Goal: Task Accomplishment & Management: Manage account settings

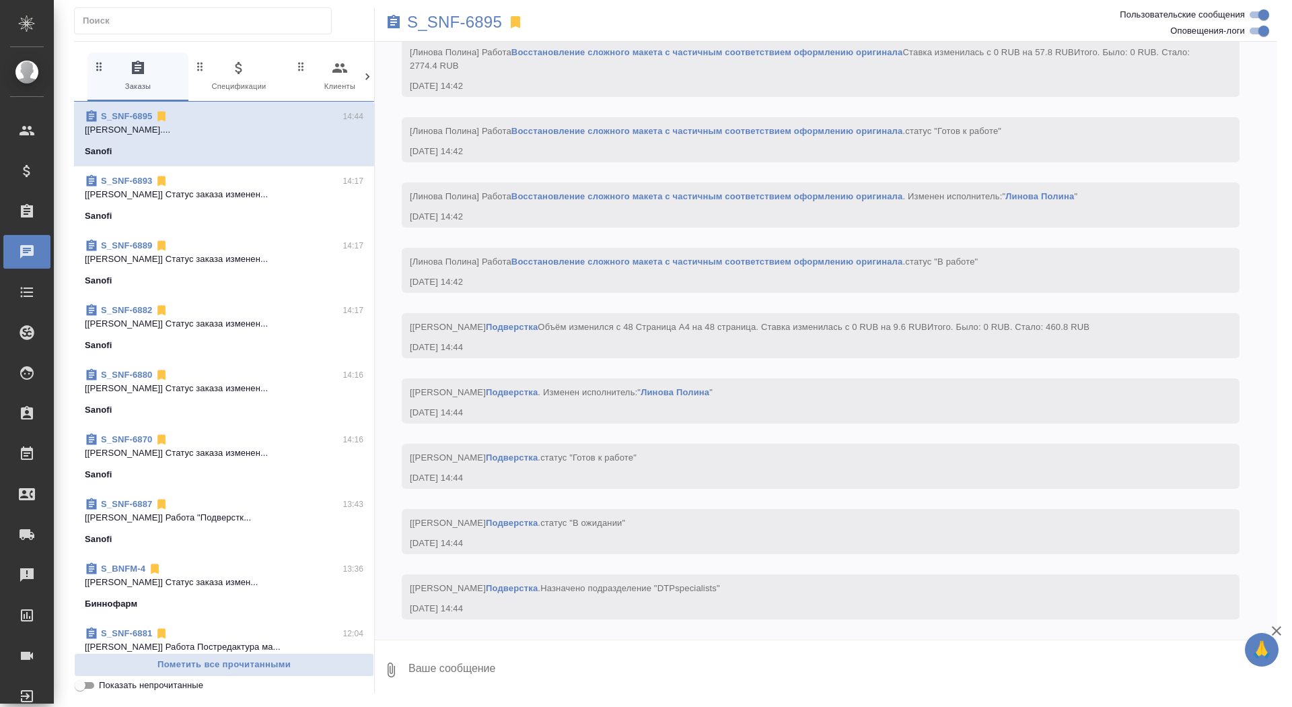
scroll to position [5769, 0]
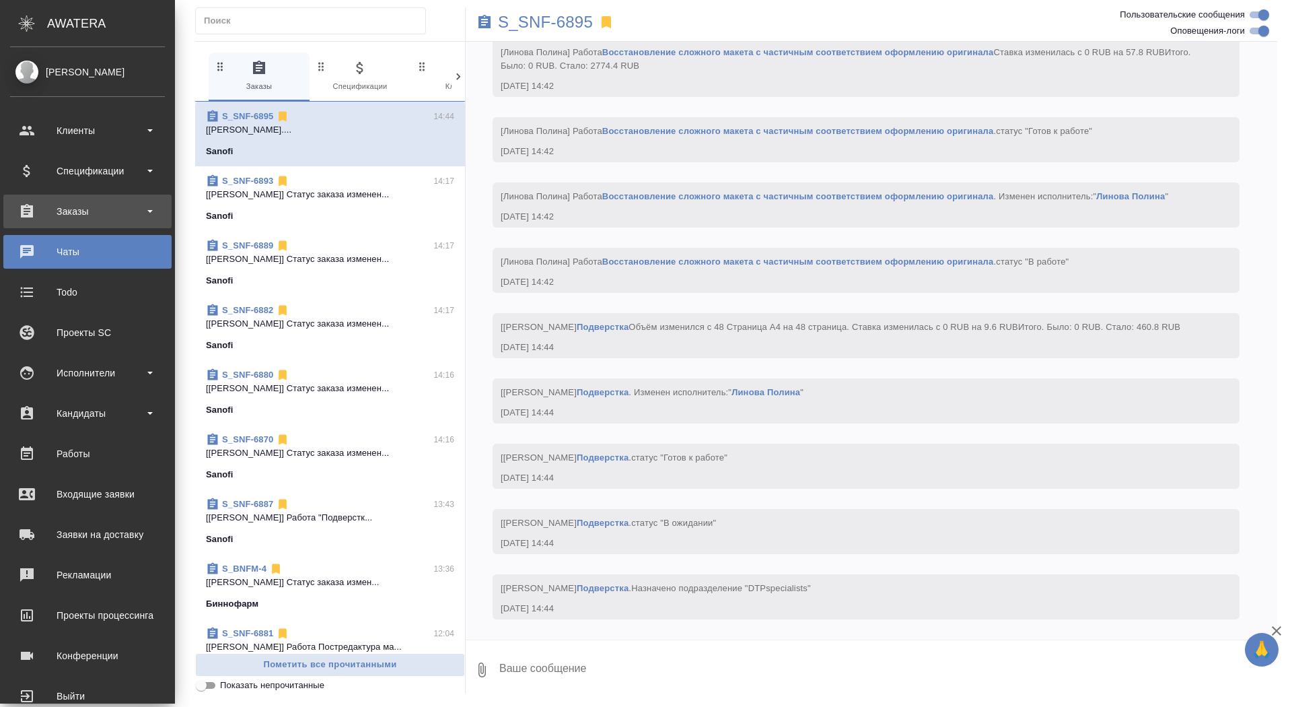
click at [24, 209] on div "Заказы" at bounding box center [87, 211] width 155 height 20
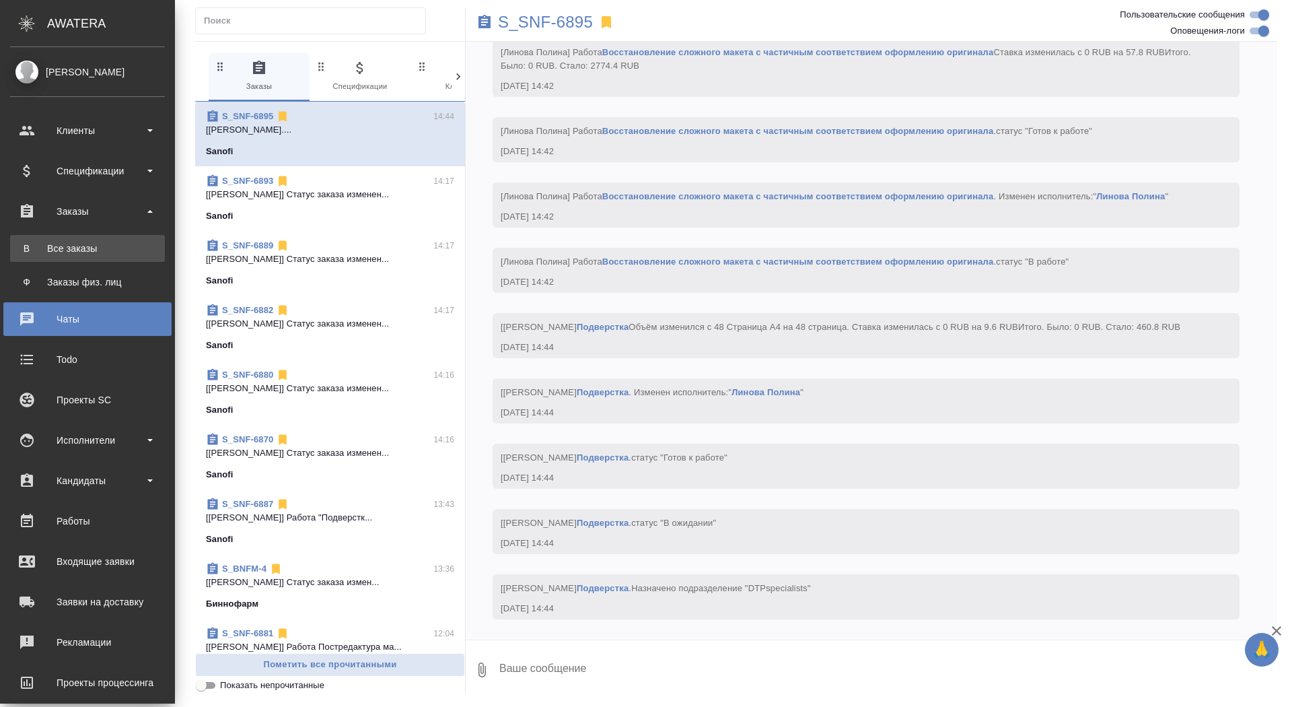
click at [29, 261] on link "В Все заказы" at bounding box center [87, 248] width 155 height 27
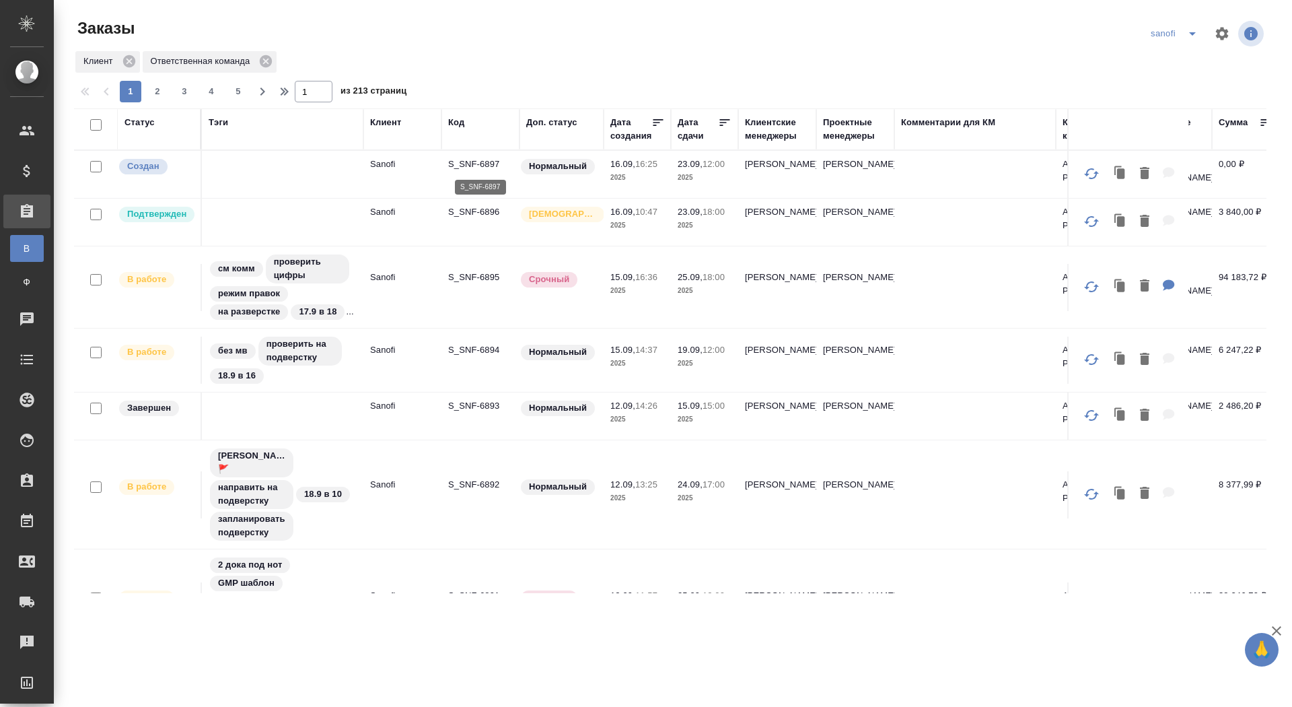
click at [491, 163] on p "S_SNF-6897" at bounding box center [480, 164] width 65 height 13
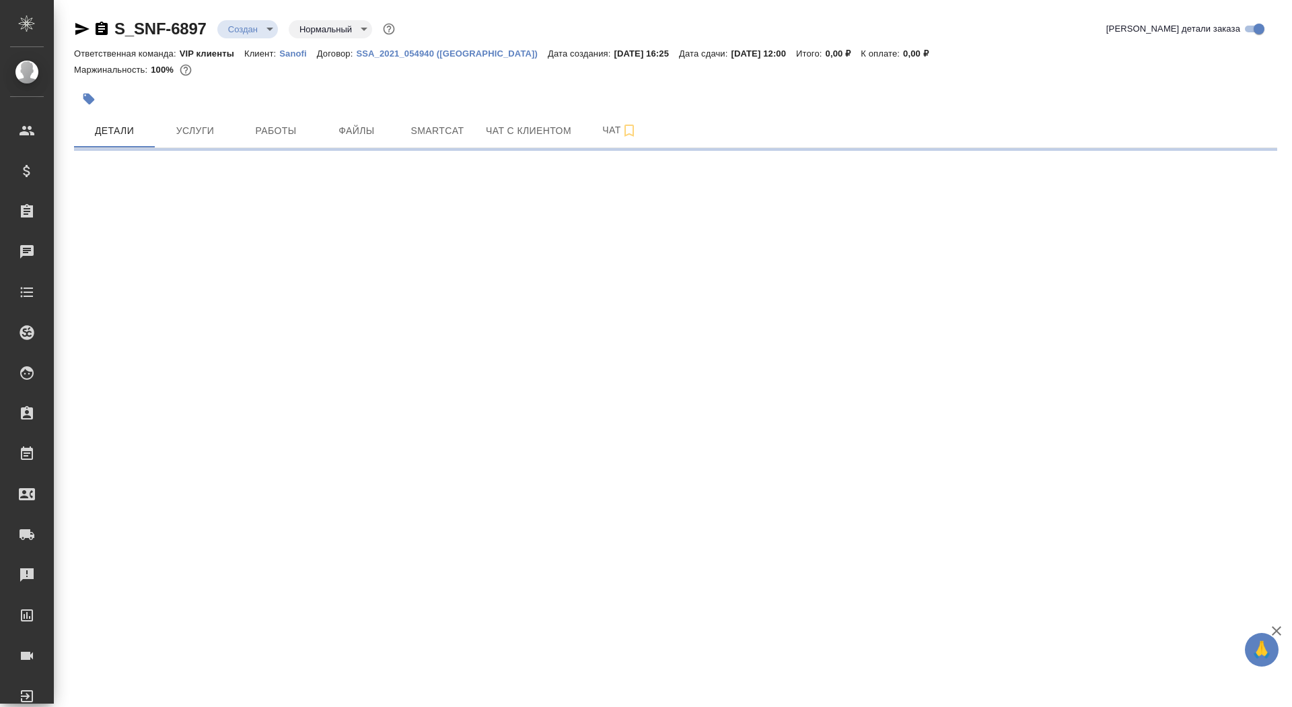
select select "RU"
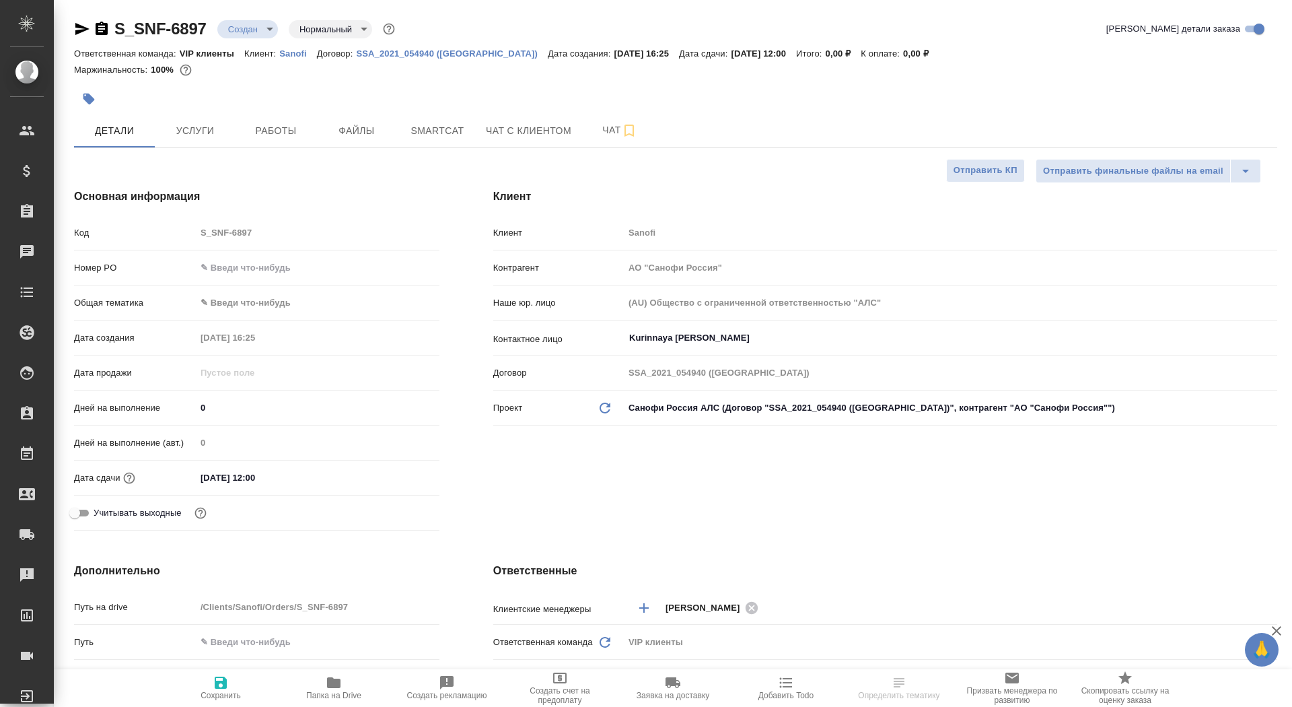
type textarea "x"
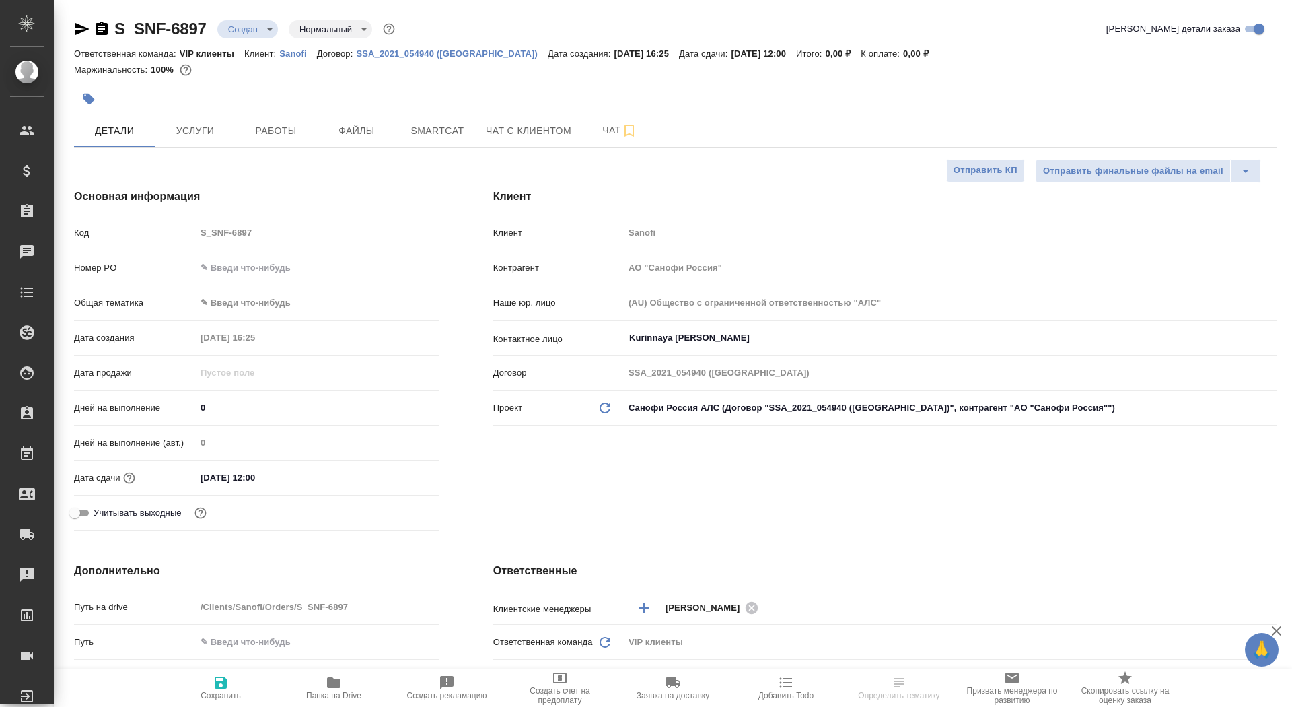
type textarea "x"
drag, startPoint x: 214, startPoint y: 408, endPoint x: 164, endPoint y: 408, distance: 49.8
click at [164, 408] on div "Дней на выполнение 0" at bounding box center [257, 408] width 366 height 24
type input "7"
type textarea "x"
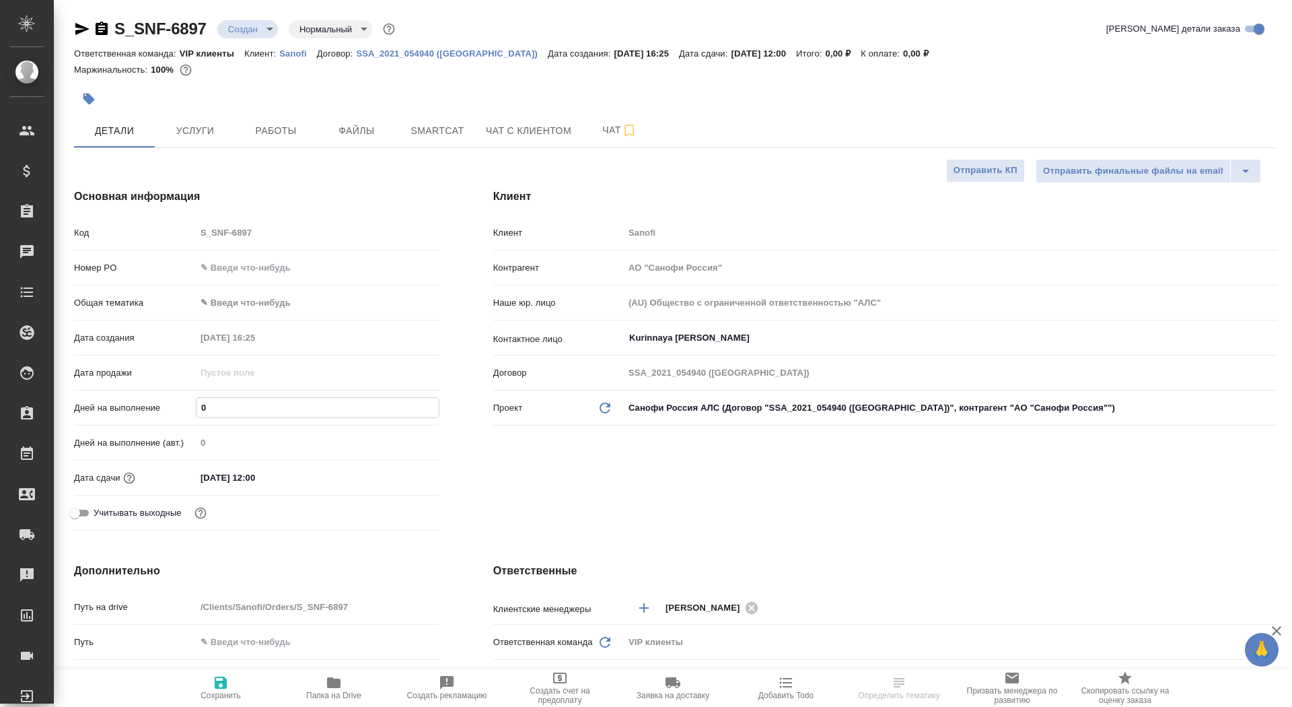
type textarea "x"
type input "7"
click at [197, 688] on span "Сохранить" at bounding box center [220, 687] width 97 height 26
type textarea "x"
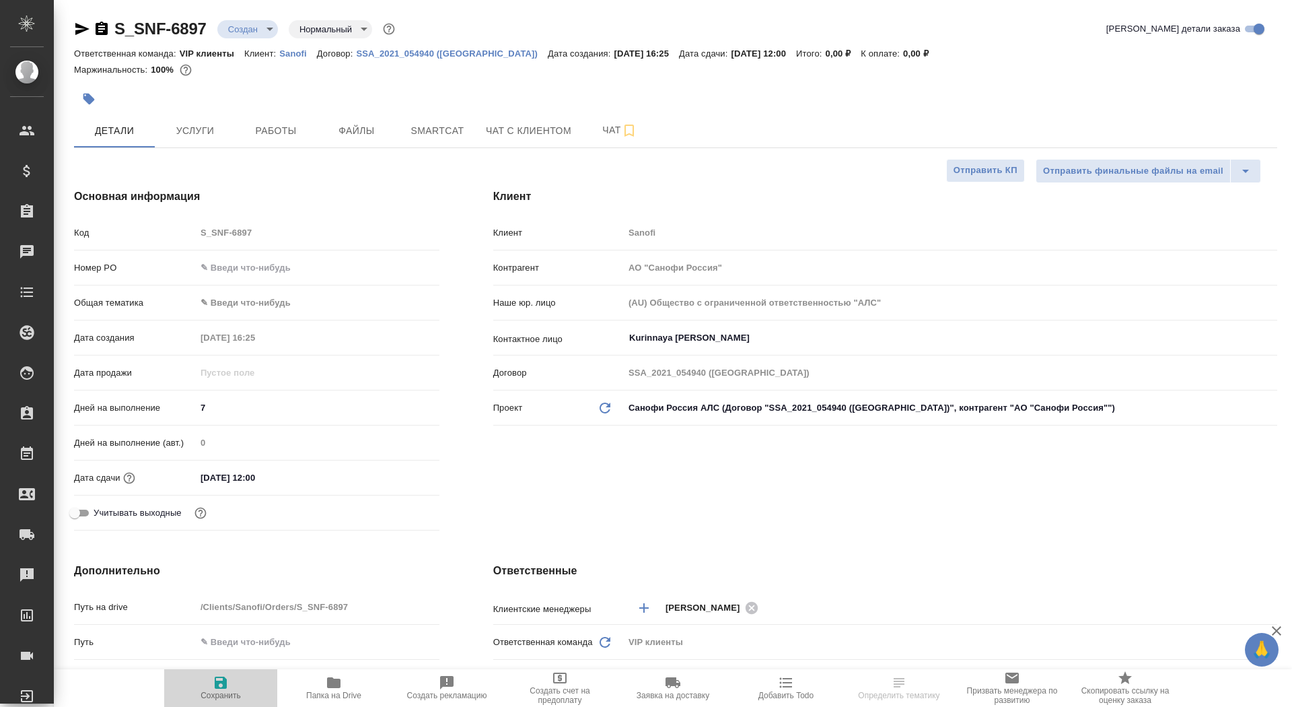
type textarea "x"
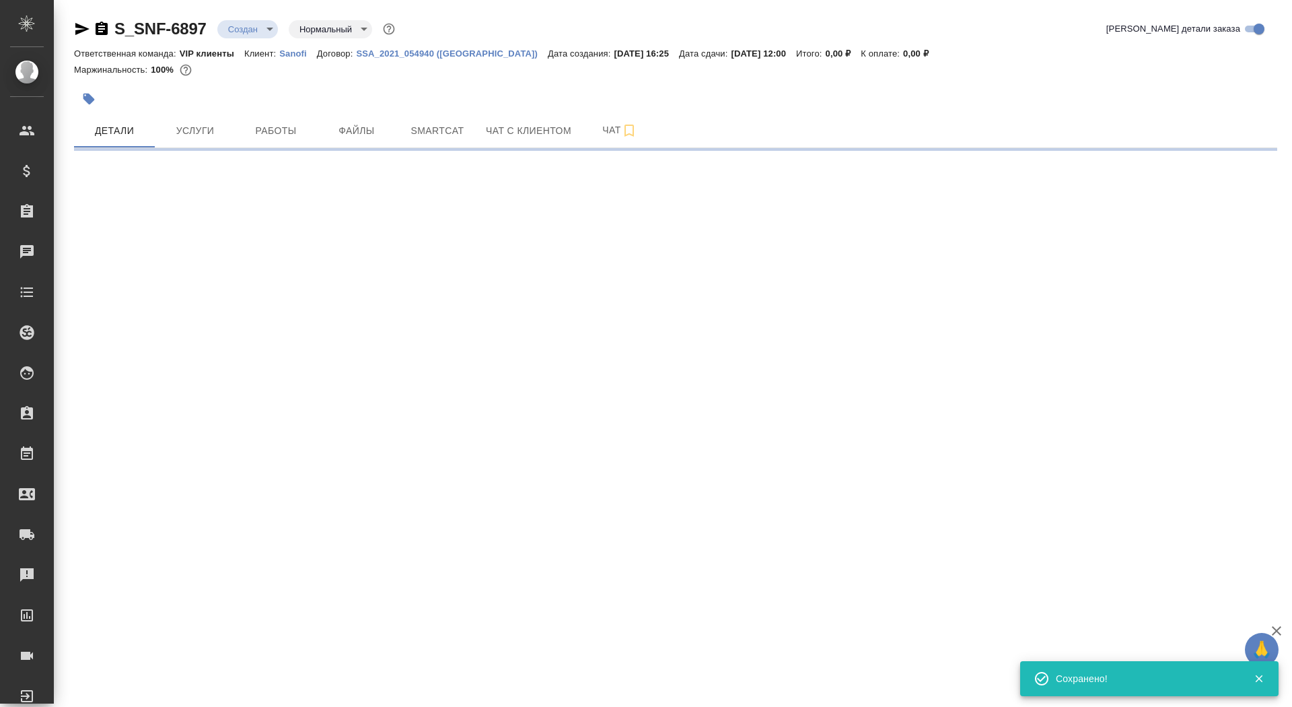
select select "RU"
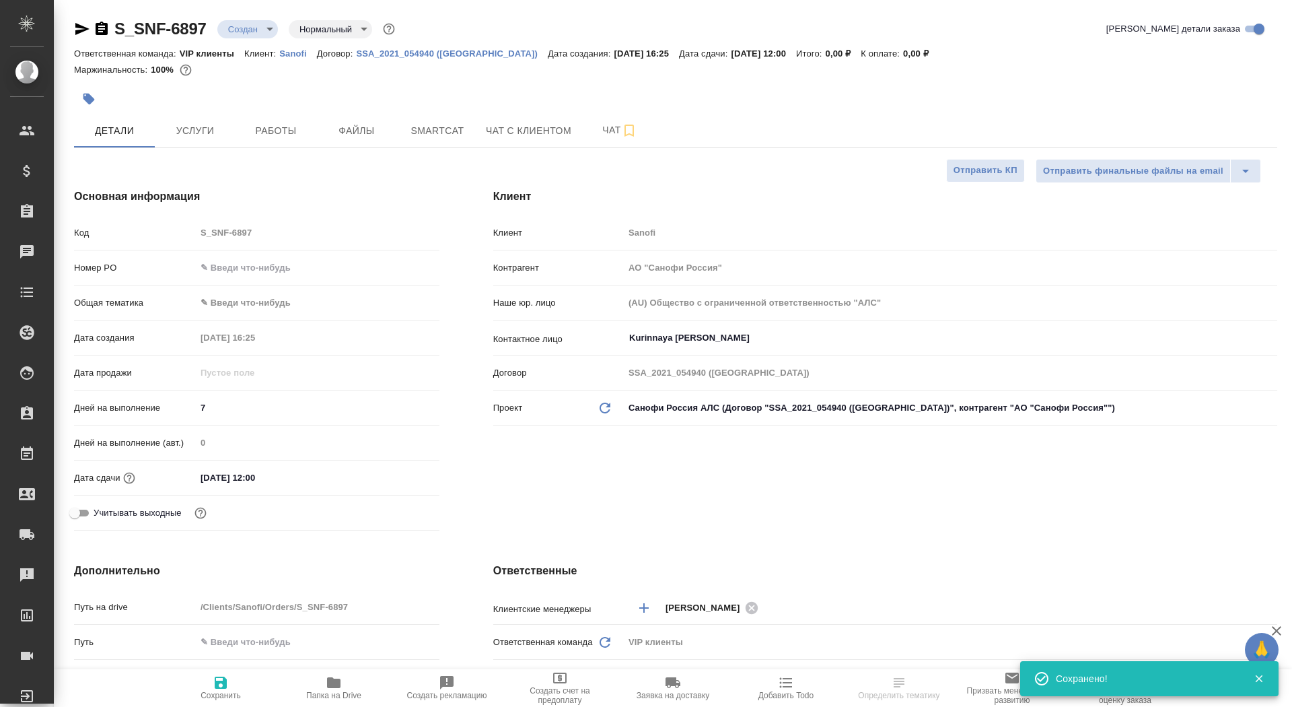
type textarea "x"
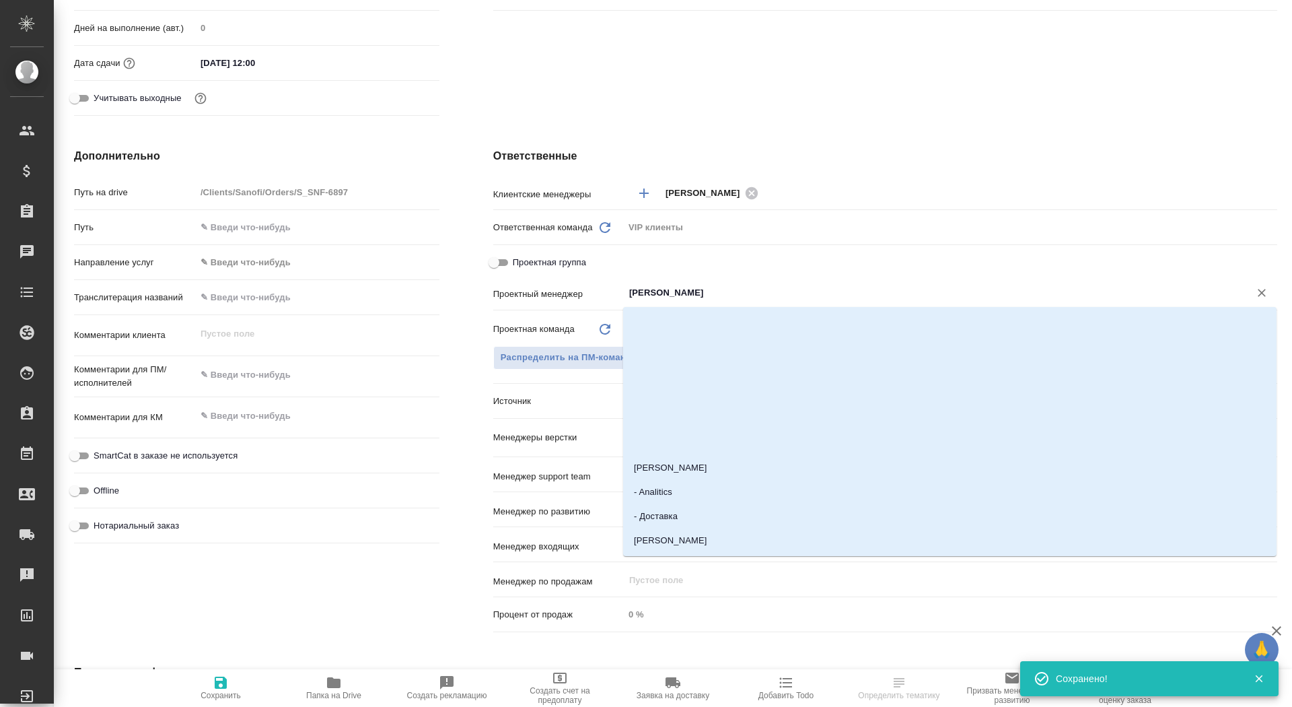
click at [664, 287] on input "[PERSON_NAME]" at bounding box center [928, 293] width 600 height 16
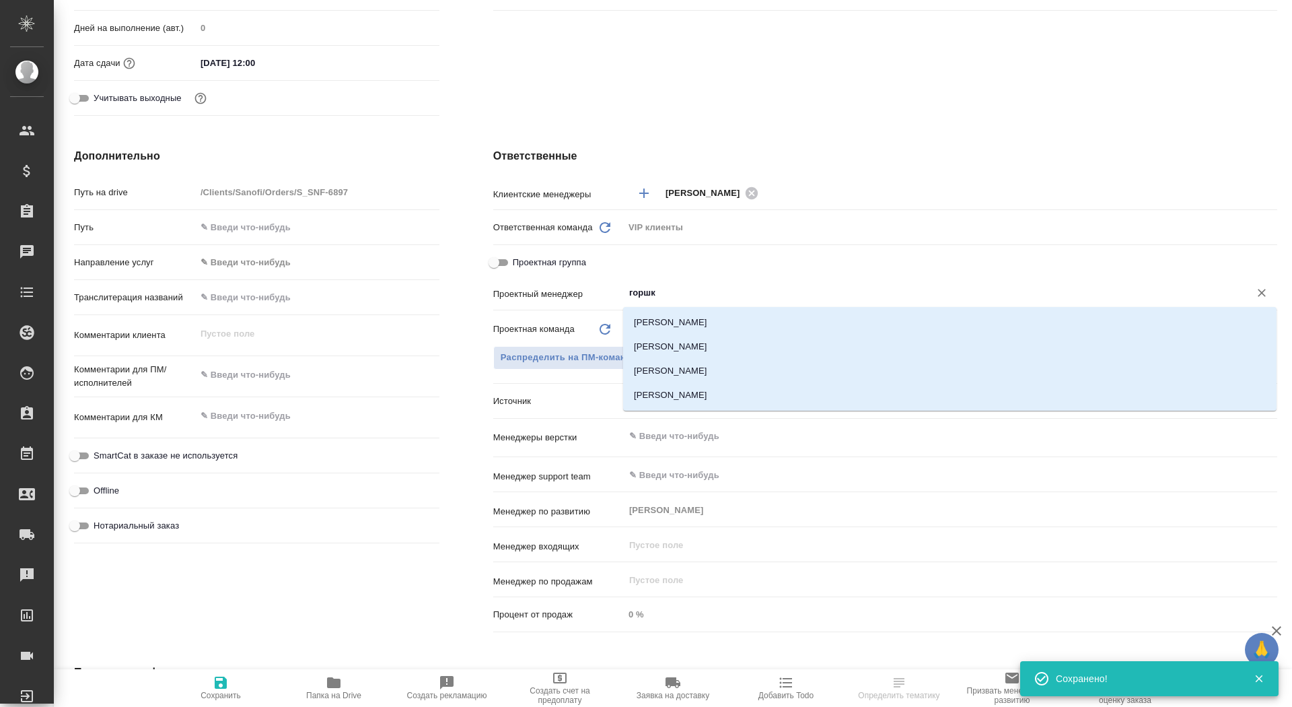
type input "горшко"
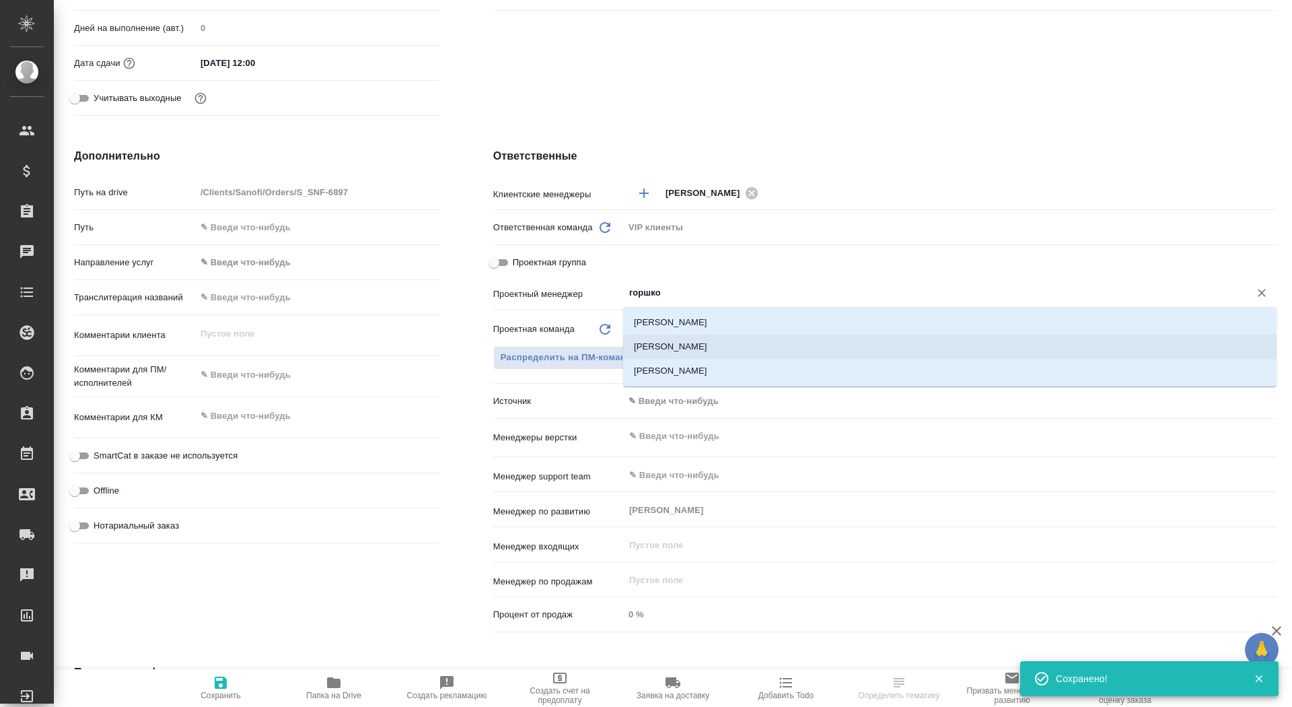
click at [714, 339] on li "[PERSON_NAME]" at bounding box center [950, 347] width 654 height 24
type textarea "x"
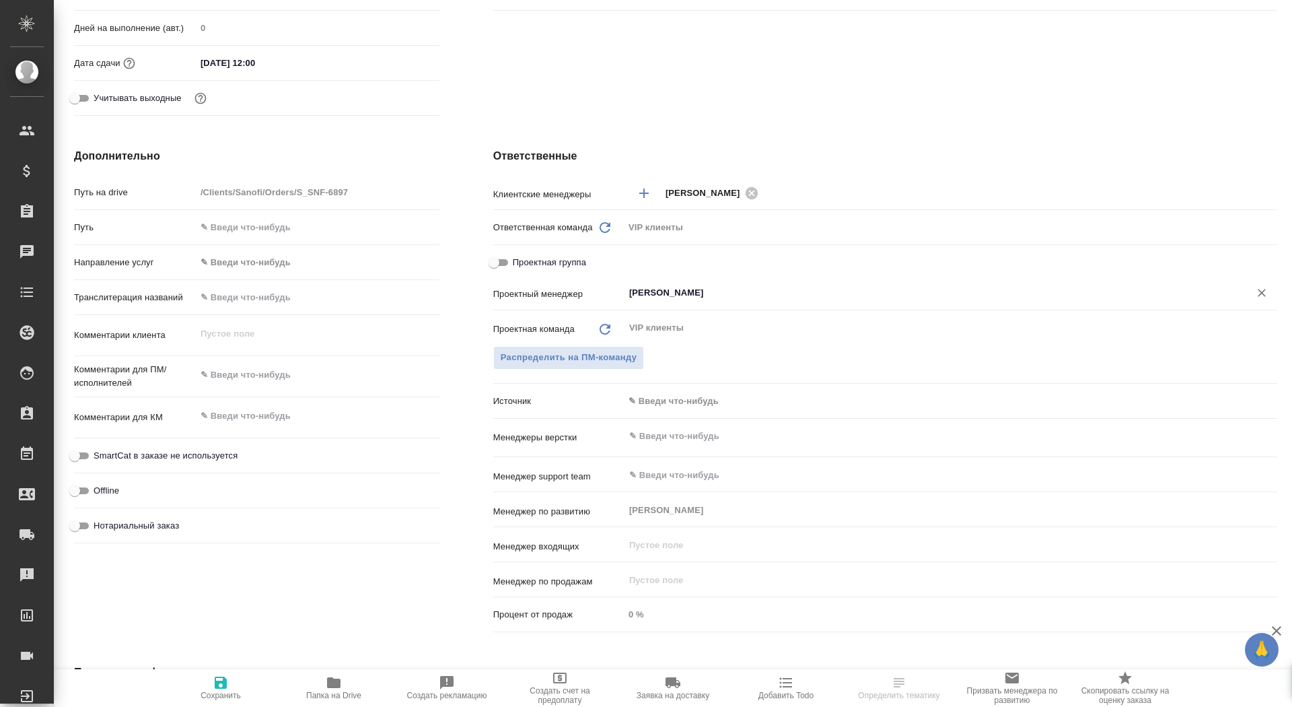
type input "[PERSON_NAME]"
click at [221, 680] on icon "button" at bounding box center [221, 682] width 16 height 16
type textarea "x"
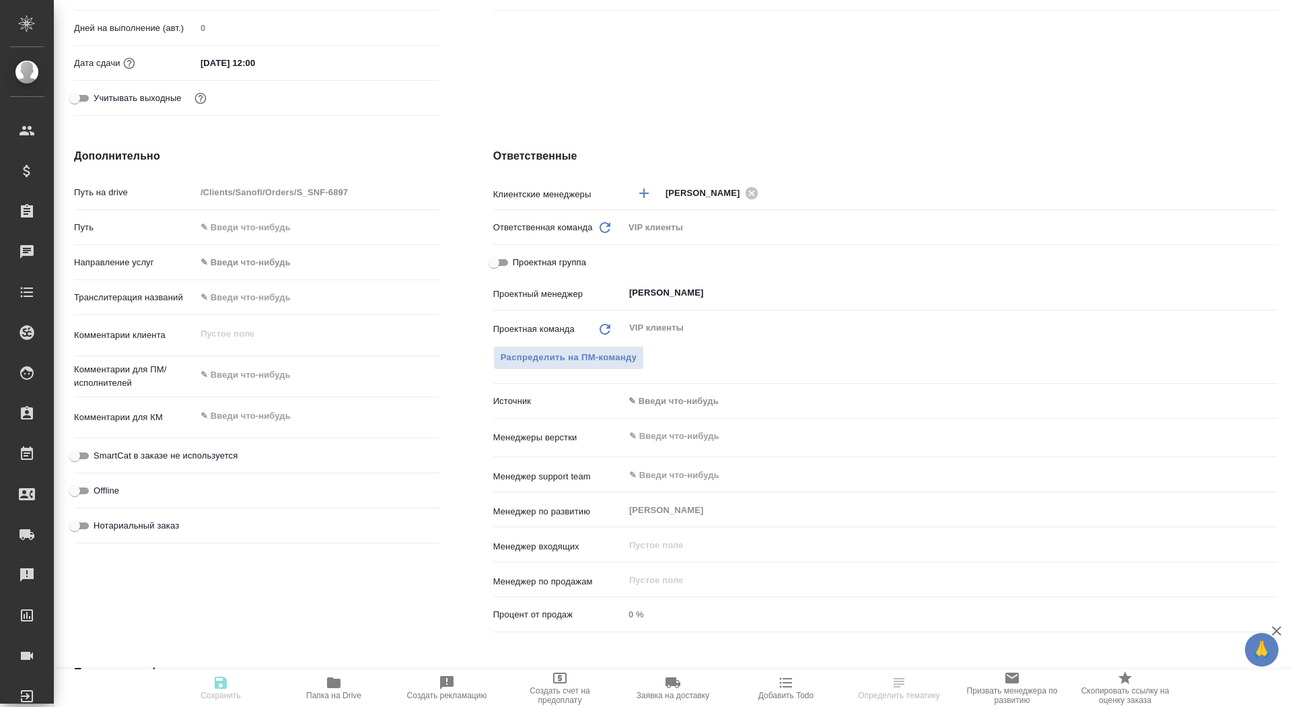
type textarea "x"
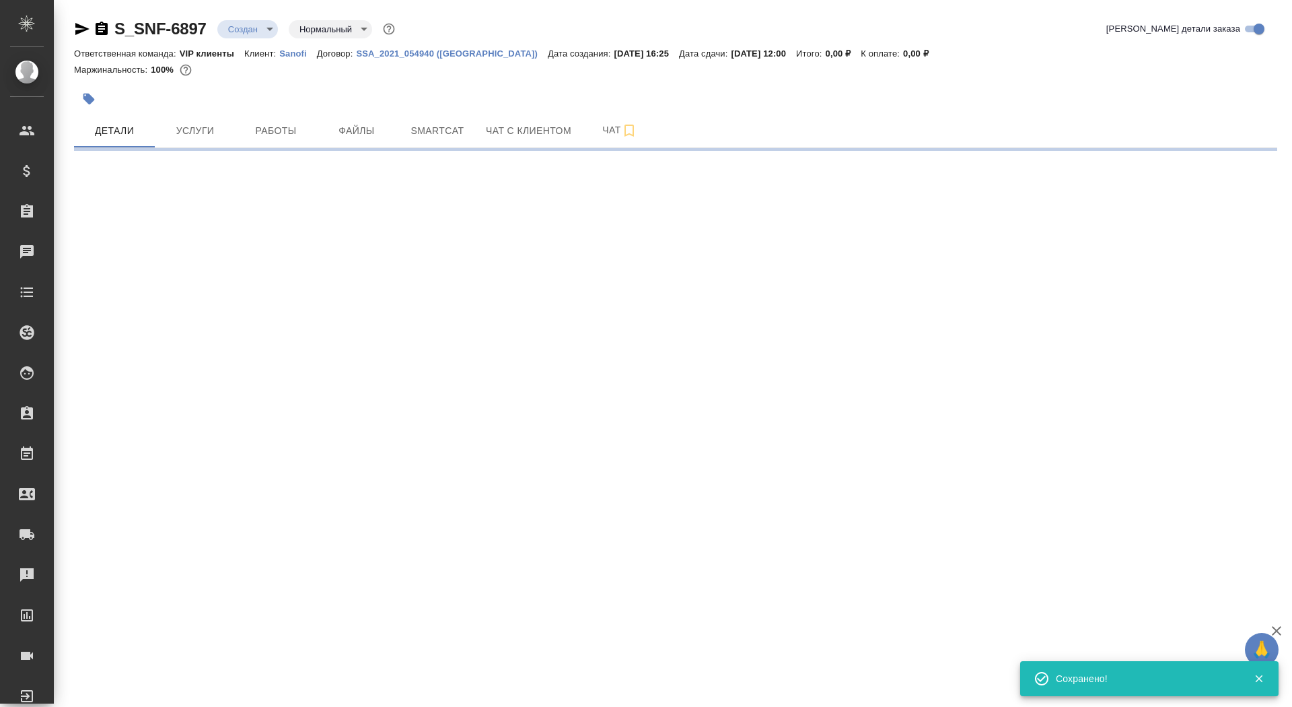
select select "RU"
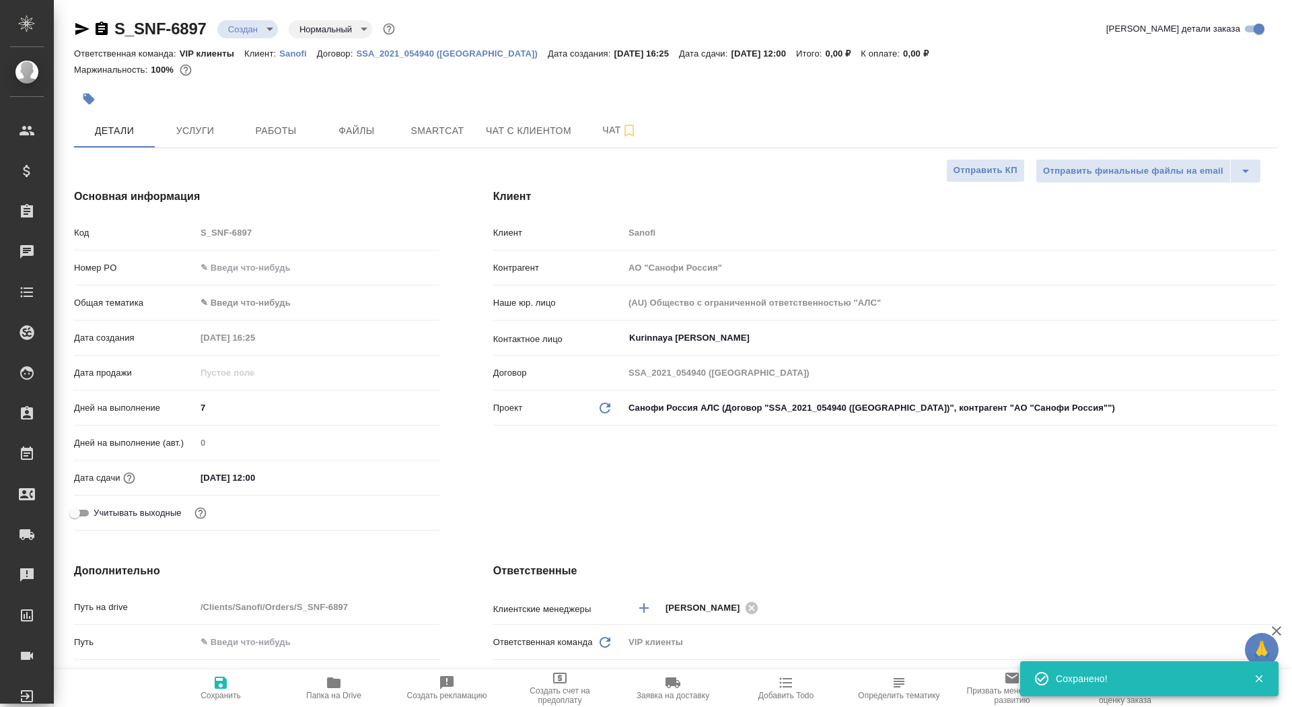
type textarea "x"
click at [221, 680] on icon "button" at bounding box center [221, 682] width 16 height 16
type textarea "x"
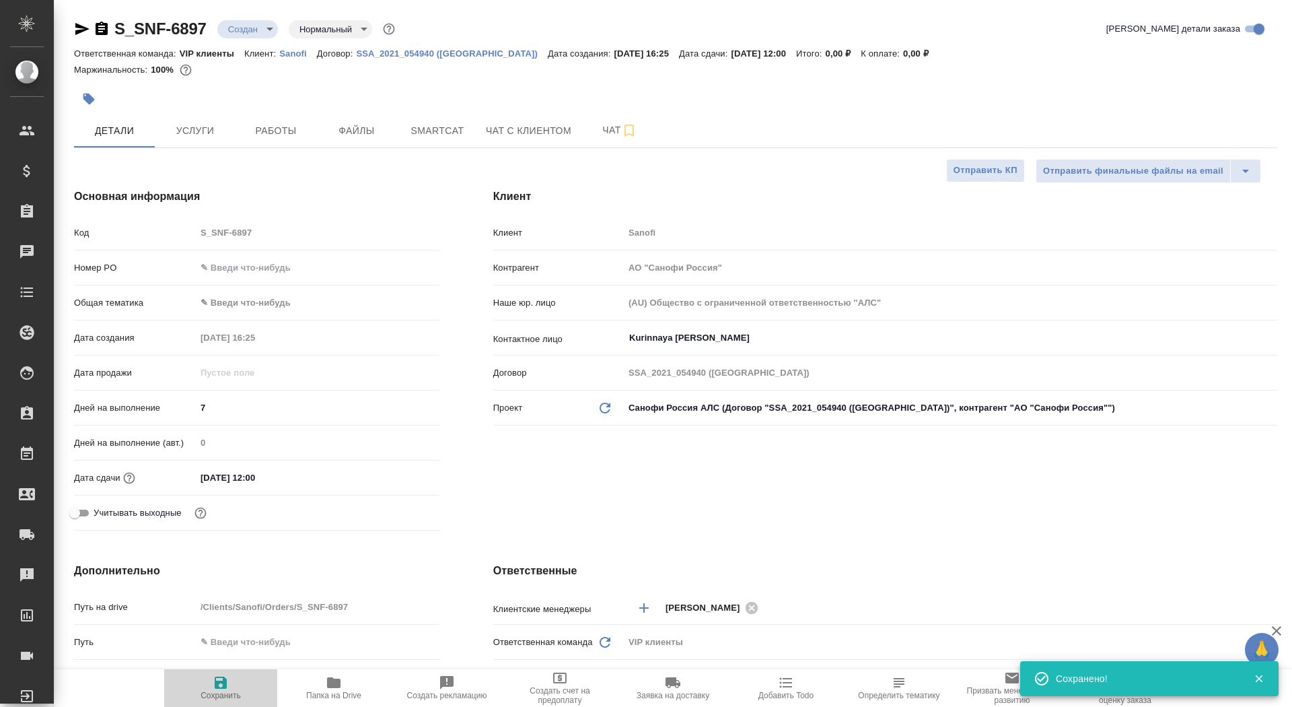
type textarea "x"
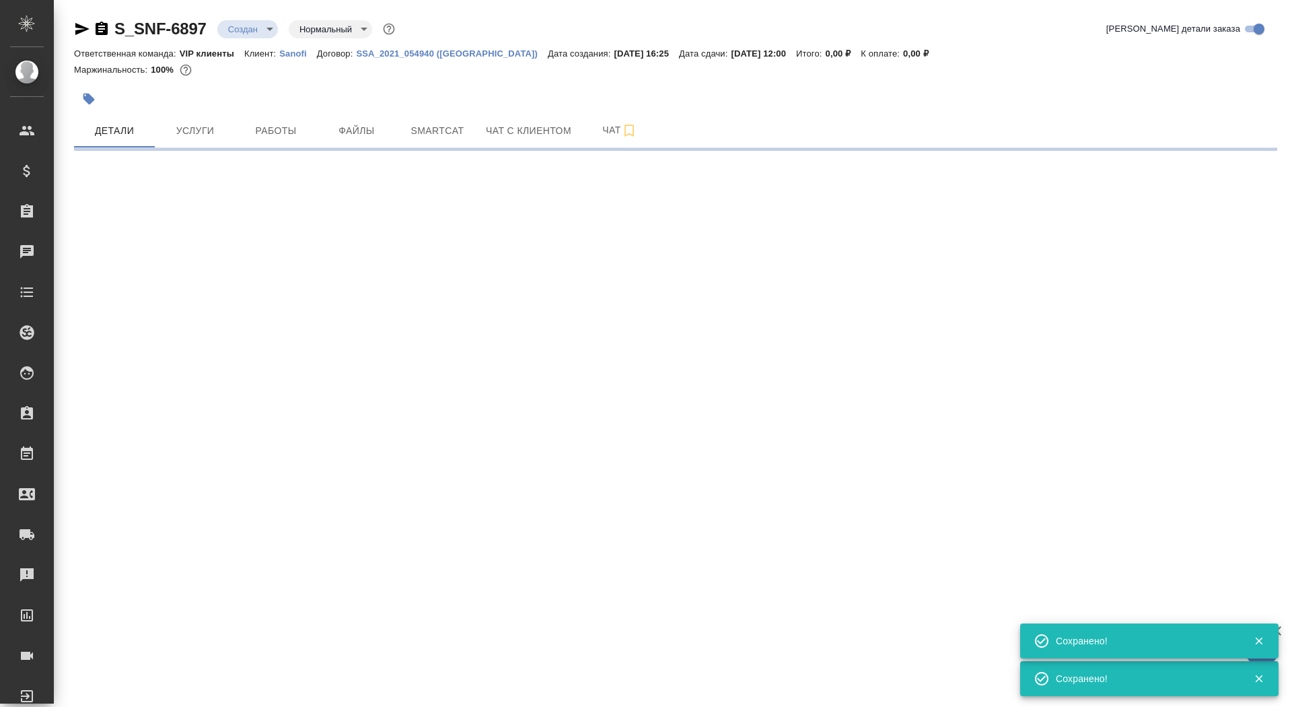
select select "RU"
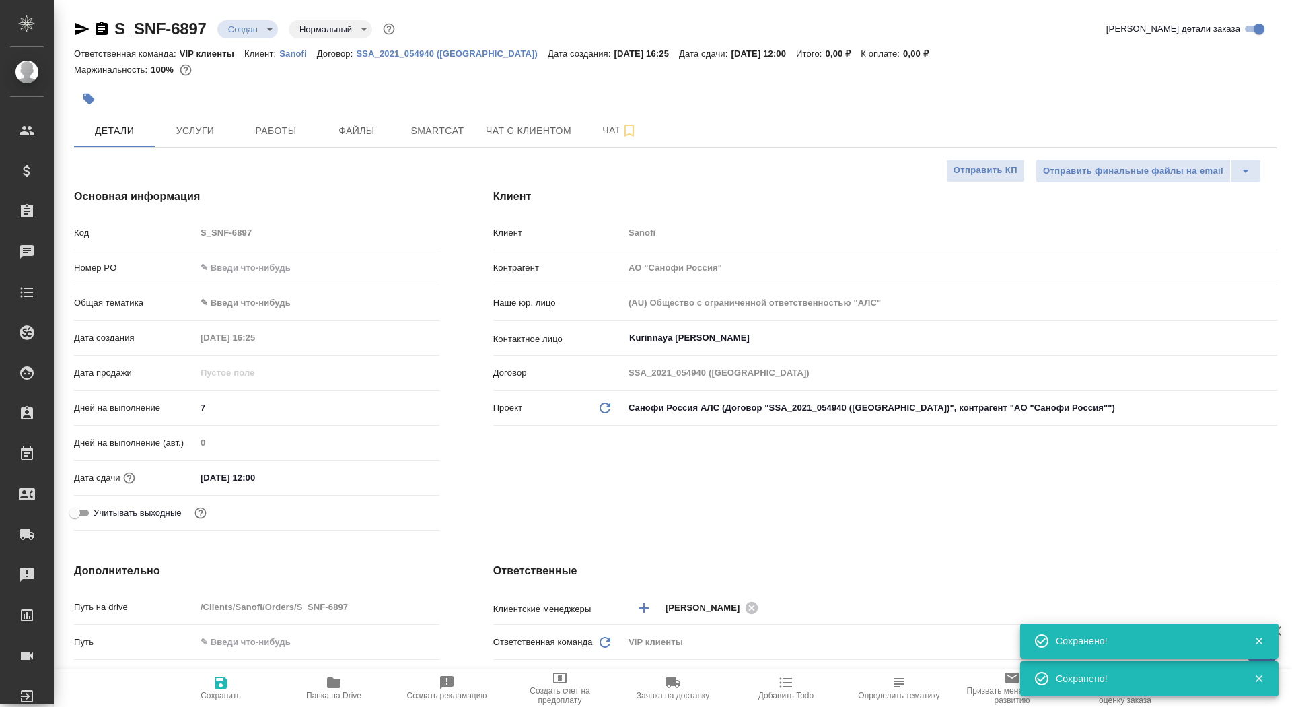
type textarea "x"
click at [338, 686] on icon "button" at bounding box center [333, 682] width 13 height 11
type textarea "x"
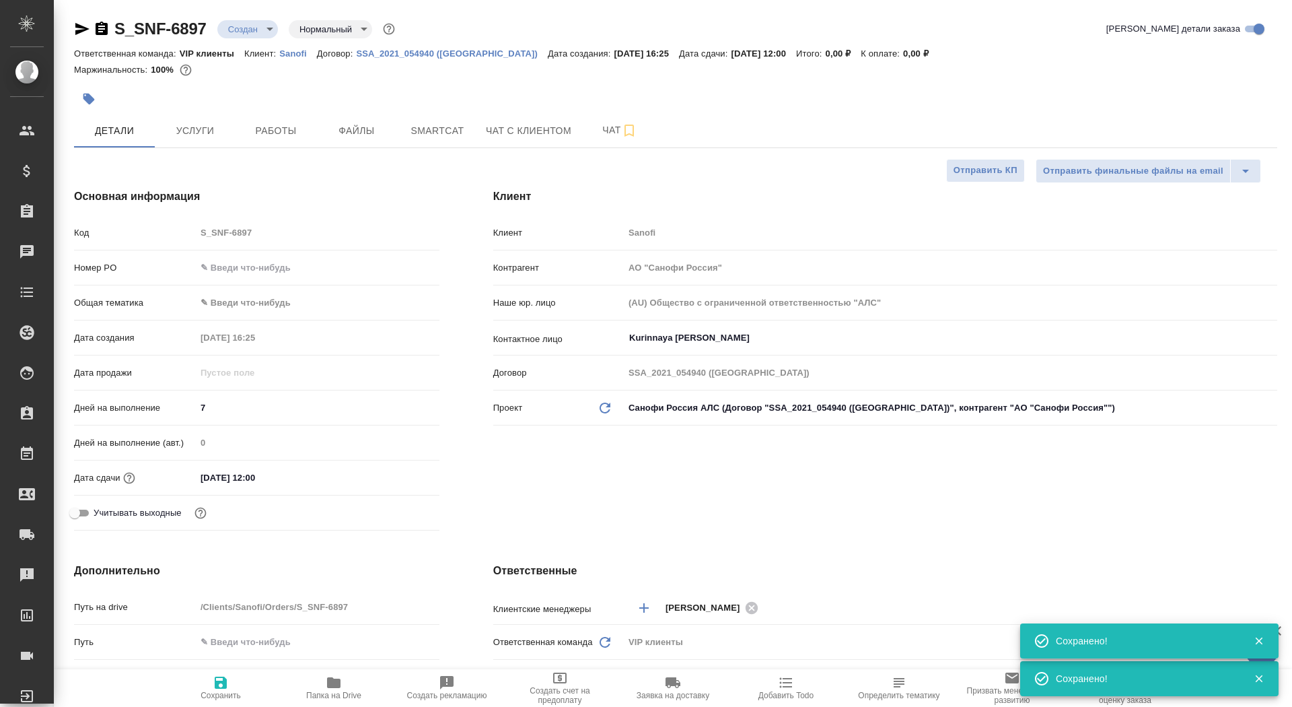
type textarea "x"
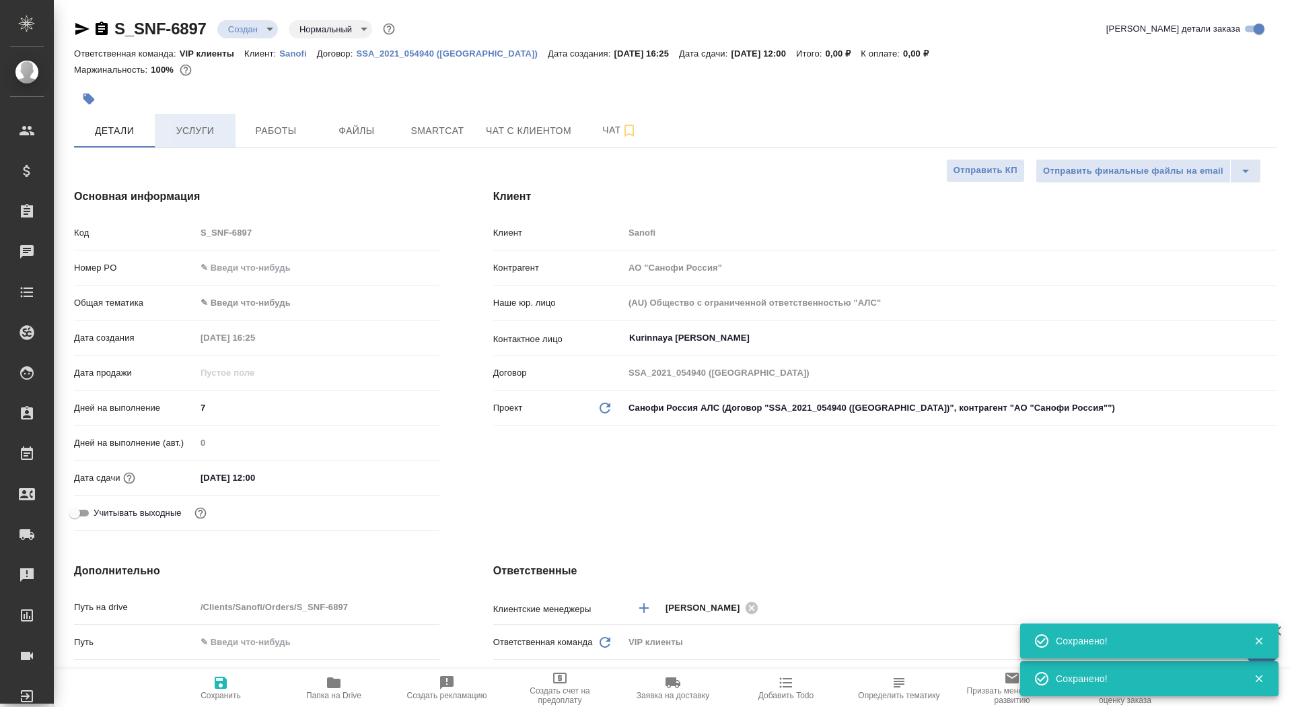
click at [180, 125] on span "Услуги" at bounding box center [195, 131] width 65 height 17
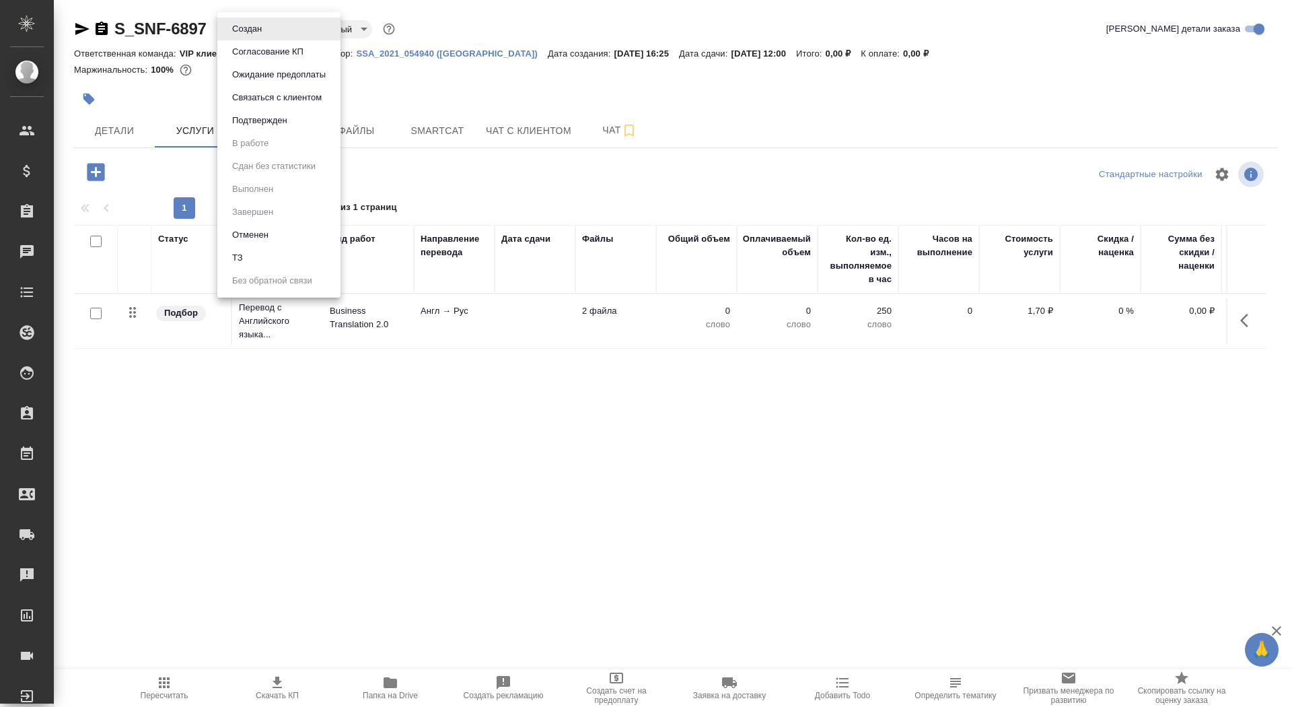
click at [244, 29] on body "🙏 .cls-1 fill:#fff; AWATERA Saydasheva Dilyara Клиенты Спецификации Заказы 0 Ча…" at bounding box center [646, 353] width 1292 height 707
click at [264, 254] on li "ТЗ" at bounding box center [278, 257] width 123 height 23
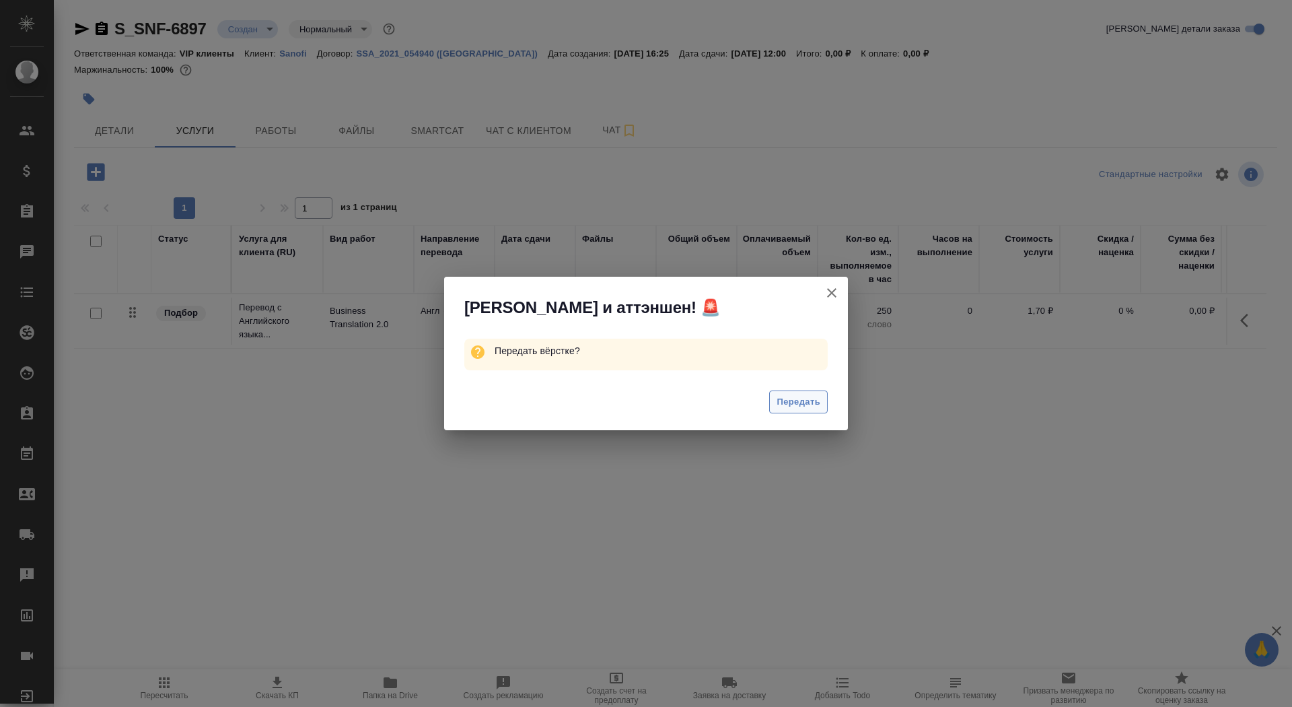
click at [790, 408] on span "Передать" at bounding box center [799, 401] width 44 height 15
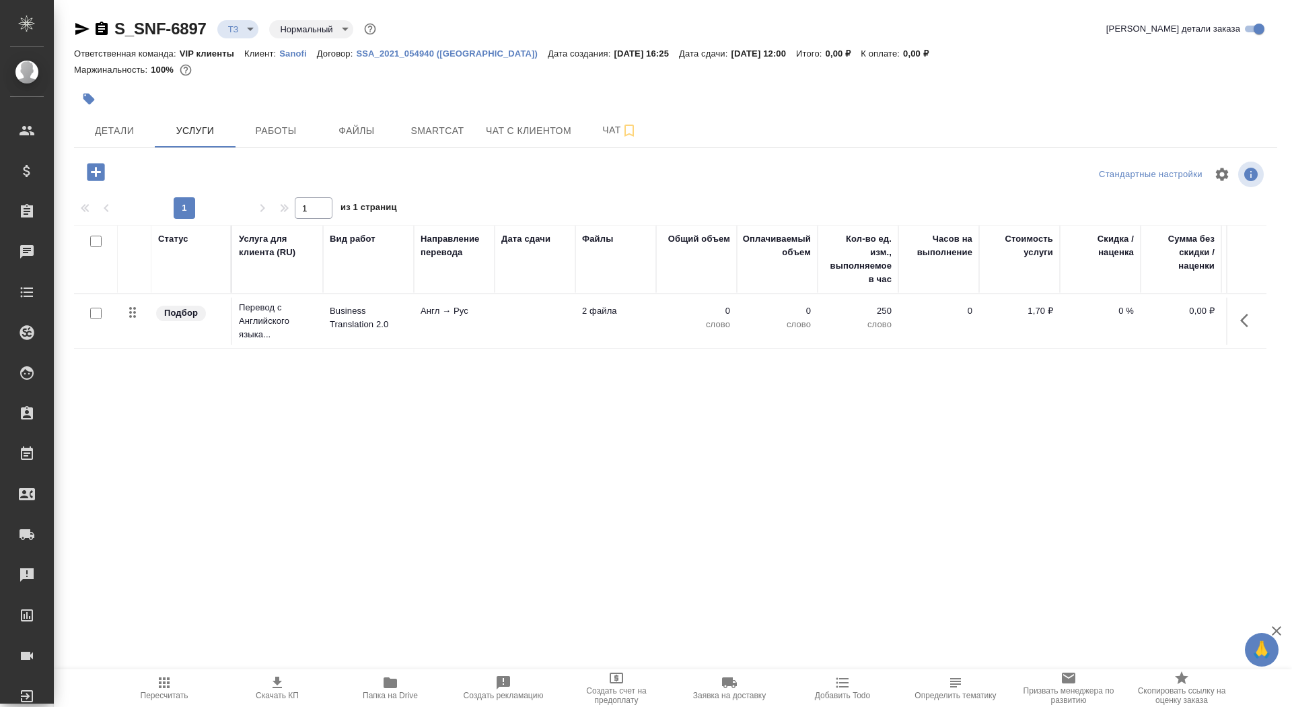
click at [509, 317] on td at bounding box center [535, 321] width 81 height 47
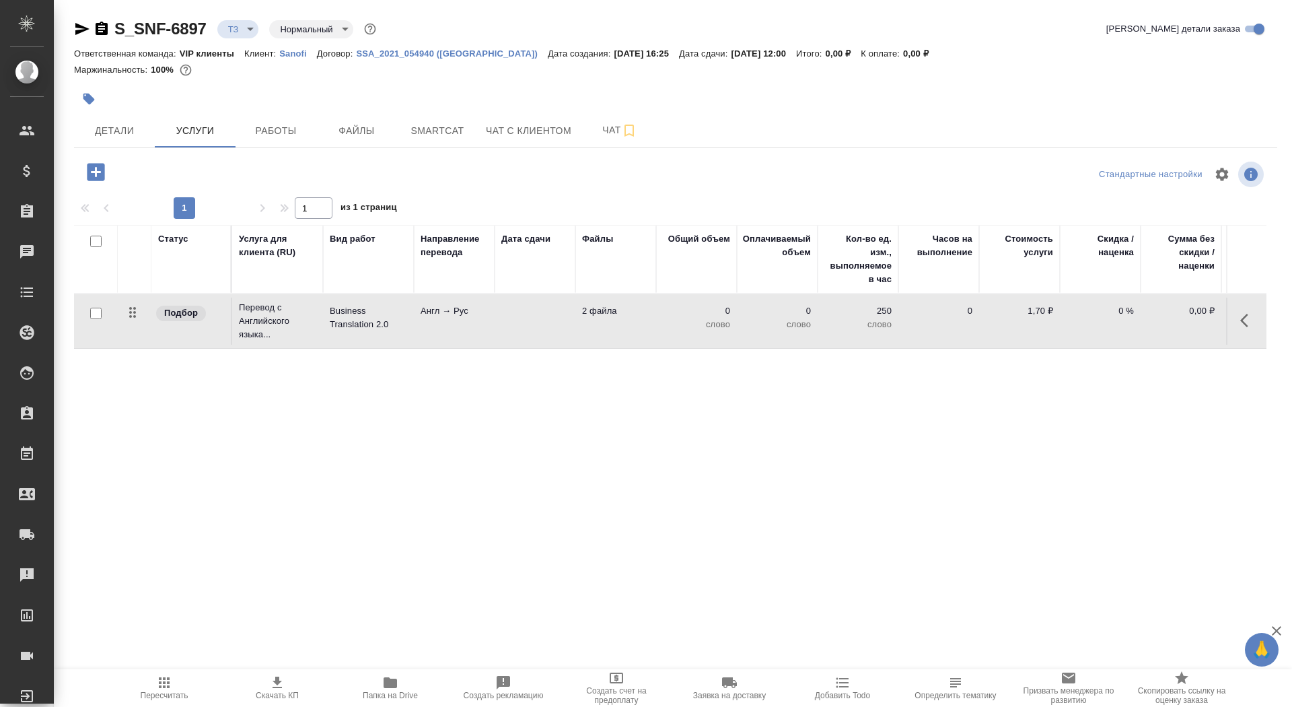
click at [509, 317] on td at bounding box center [535, 321] width 81 height 47
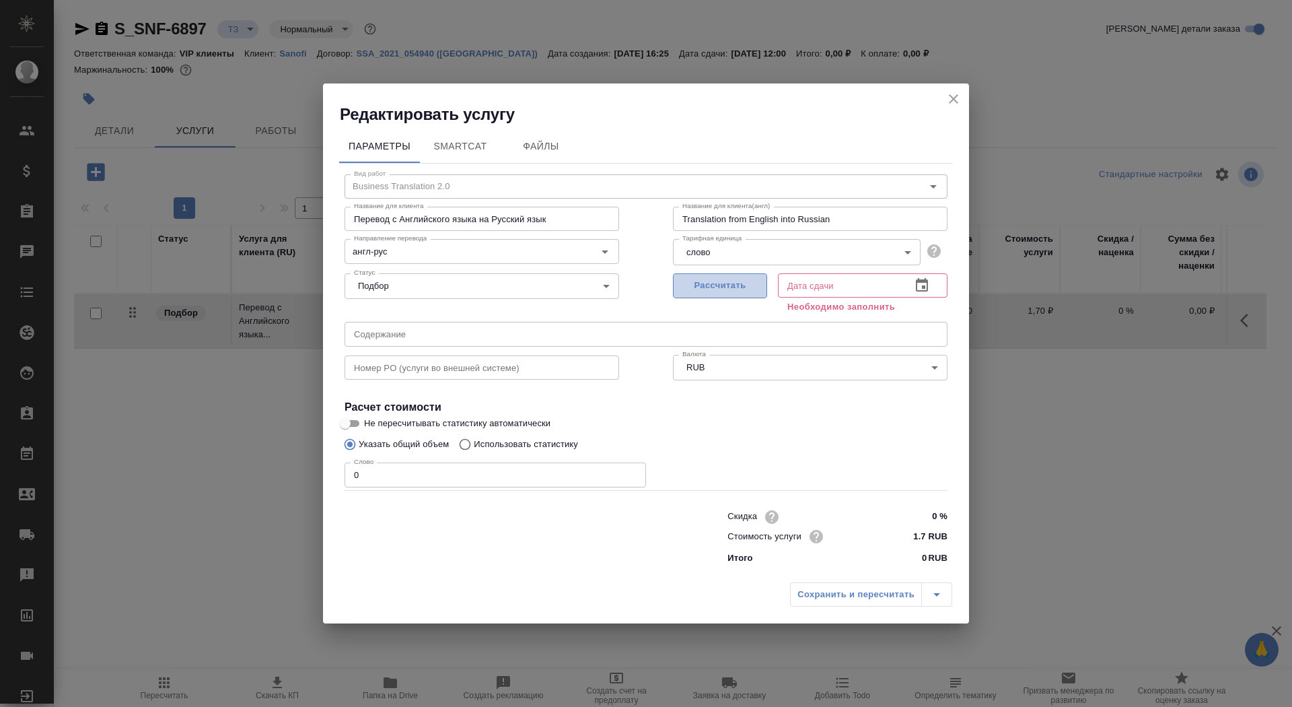
click at [738, 285] on span "Рассчитать" at bounding box center [720, 285] width 79 height 15
type input "23.09.2025 12:00"
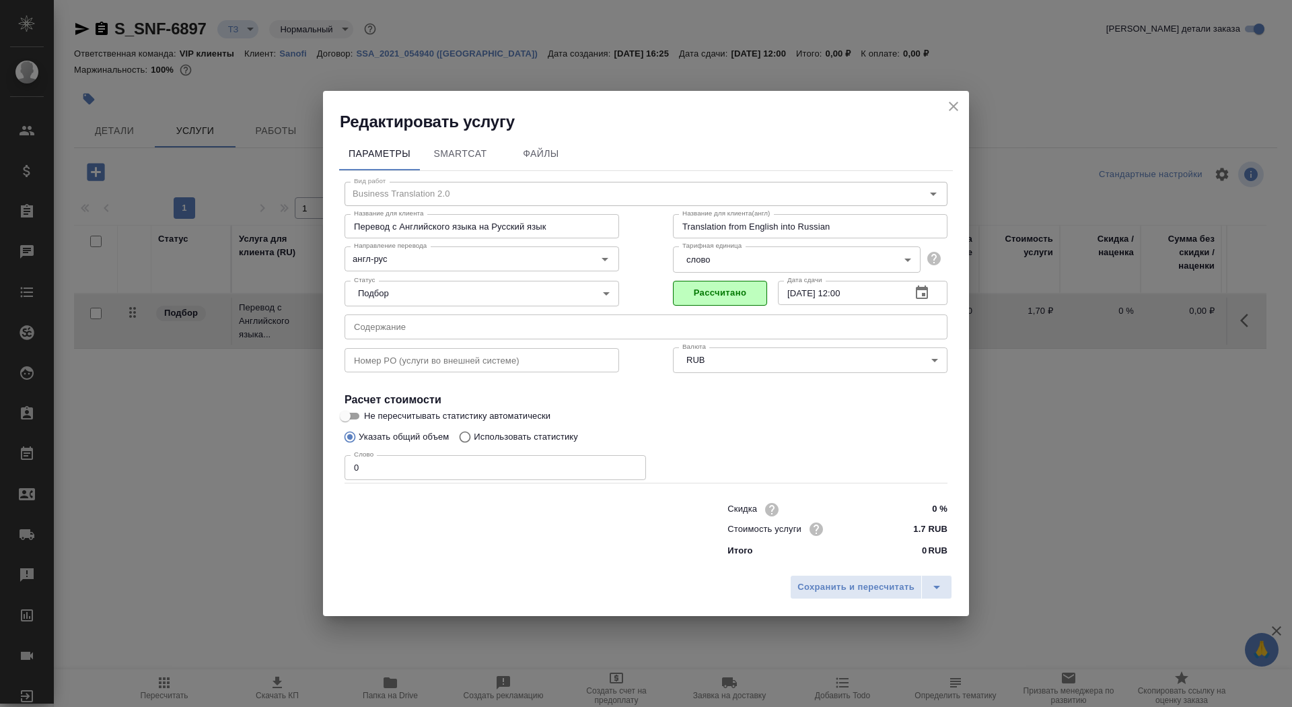
click at [394, 469] on input "0" at bounding box center [496, 467] width 302 height 24
type input "01"
click at [356, 411] on input "Не пересчитывать статистику автоматически" at bounding box center [345, 416] width 48 height 16
checkbox input "true"
click at [847, 583] on span "Сохранить и пересчитать" at bounding box center [856, 587] width 117 height 15
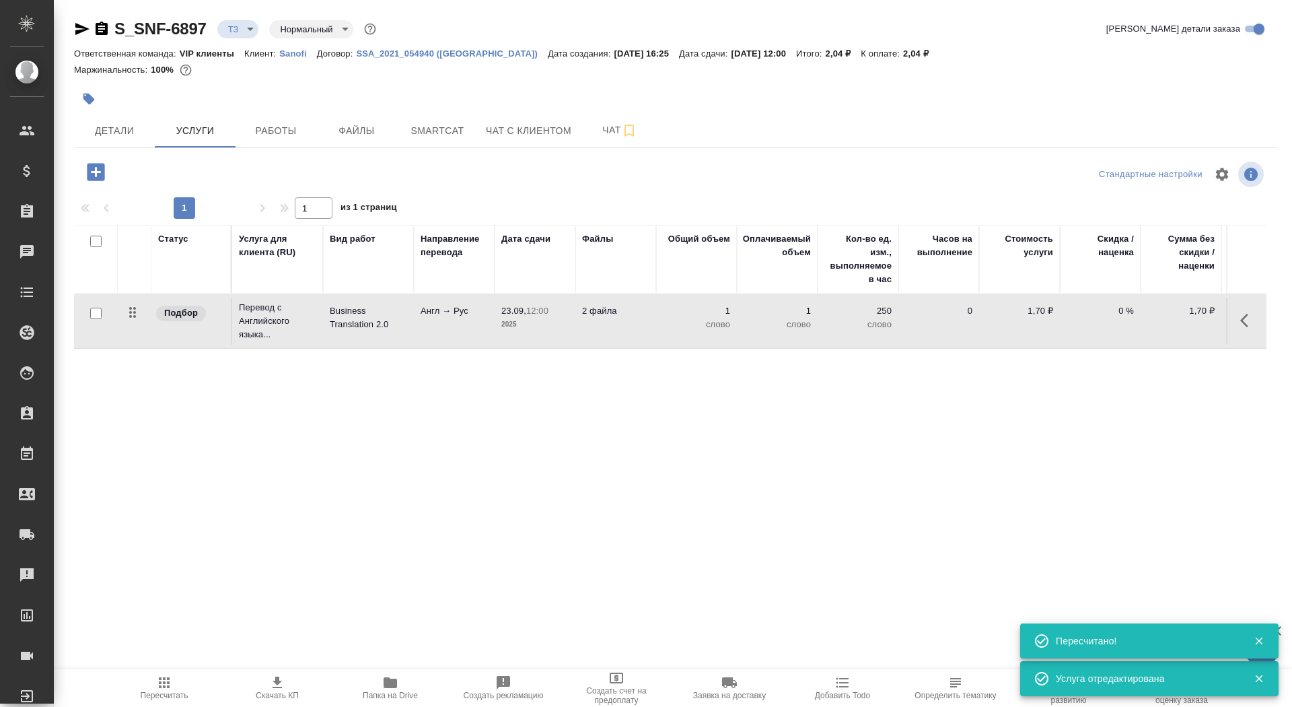
click at [96, 311] on input "checkbox" at bounding box center [95, 313] width 11 height 11
checkbox input "true"
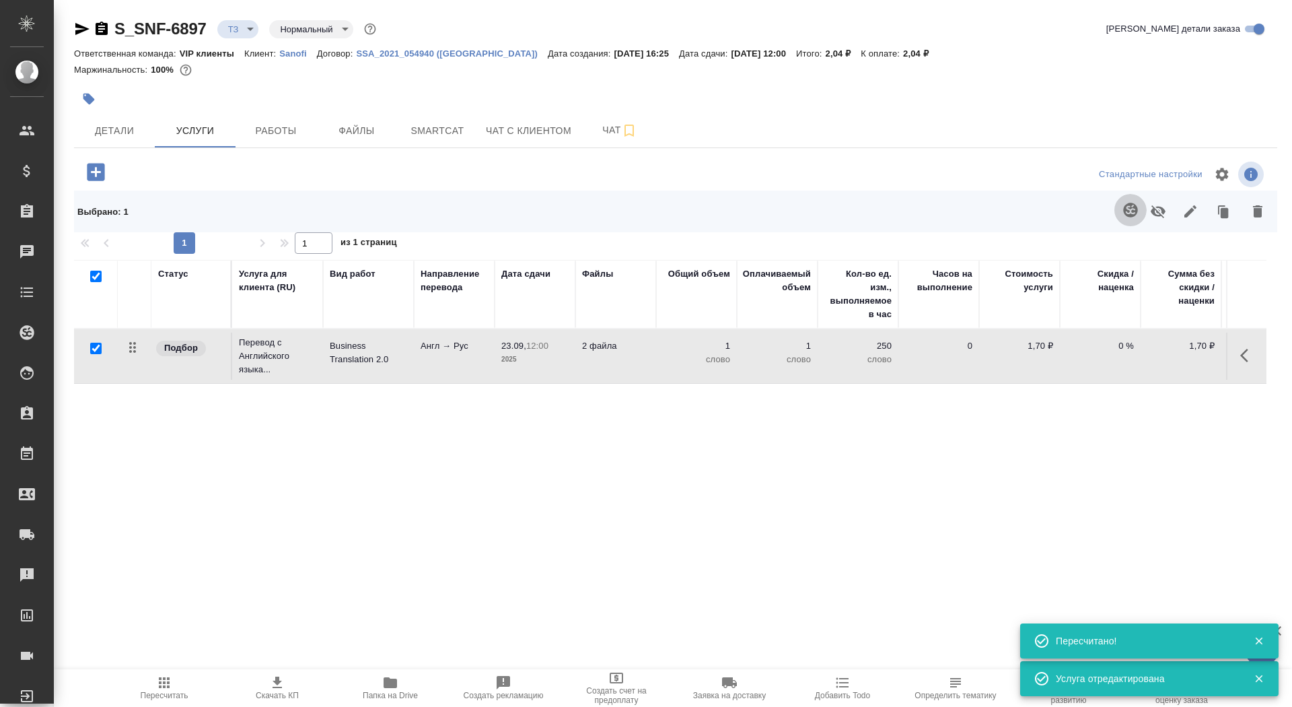
click at [1130, 217] on icon "button" at bounding box center [1131, 210] width 16 height 16
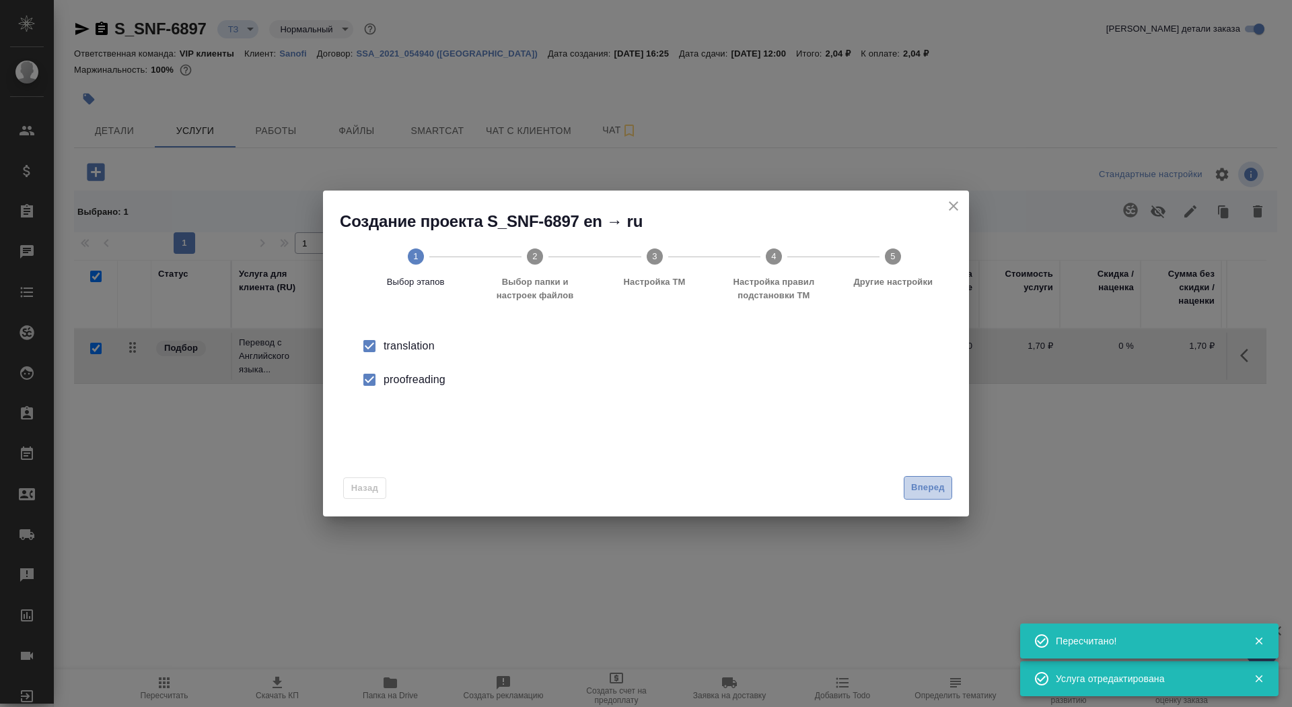
click at [928, 480] on span "Вперед" at bounding box center [928, 487] width 34 height 15
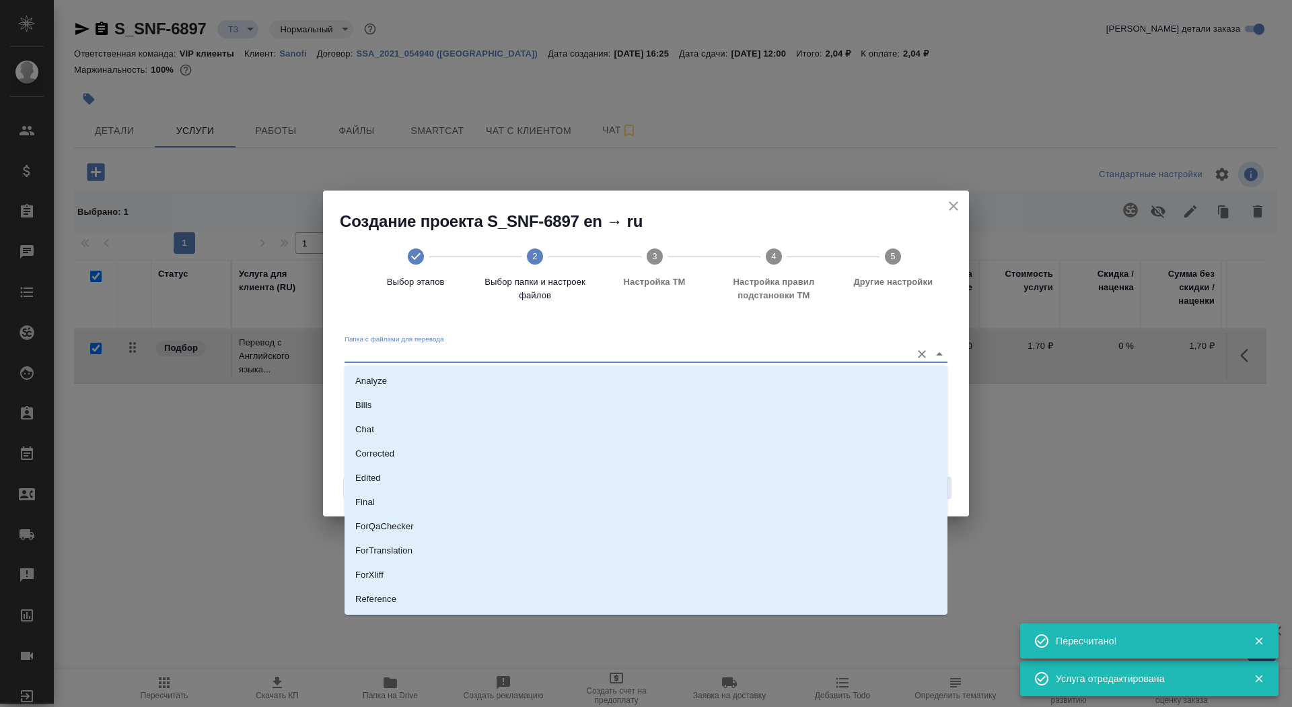
click at [831, 349] on input "Папка с файлами для перевода" at bounding box center [625, 353] width 560 height 16
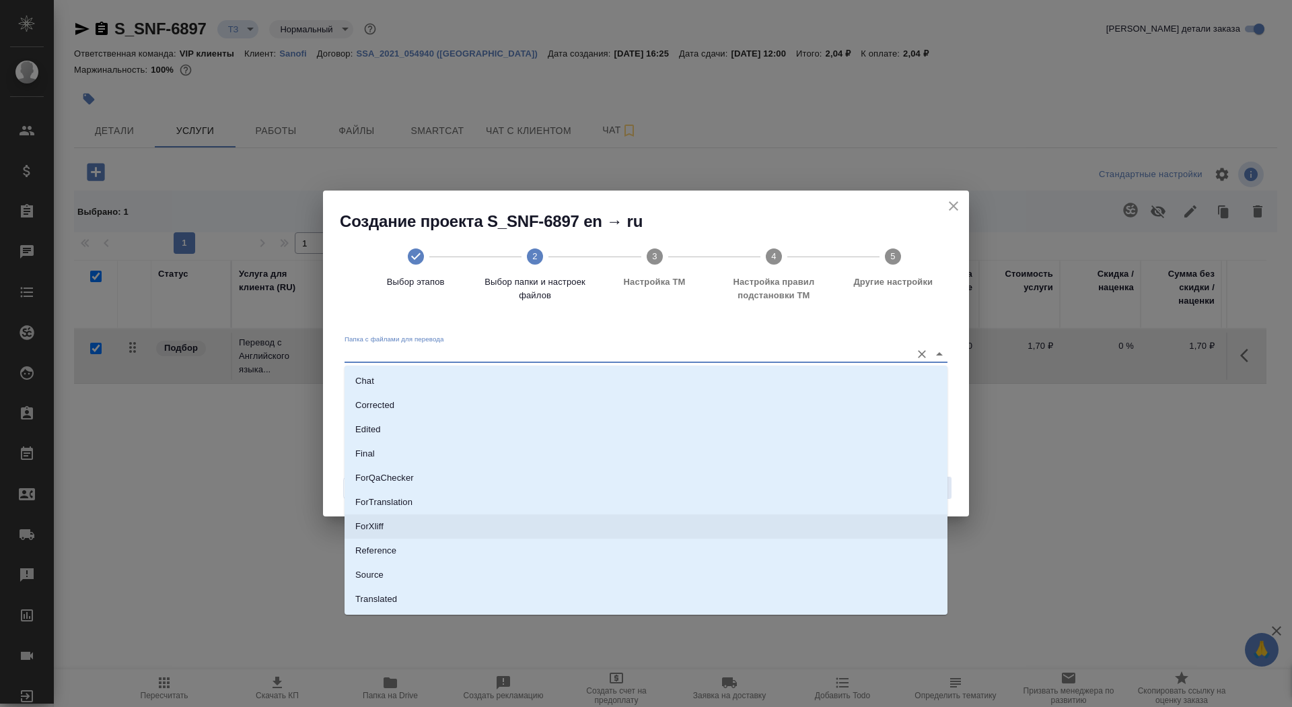
scroll to position [53, 0]
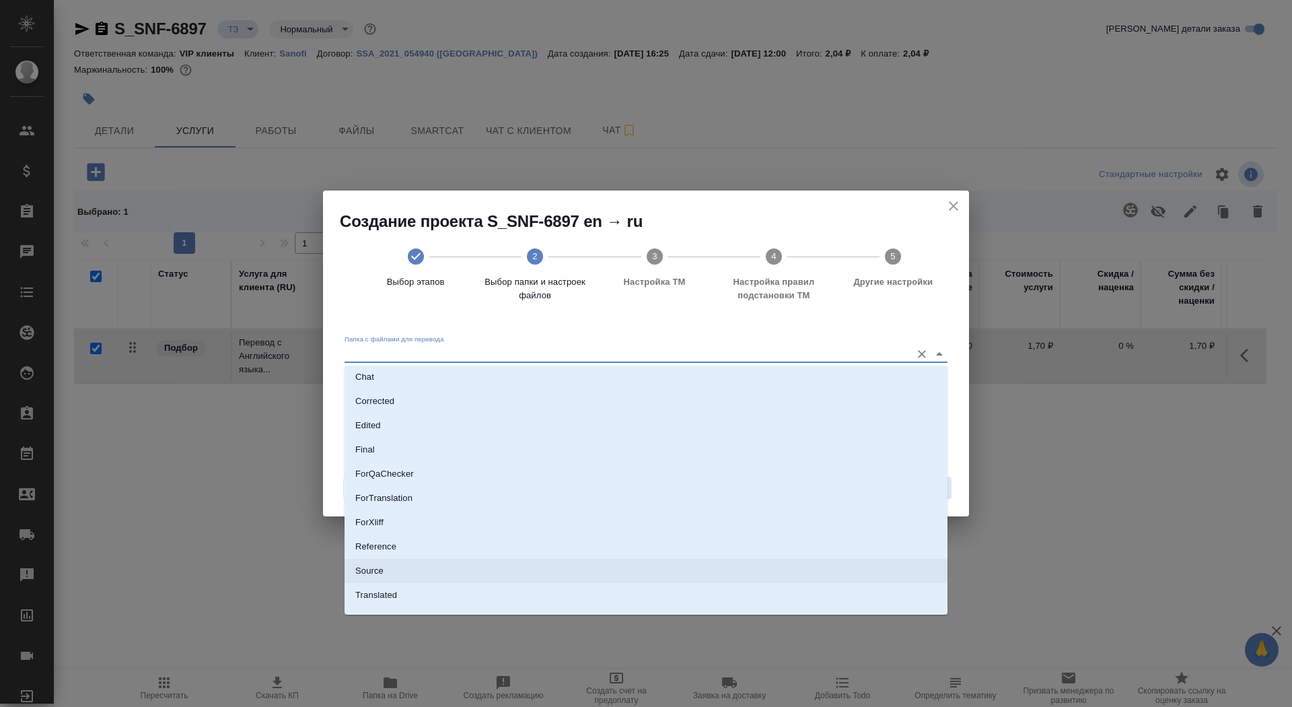
click at [755, 574] on li "Source" at bounding box center [646, 571] width 603 height 24
type input "Source"
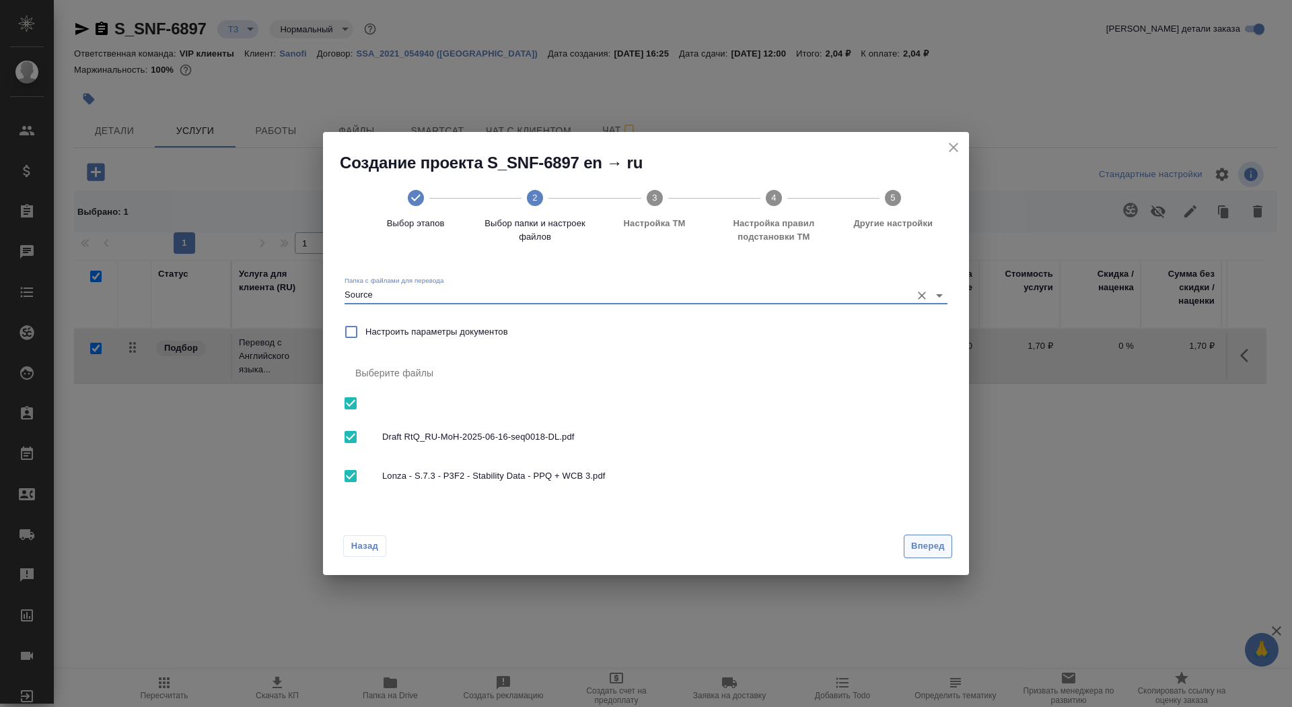
click at [915, 535] on button "Вперед" at bounding box center [928, 546] width 48 height 24
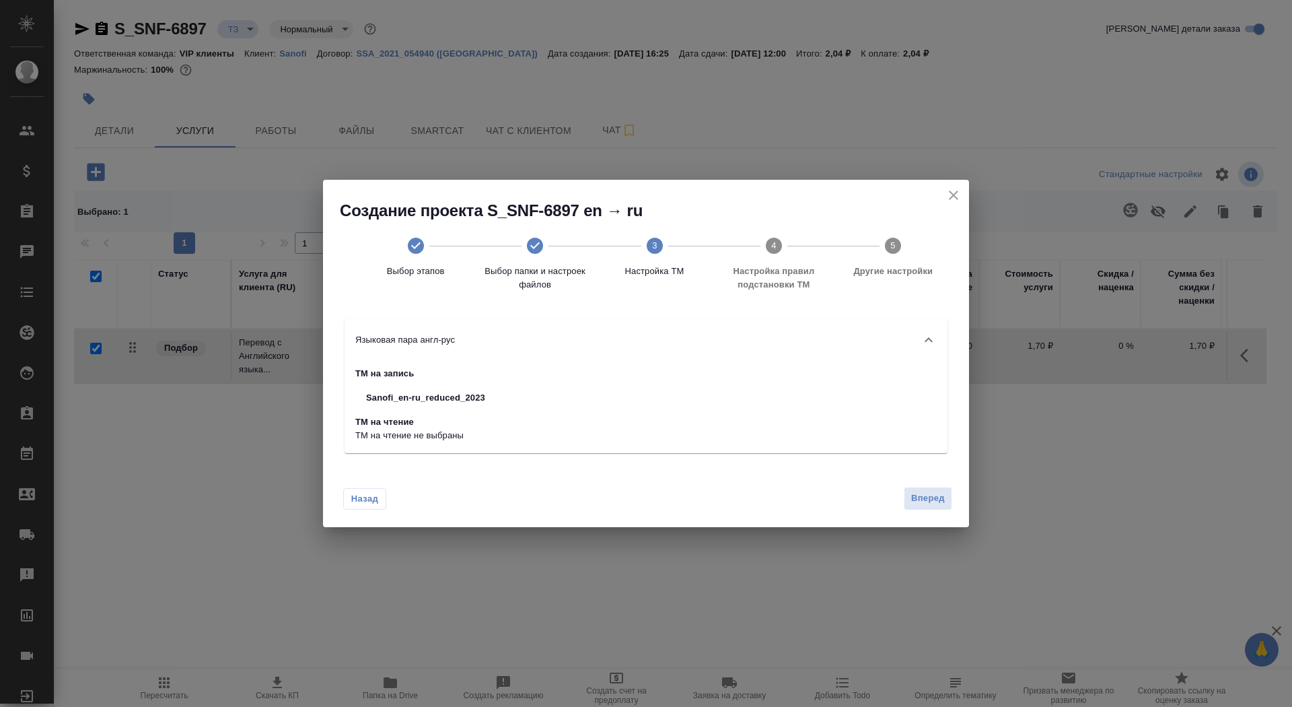
click at [915, 517] on div "Назад Вперед" at bounding box center [646, 495] width 646 height 63
click at [919, 491] on span "Вперед" at bounding box center [928, 498] width 34 height 15
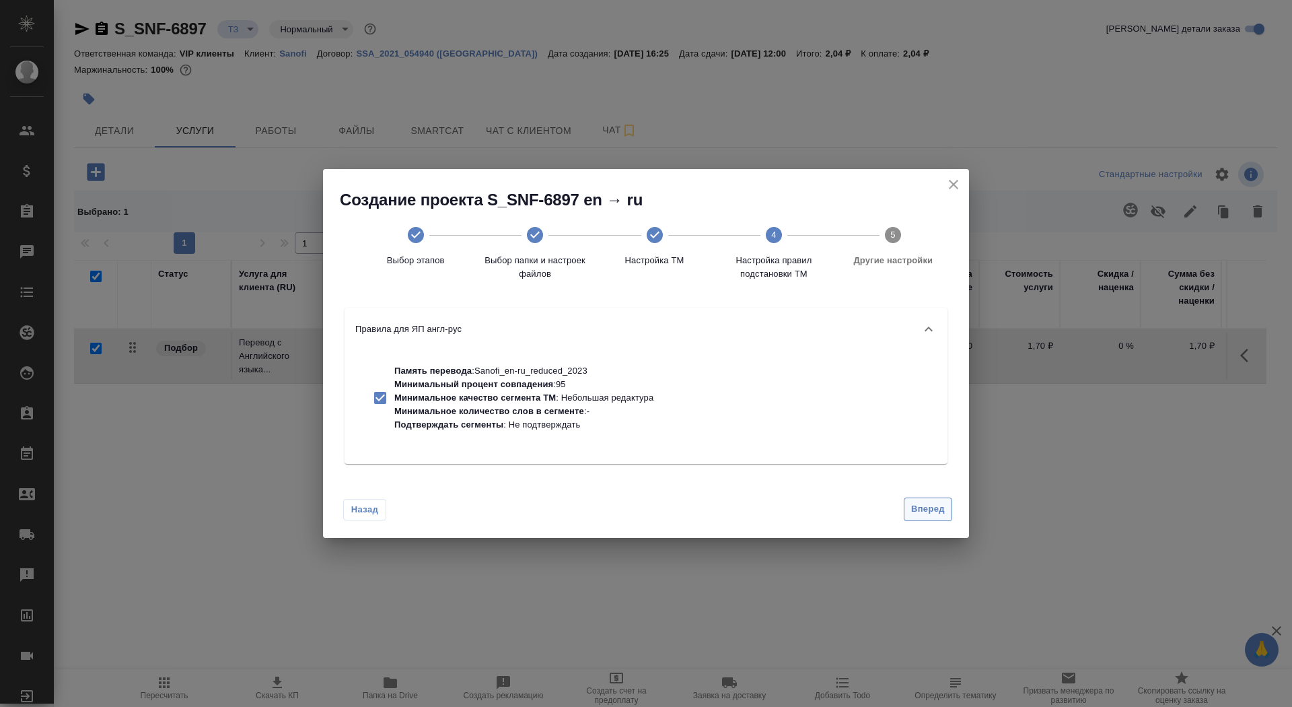
click at [922, 510] on span "Вперед" at bounding box center [928, 508] width 34 height 15
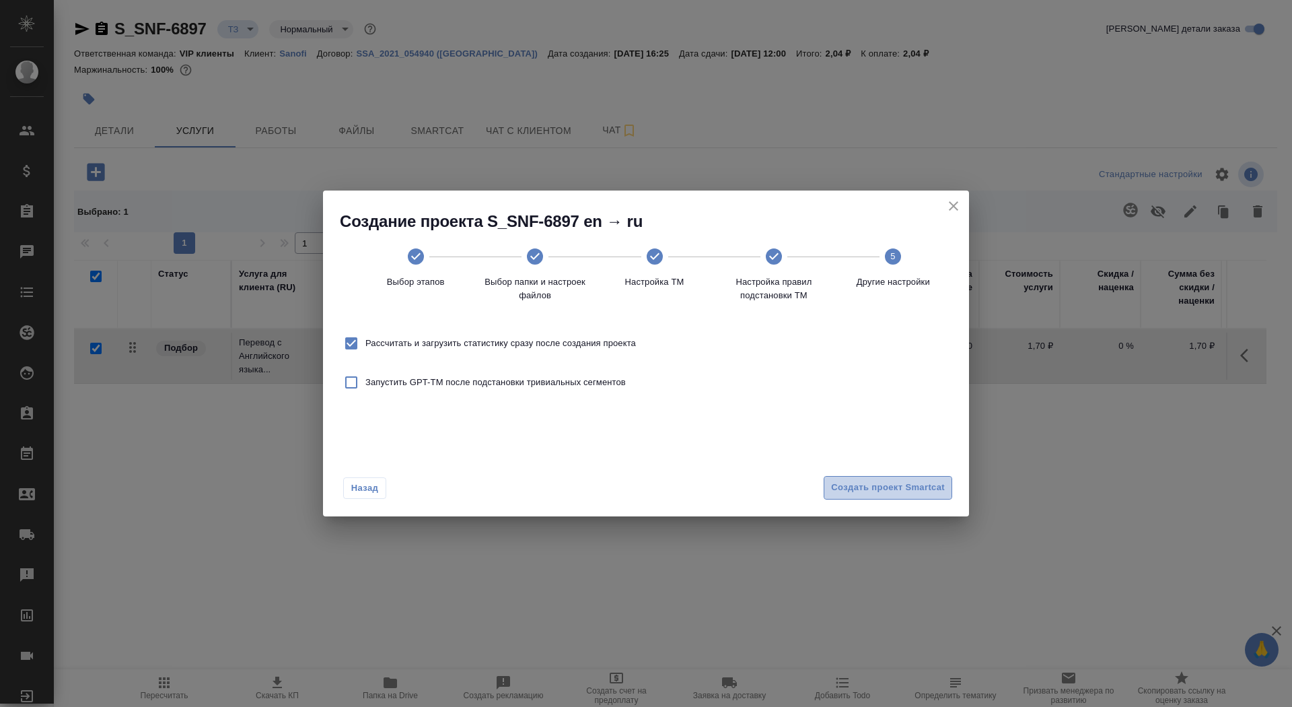
click at [920, 491] on span "Создать проект Smartcat" at bounding box center [888, 487] width 114 height 15
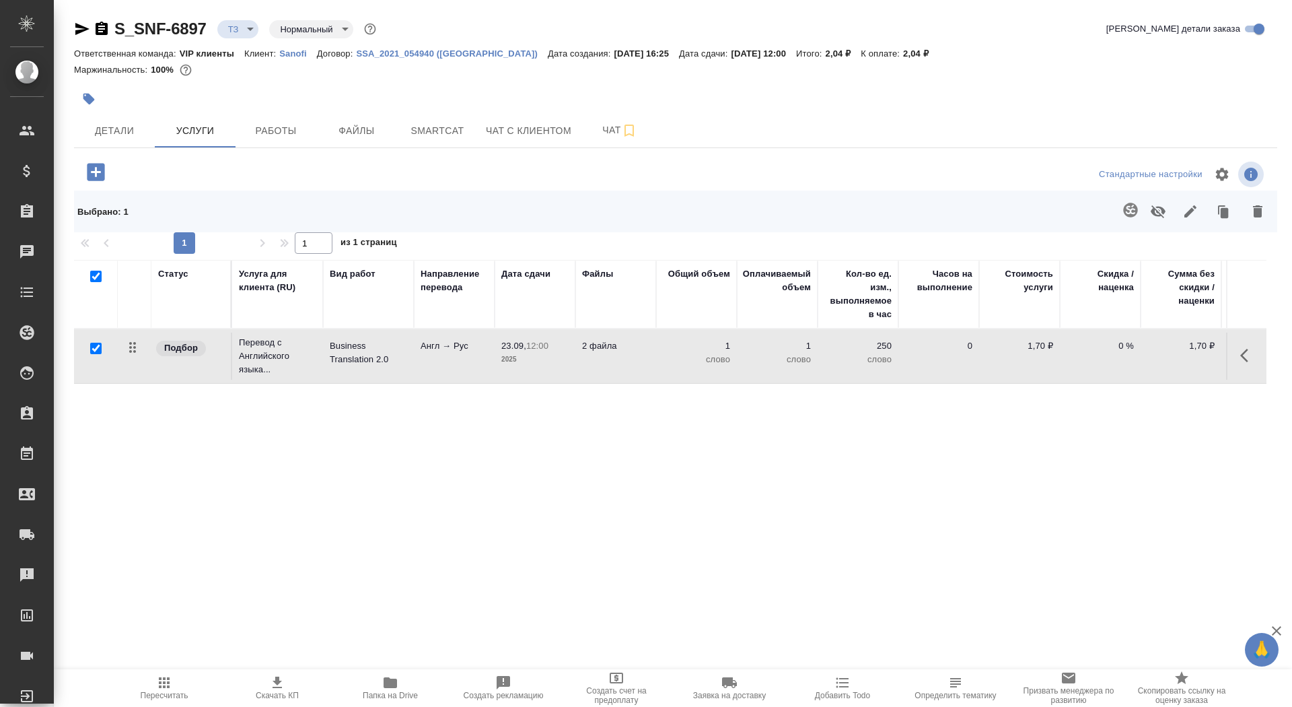
click at [182, 357] on td "Подбор" at bounding box center [191, 356] width 81 height 47
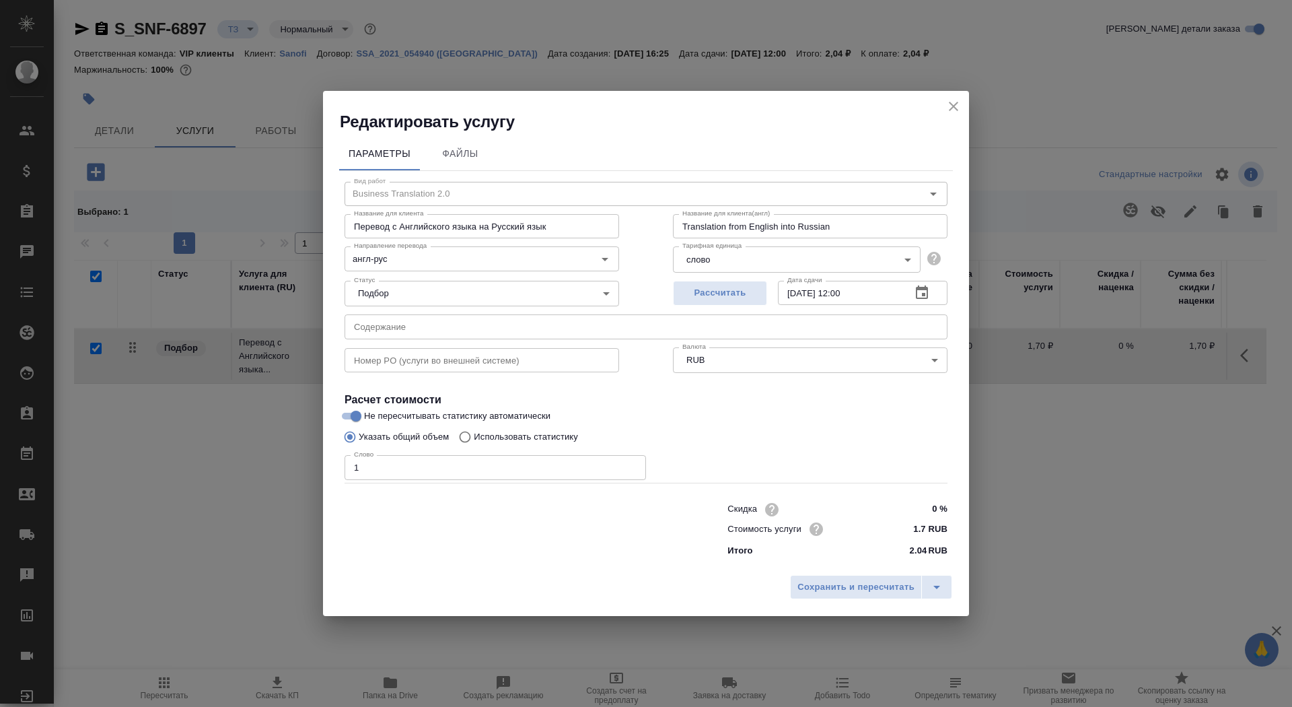
click at [535, 434] on p "Использовать статистику" at bounding box center [526, 436] width 104 height 13
click at [474, 434] on input "Использовать статистику" at bounding box center [463, 437] width 22 height 26
radio input "true"
radio input "false"
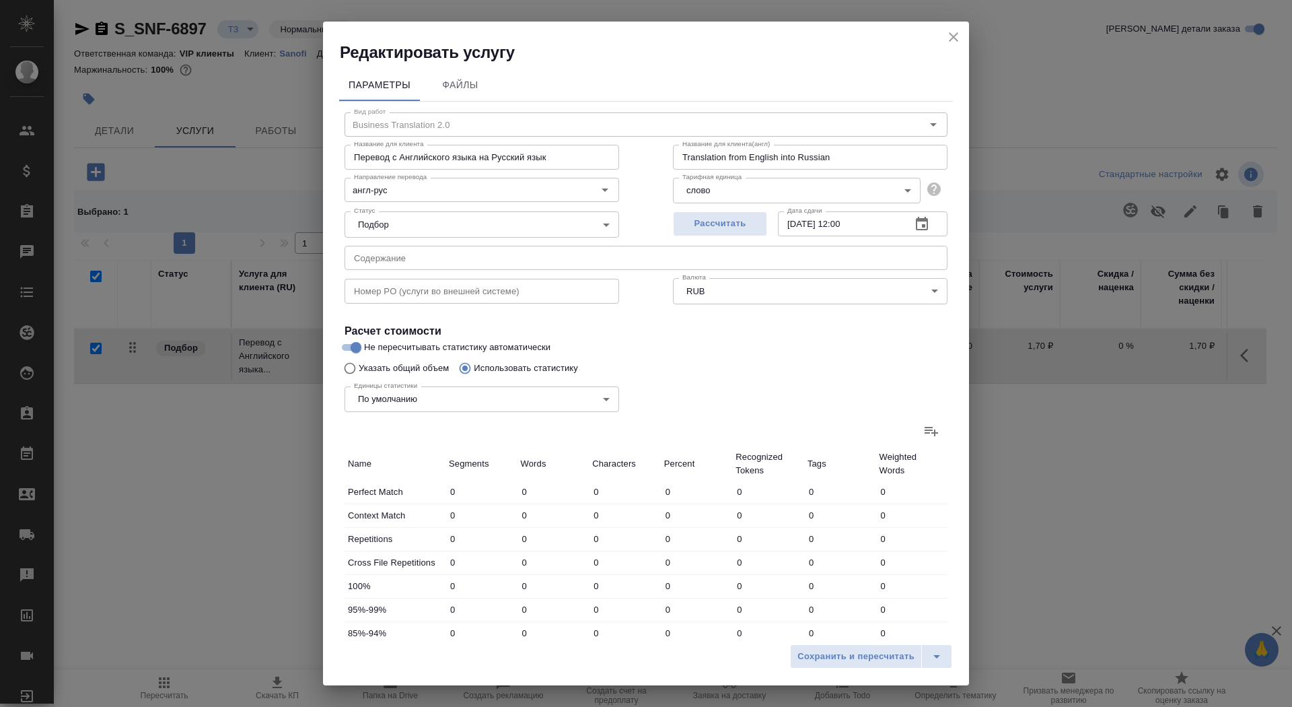
click at [938, 438] on icon at bounding box center [932, 431] width 16 height 16
click at [0, 0] on input "file" at bounding box center [0, 0] width 0 height 0
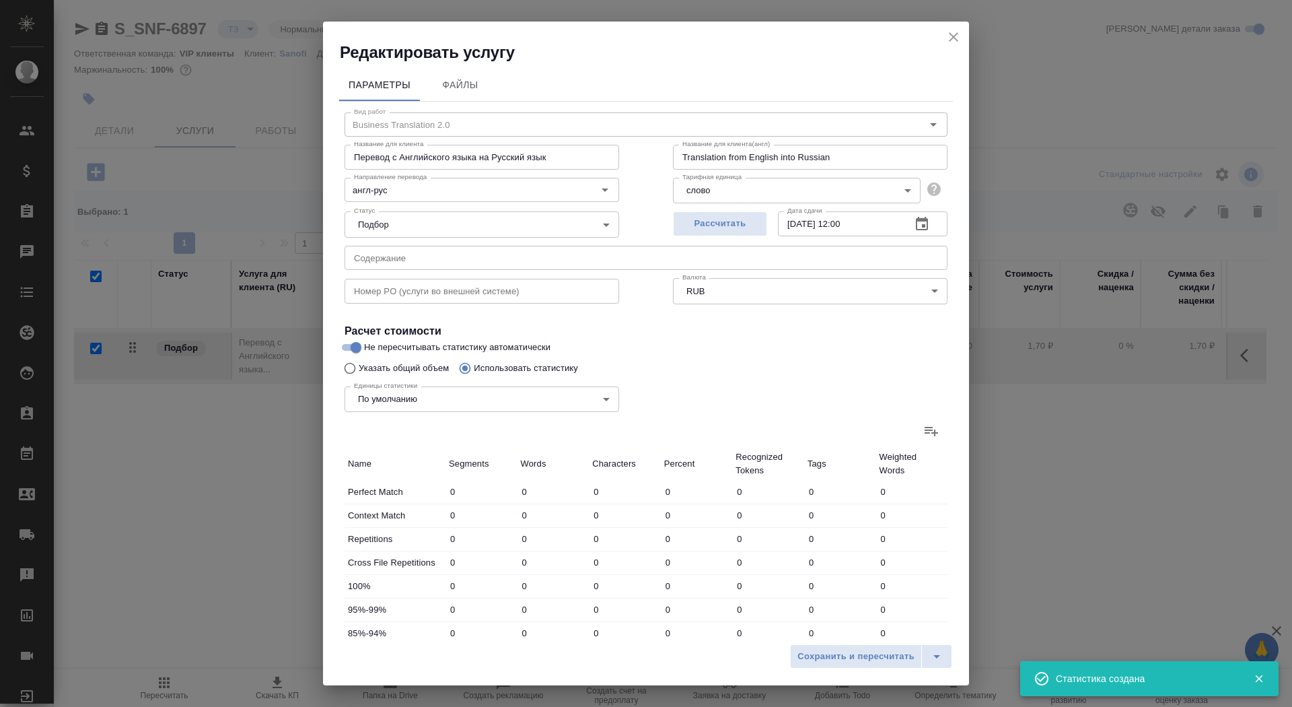
type input "1173"
type input "3061"
type input "17078"
type input "235"
type input "1009"
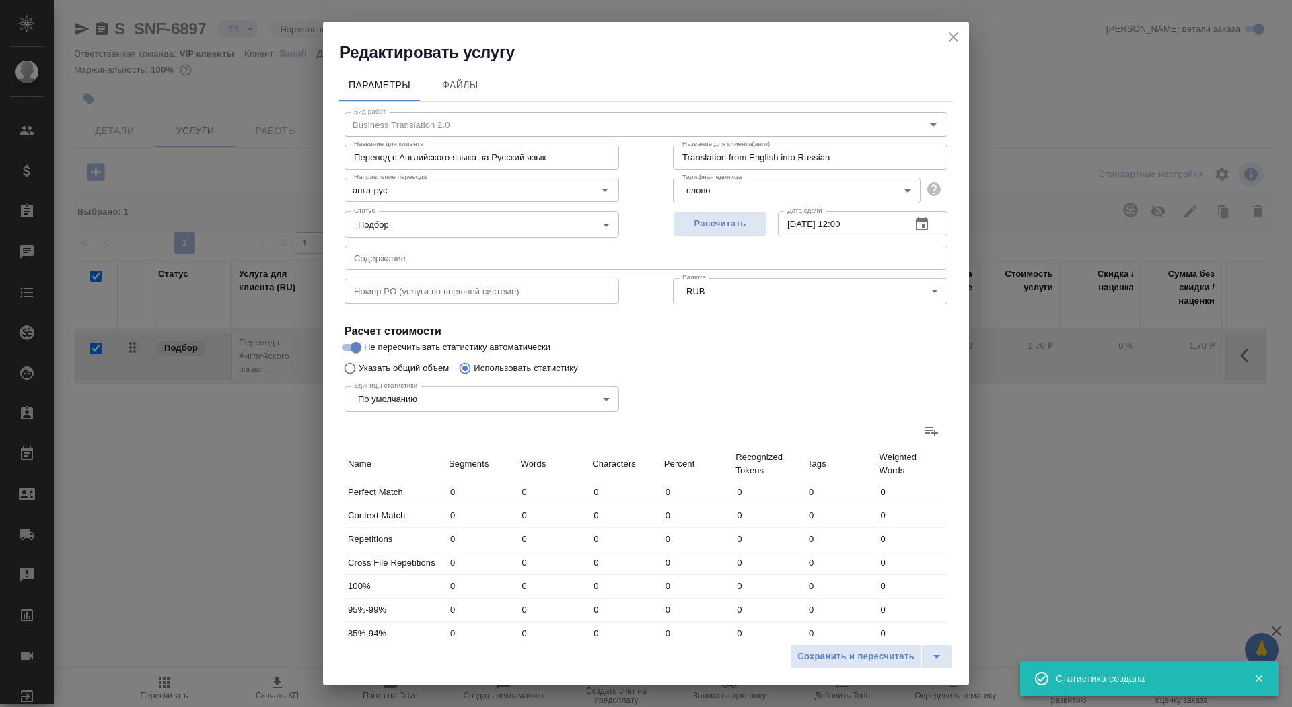
type input "5851"
type input "143"
type input "978"
type input "5658"
type input "26"
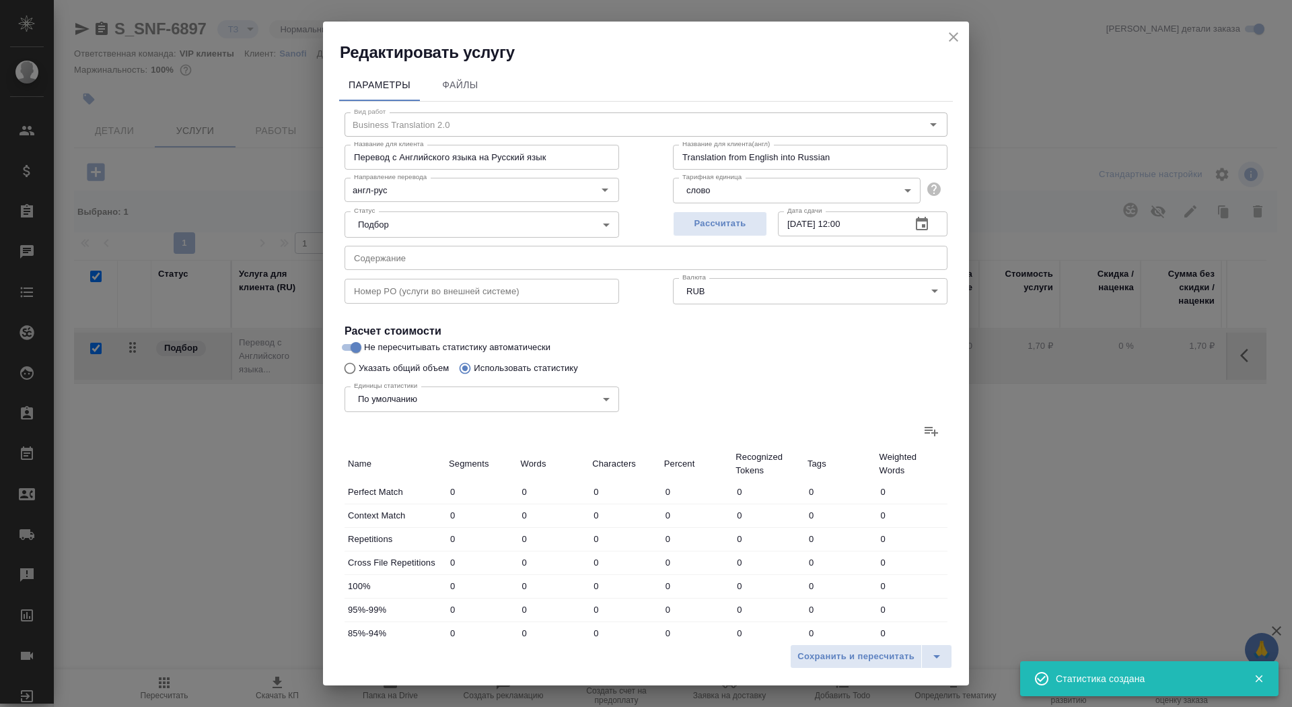
type input "339"
type input "2029"
type input "3"
type input "31"
type input "162"
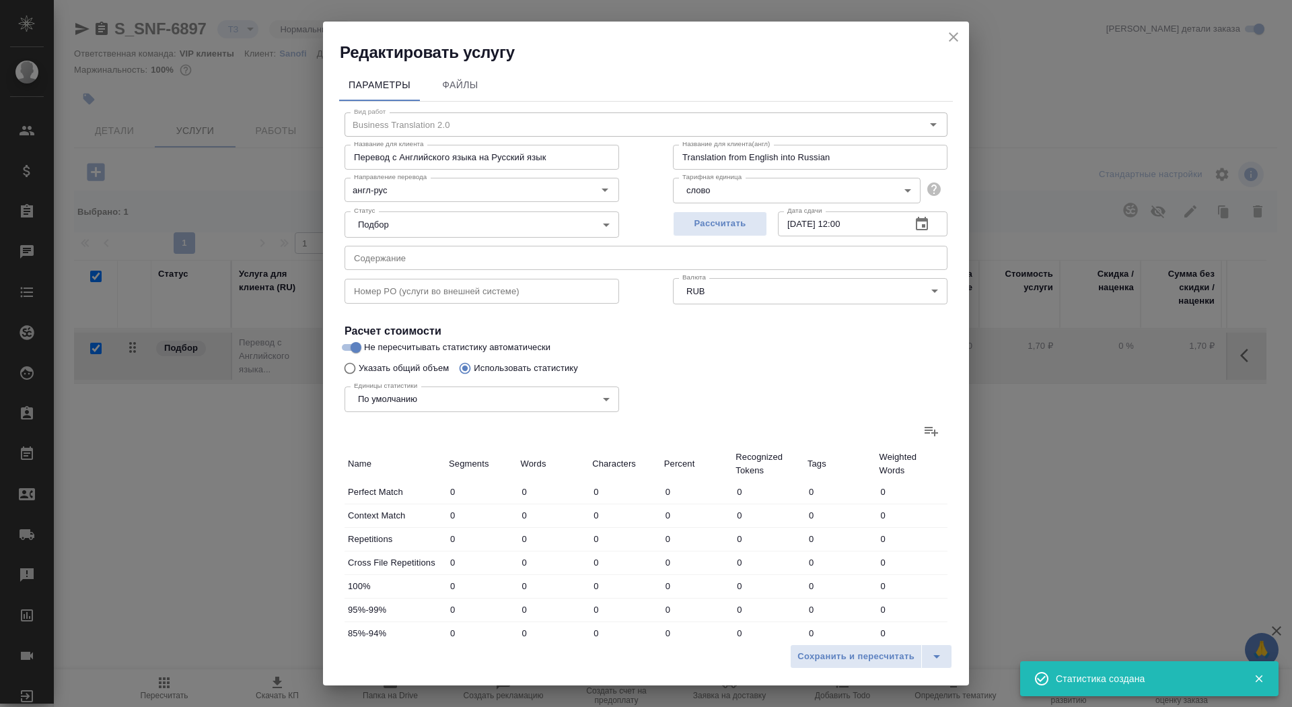
type input "4"
type input "7"
type input "38"
type input "39"
type input "1227"
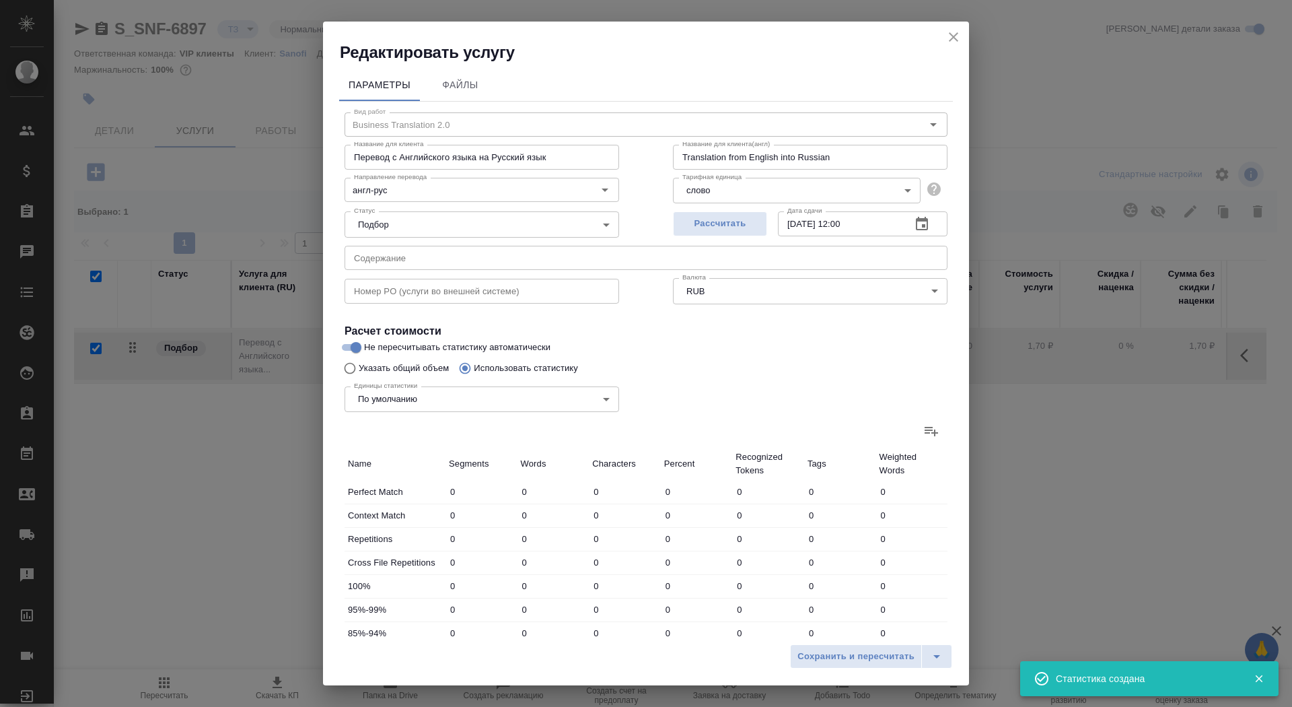
type input "8040"
type input "1385"
type input "5641"
type input "33003"
type input "1620"
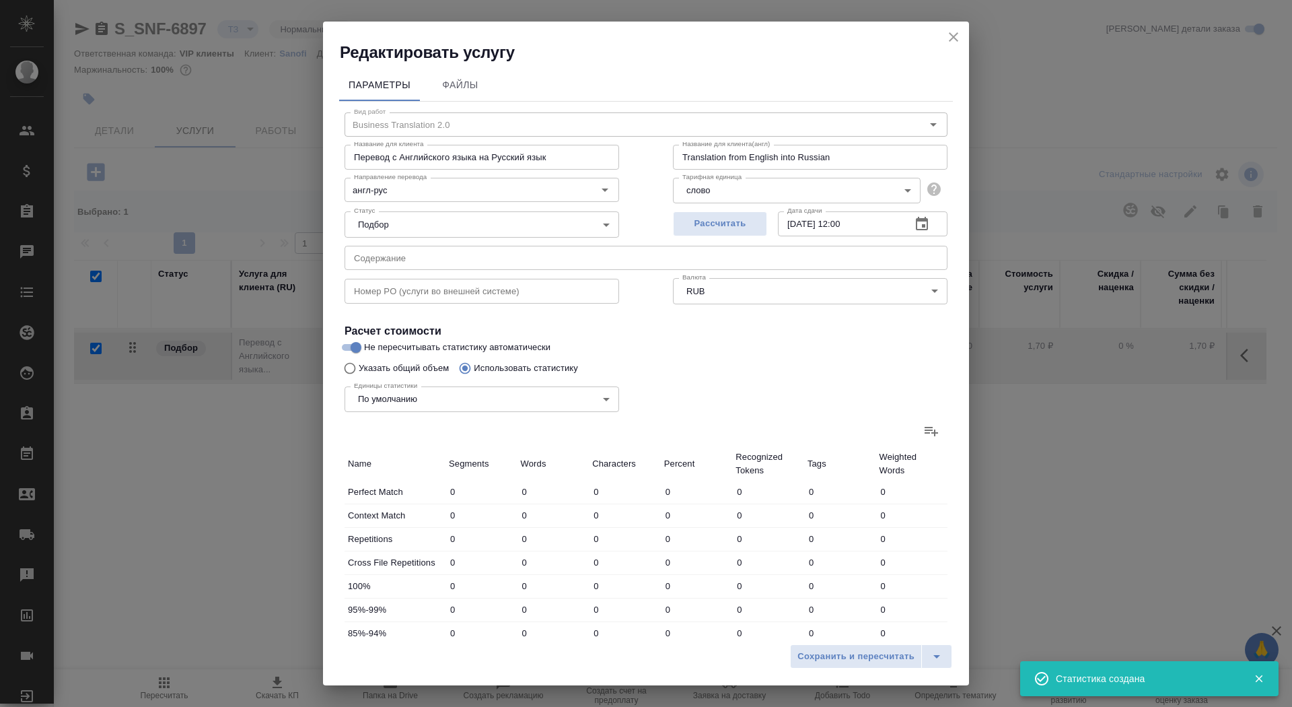
type input "6650"
type input "38854"
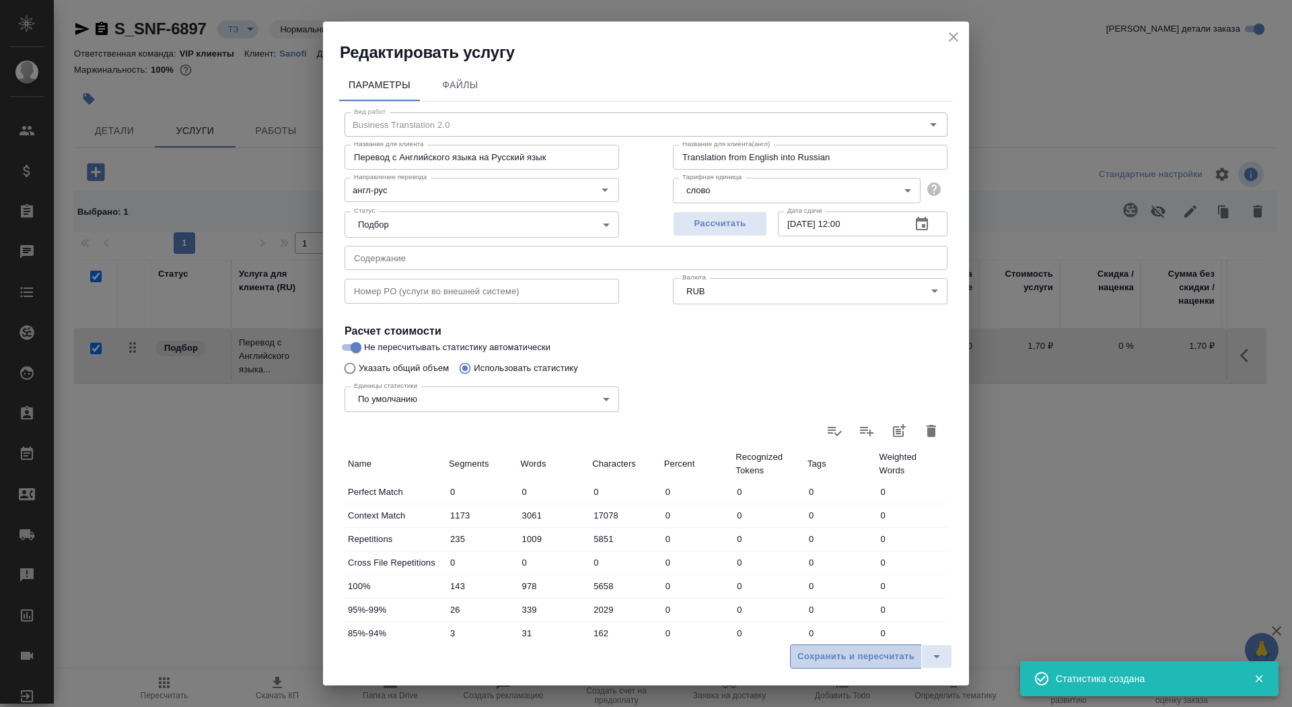
click at [816, 655] on span "Сохранить и пересчитать" at bounding box center [856, 656] width 117 height 15
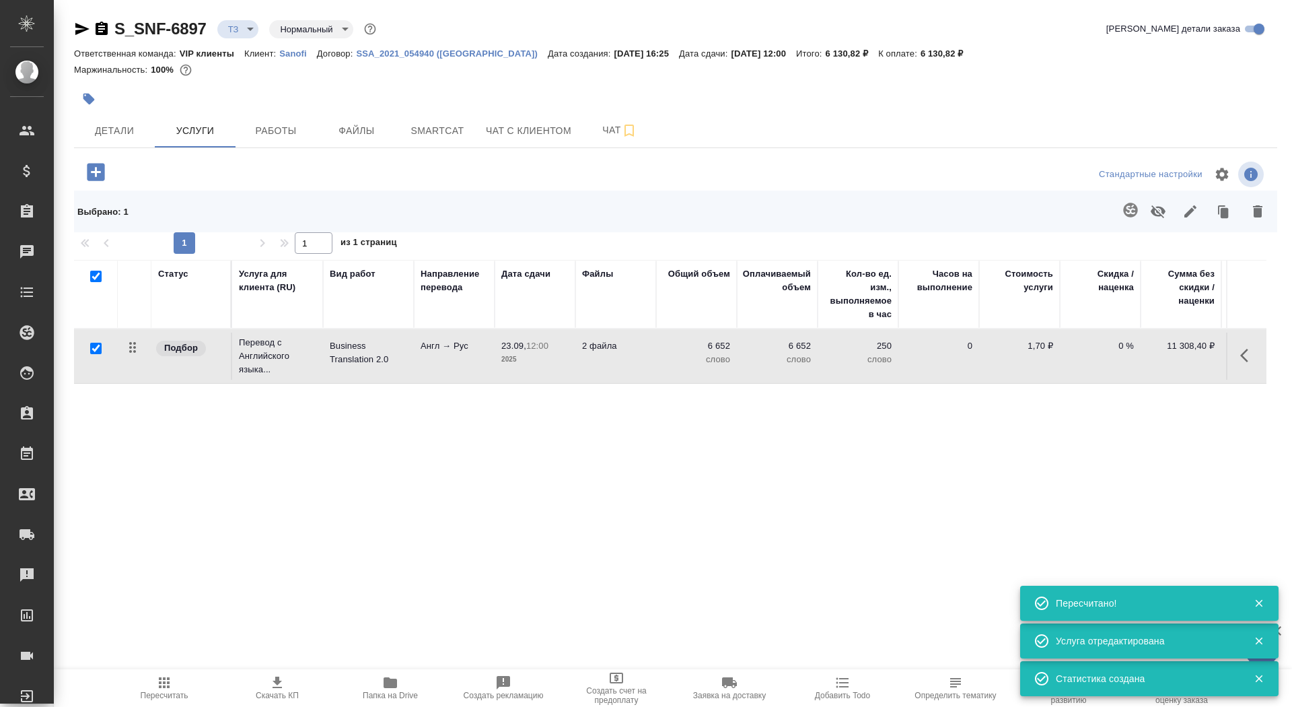
click at [590, 353] on td "2 файла" at bounding box center [616, 356] width 81 height 47
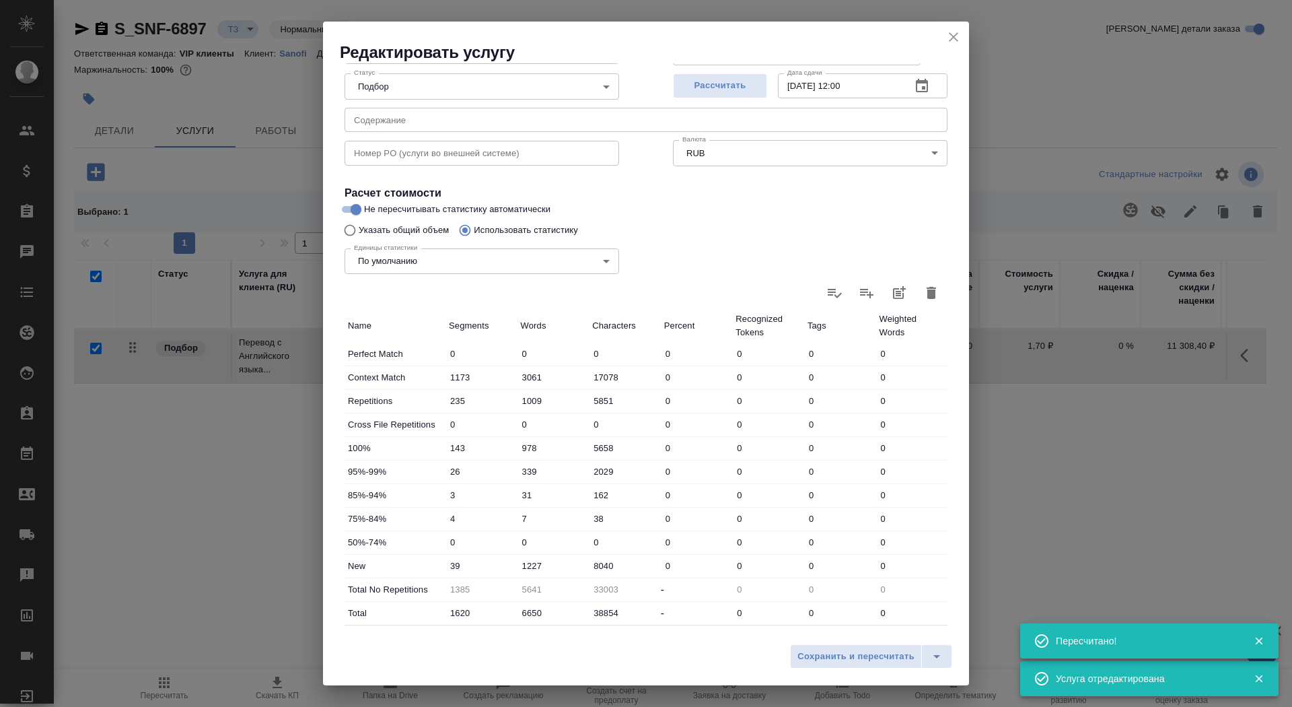
scroll to position [166, 0]
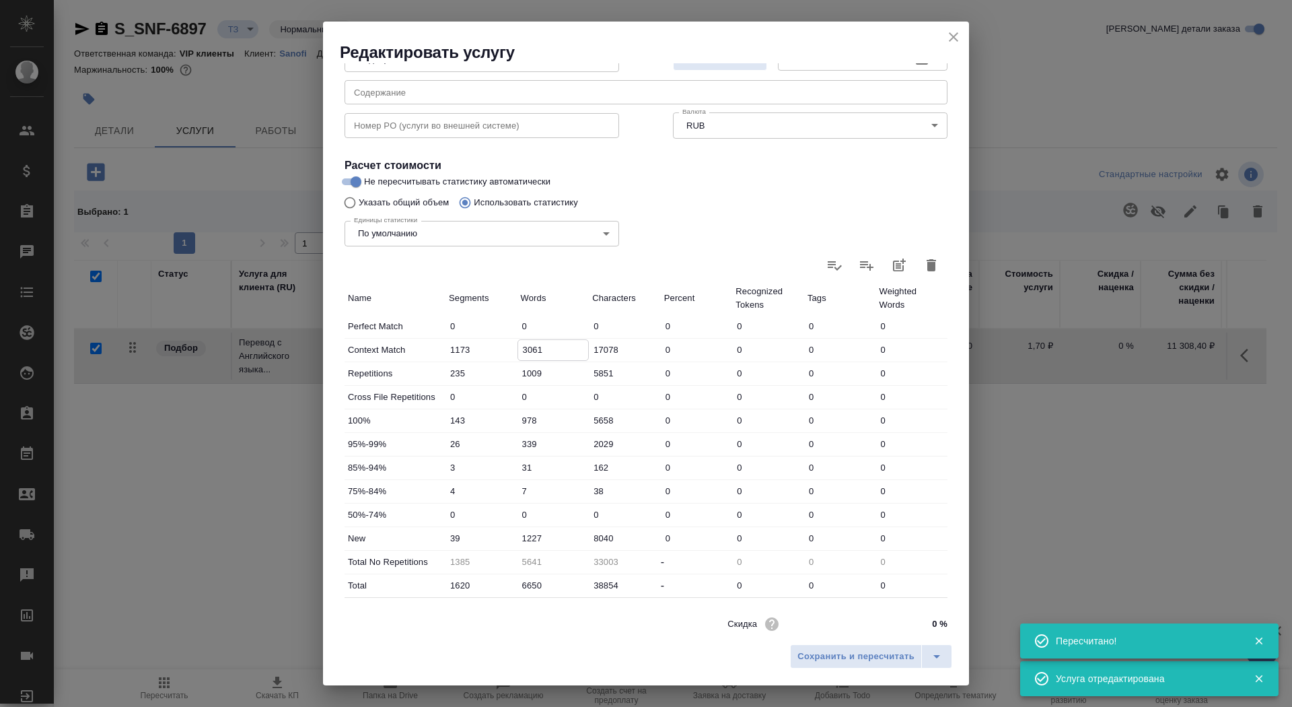
drag, startPoint x: 526, startPoint y: 350, endPoint x: 514, endPoint y: 345, distance: 12.4
click at [514, 346] on div "Context Match 1173 3061 17078 0 0 0 0" at bounding box center [646, 350] width 603 height 23
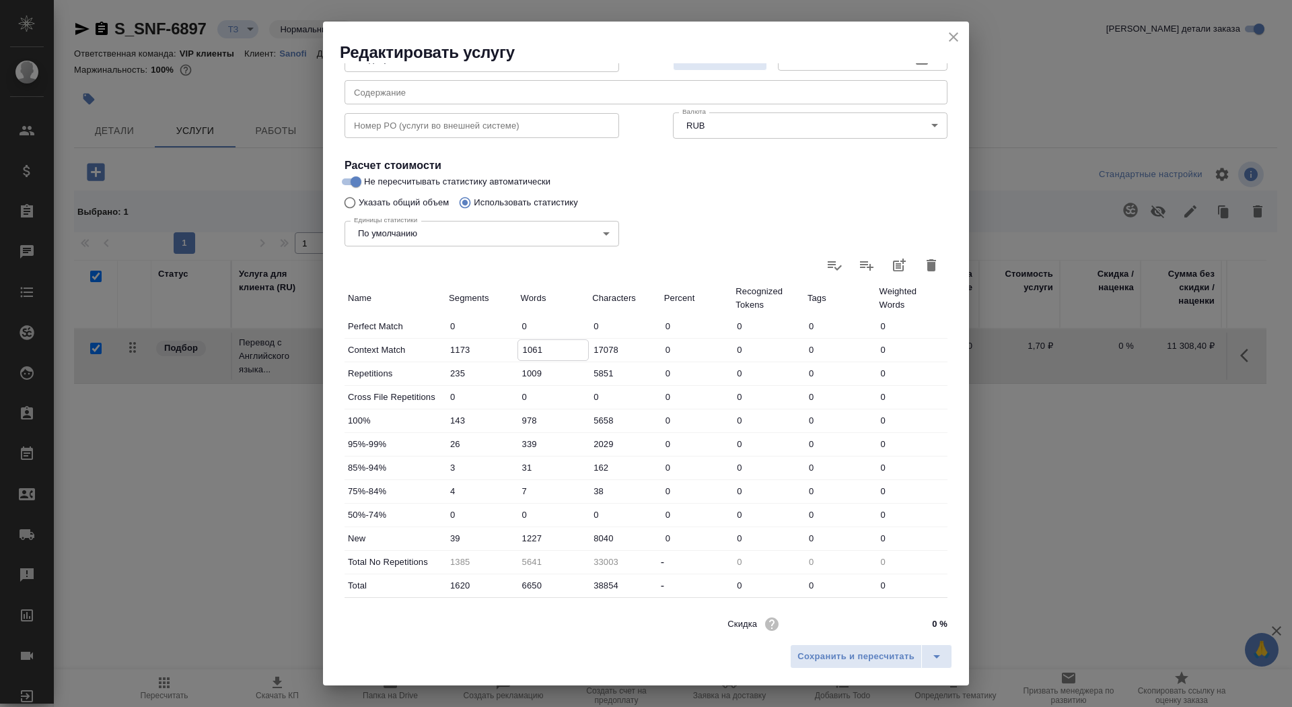
type input "1061"
drag, startPoint x: 530, startPoint y: 538, endPoint x: 520, endPoint y: 537, distance: 9.4
click at [520, 537] on input "1227" at bounding box center [553, 538] width 71 height 20
type input "3227"
click at [897, 650] on span "Сохранить и пересчитать" at bounding box center [856, 656] width 117 height 15
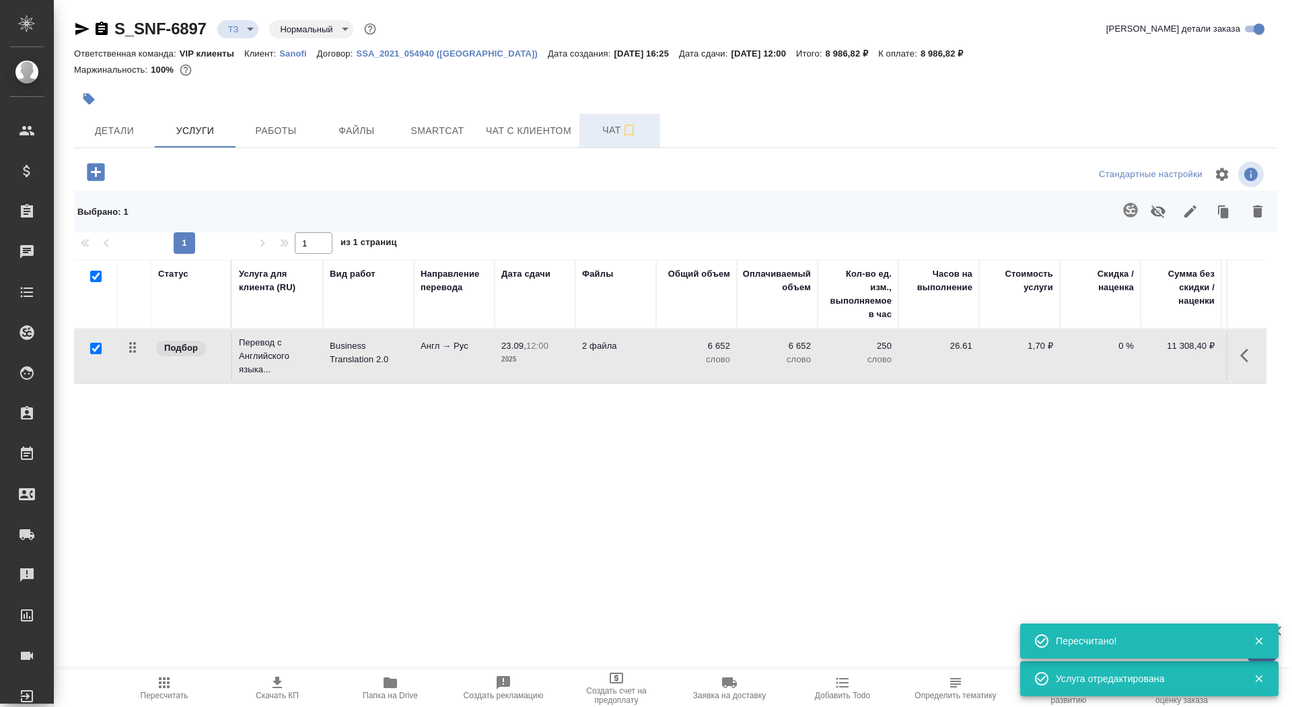
click at [601, 129] on span "Чат" at bounding box center [620, 130] width 65 height 17
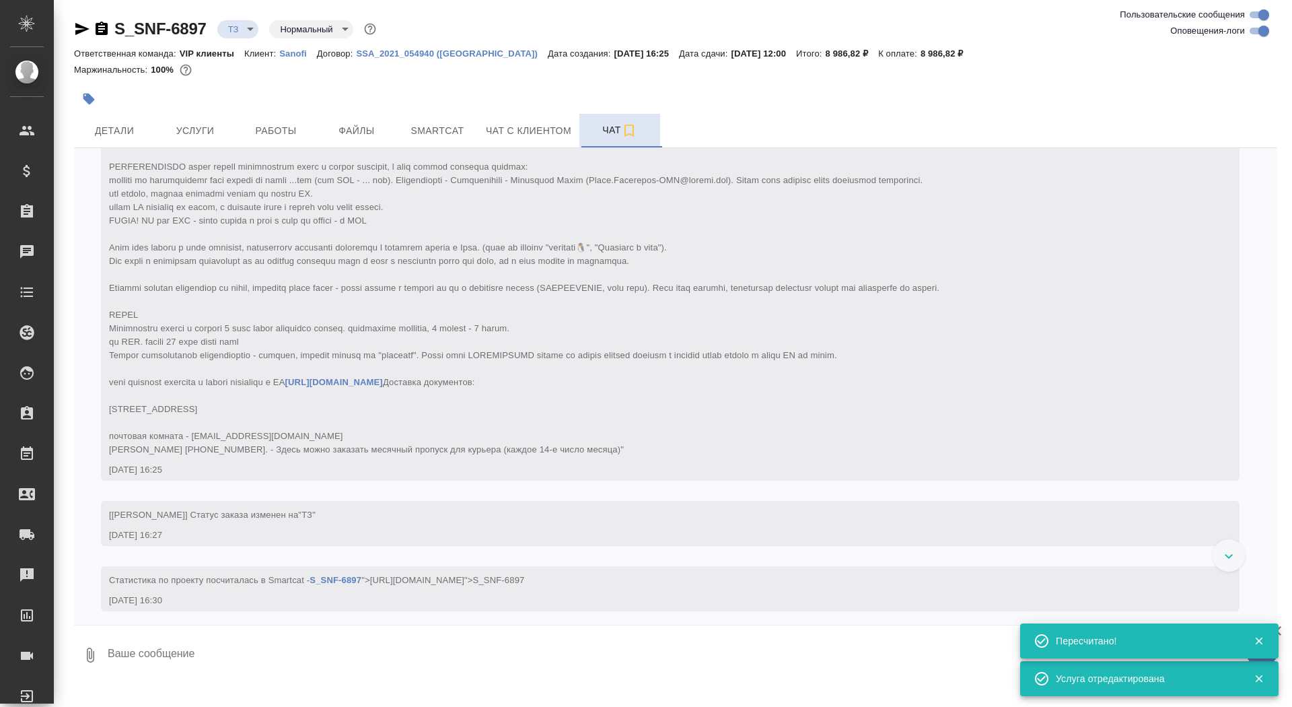
scroll to position [236, 0]
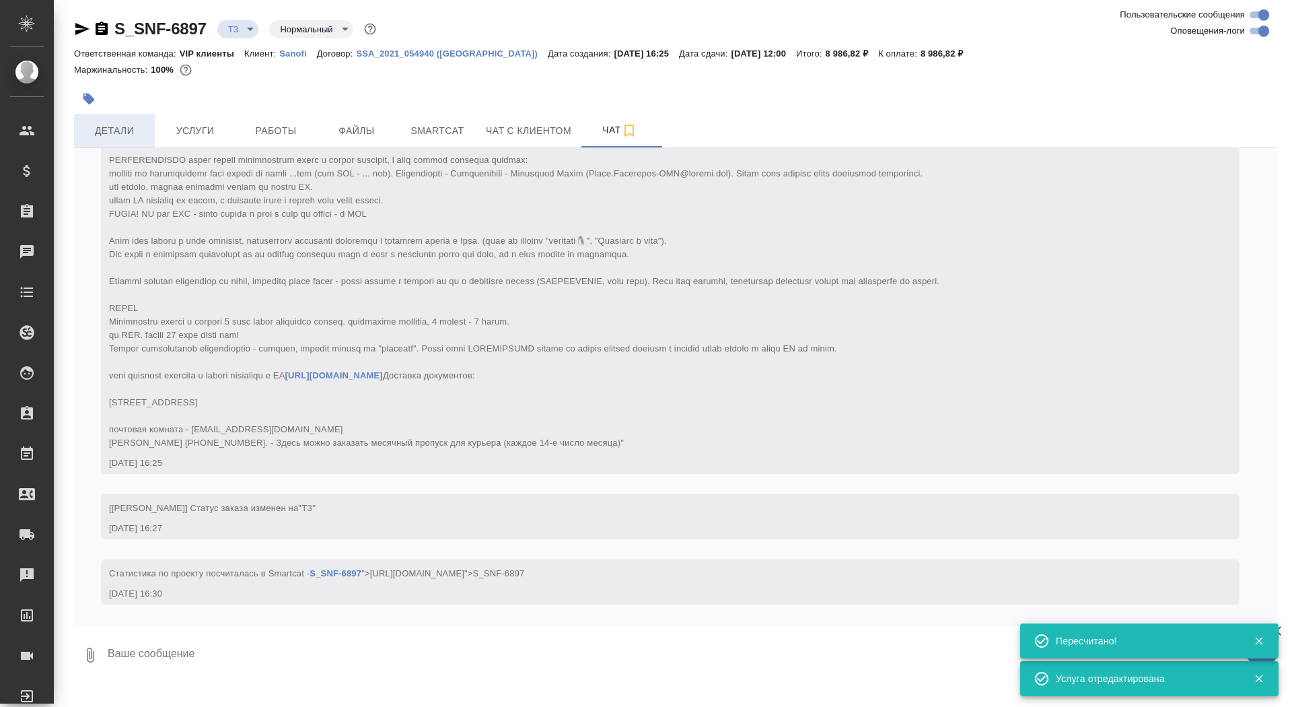
click at [114, 128] on span "Детали" at bounding box center [114, 131] width 65 height 17
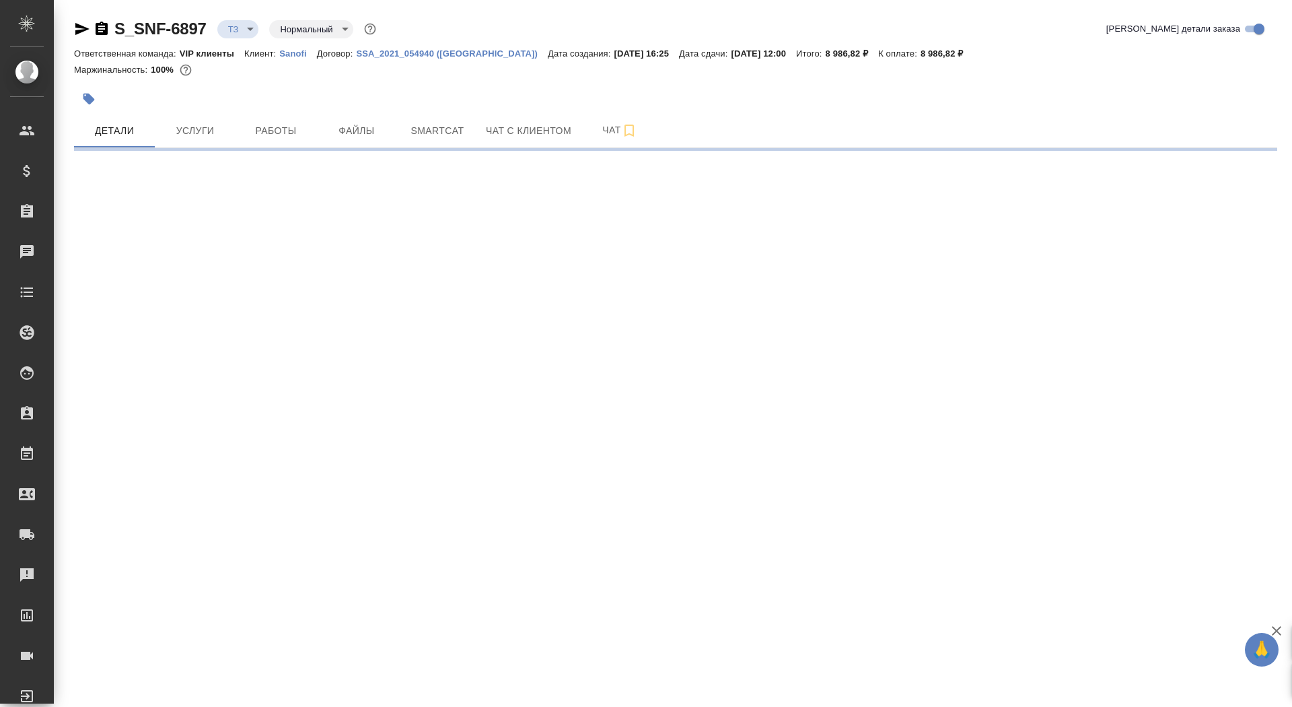
select select "RU"
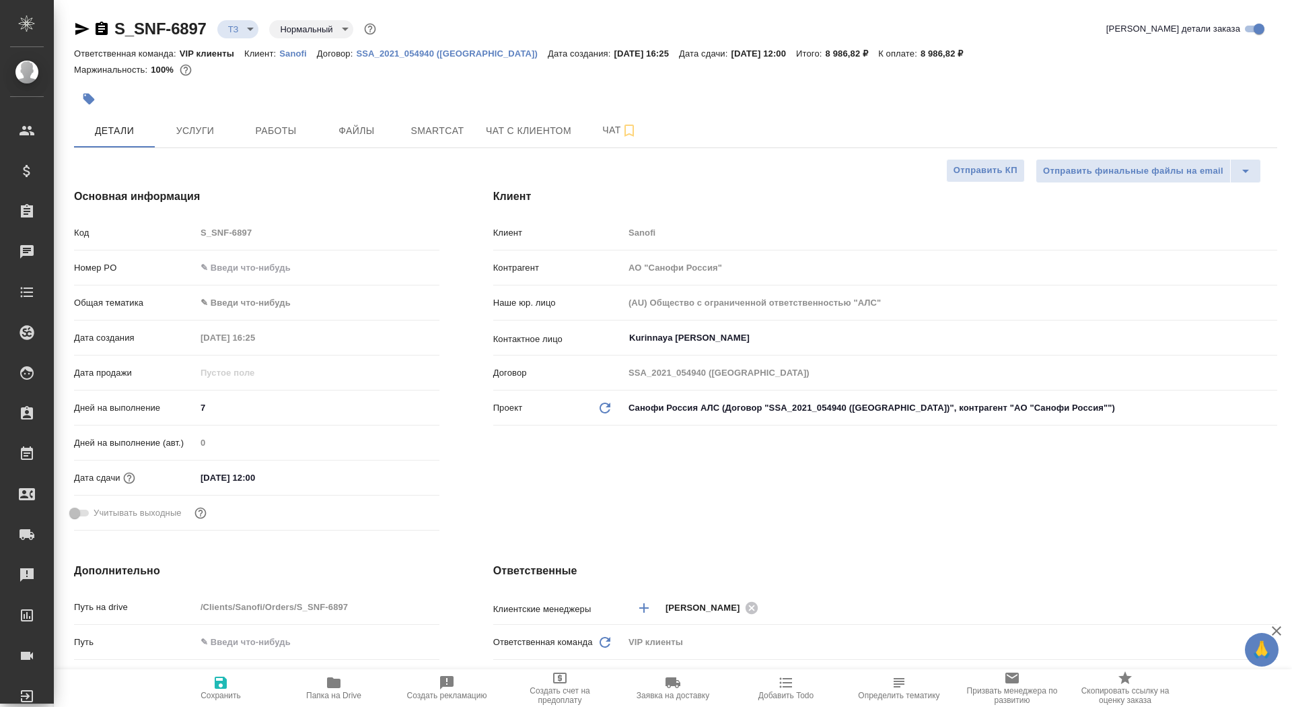
type textarea "x"
type input "Горшкова Валентина"
type input "Комаров Роман"
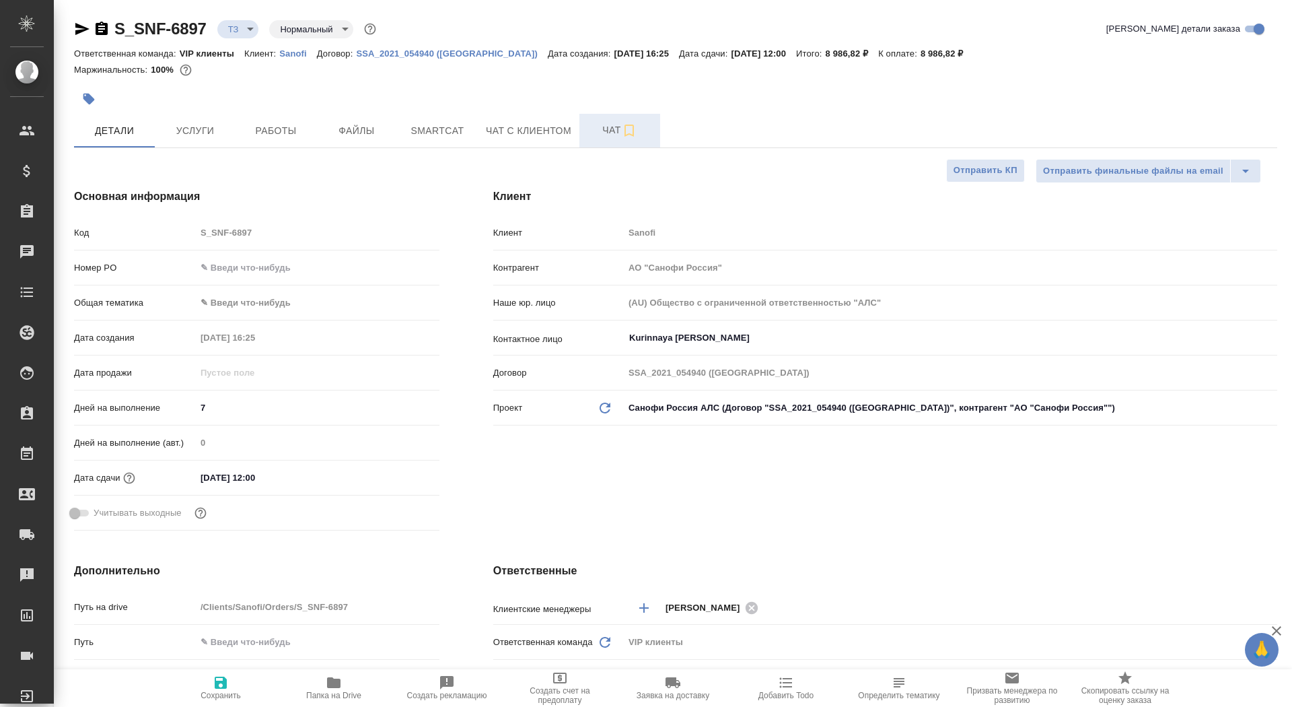
click at [598, 120] on button "Чат" at bounding box center [620, 131] width 81 height 34
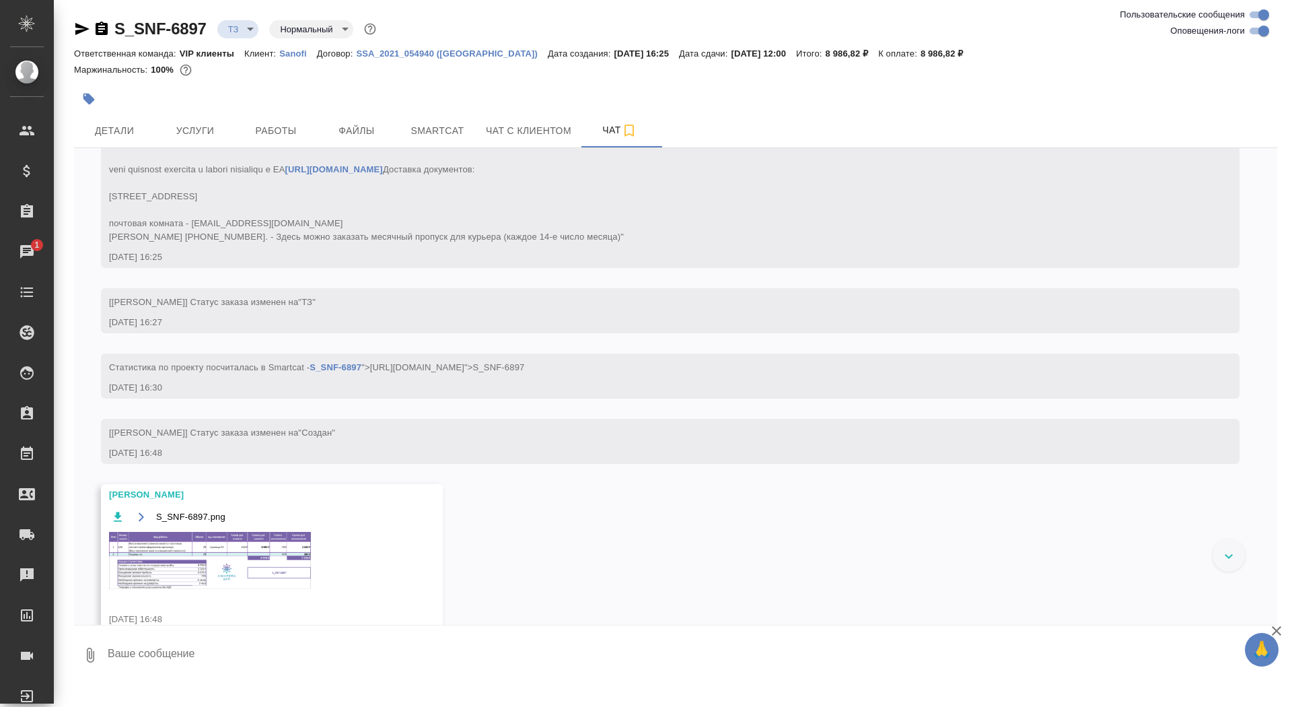
scroll to position [410, 0]
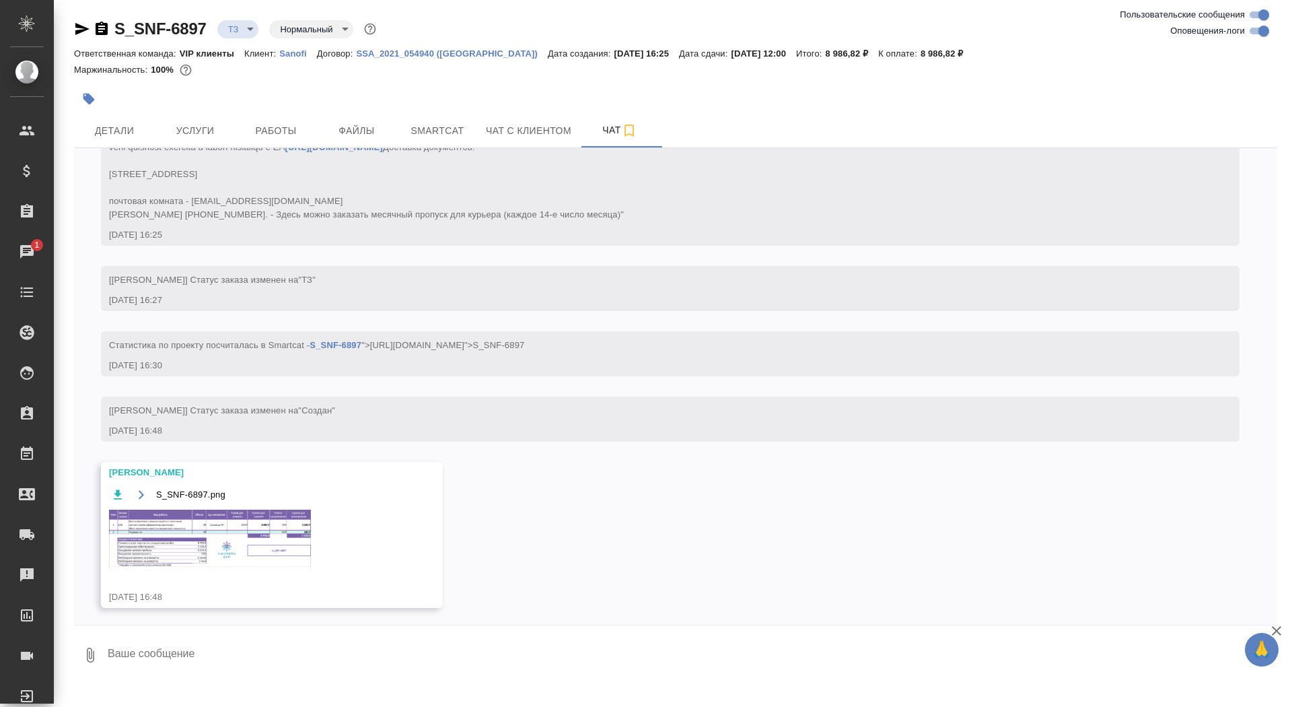
click at [253, 648] on textarea at bounding box center [691, 655] width 1171 height 46
type textarea "спасибочки"
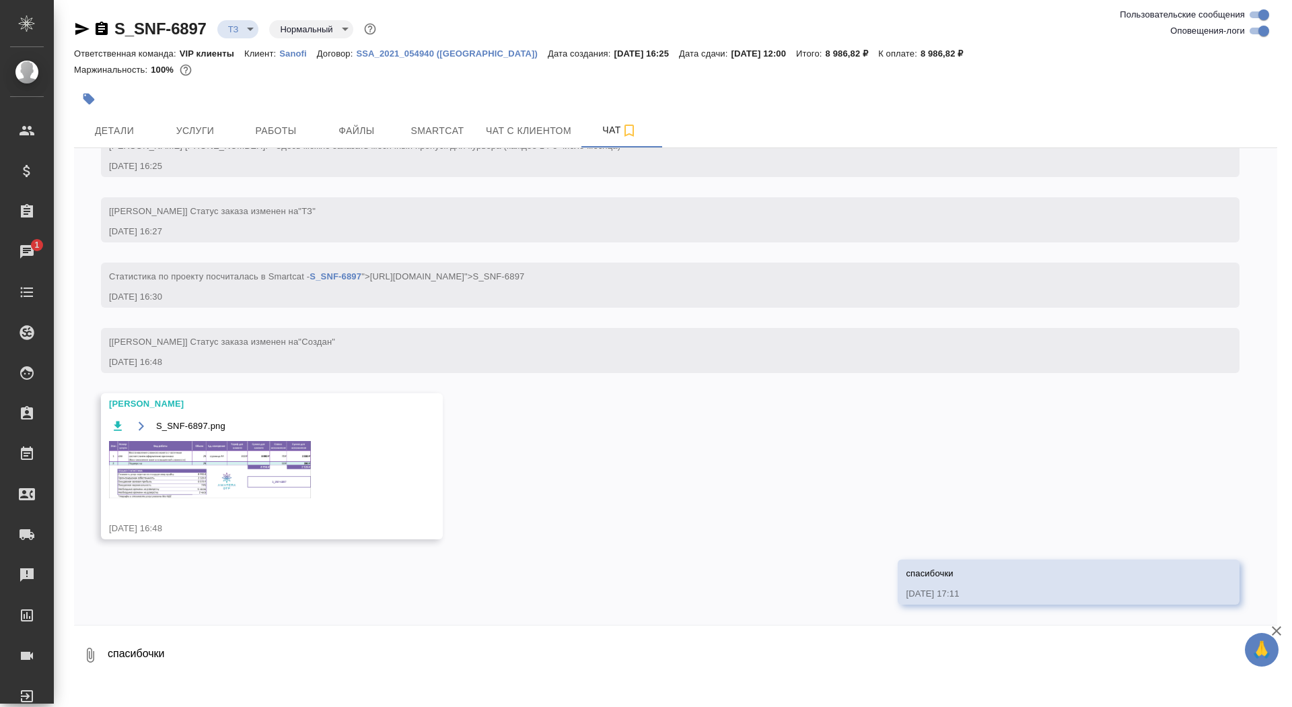
scroll to position [533, 0]
click at [201, 441] on img at bounding box center [210, 469] width 202 height 57
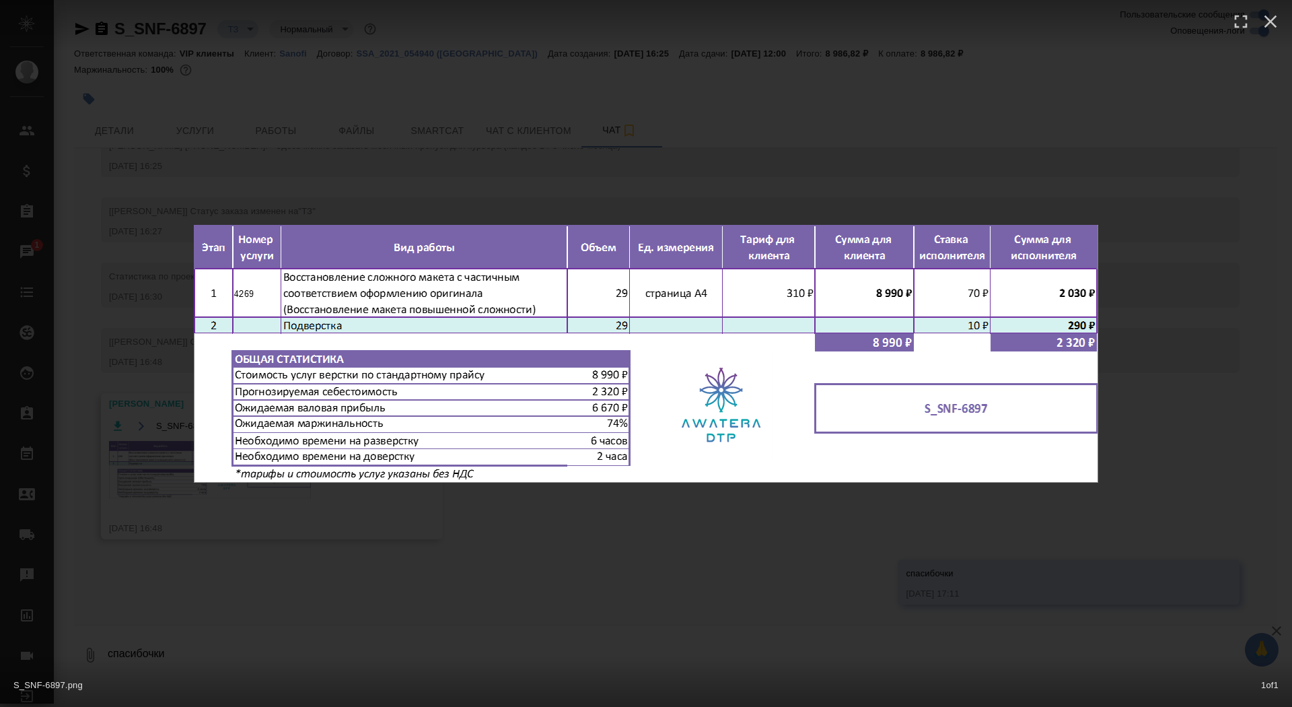
click at [137, 367] on div "S_SNF-6897.png 1 of 1" at bounding box center [646, 353] width 1292 height 707
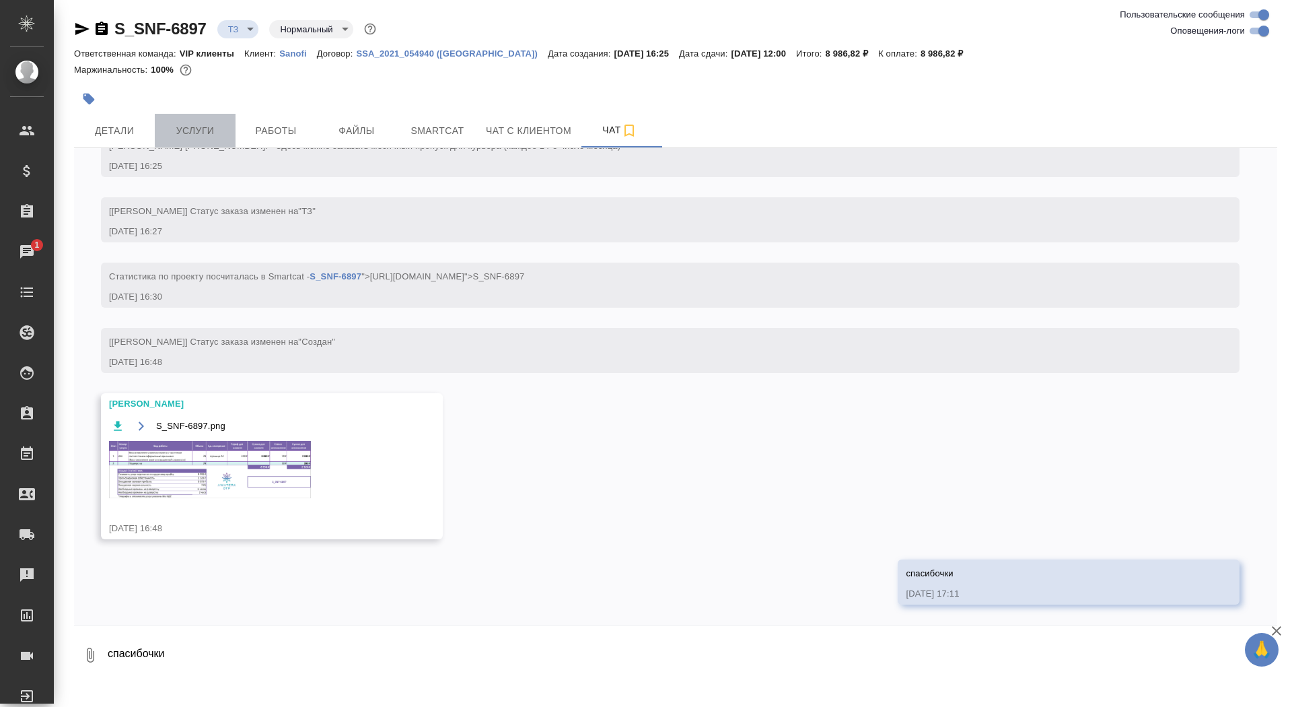
click at [206, 129] on span "Услуги" at bounding box center [195, 131] width 65 height 17
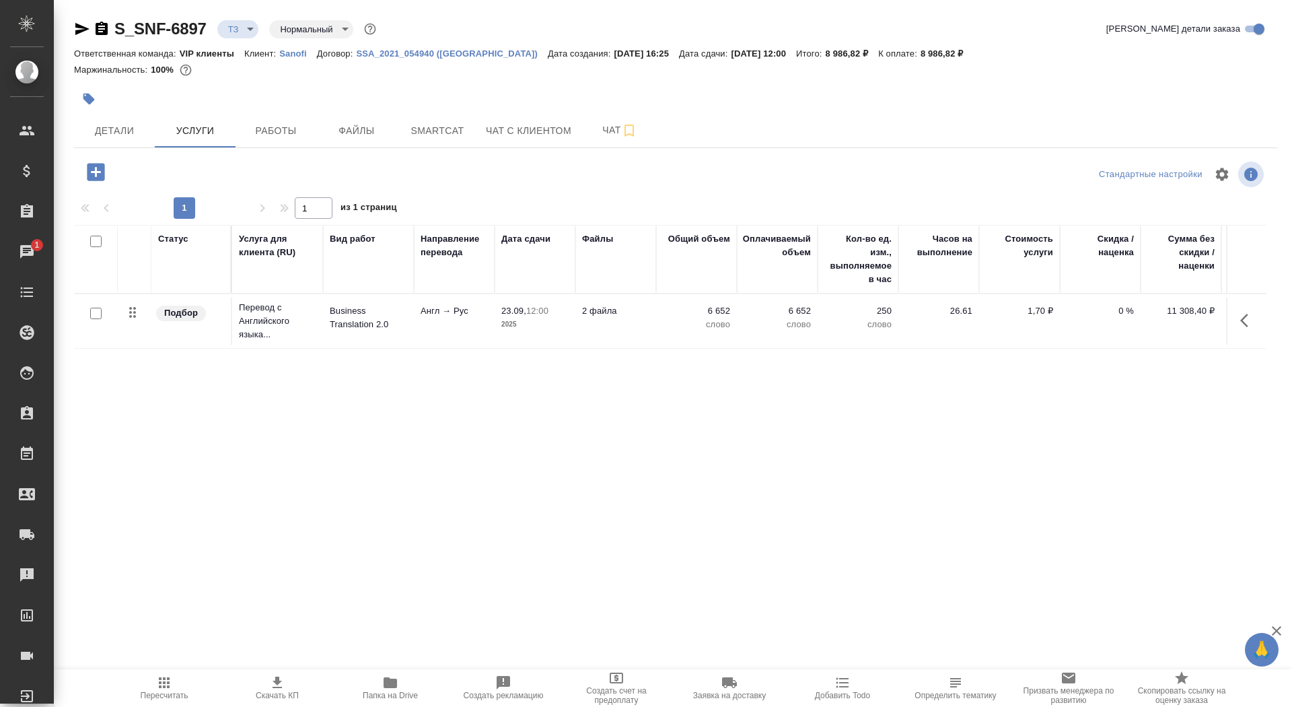
click at [85, 172] on icon "button" at bounding box center [96, 172] width 24 height 24
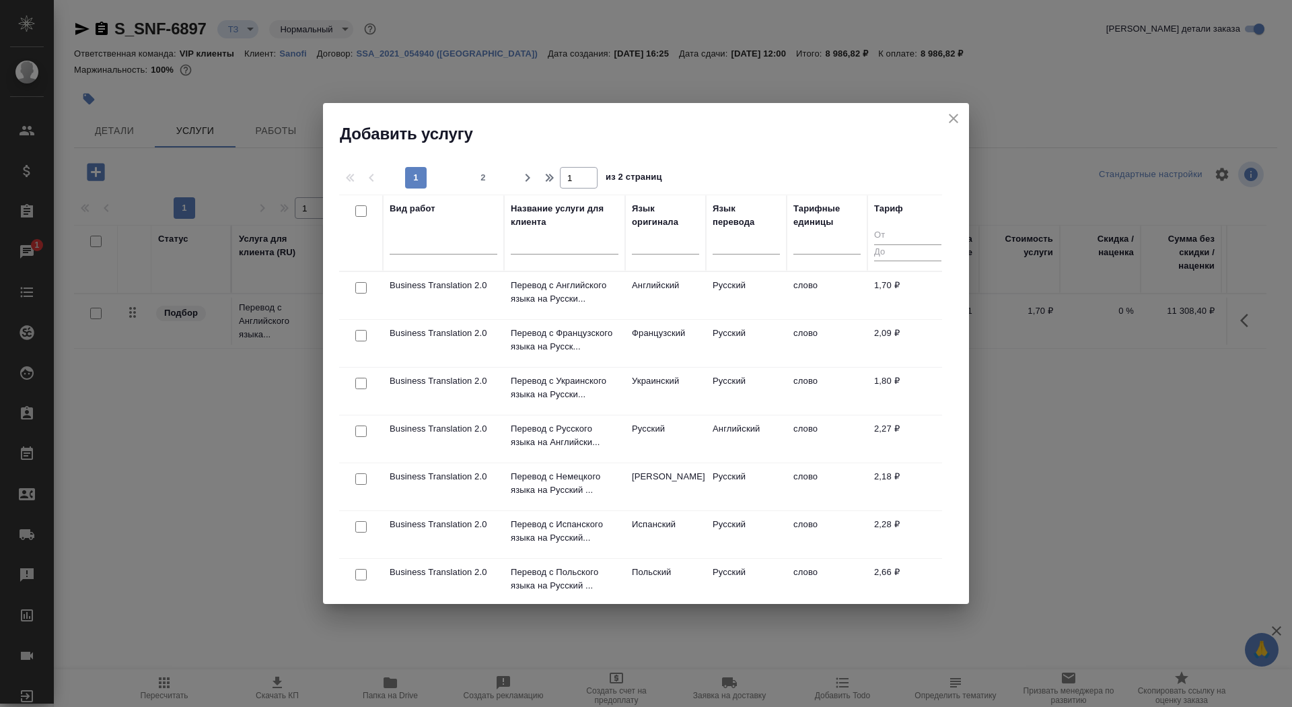
click at [534, 246] on input "text" at bounding box center [565, 246] width 108 height 17
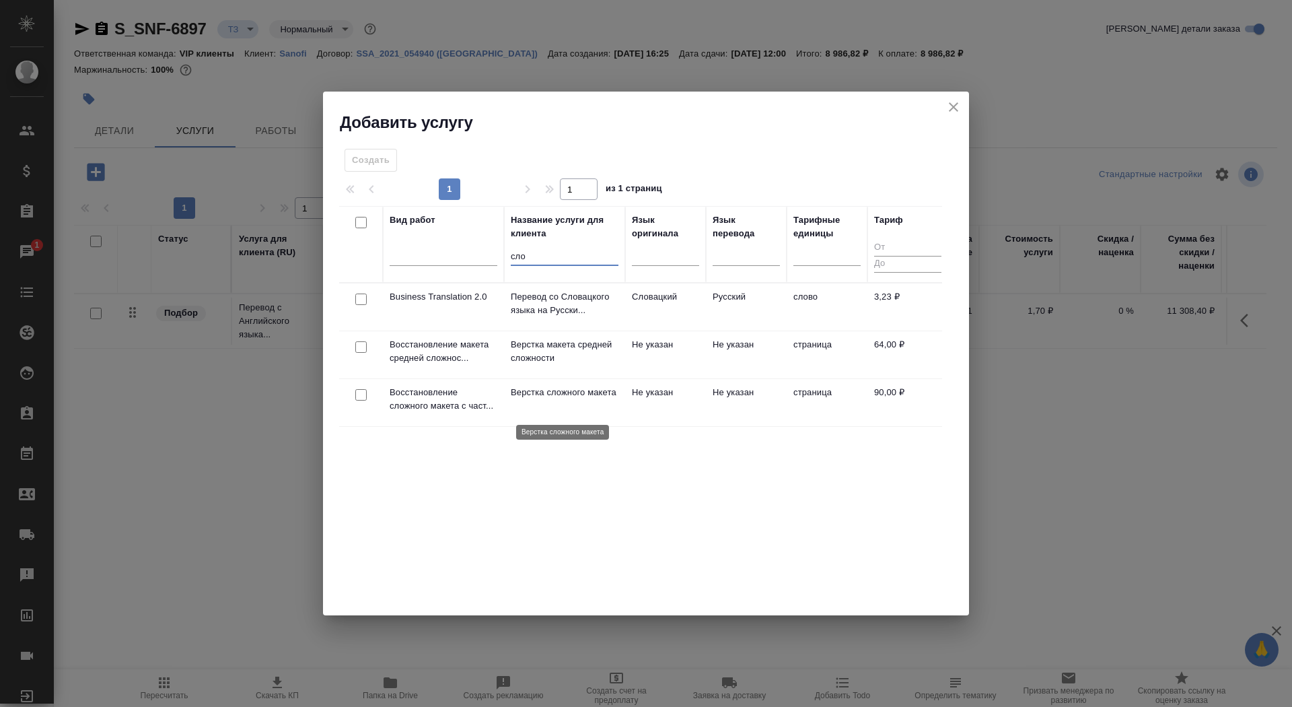
type input "сло"
click at [552, 396] on p "Верстка сложного макета" at bounding box center [565, 392] width 108 height 13
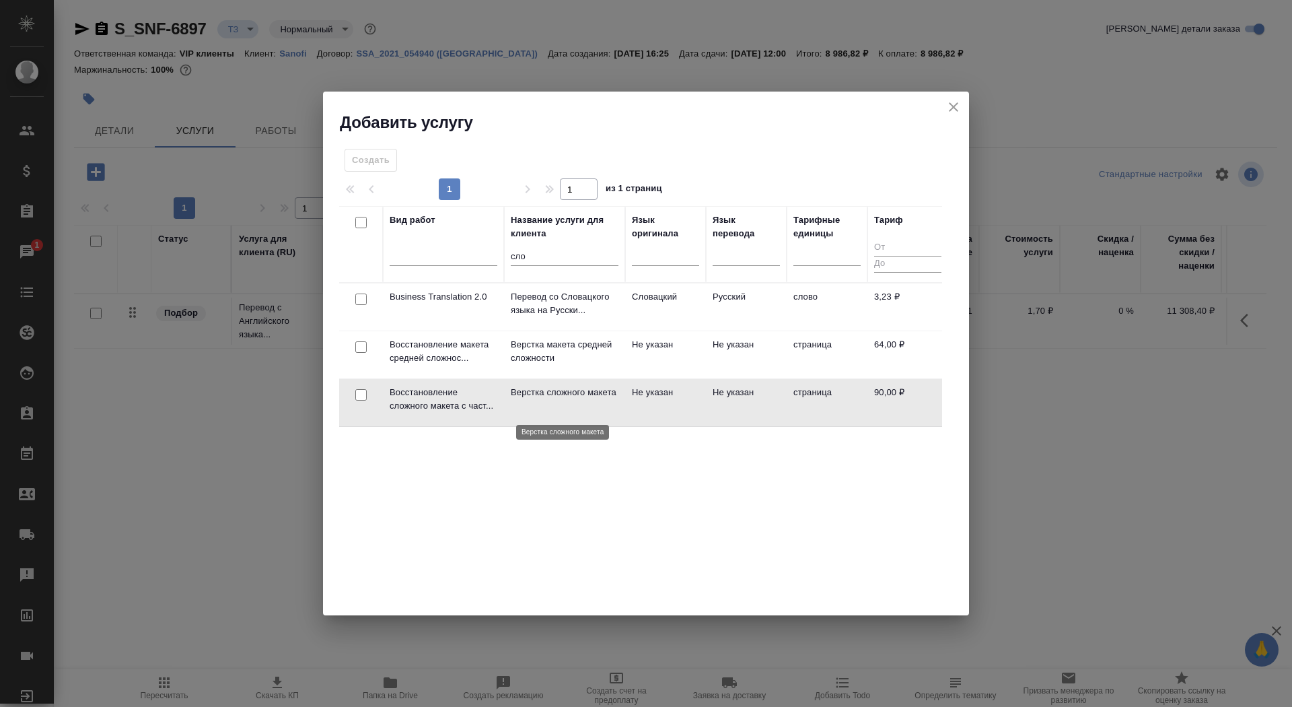
click at [552, 396] on p "Верстка сложного макета" at bounding box center [565, 392] width 108 height 13
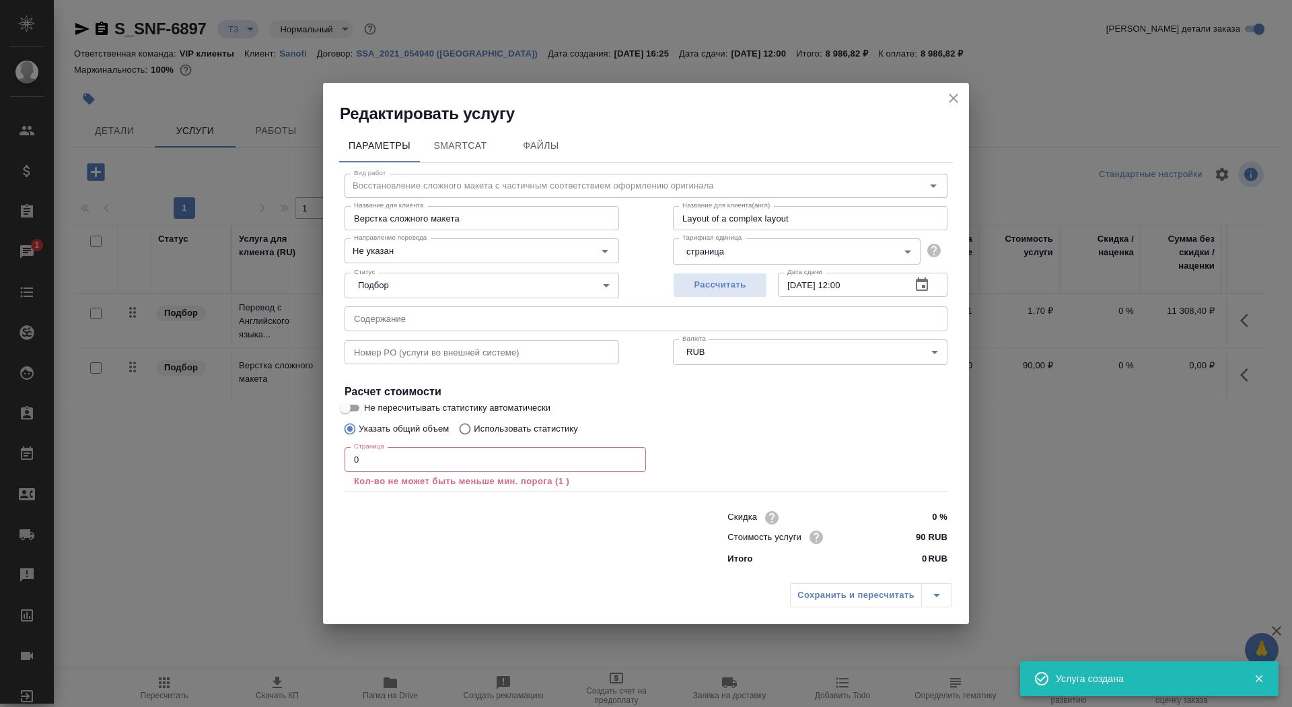
click at [487, 448] on input "0" at bounding box center [496, 459] width 302 height 24
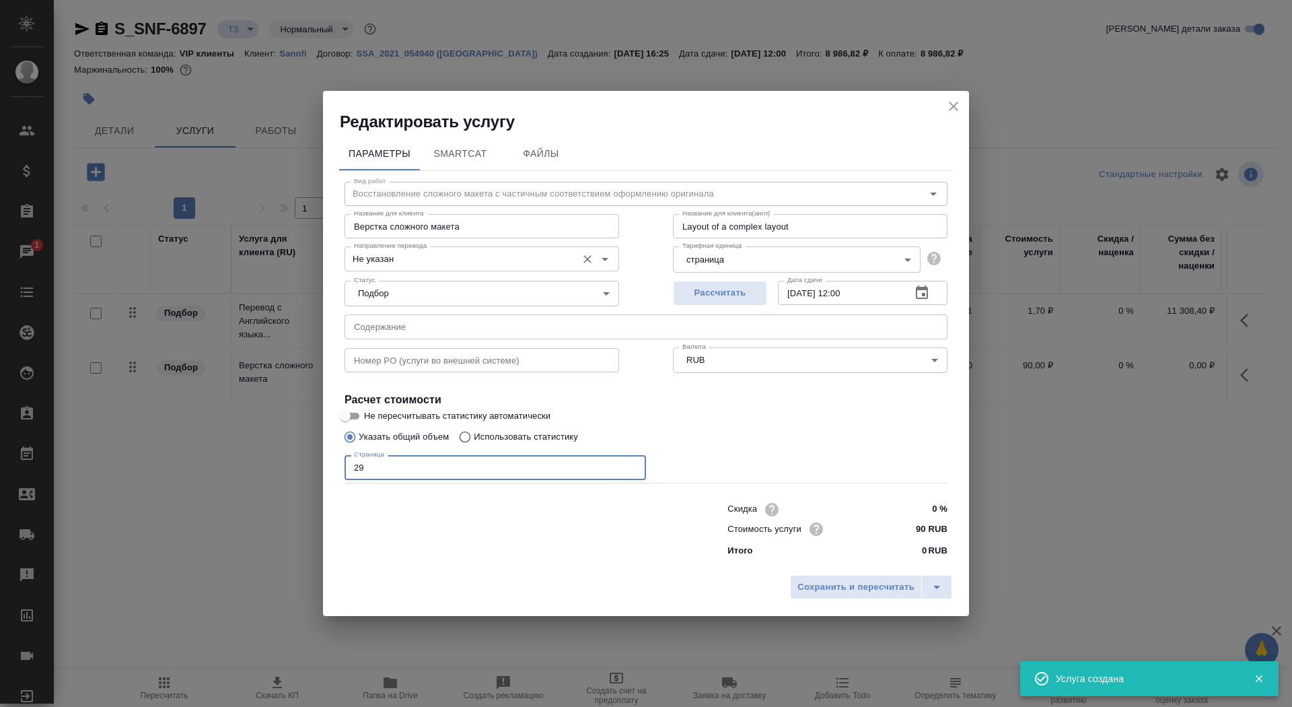
type input "29"
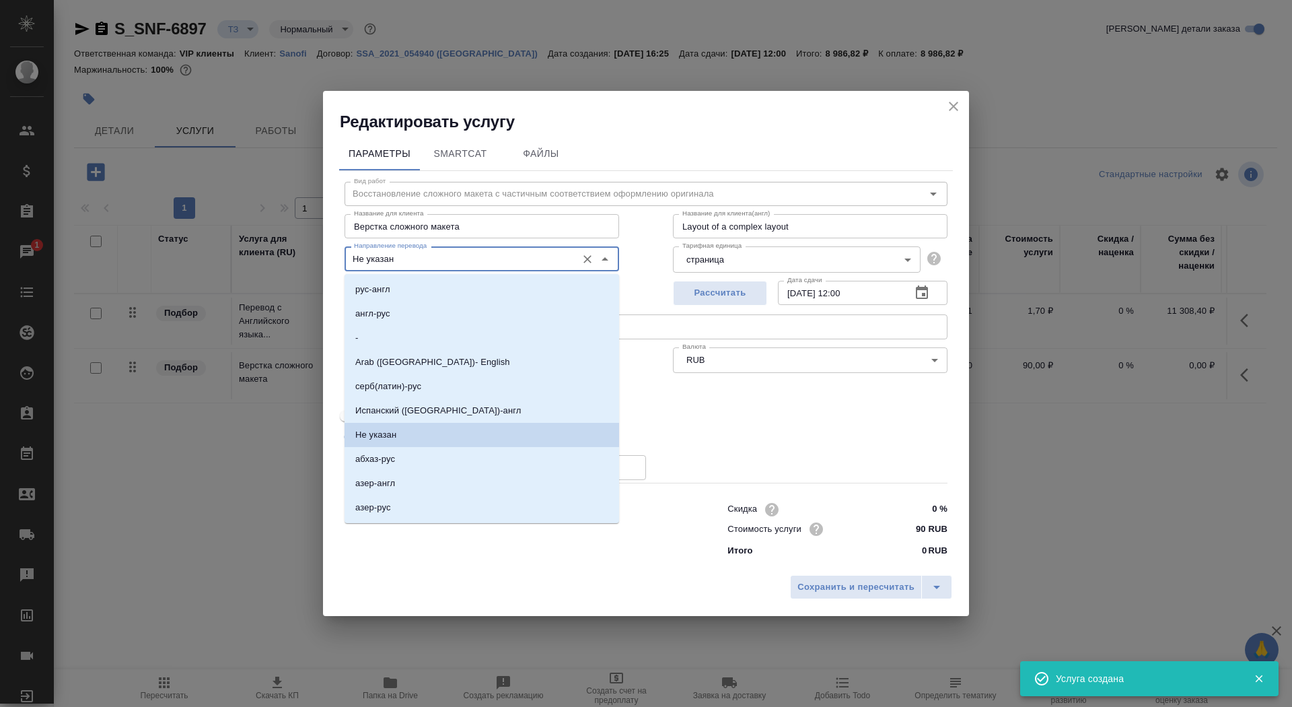
click at [449, 257] on input "Не указан" at bounding box center [459, 258] width 221 height 16
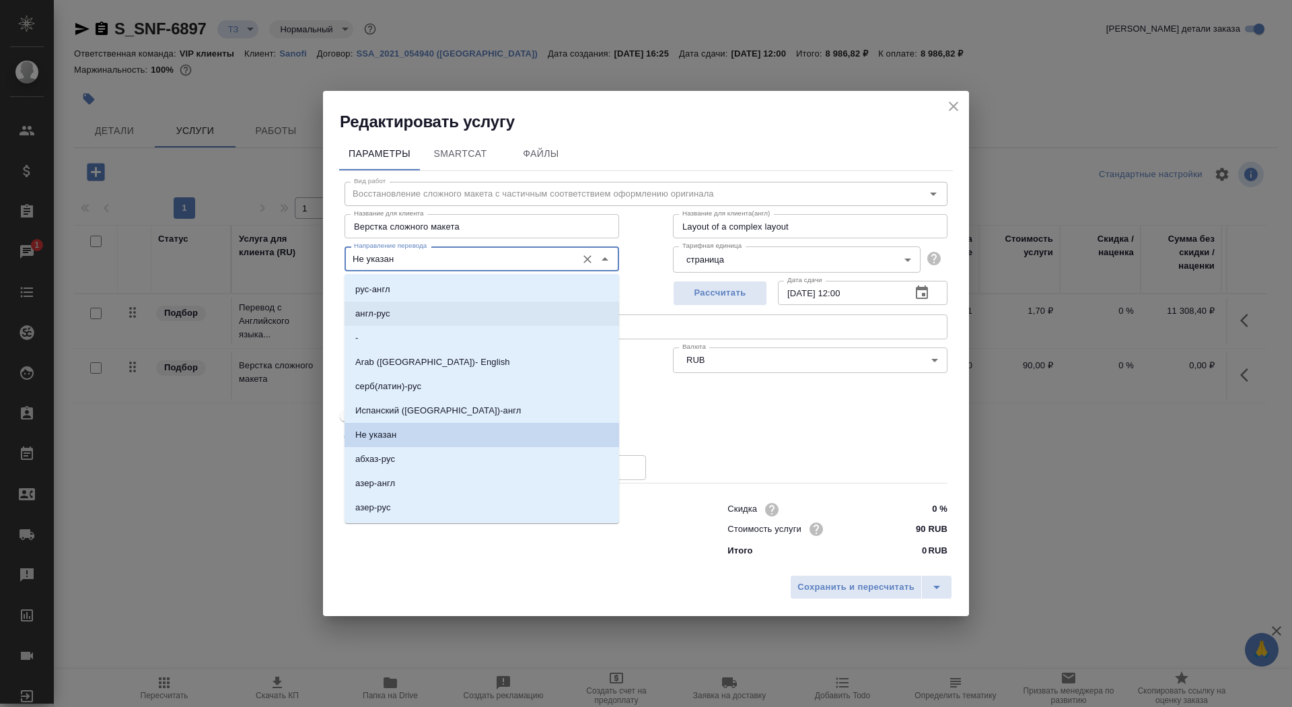
click at [446, 308] on li "англ-рус" at bounding box center [482, 314] width 275 height 24
type input "англ-рус"
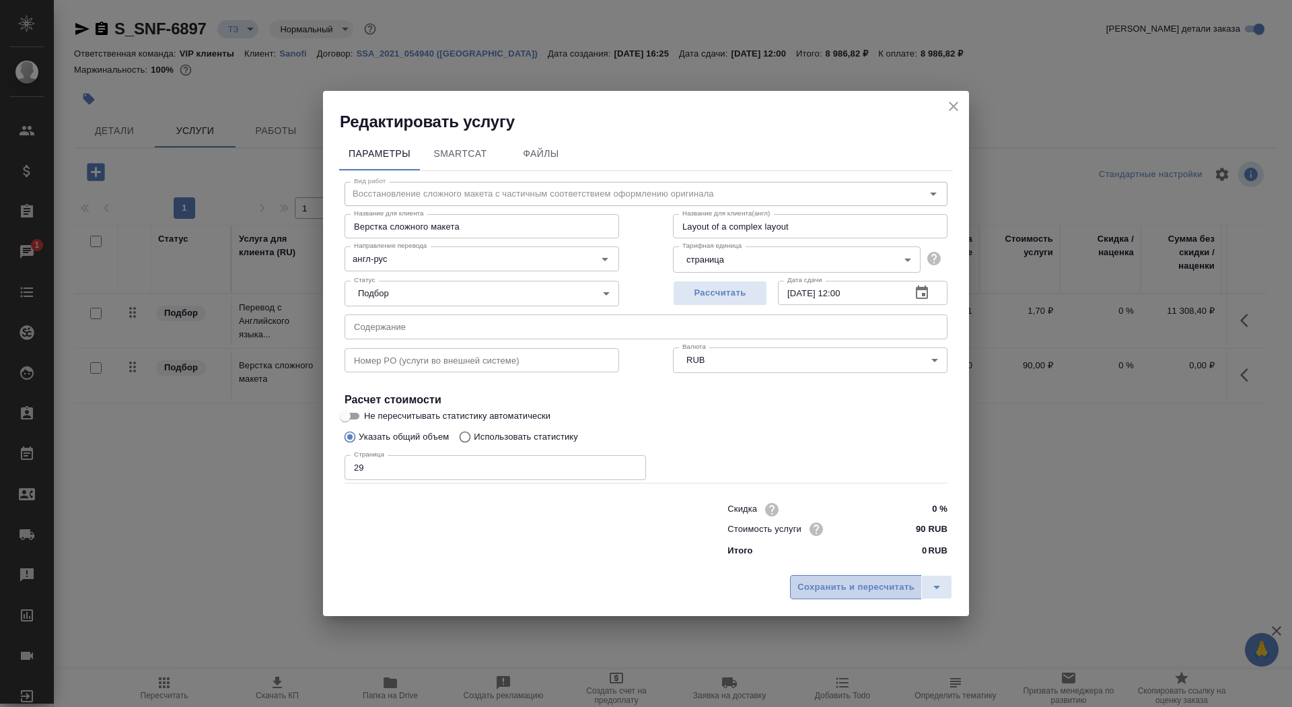
click at [837, 584] on span "Сохранить и пересчитать" at bounding box center [856, 587] width 117 height 15
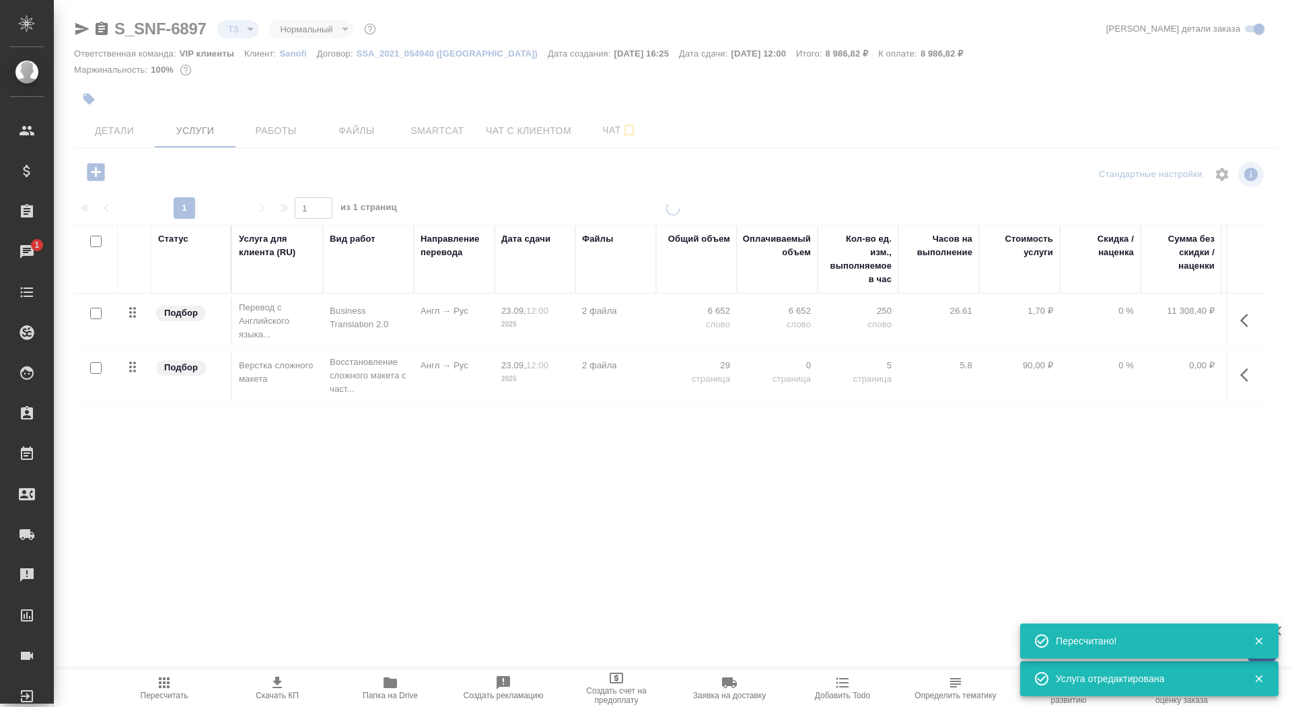
type input "new"
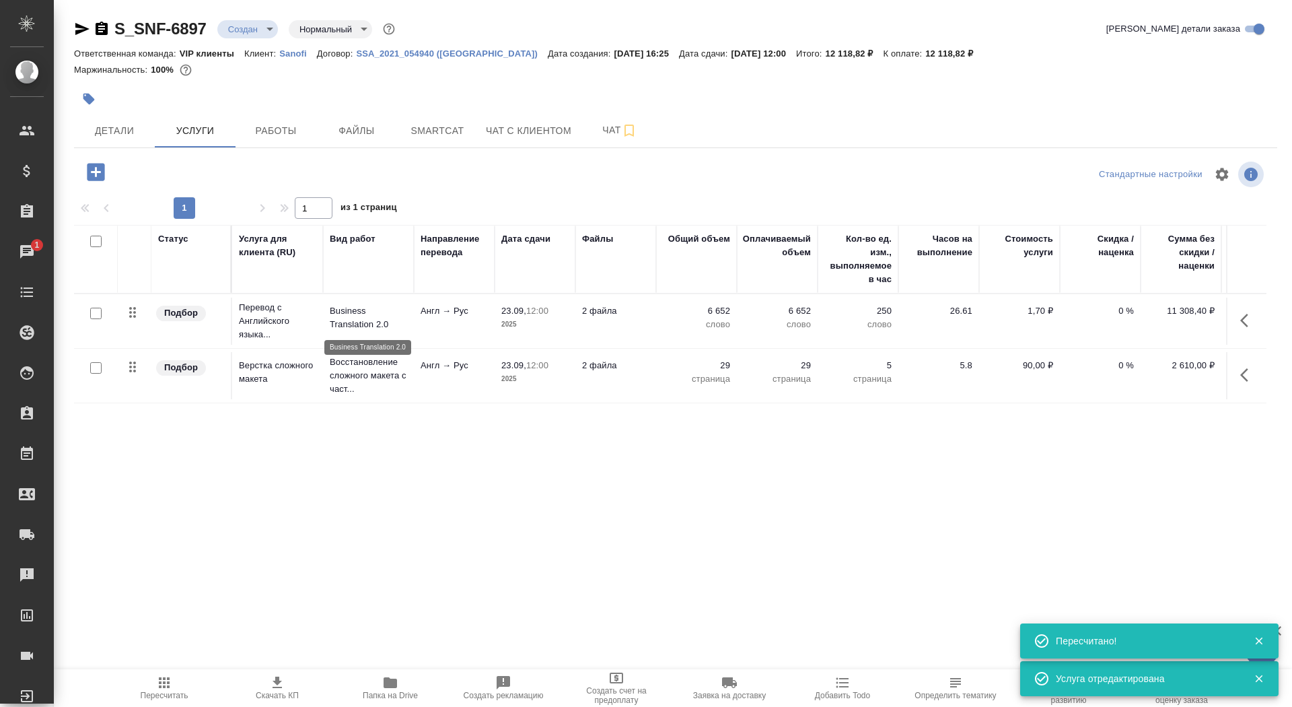
click at [335, 320] on p "Business Translation 2.0" at bounding box center [368, 317] width 77 height 27
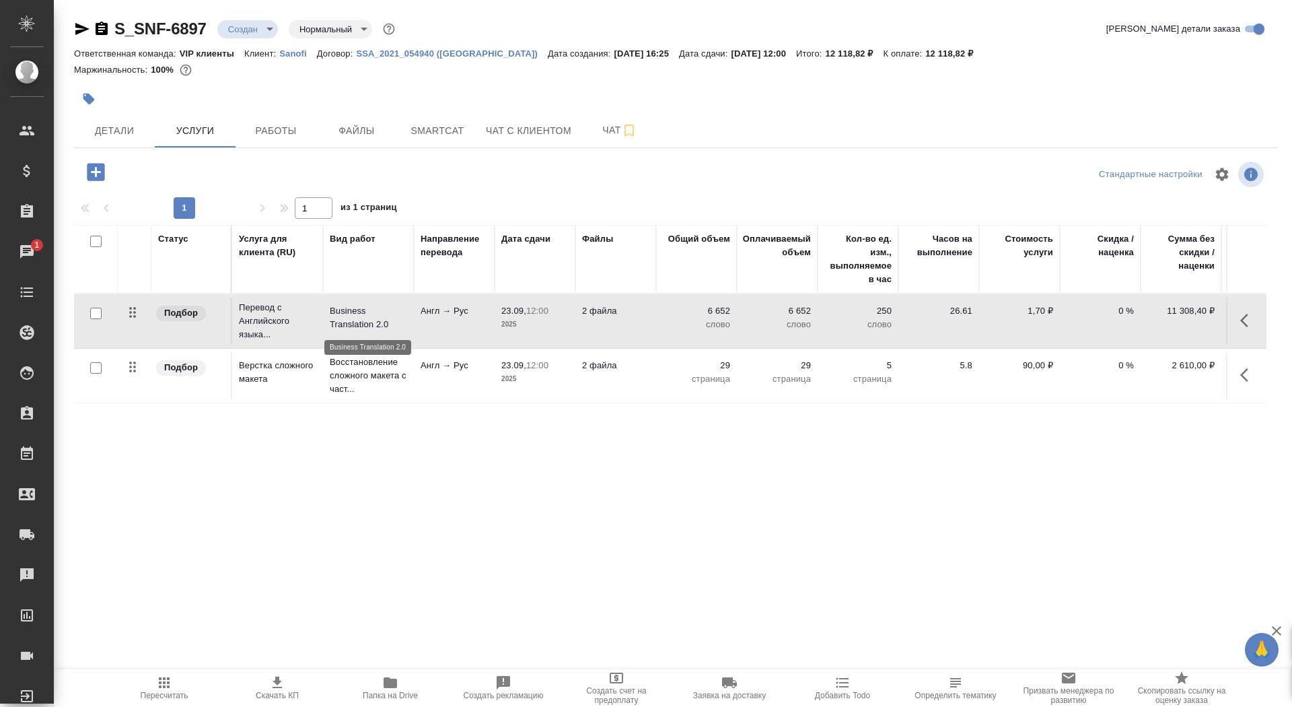
click at [335, 320] on p "Business Translation 2.0" at bounding box center [368, 317] width 77 height 27
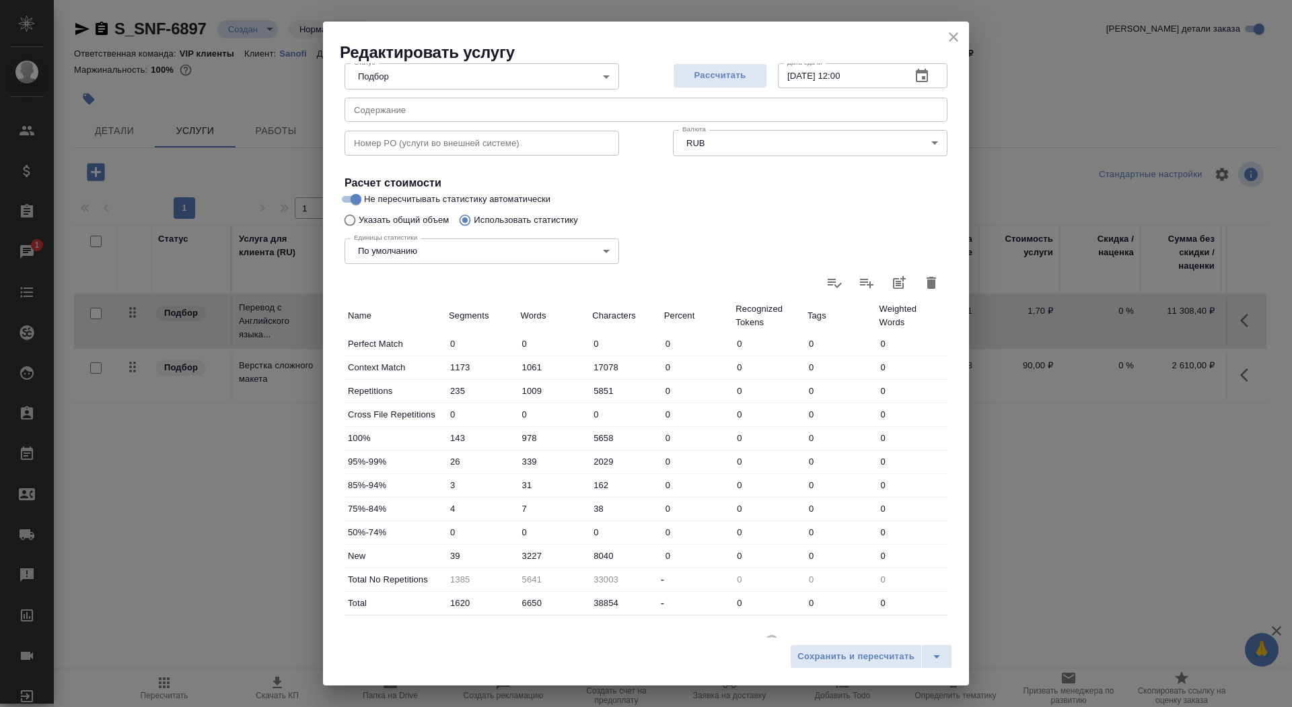
scroll to position [209, 0]
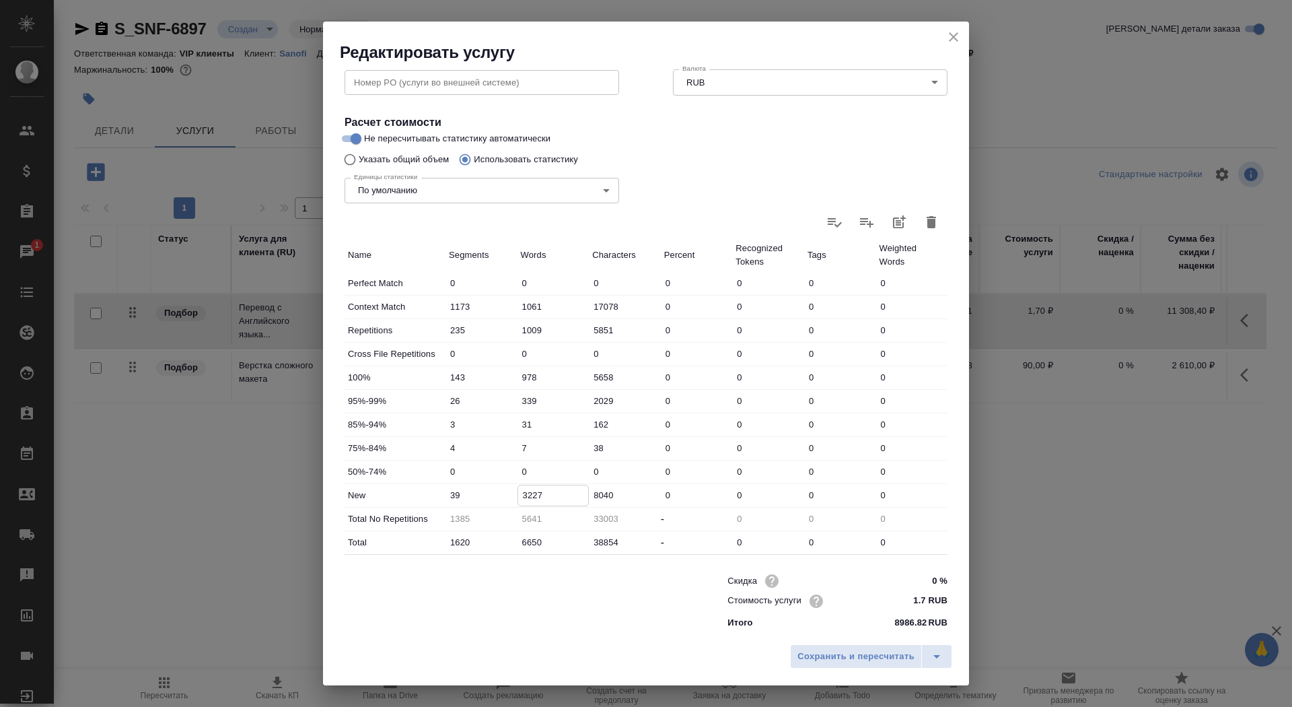
click at [526, 494] on input "3227" at bounding box center [553, 495] width 71 height 20
type input "3627"
click at [822, 652] on span "Сохранить и пересчитать" at bounding box center [856, 656] width 117 height 15
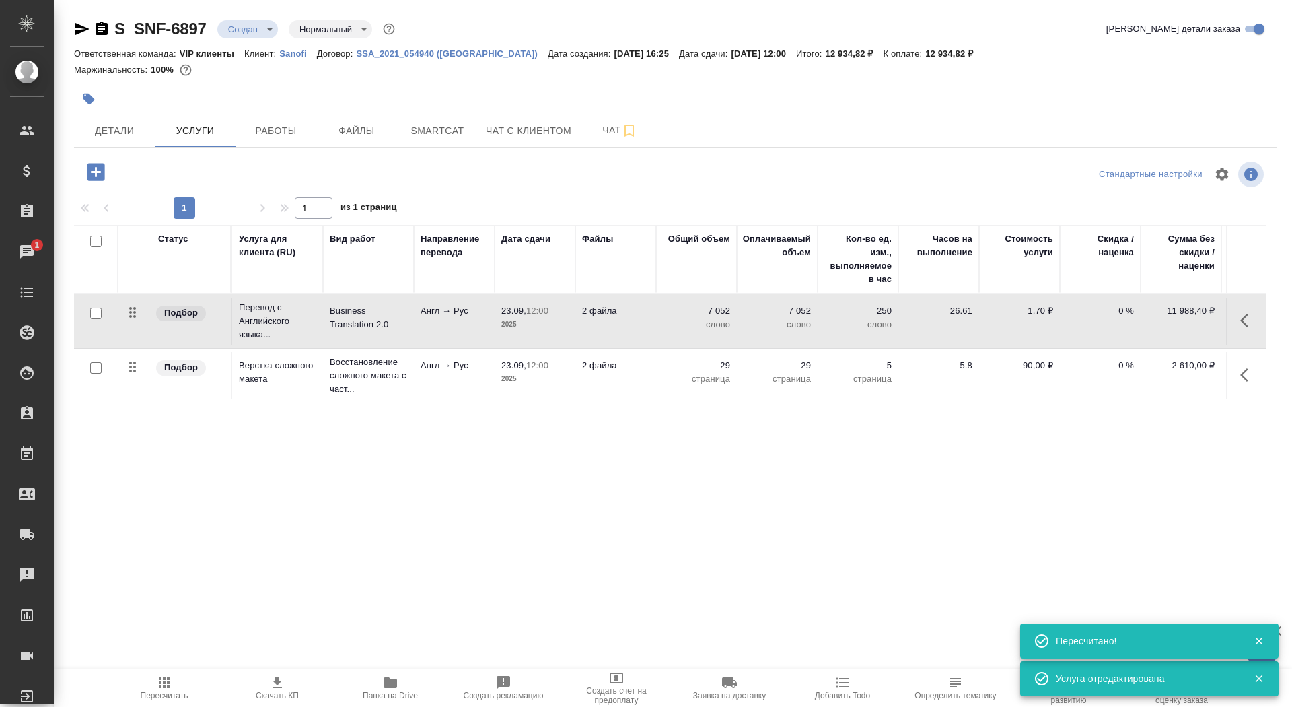
click at [269, 695] on span "Скачать КП" at bounding box center [277, 695] width 43 height 9
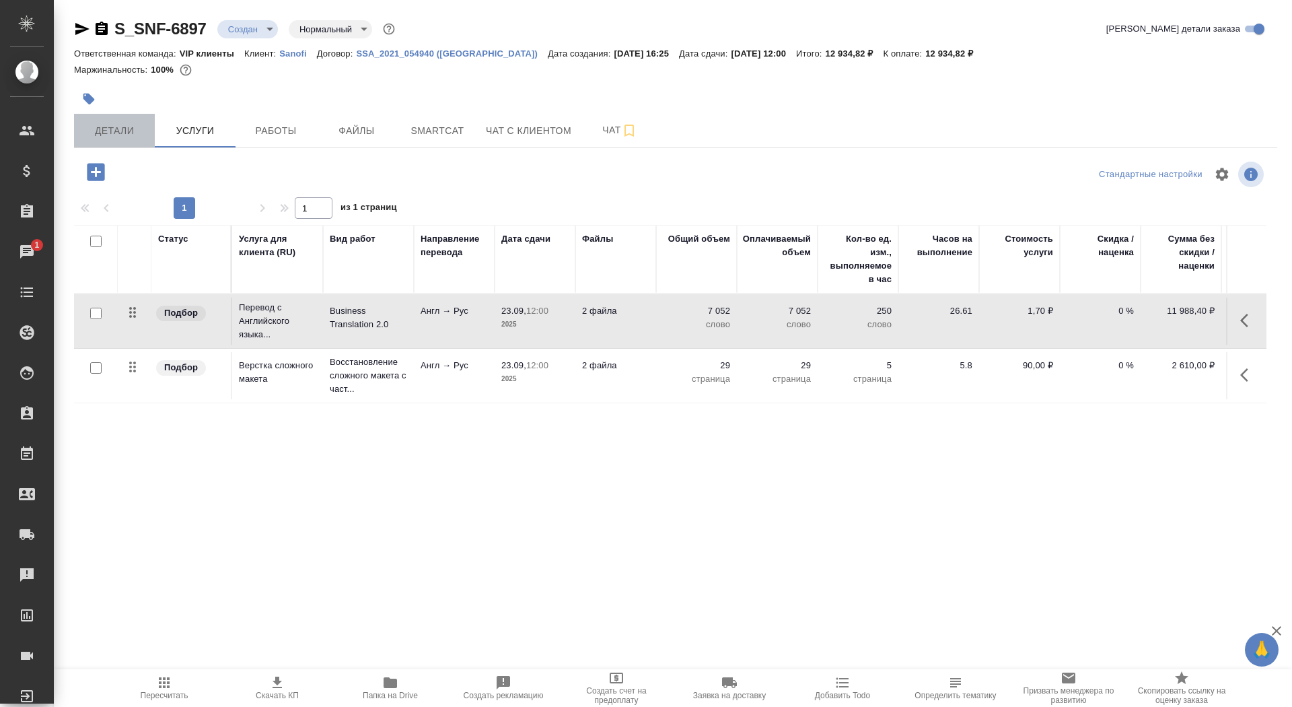
click at [114, 135] on span "Детали" at bounding box center [114, 131] width 65 height 17
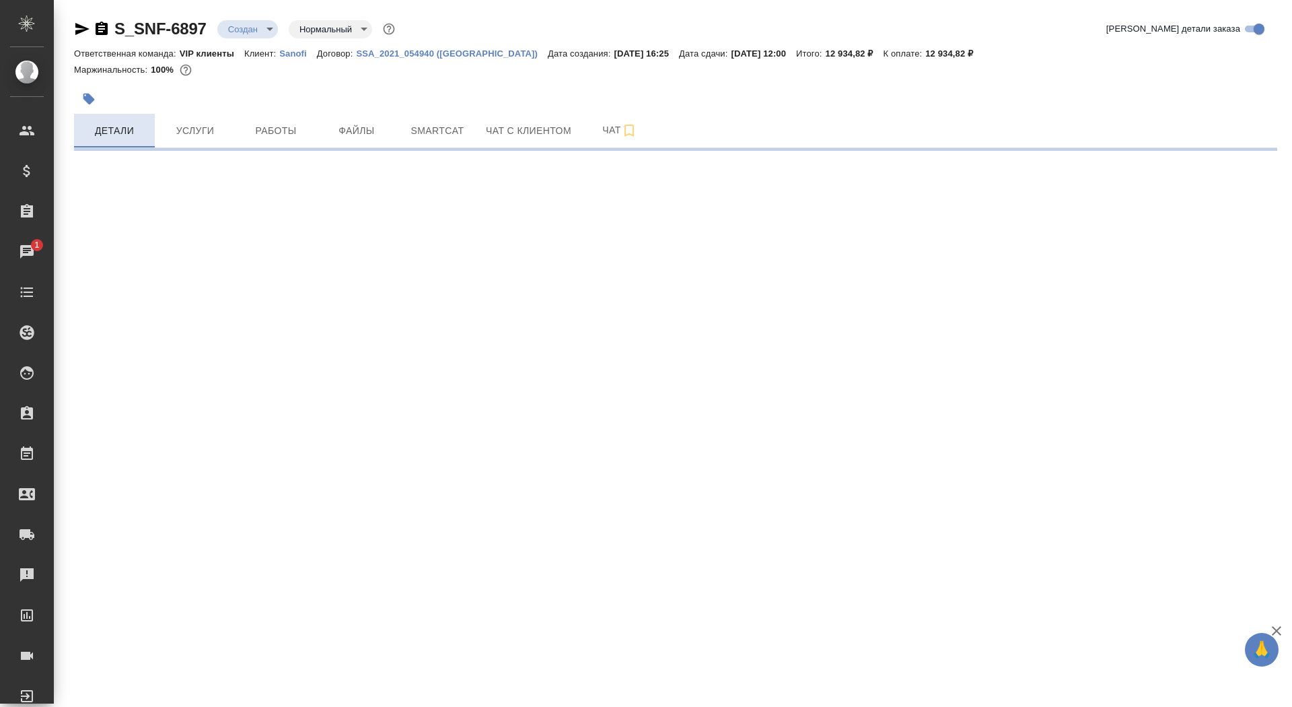
select select "RU"
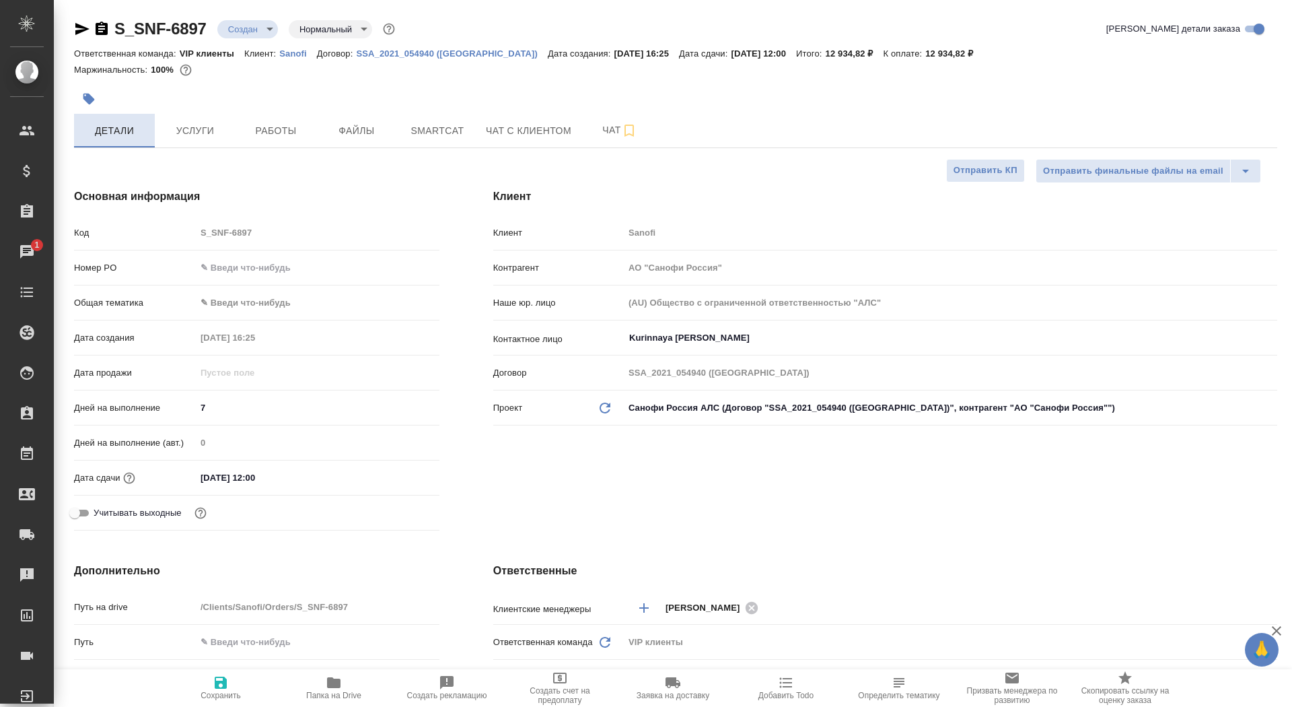
type textarea "x"
click at [246, 681] on span "Сохранить" at bounding box center [220, 687] width 97 height 26
type textarea "x"
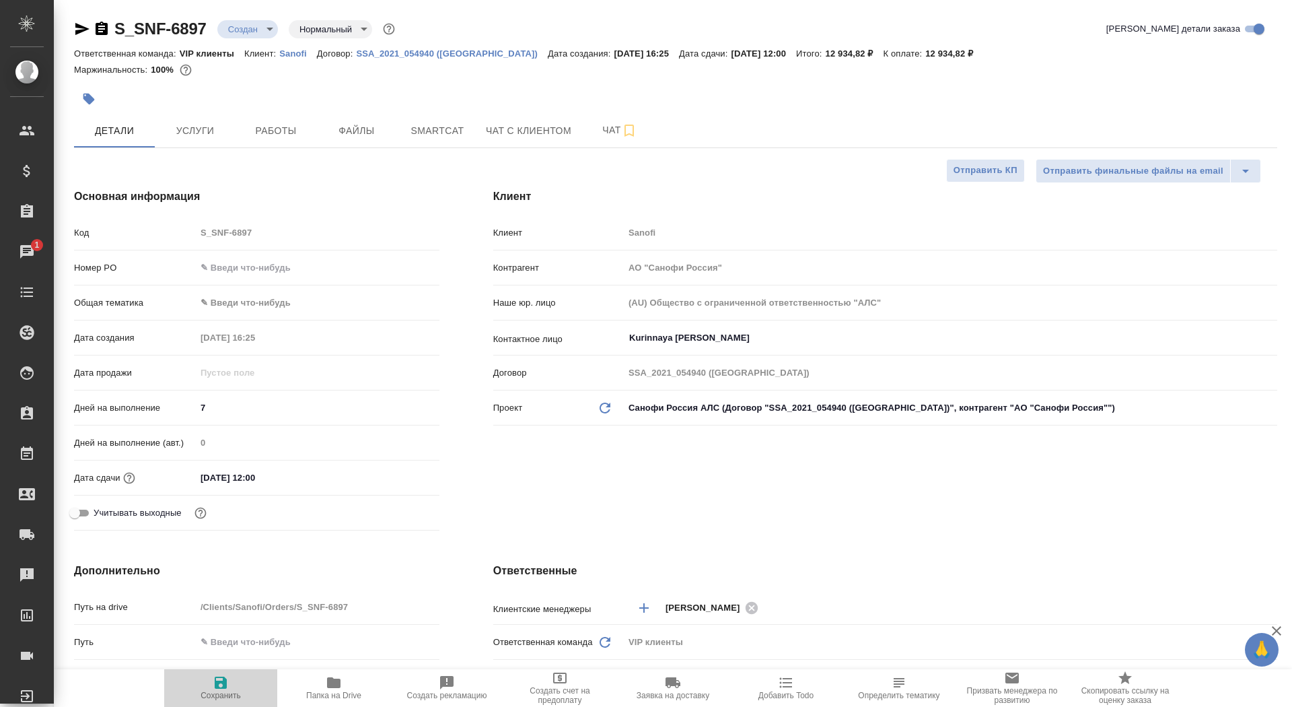
type textarea "x"
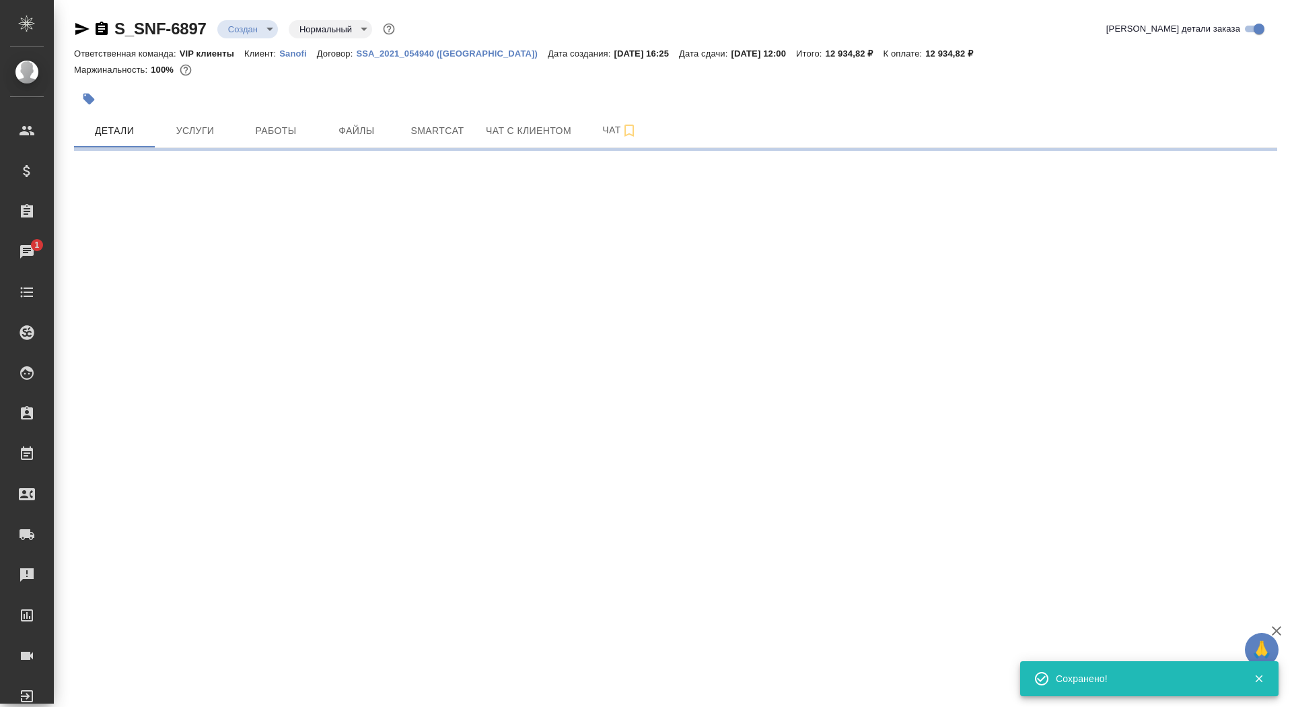
select select "RU"
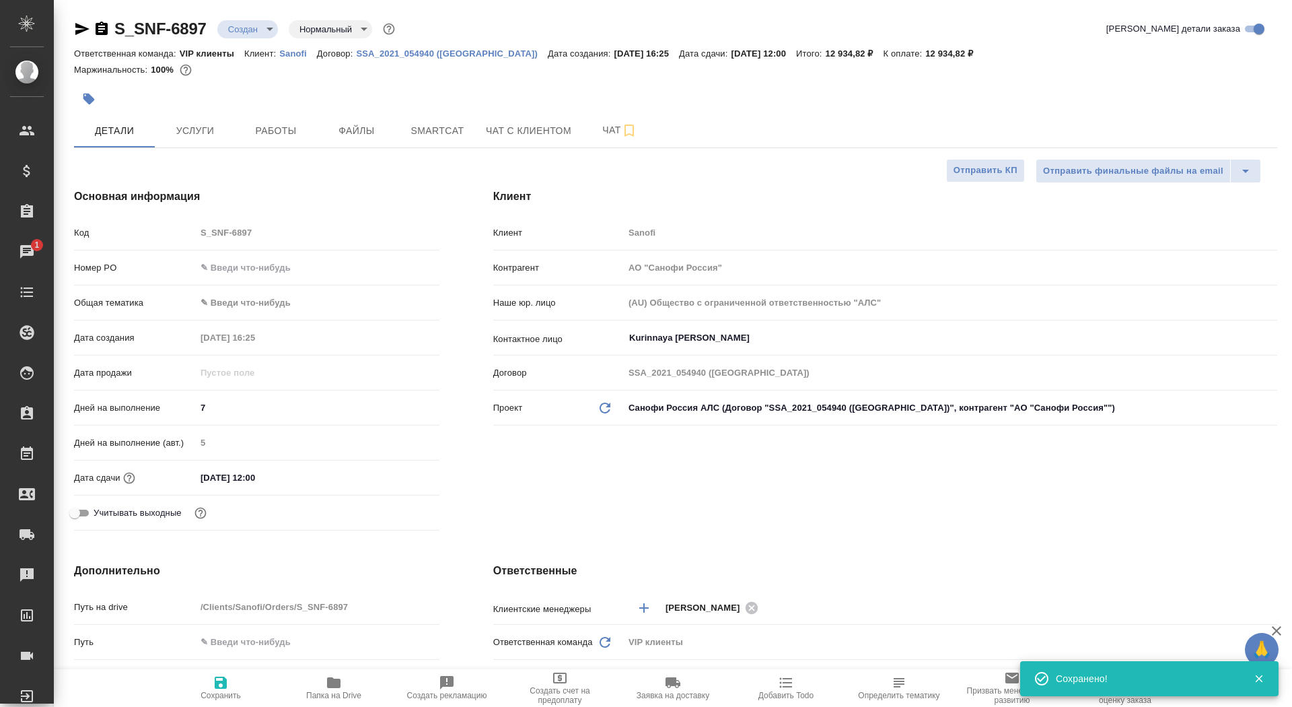
type textarea "x"
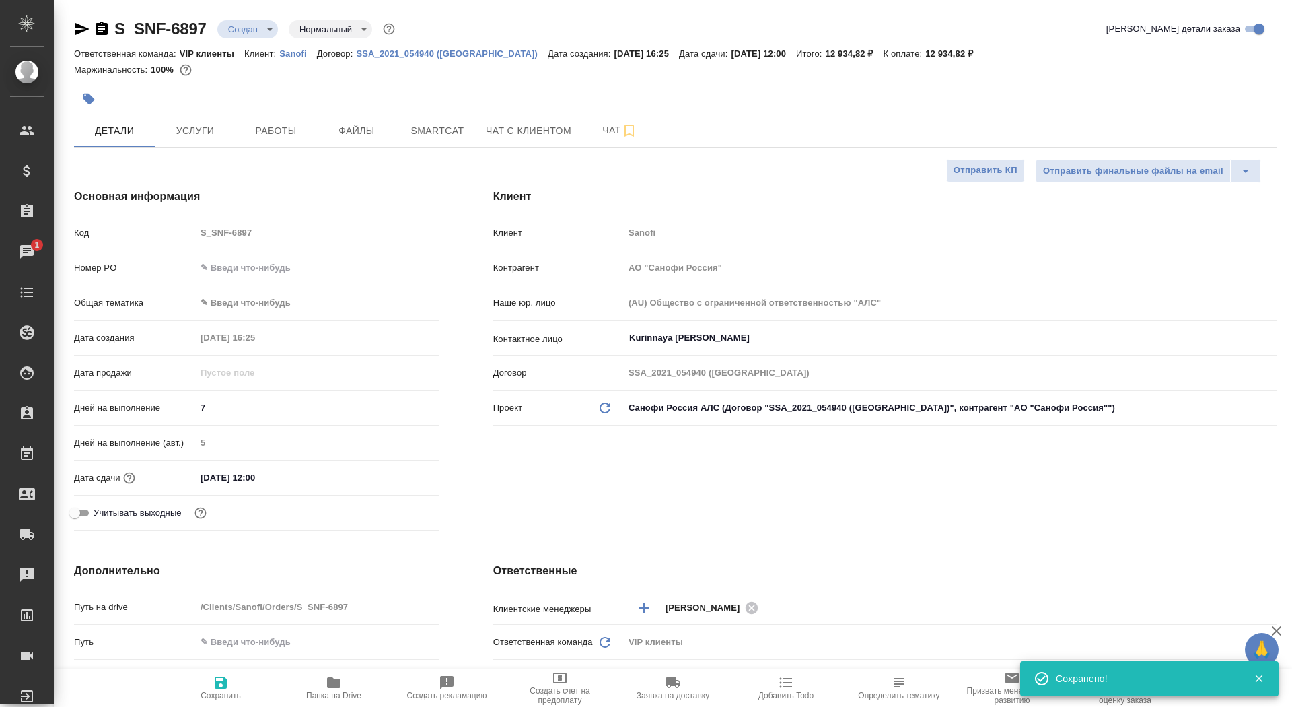
type textarea "x"
click at [971, 189] on h4 "Клиент" at bounding box center [885, 196] width 784 height 16
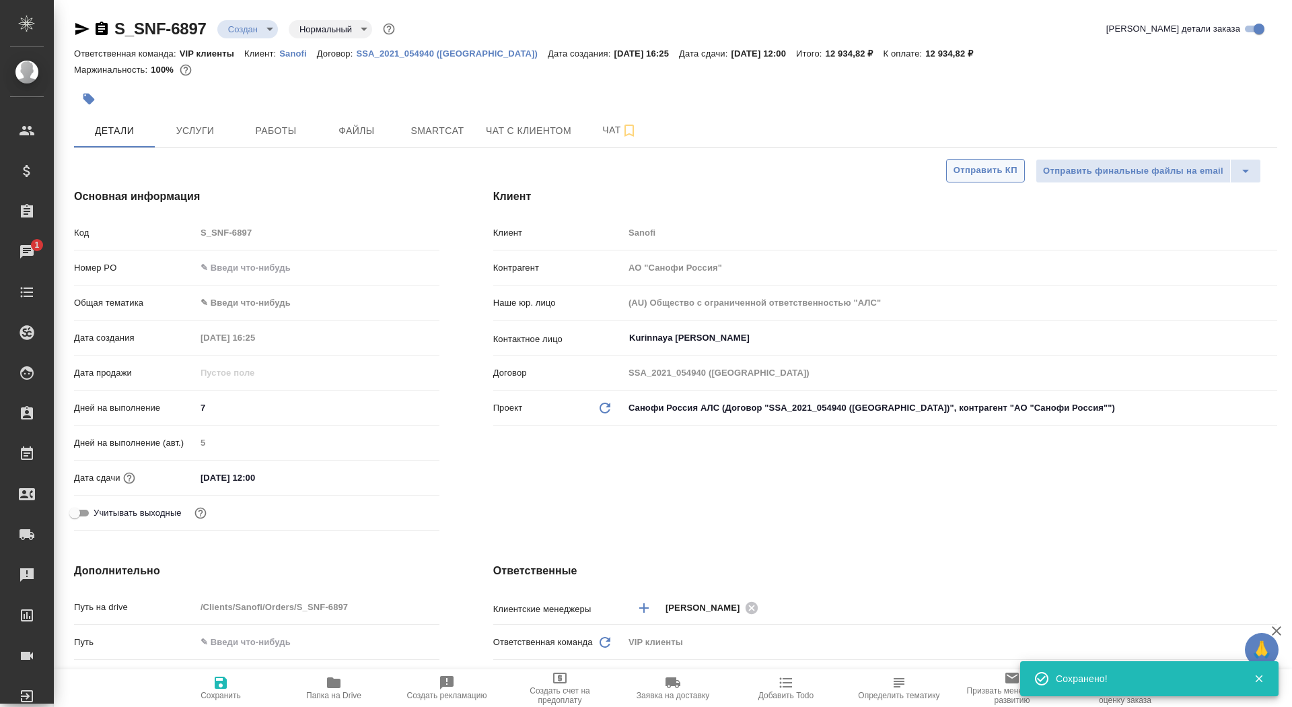
click at [971, 174] on span "Отправить КП" at bounding box center [986, 170] width 64 height 15
type textarea "x"
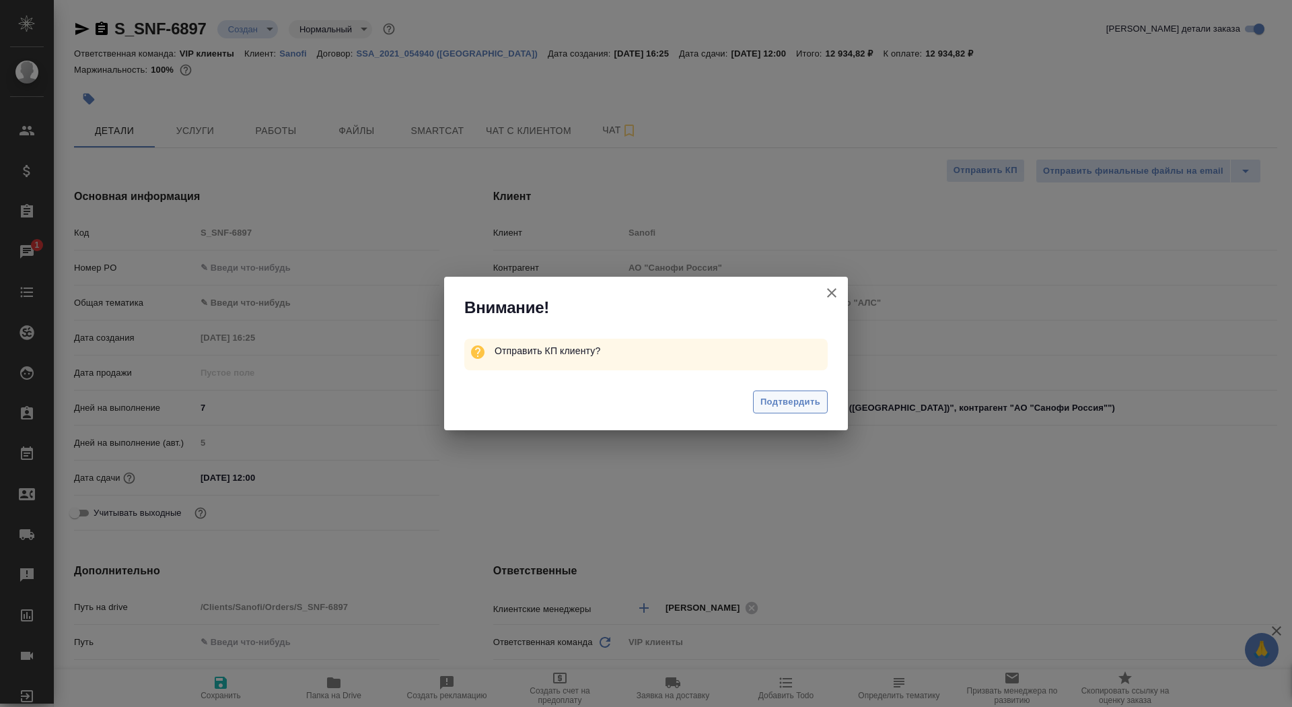
click at [788, 402] on span "Подтвердить" at bounding box center [791, 401] width 60 height 15
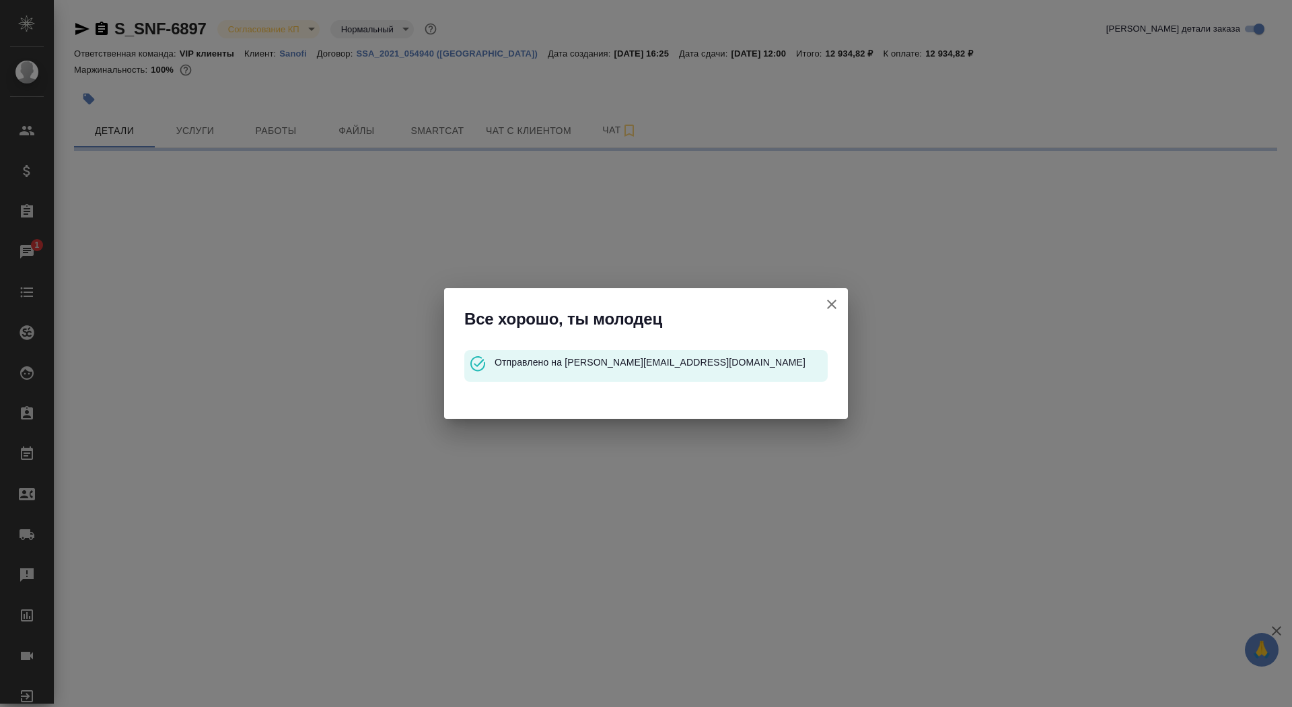
select select "RU"
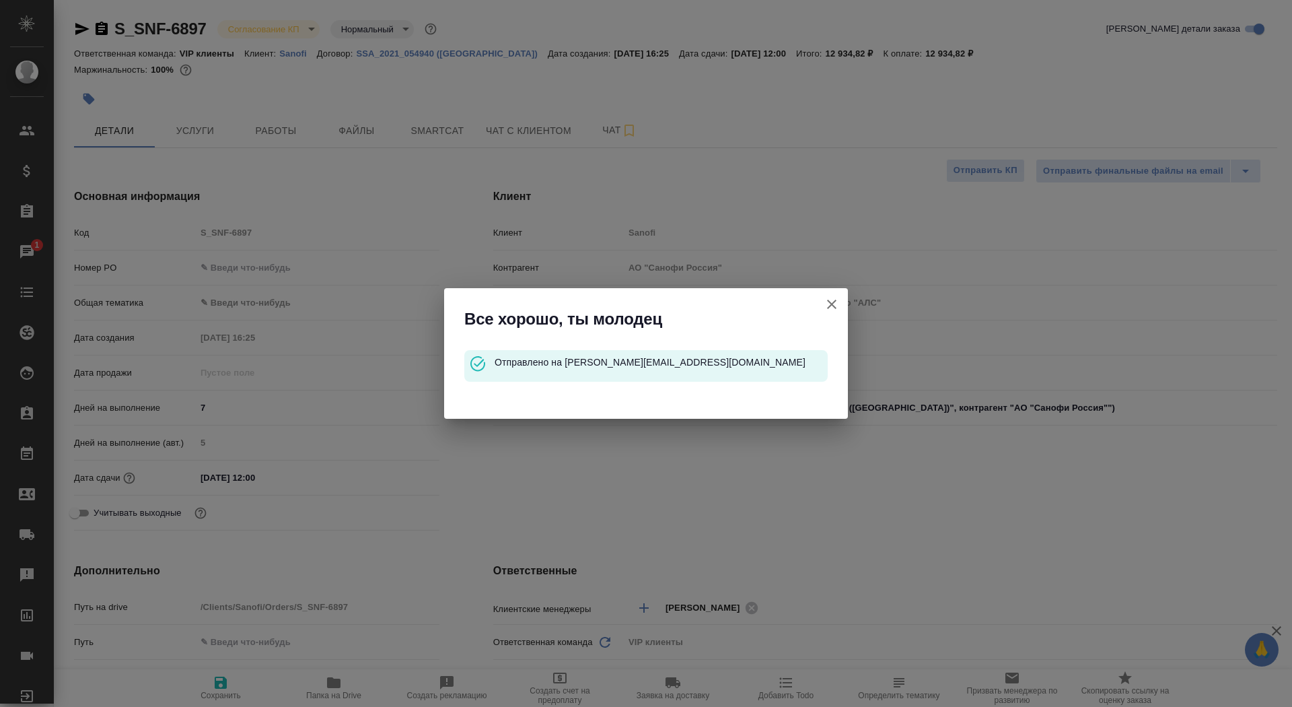
type textarea "x"
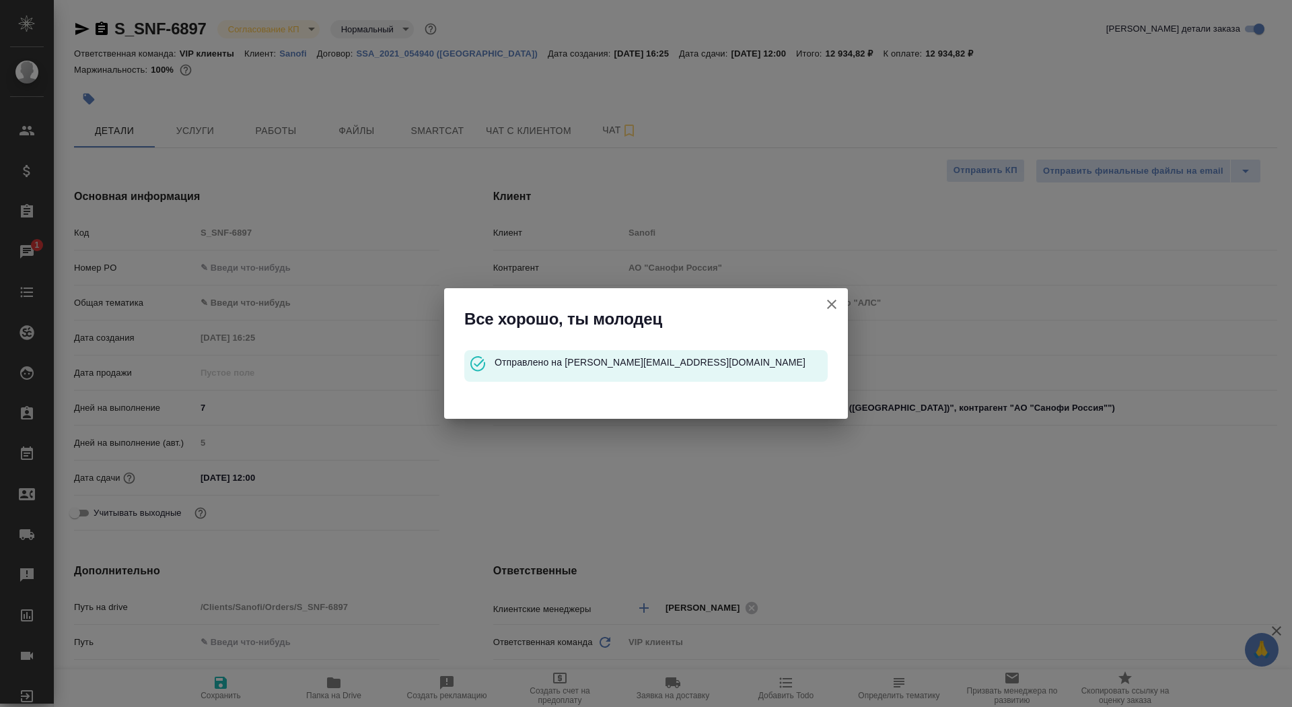
type textarea "x"
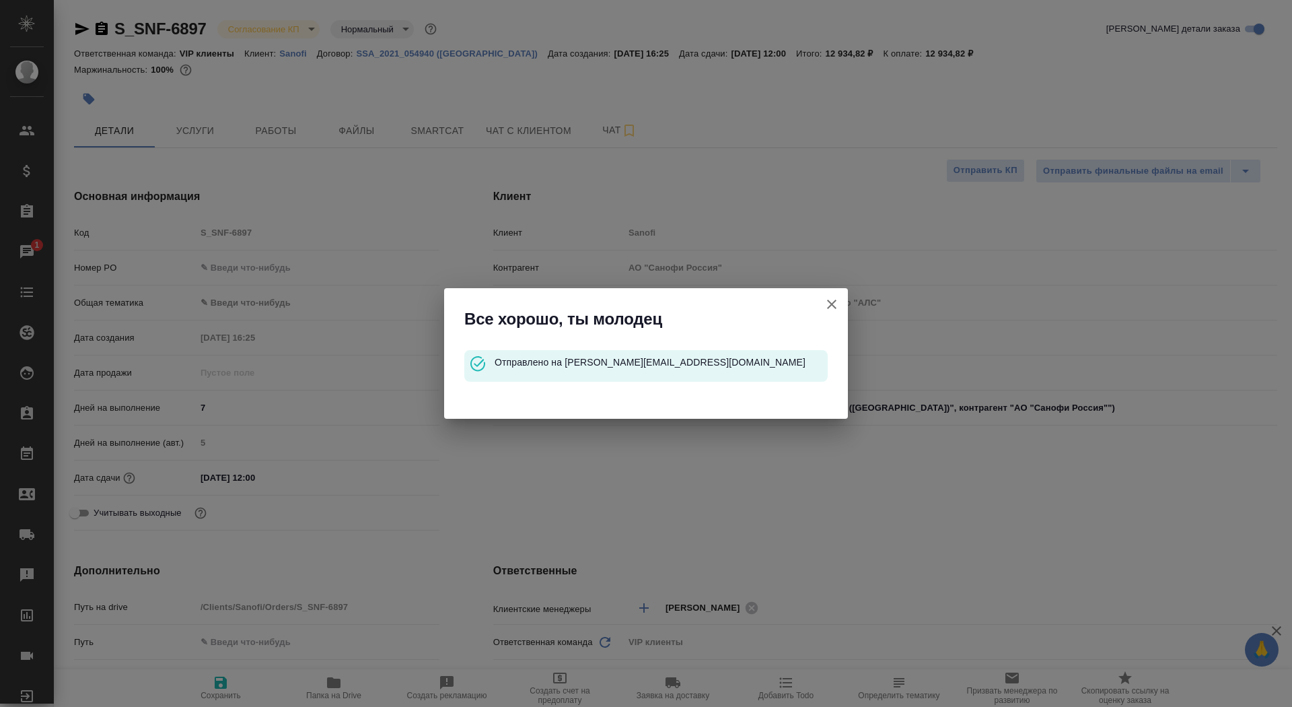
type textarea "x"
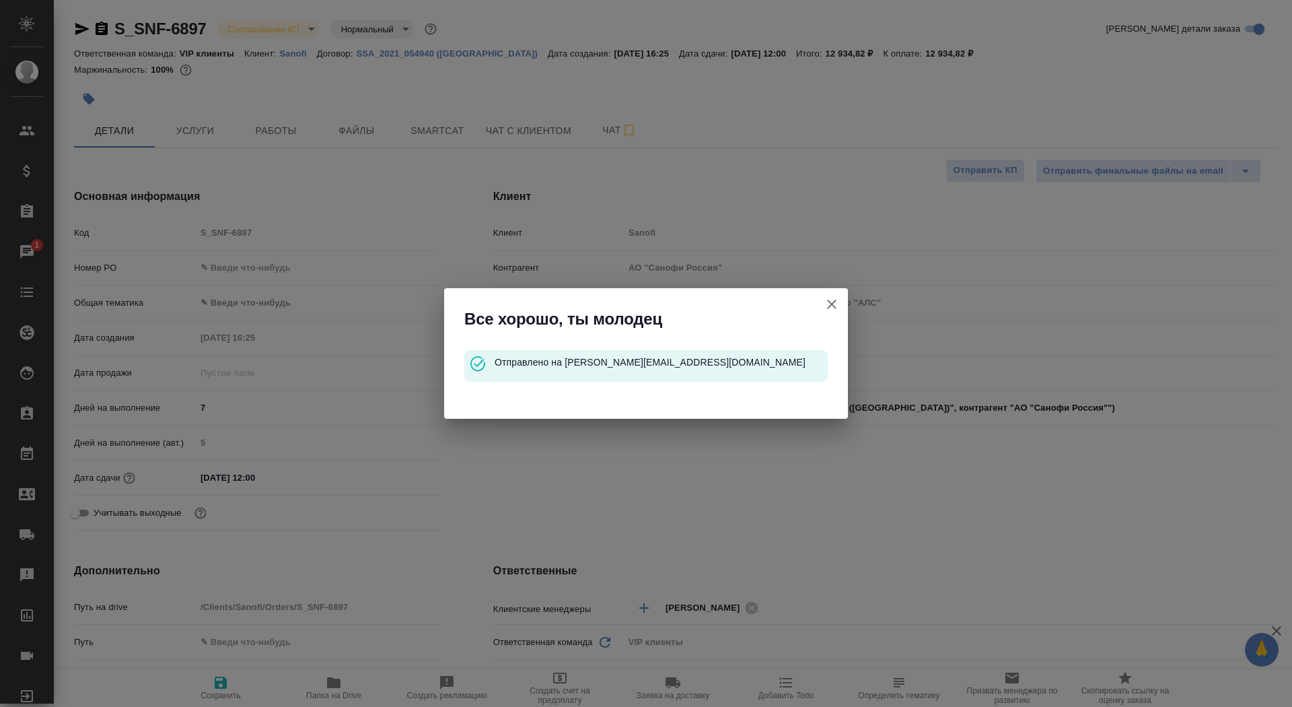
type textarea "x"
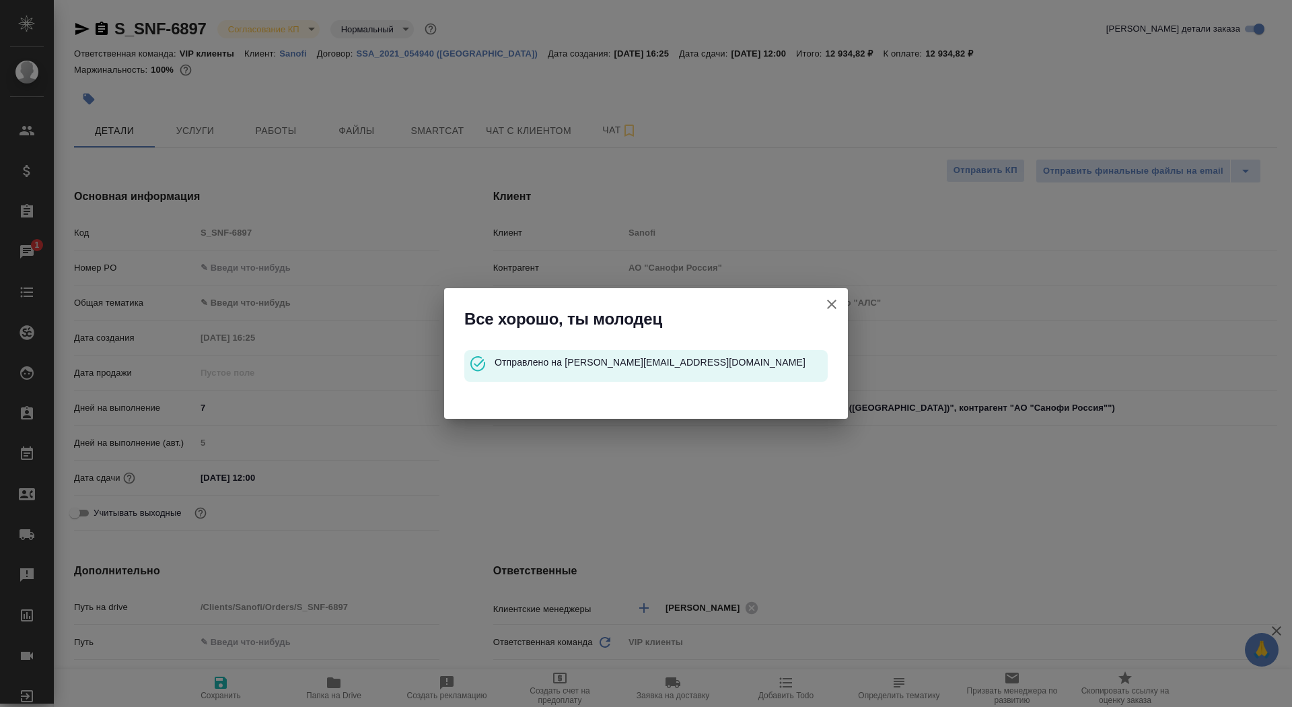
type textarea "x"
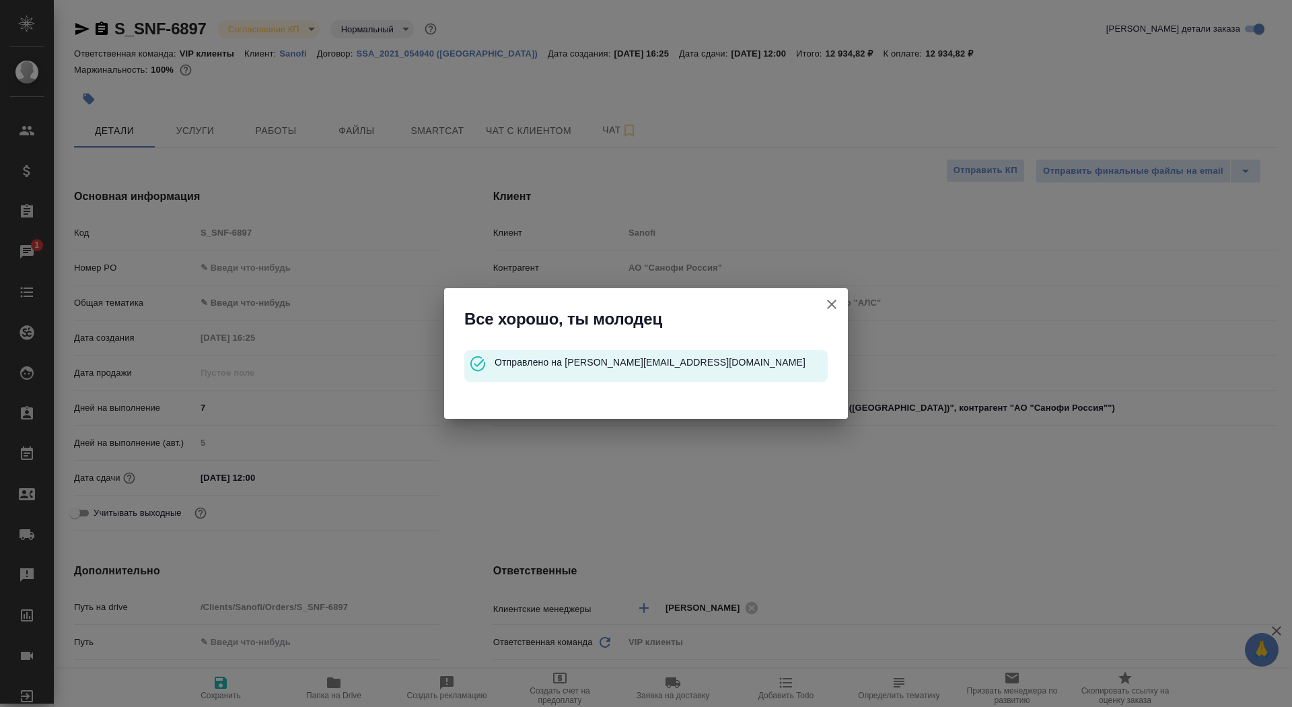
type textarea "x"
click at [839, 305] on icon "button" at bounding box center [832, 304] width 16 height 16
type textarea "x"
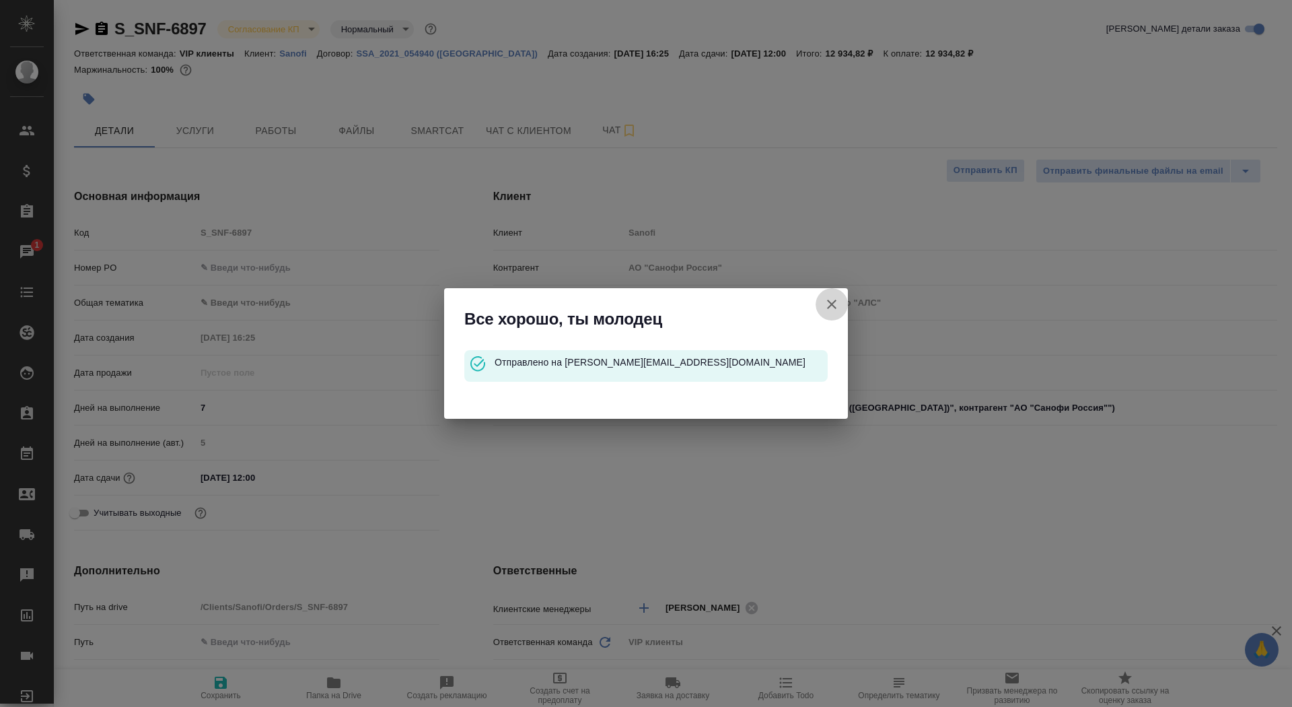
type textarea "x"
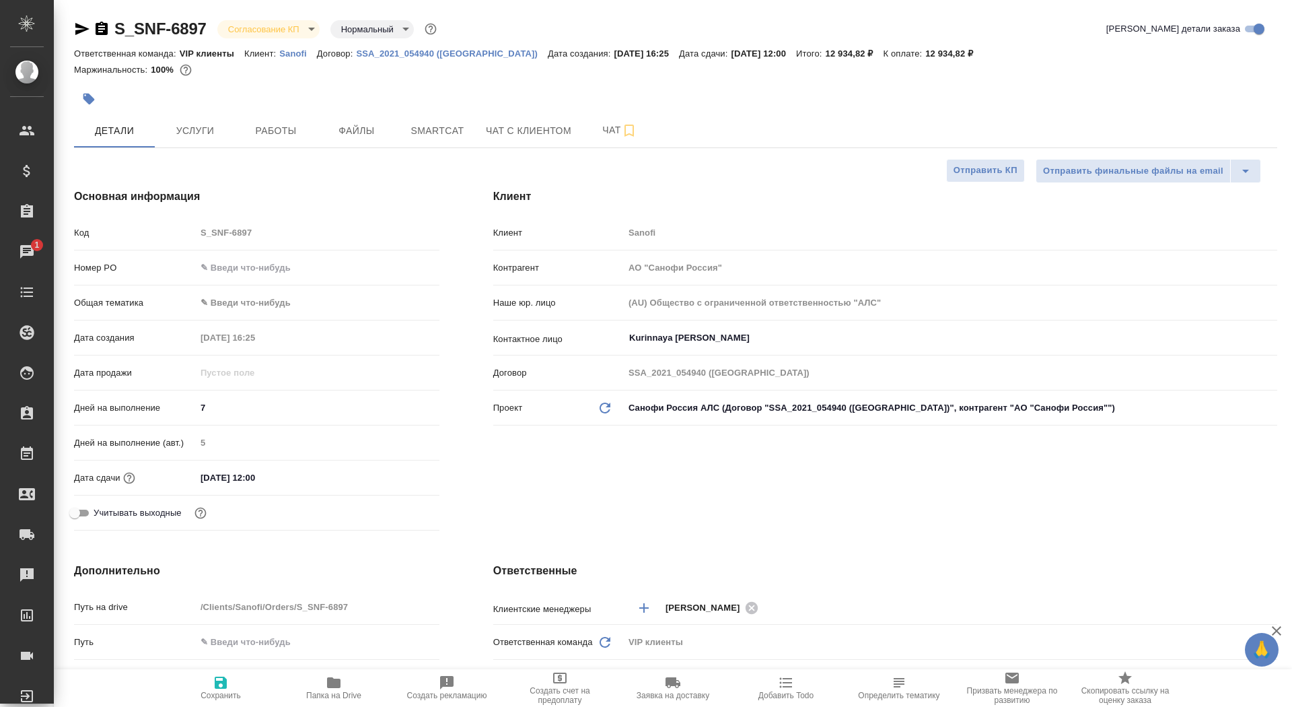
click at [102, 27] on icon "button" at bounding box center [102, 28] width 12 height 13
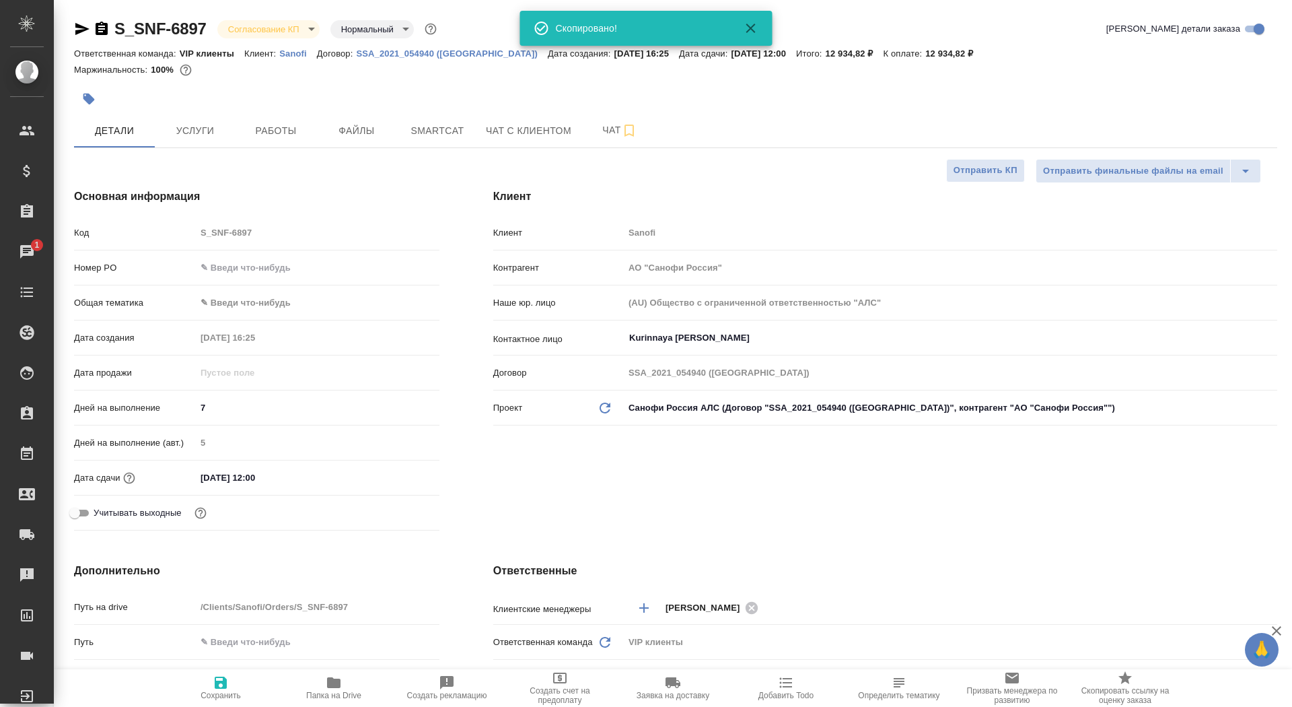
type textarea "x"
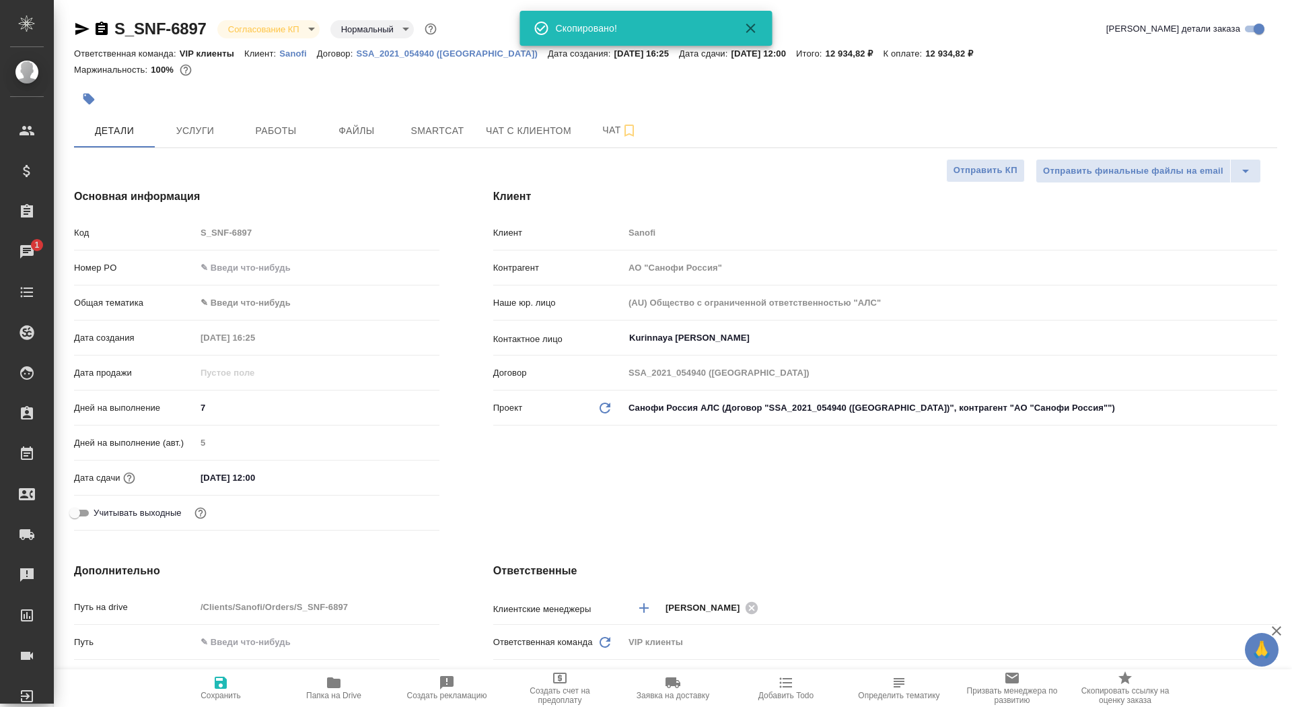
type textarea "x"
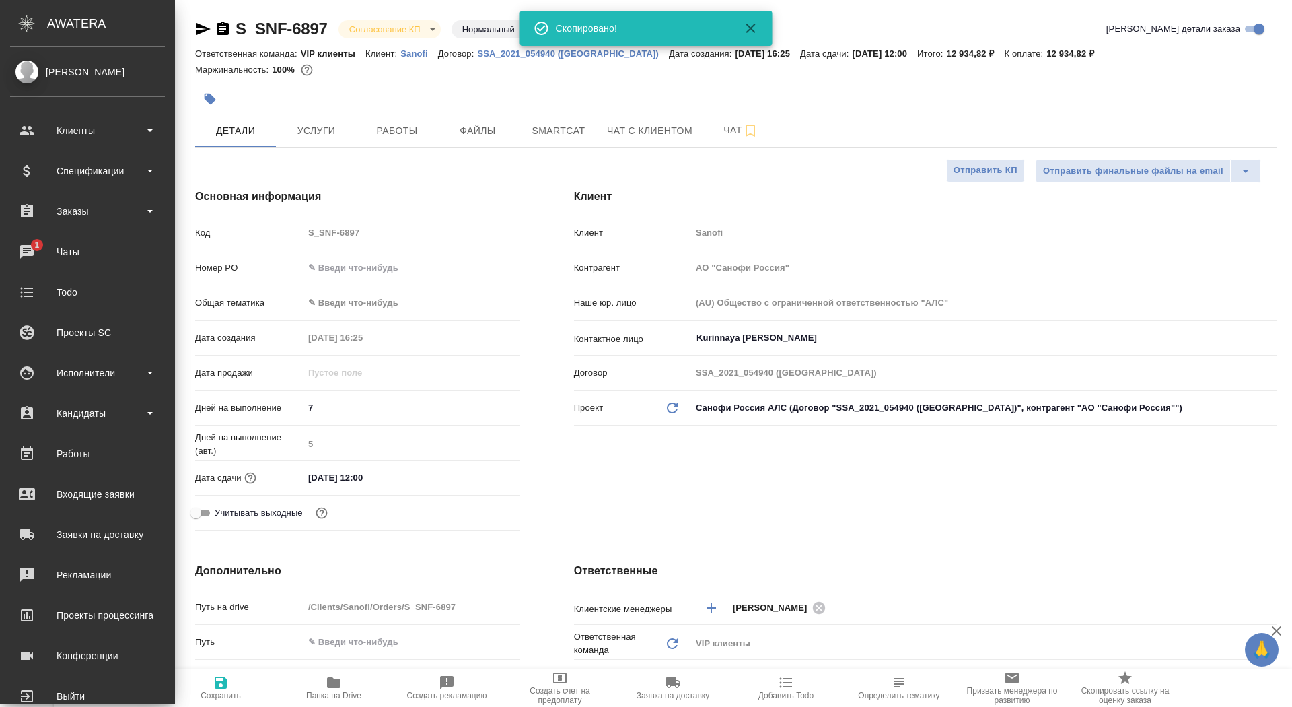
type textarea "x"
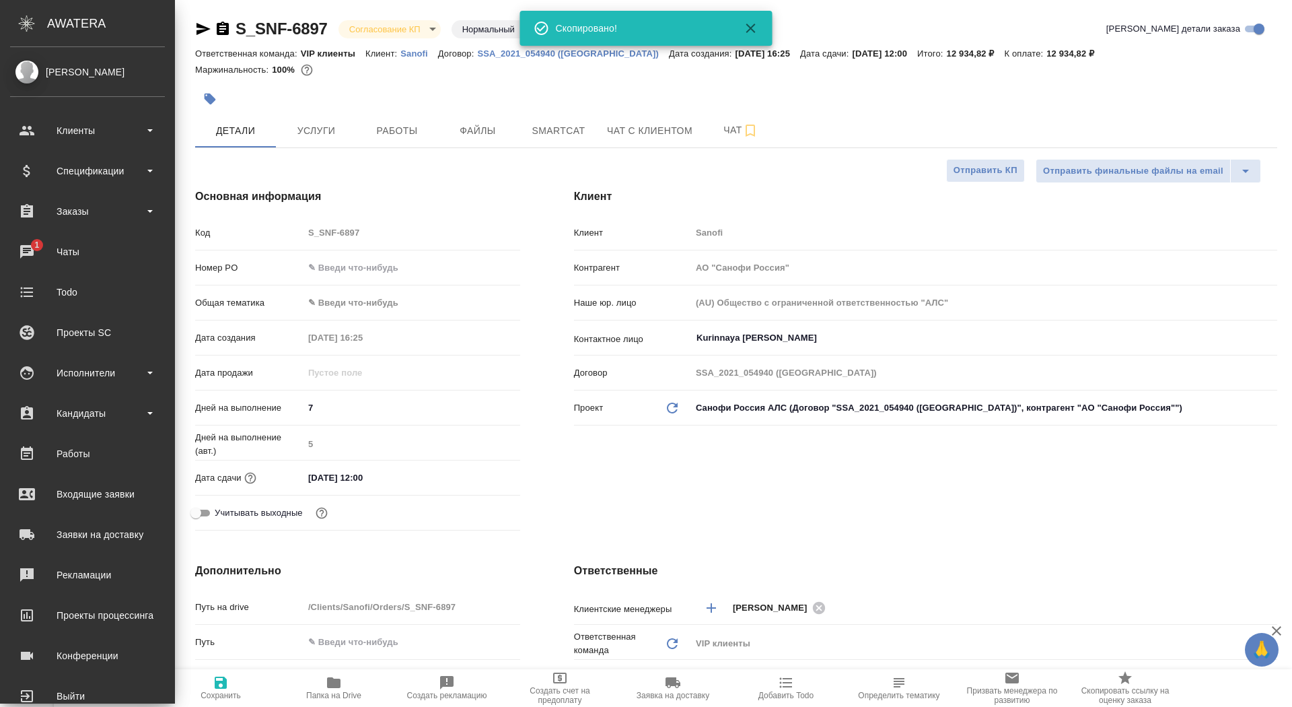
type textarea "x"
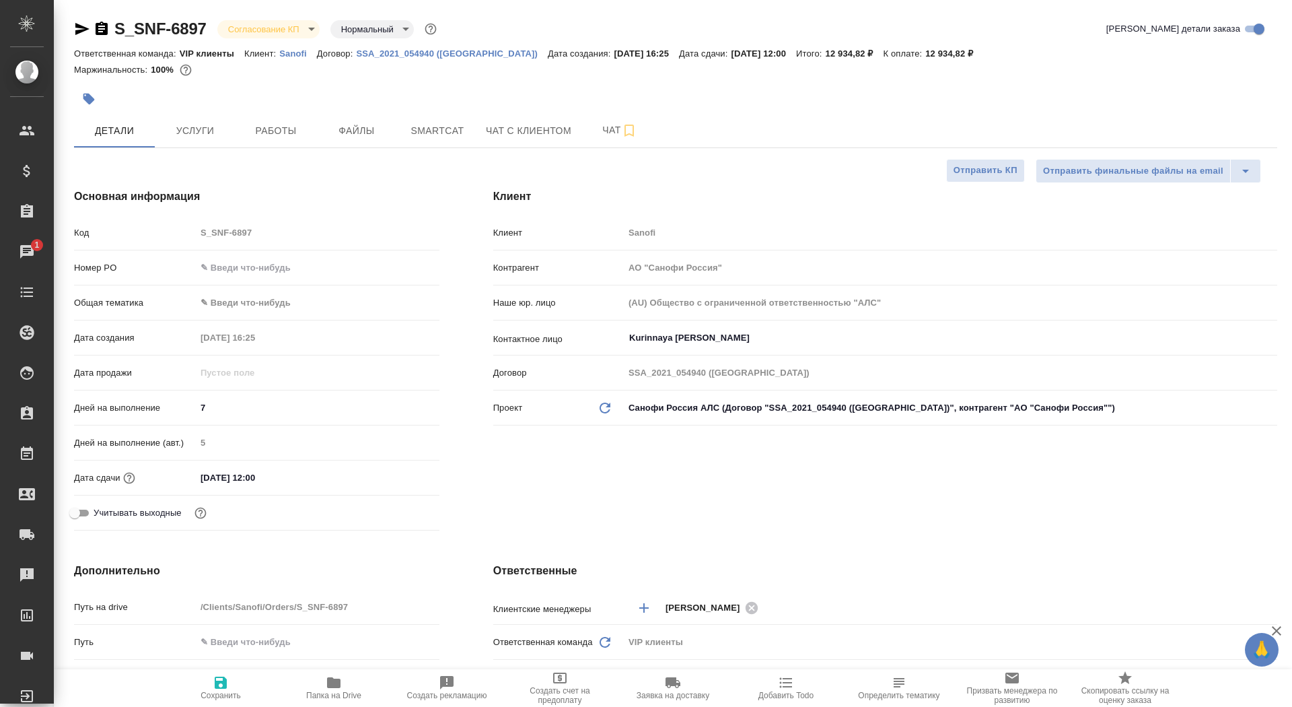
click at [101, 30] on icon "button" at bounding box center [102, 28] width 12 height 13
type textarea "x"
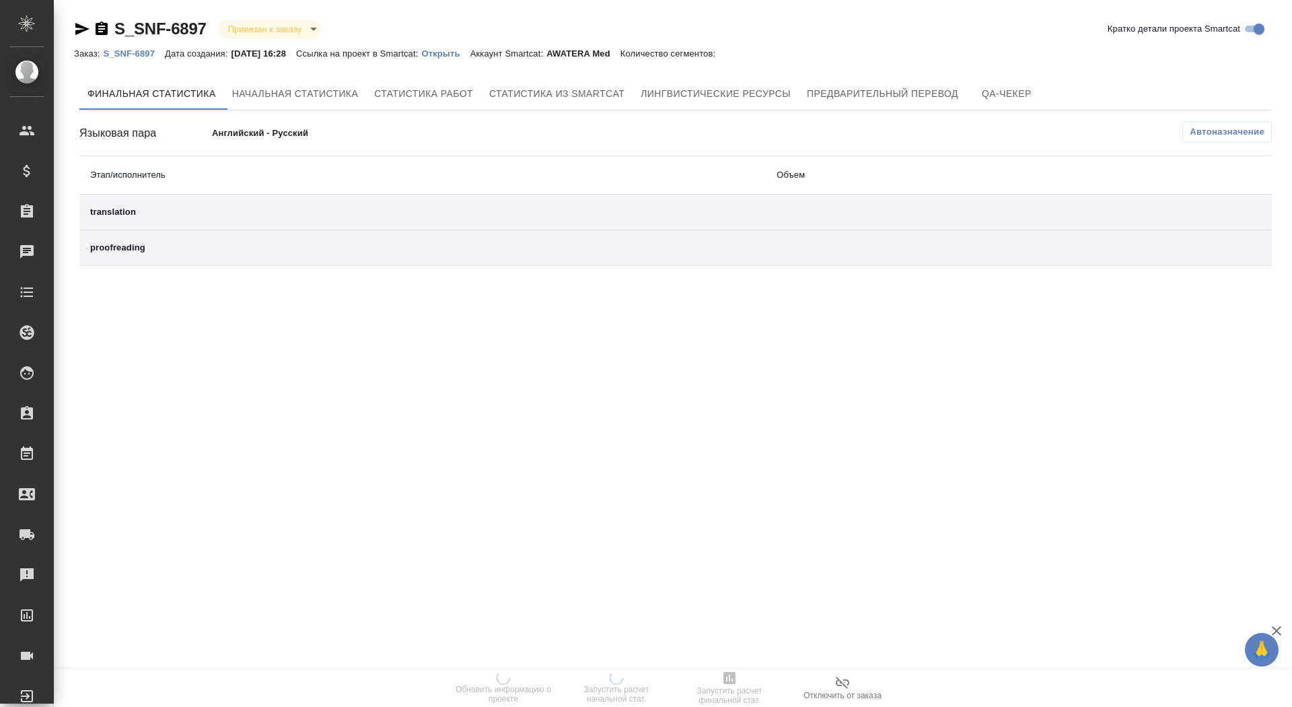
click at [470, 50] on p "Открыть" at bounding box center [445, 53] width 48 height 10
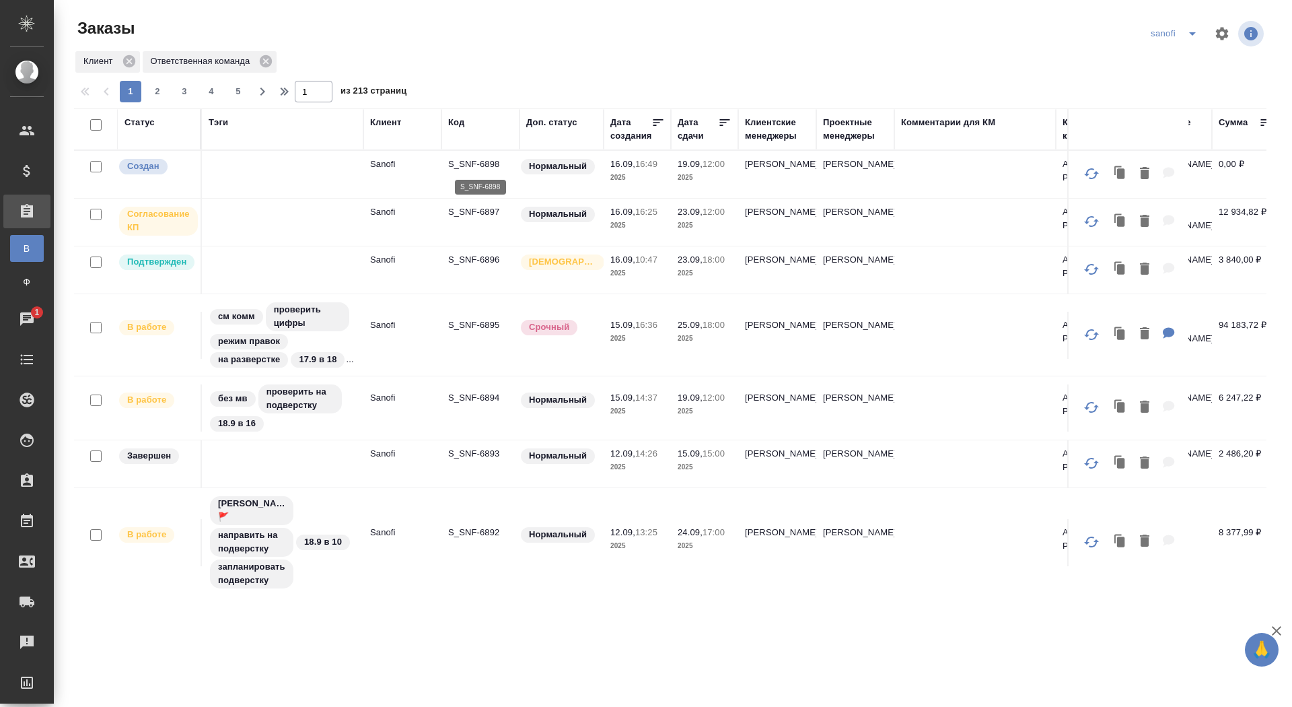
click at [458, 165] on p "S_SNF-6898" at bounding box center [480, 164] width 65 height 13
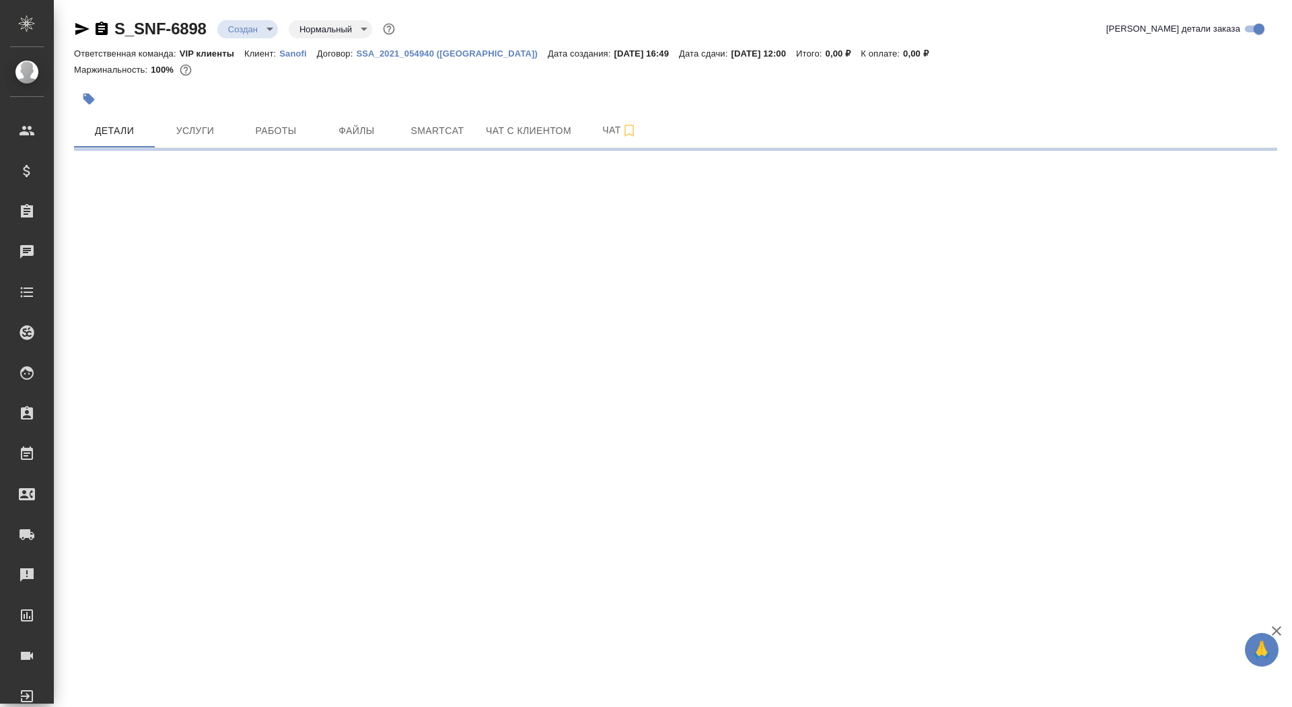
select select "RU"
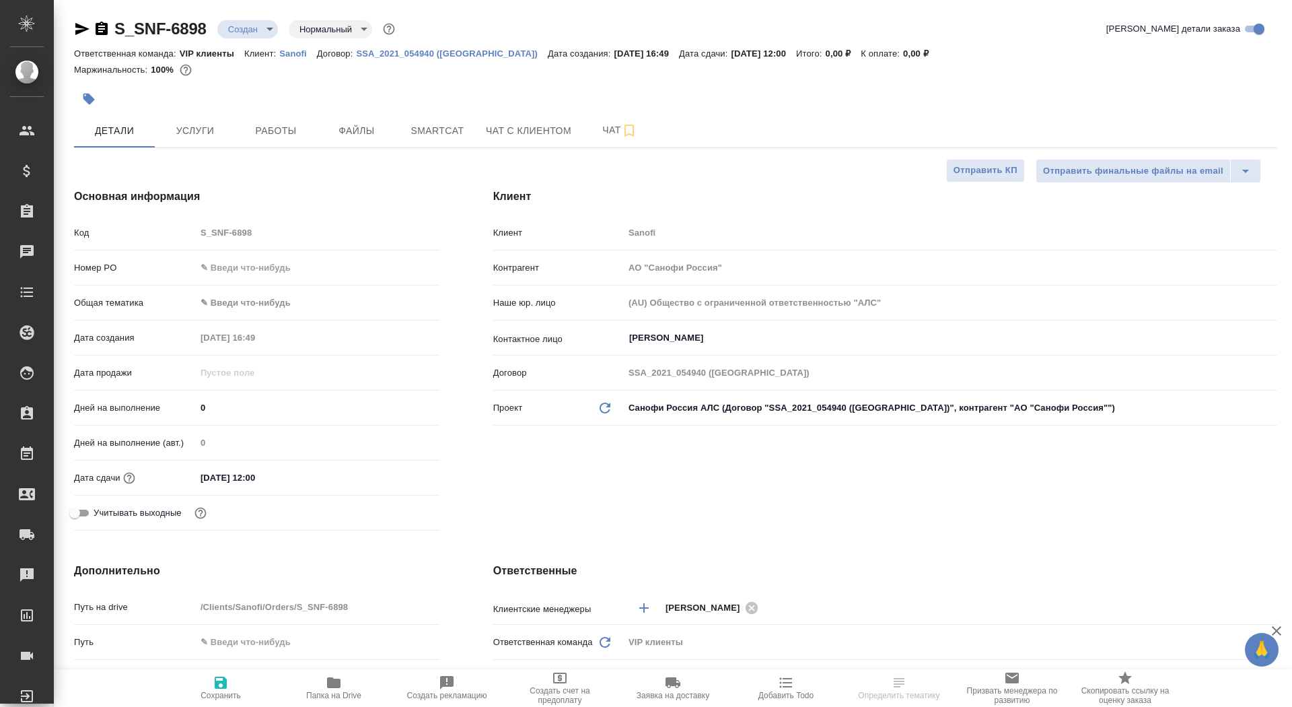
type textarea "x"
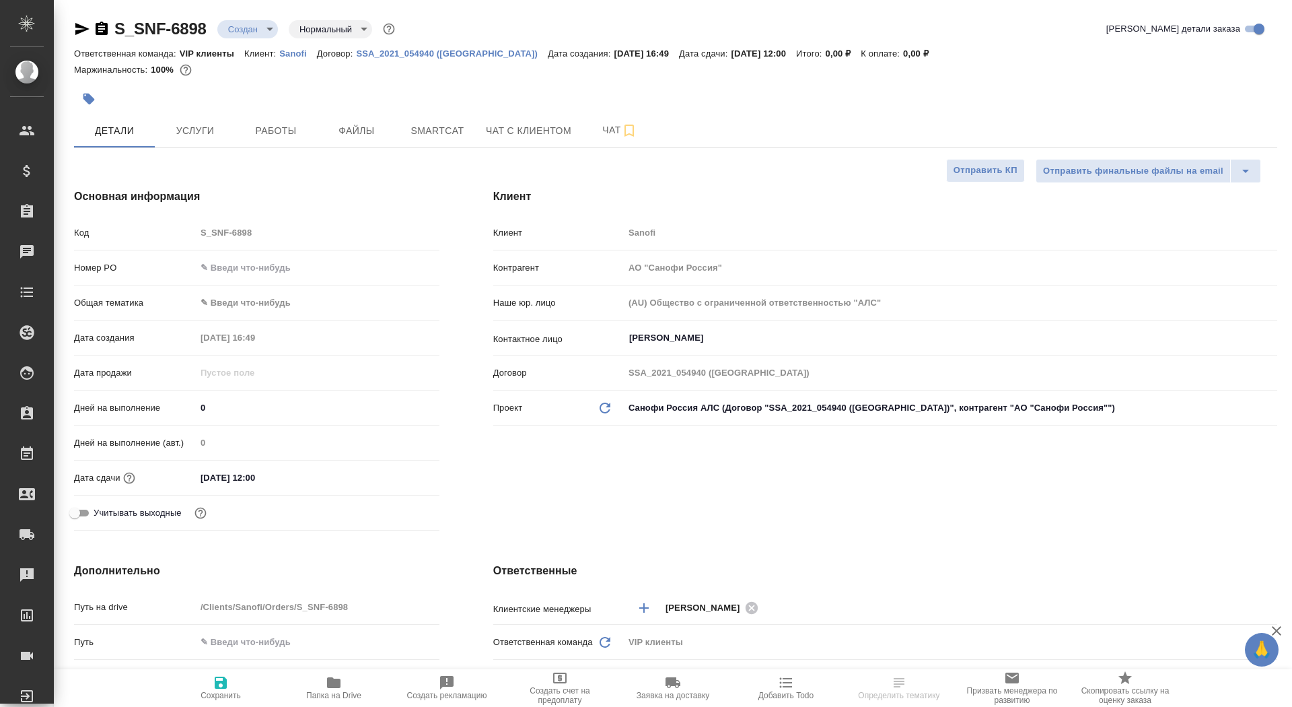
type textarea "x"
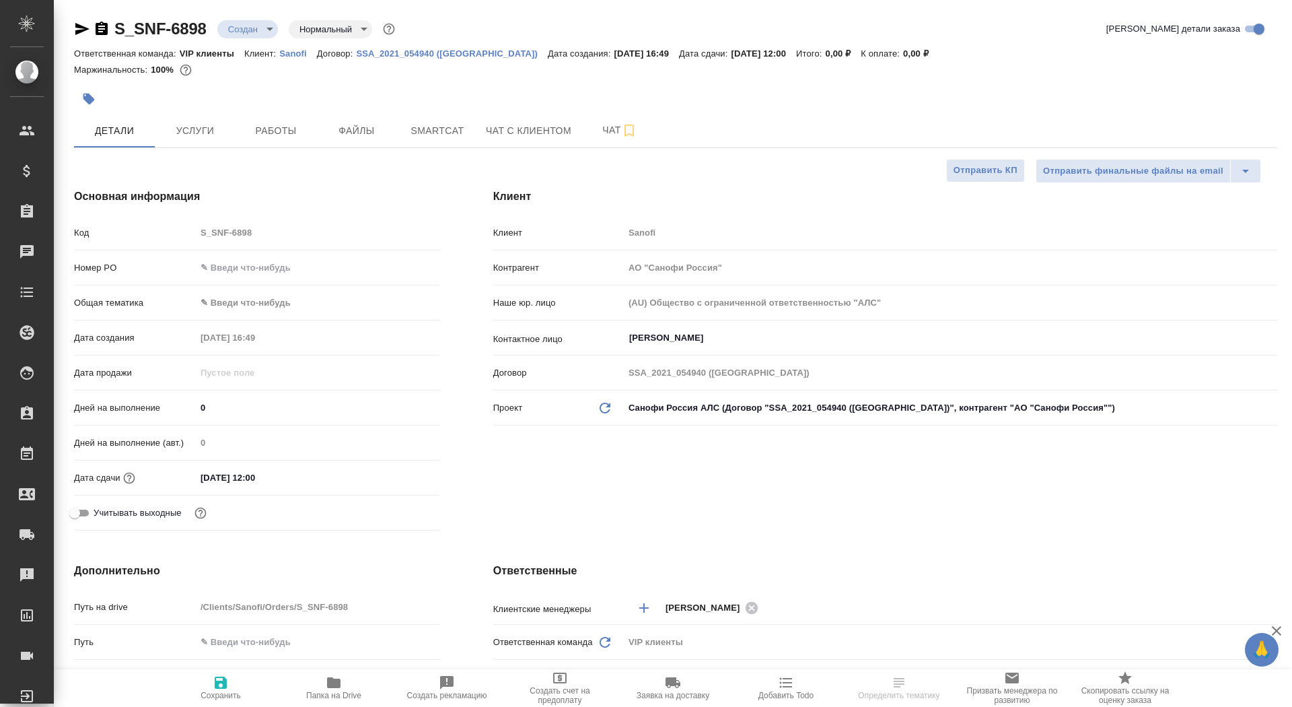
type textarea "x"
drag, startPoint x: 219, startPoint y: 403, endPoint x: 195, endPoint y: 402, distance: 24.2
click at [195, 402] on div "Дней на выполнение 0" at bounding box center [257, 408] width 366 height 24
type input "3"
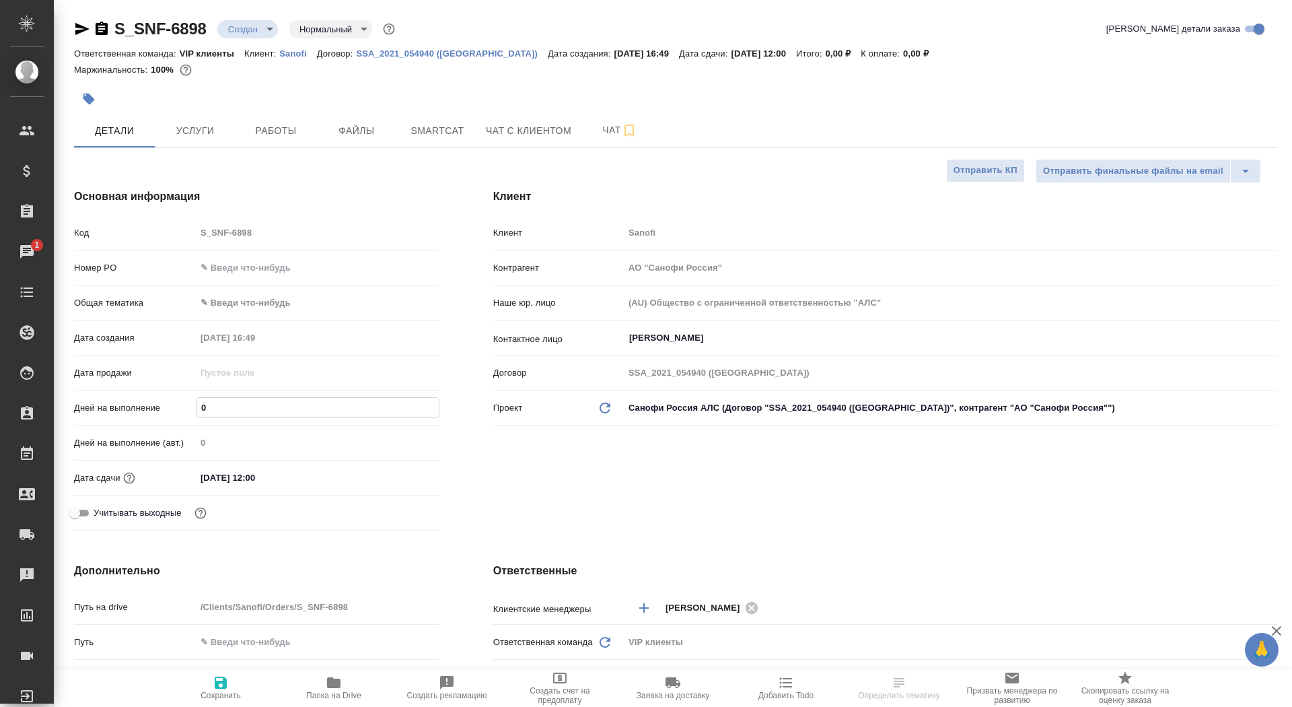
type textarea "x"
type input "3"
click at [236, 694] on span "Сохранить" at bounding box center [221, 695] width 40 height 9
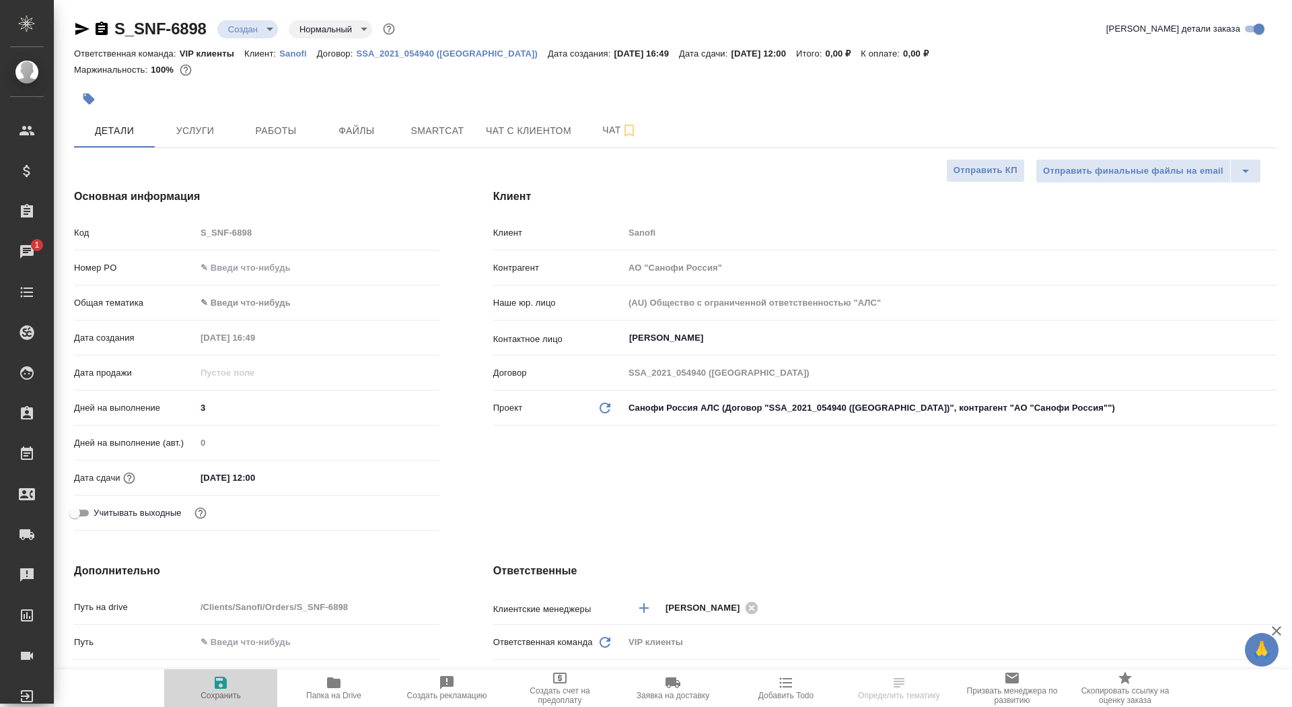
type textarea "x"
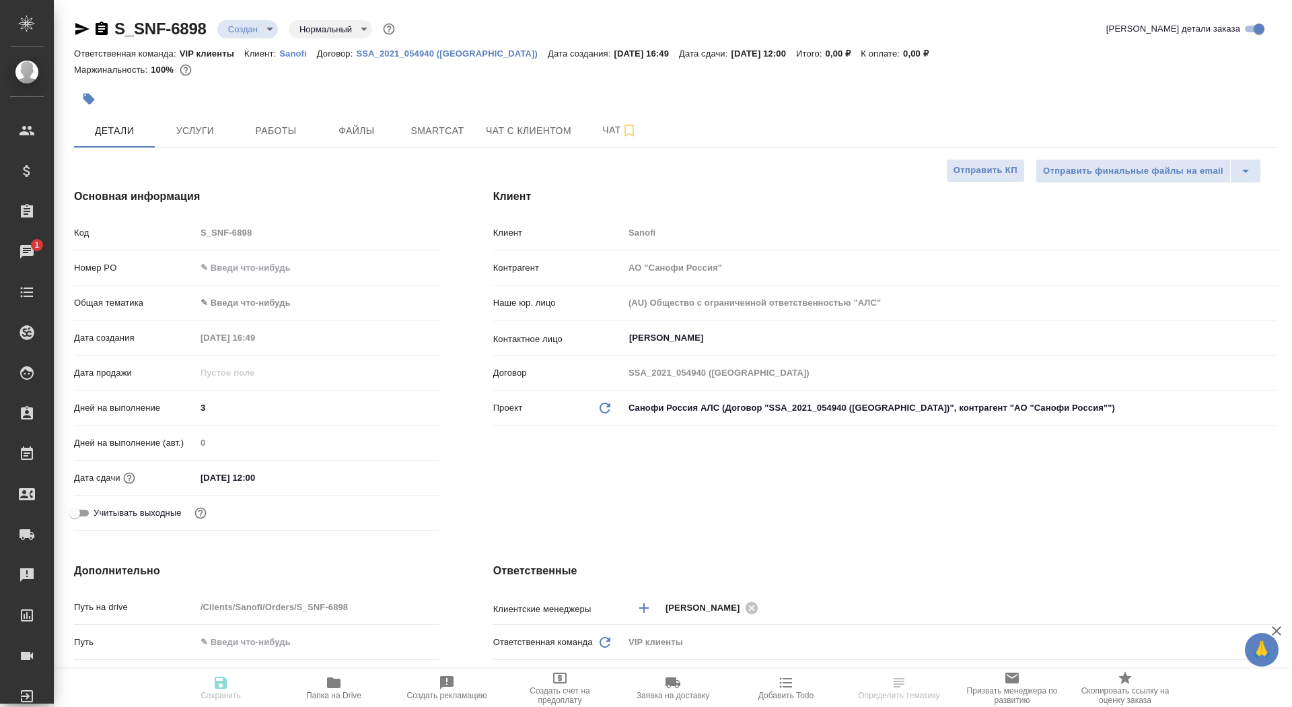
type textarea "x"
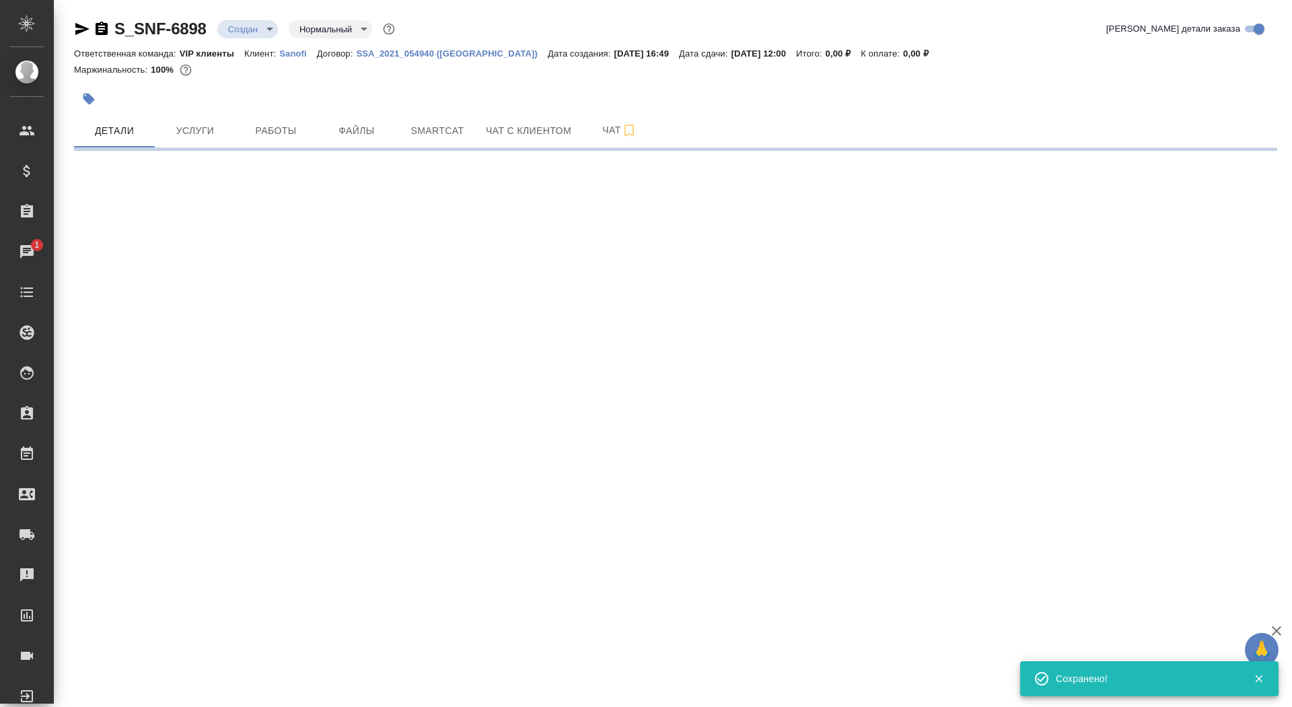
select select "RU"
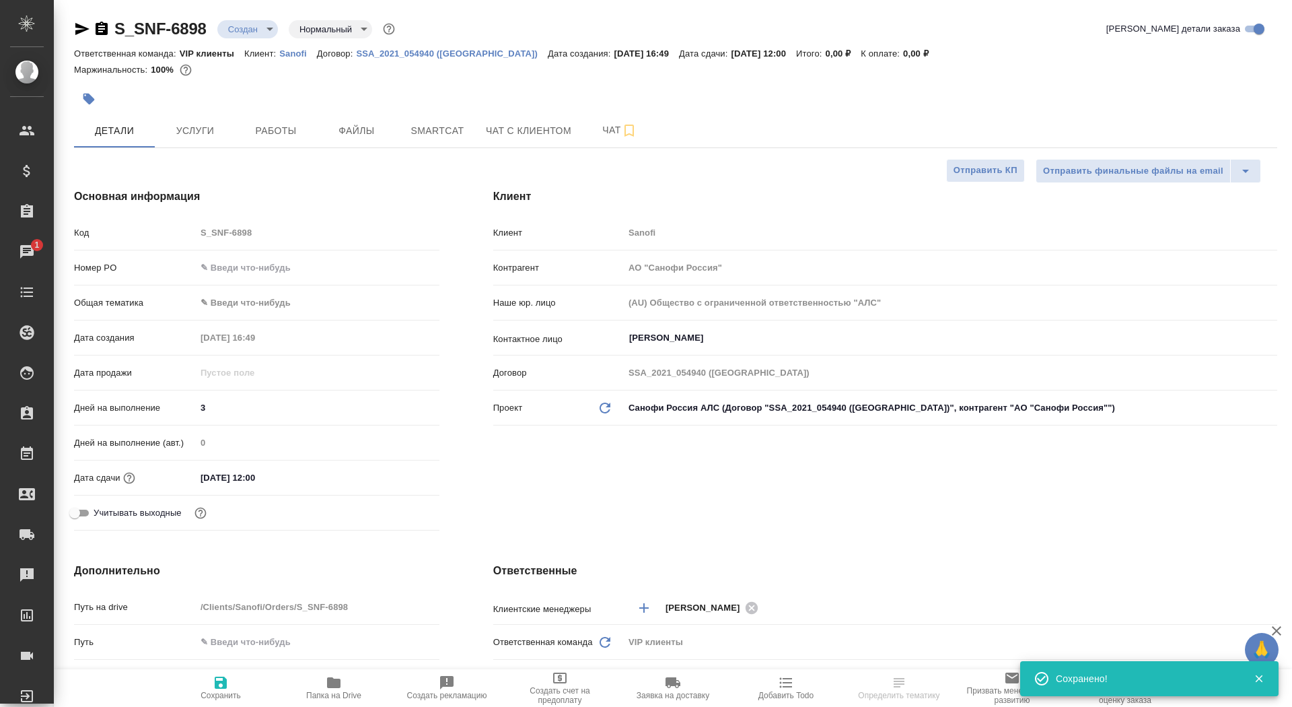
type textarea "x"
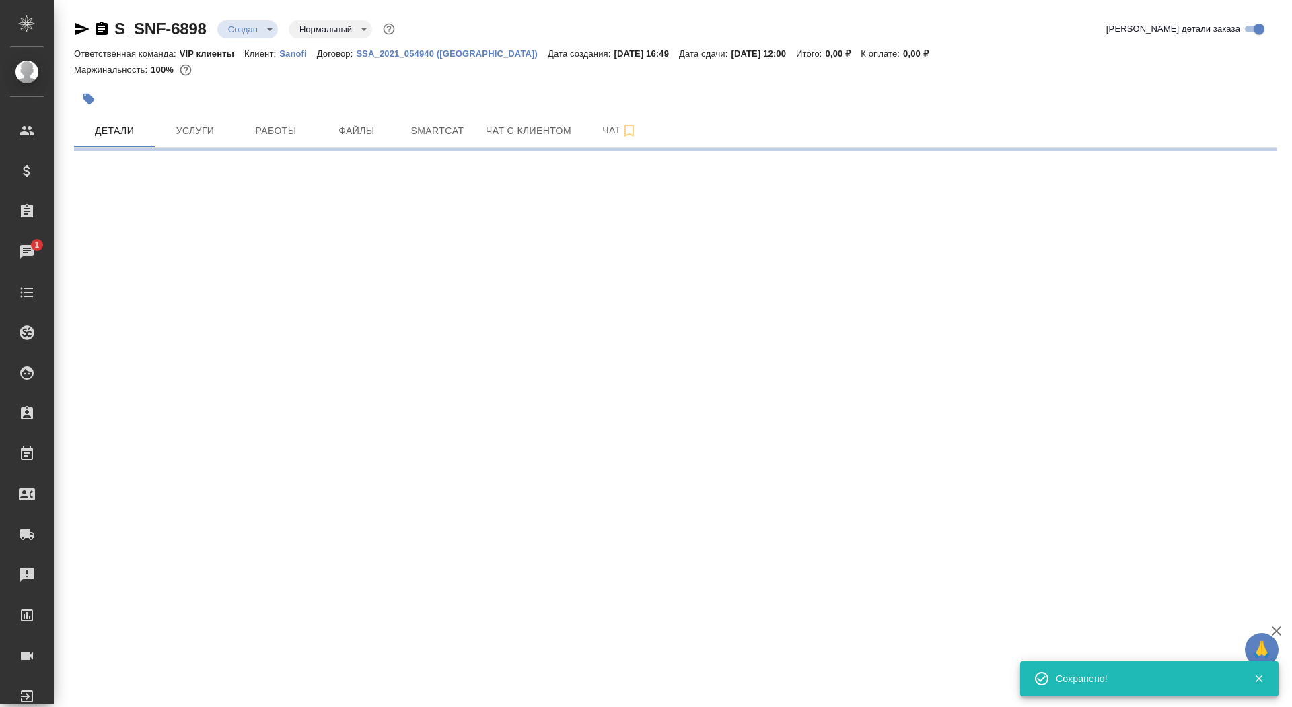
select select "RU"
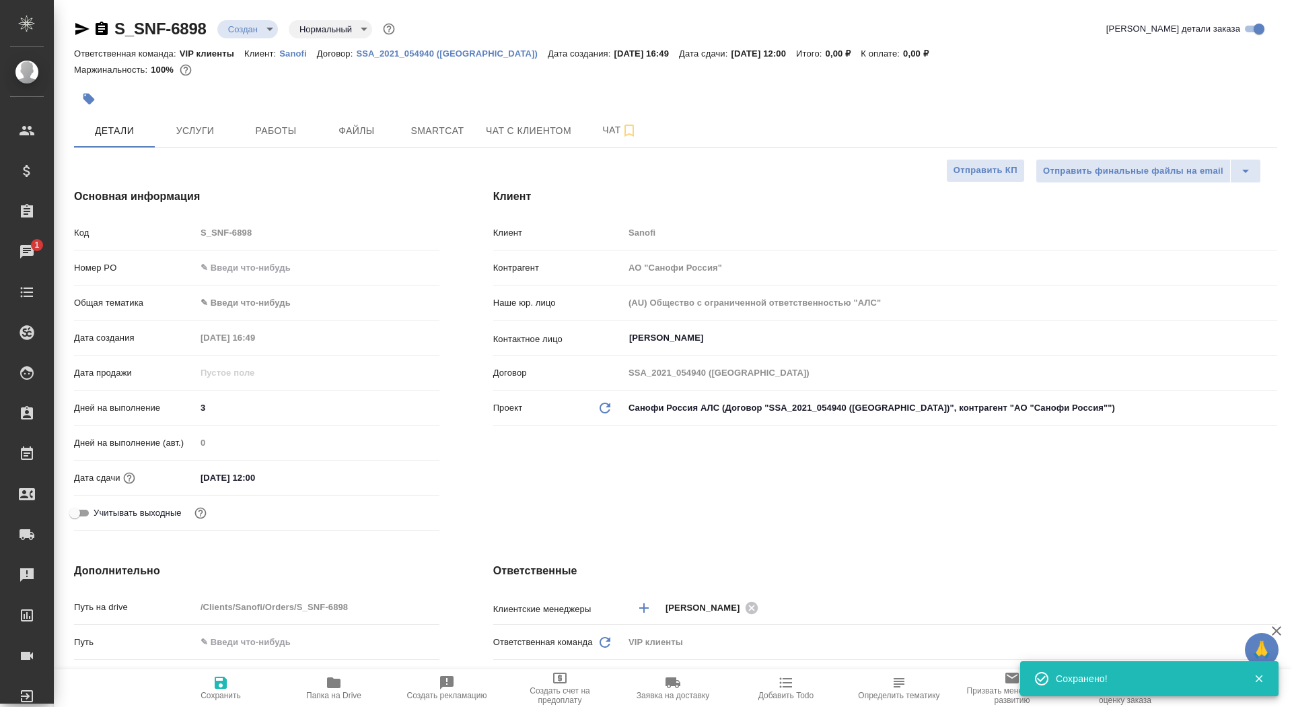
type textarea "x"
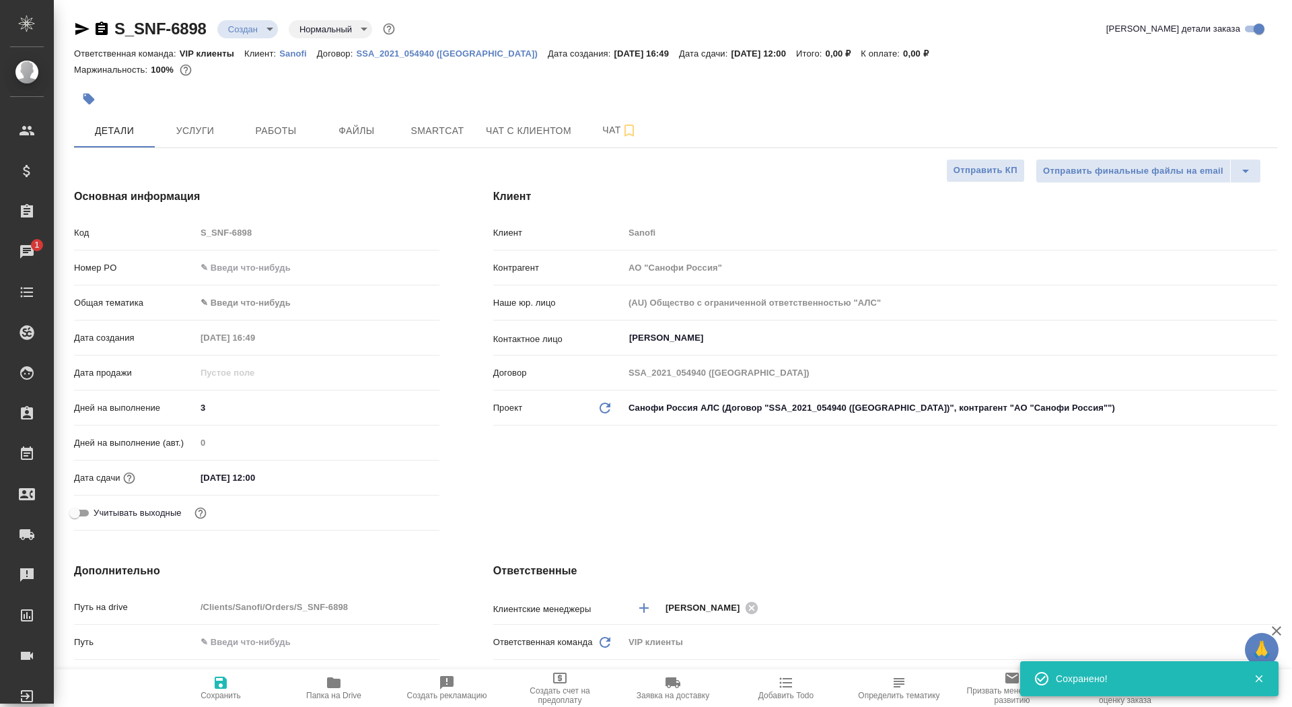
type textarea "x"
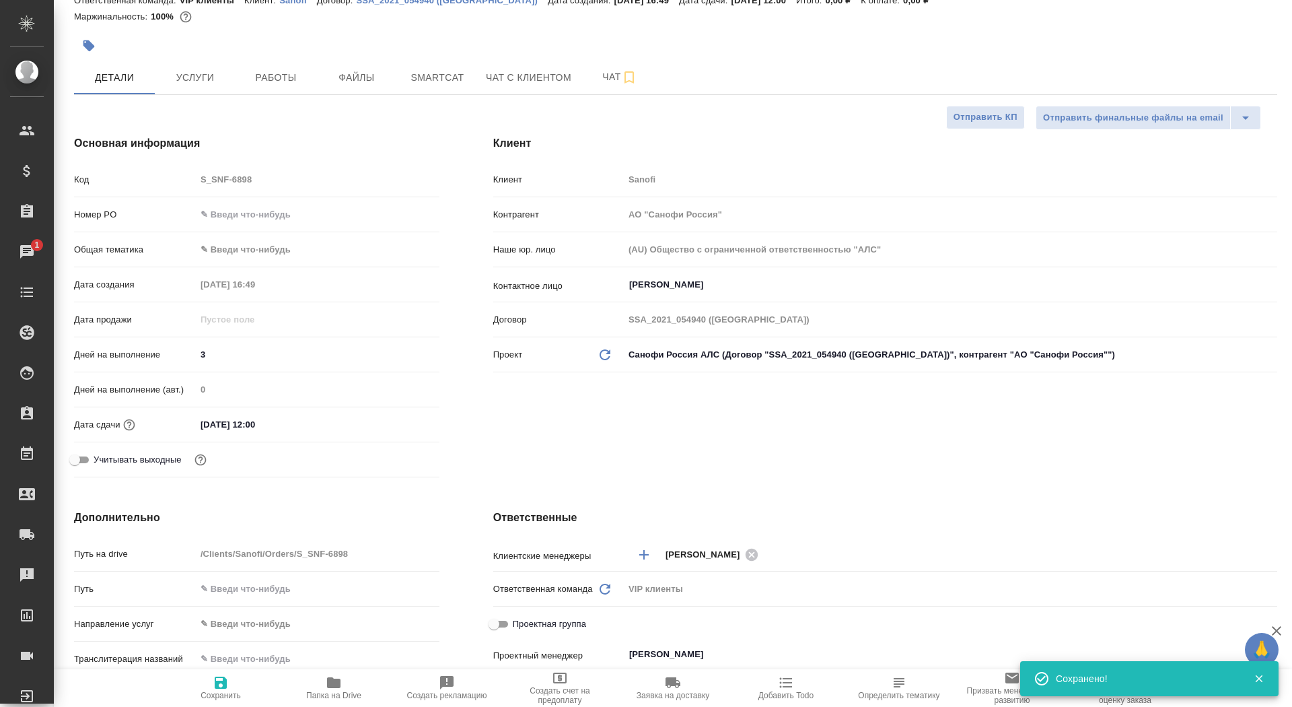
scroll to position [103, 0]
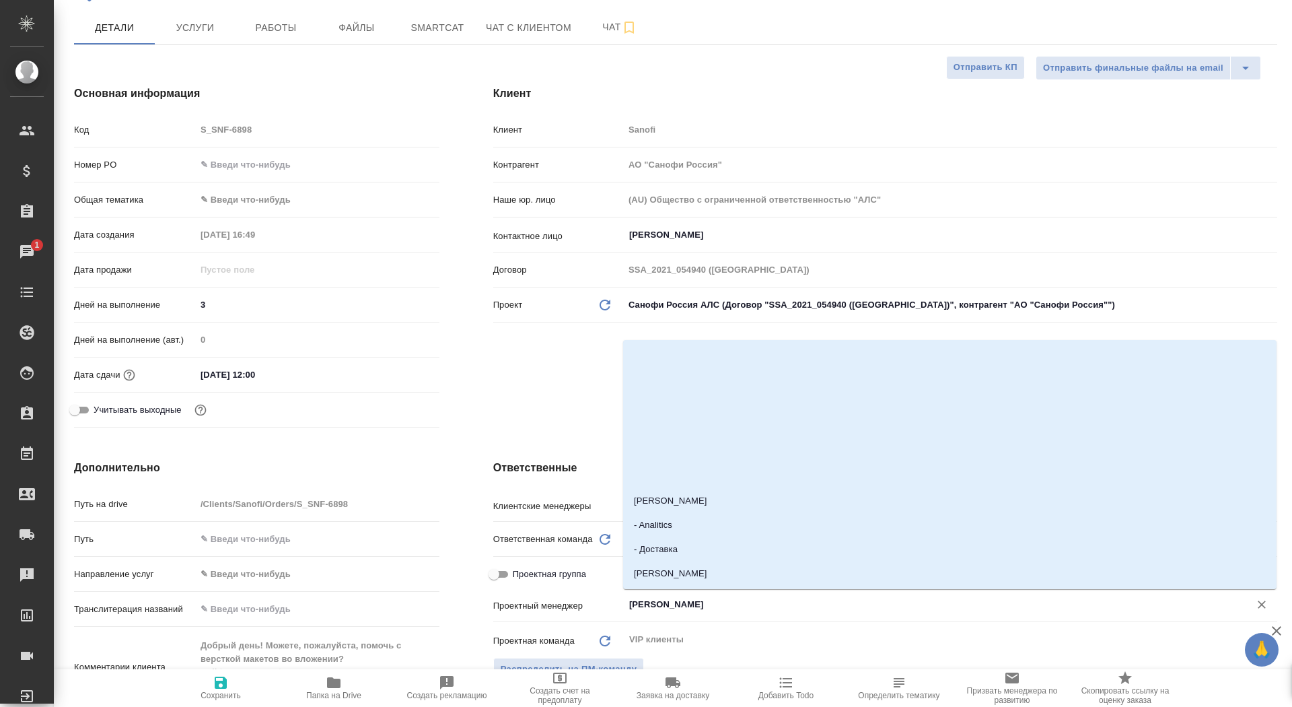
click at [679, 611] on input "Сайдашева Диляра" at bounding box center [928, 604] width 600 height 16
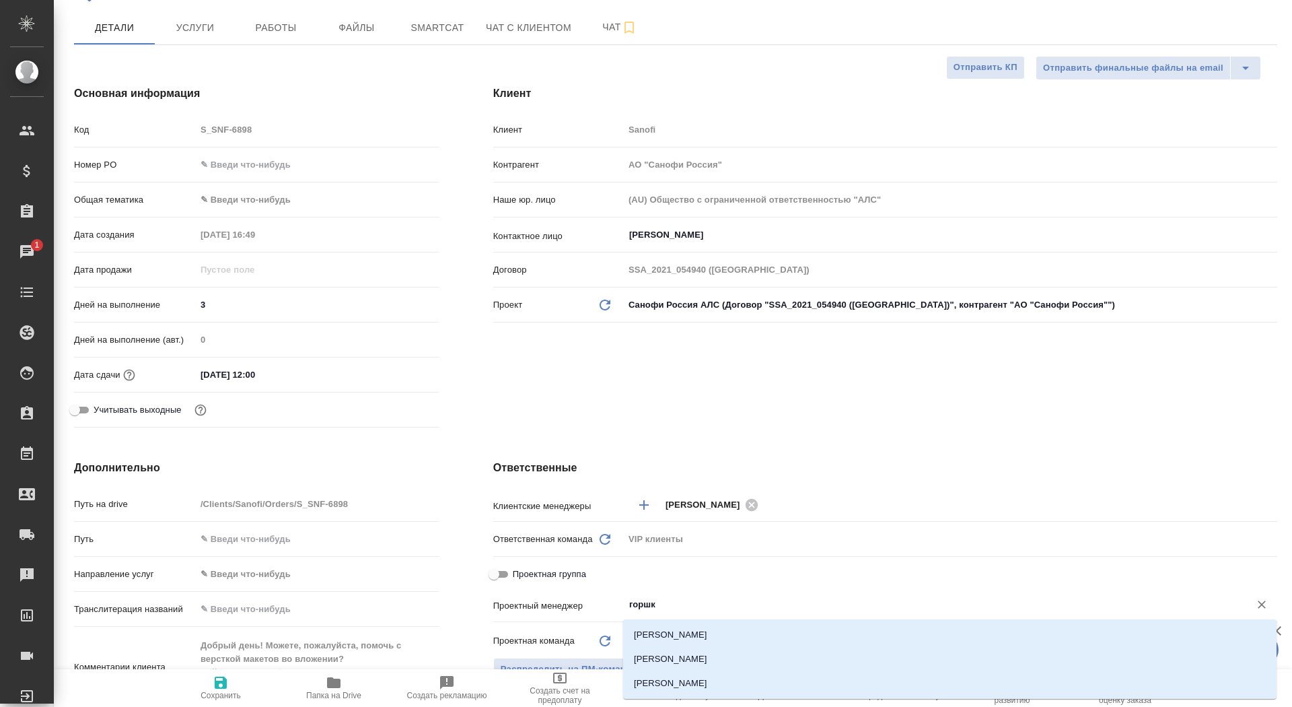
type input "горшко"
click at [691, 656] on li "Горшкова Валентина" at bounding box center [950, 659] width 654 height 24
type textarea "x"
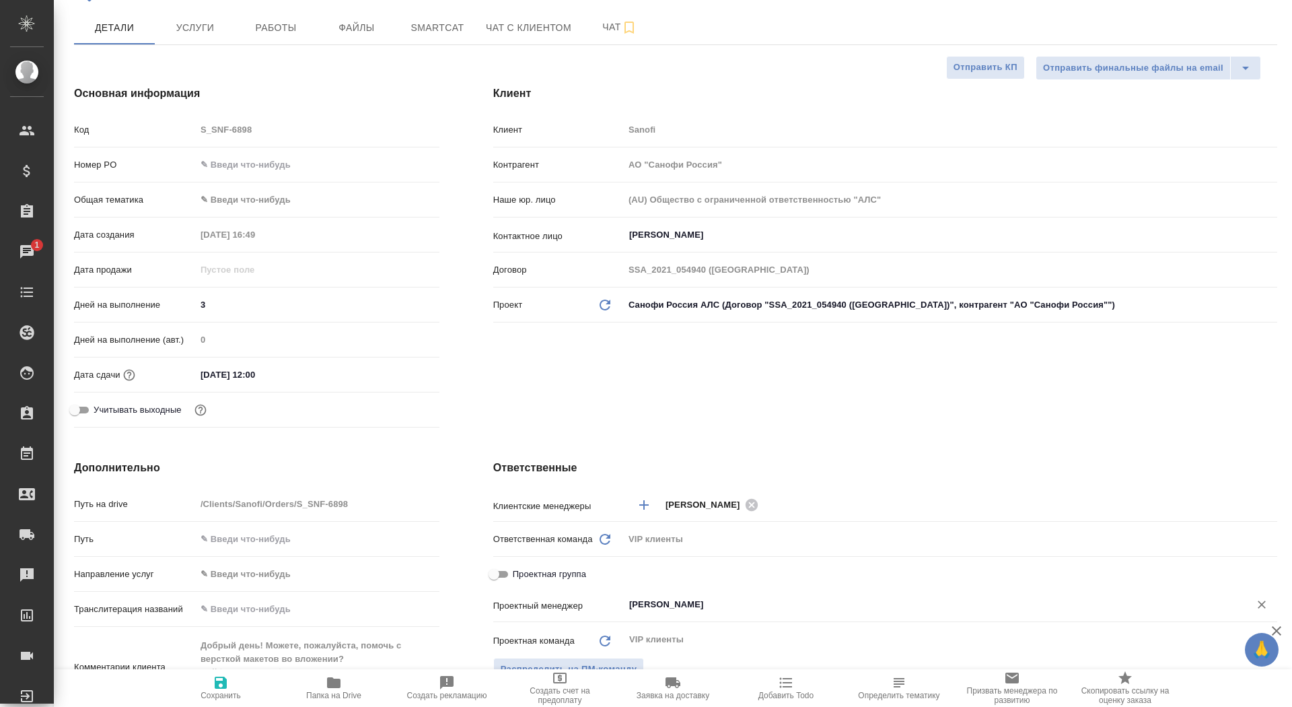
type input "Горшкова Валентина"
click at [214, 691] on span "Сохранить" at bounding box center [221, 695] width 40 height 9
type textarea "x"
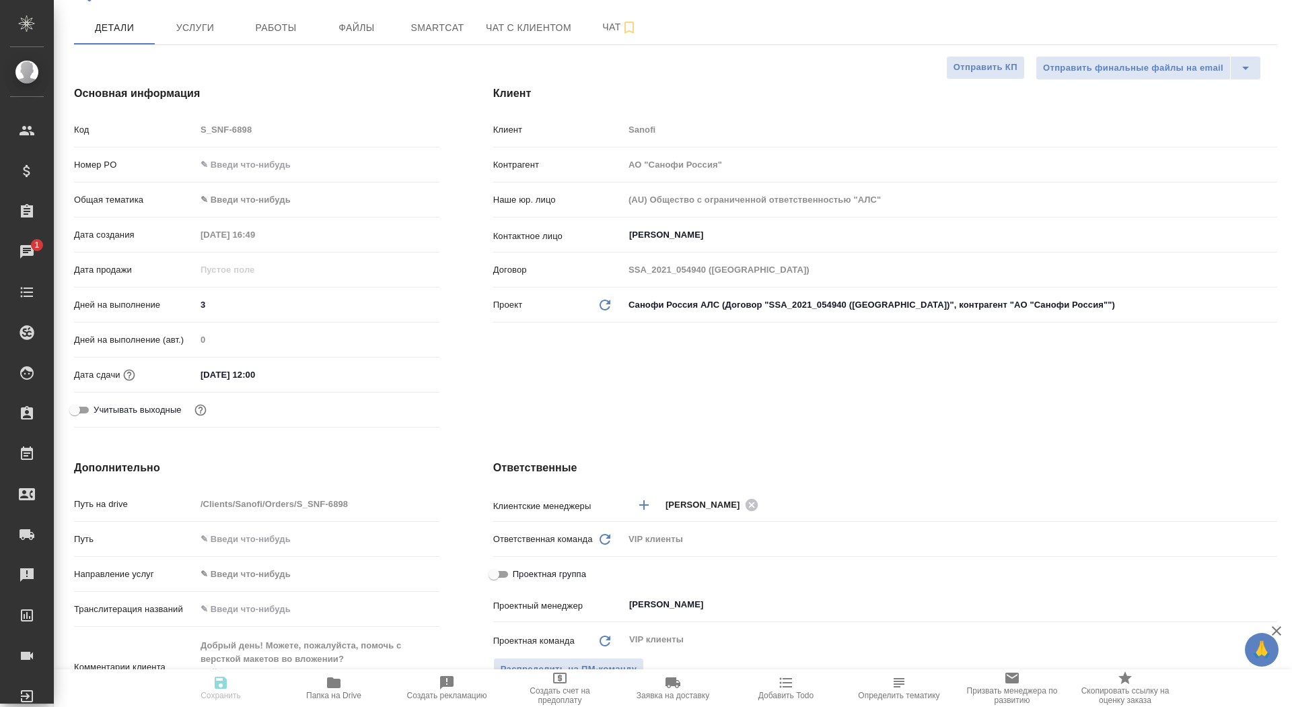
type textarea "x"
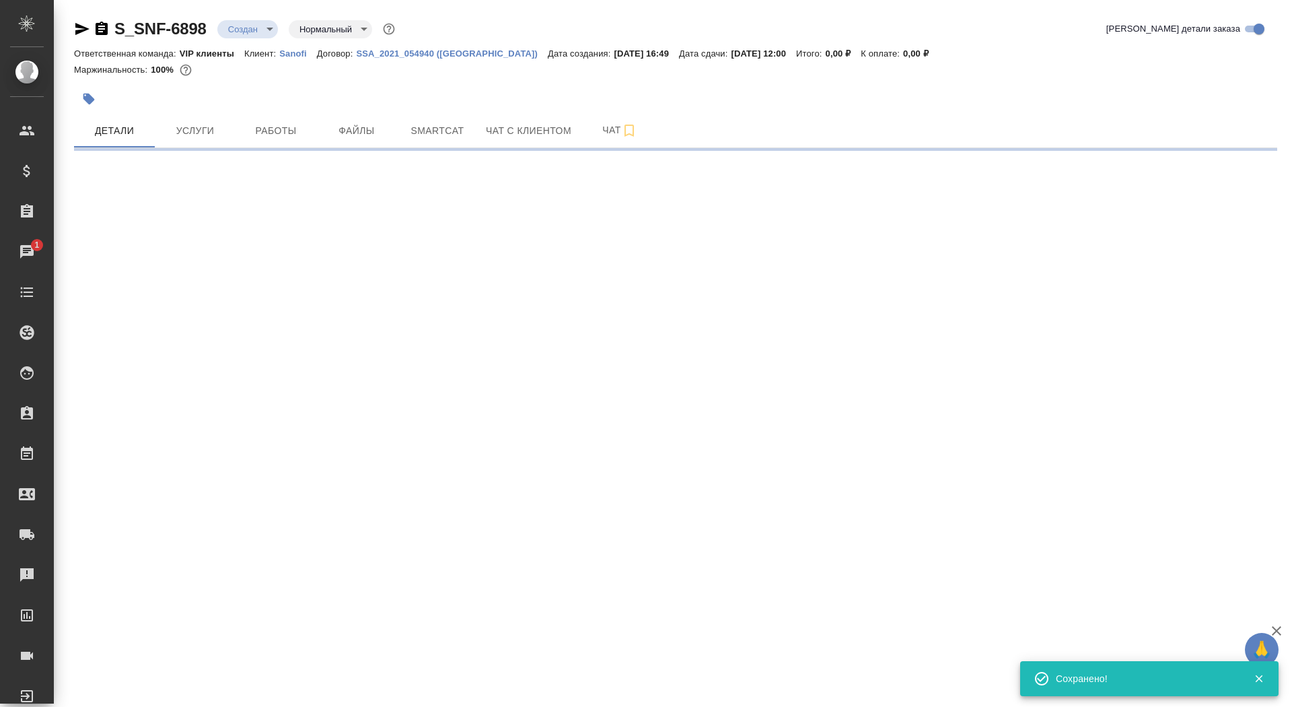
scroll to position [0, 0]
select select "RU"
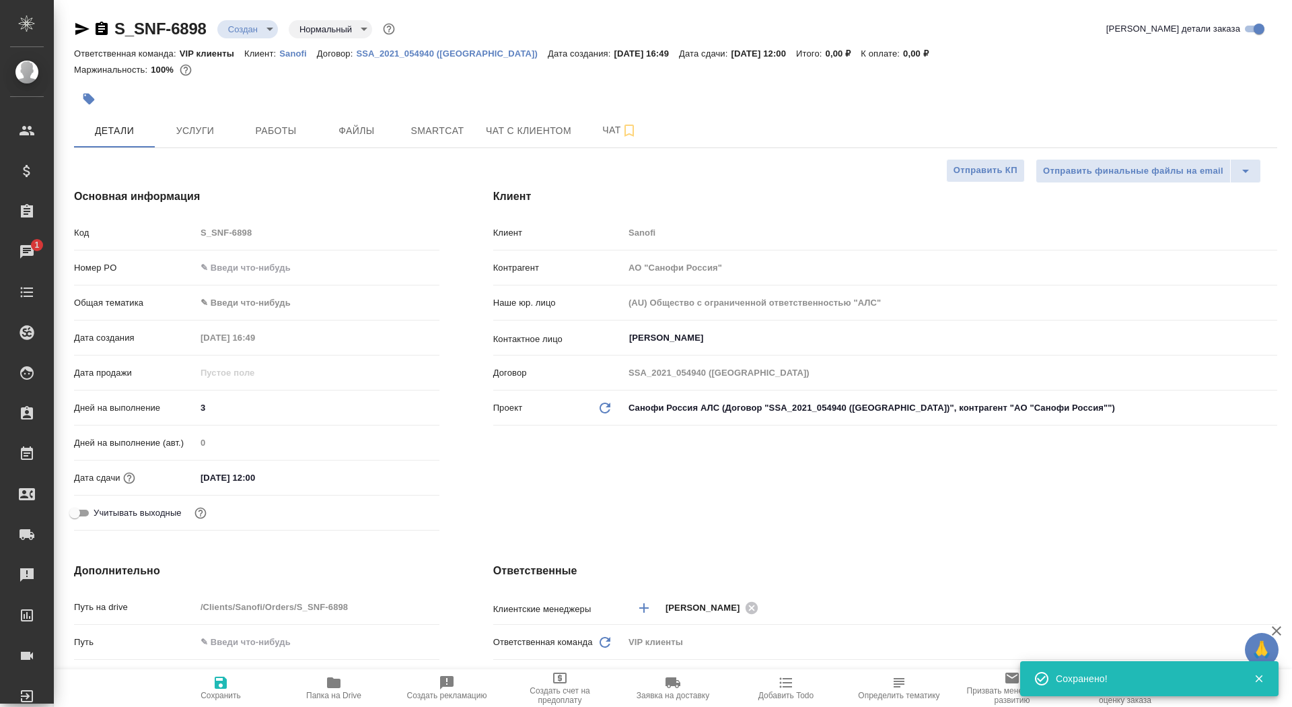
type textarea "x"
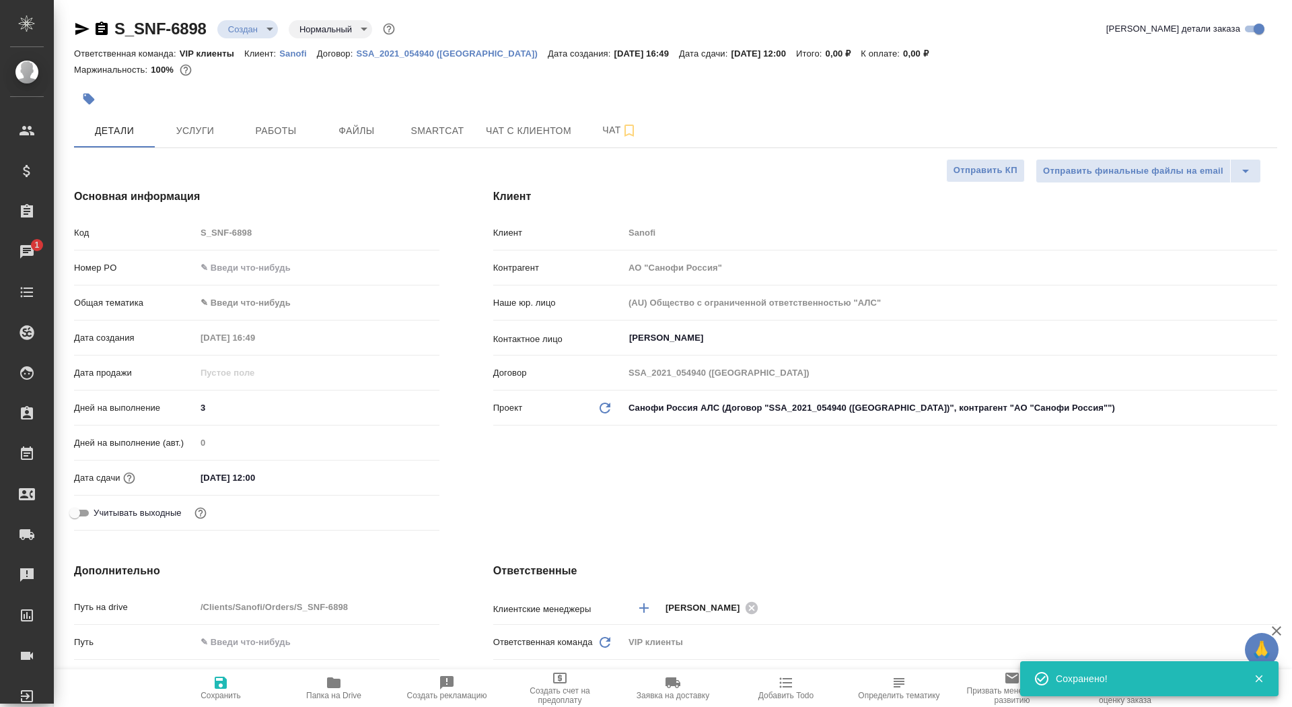
type textarea "x"
click at [332, 695] on span "Папка на Drive" at bounding box center [333, 695] width 55 height 9
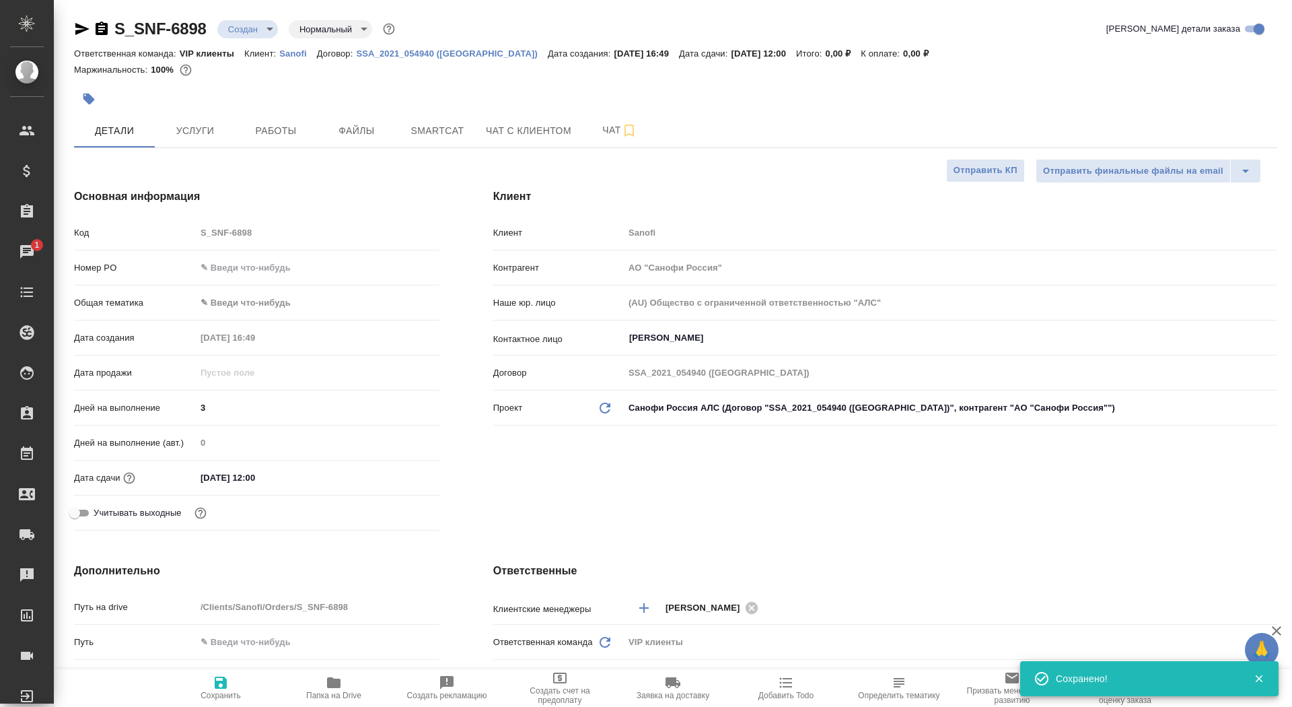
type textarea "x"
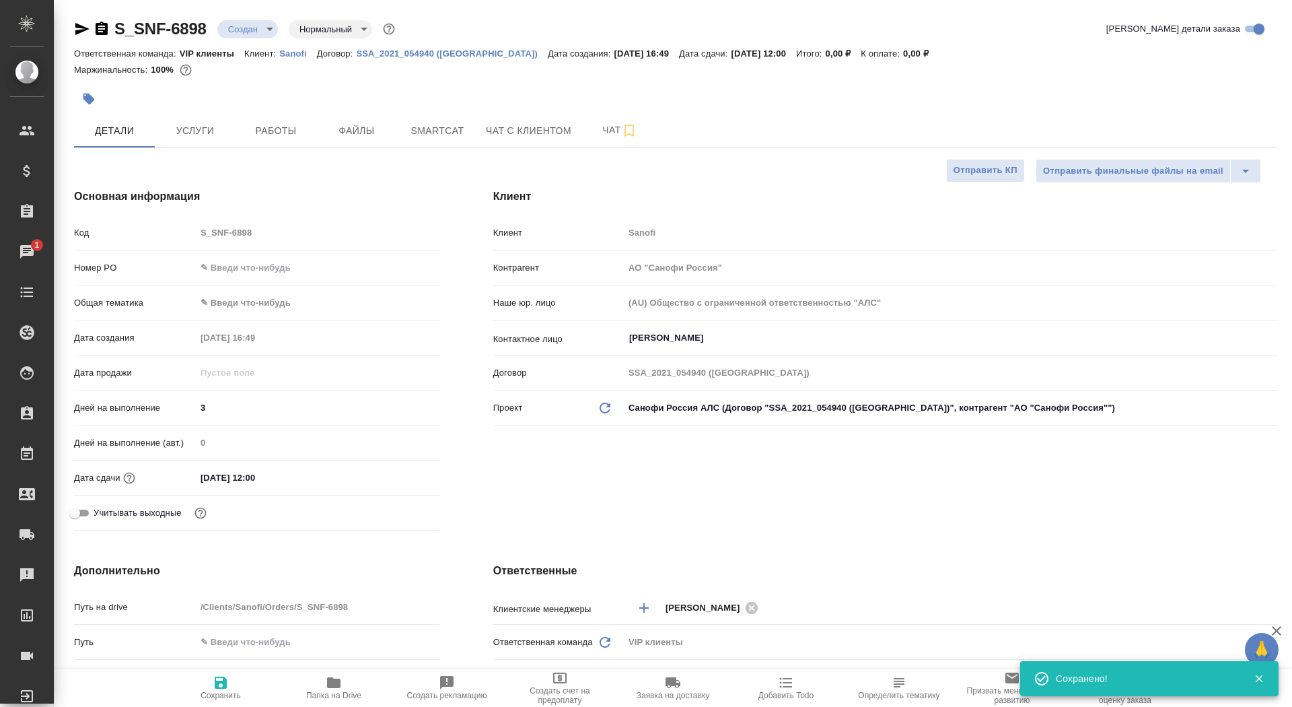
type textarea "x"
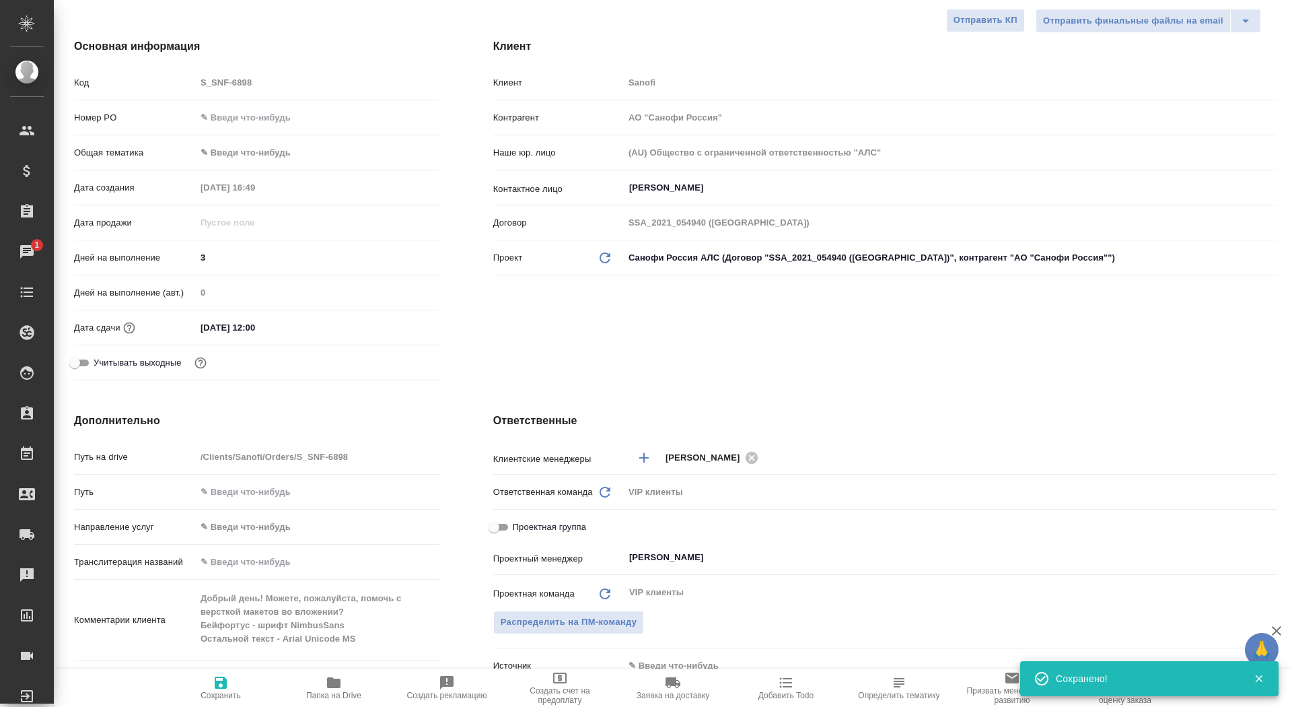
scroll to position [374, 0]
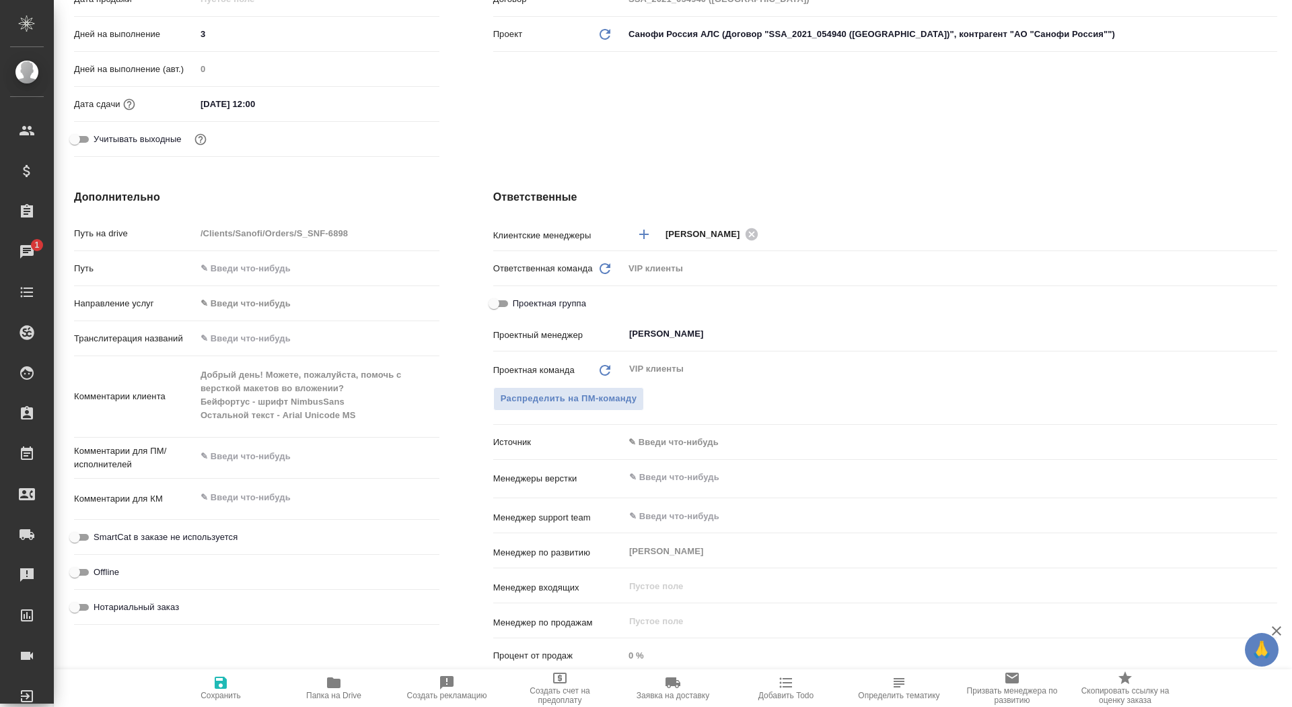
click at [195, 403] on div "Комментарии клиента Добрый день! Можете, пожалуйста, помочь с версткой макетов …" at bounding box center [257, 396] width 366 height 70
type textarea "x"
click at [234, 452] on textarea at bounding box center [318, 457] width 242 height 23
paste textarea "Бейфортус - шрифт NimbusSans Остальной текст - Arial Unicode MS"
type textarea "x"
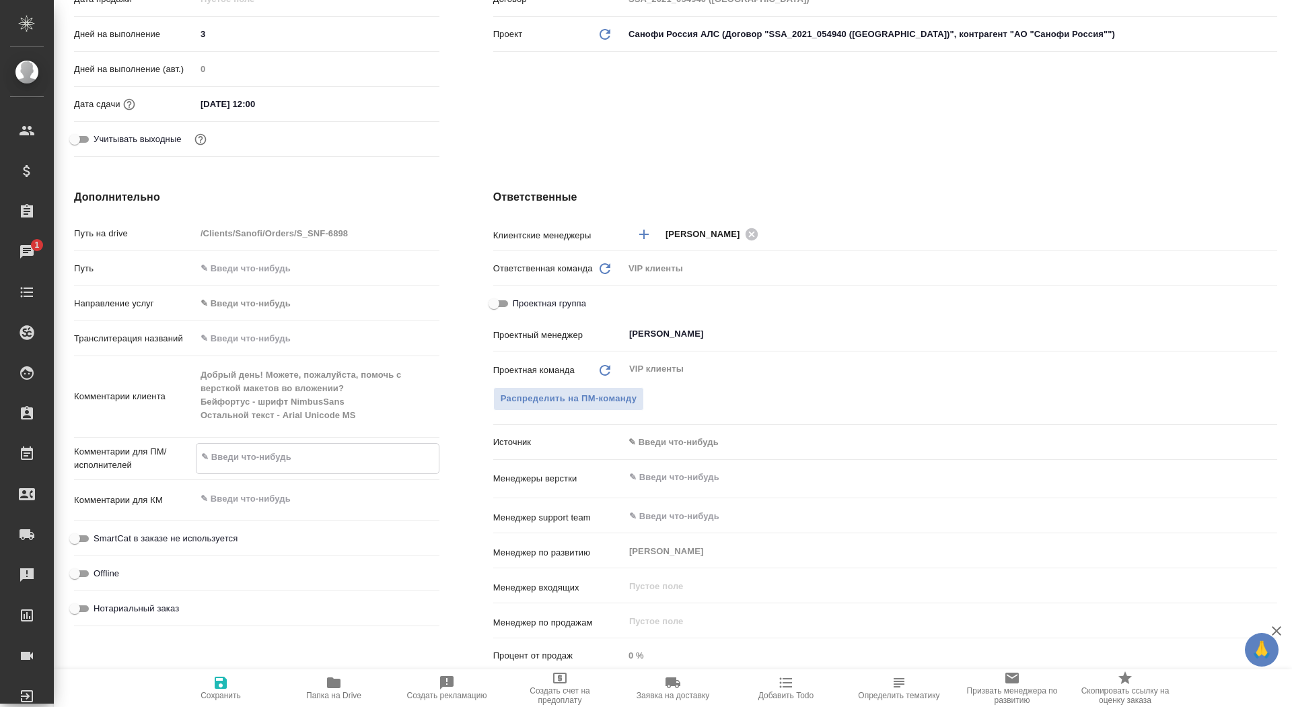
type textarea "Бейфортус - шрифт NimbusSans Остальной текст - Arial Unicode MS"
type textarea "x"
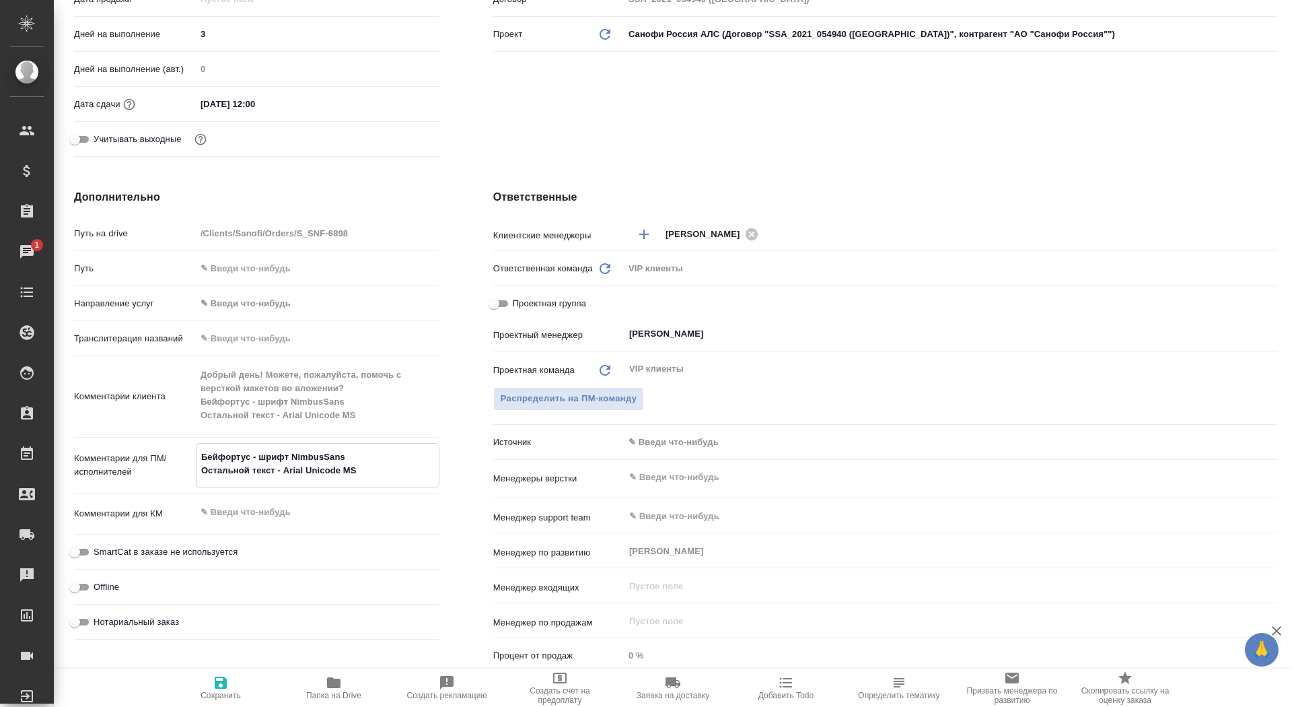
type textarea "Бейфортус - шрифт NimbusSans Остальной текст - Arial Unicode MS"
type textarea "x"
click at [219, 688] on icon "button" at bounding box center [221, 683] width 12 height 12
type textarea "x"
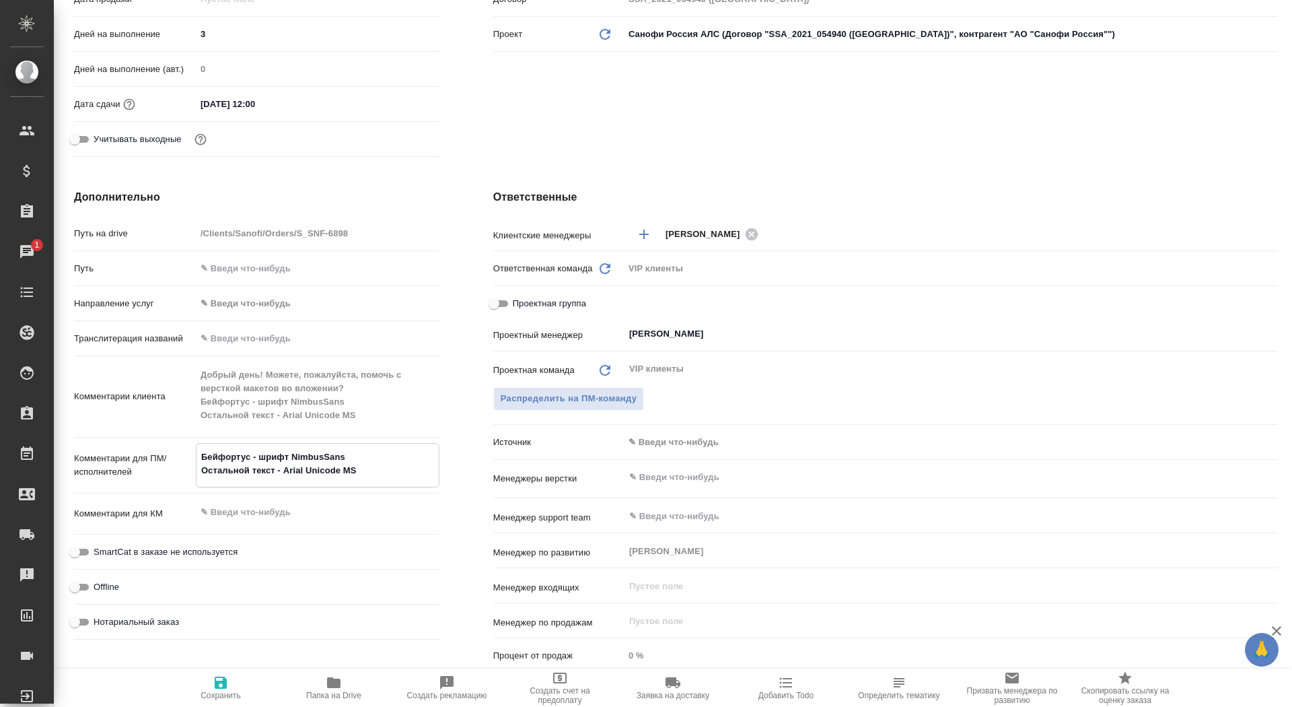
type textarea "x"
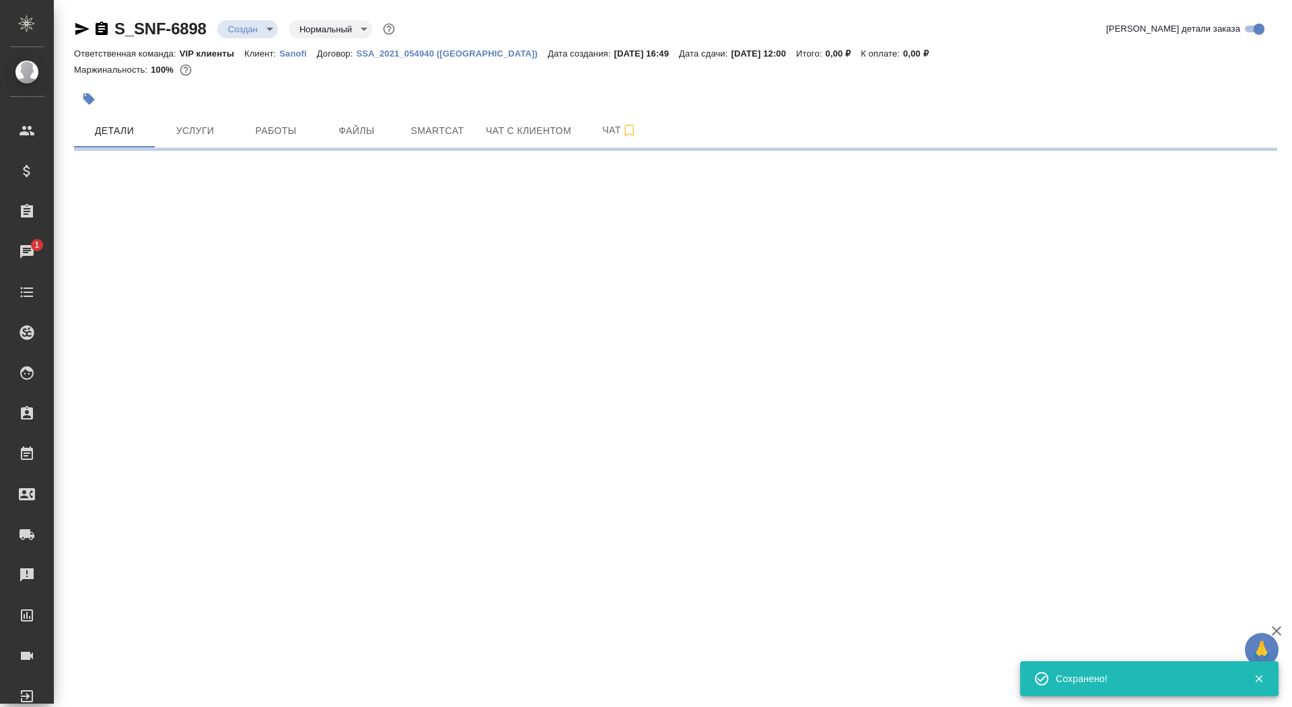
scroll to position [0, 0]
select select "RU"
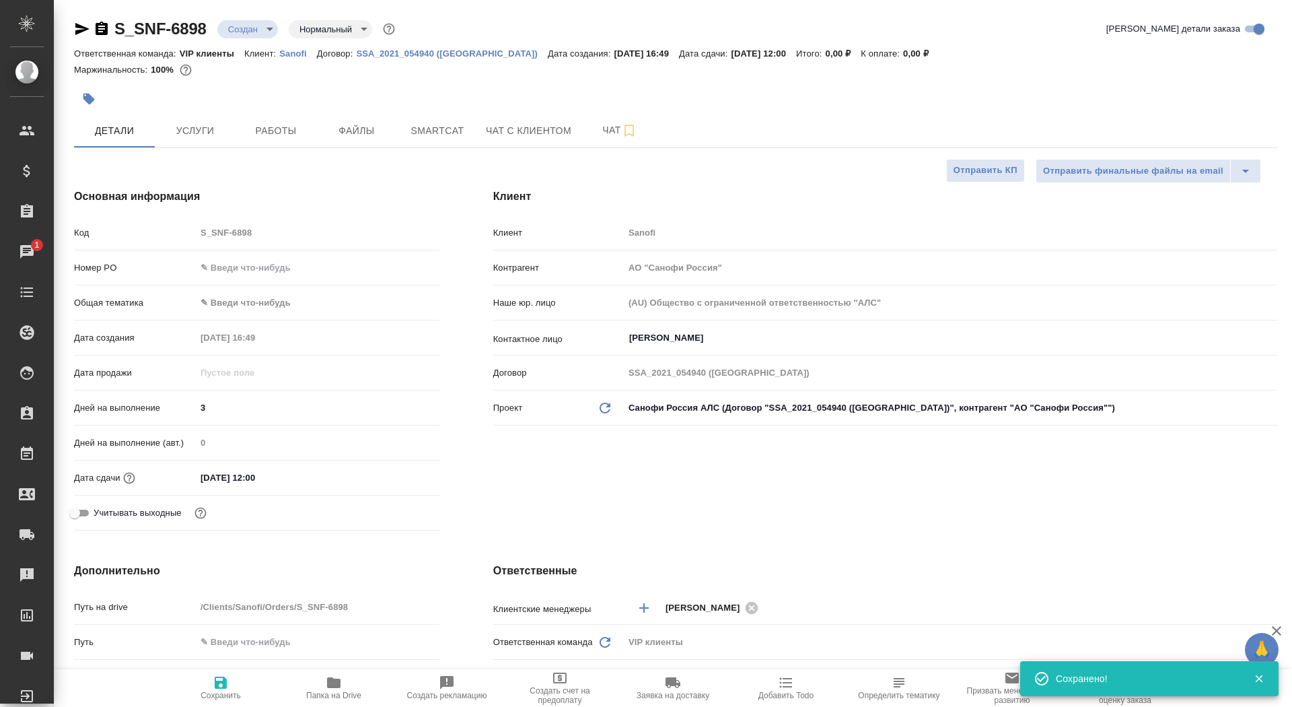
type textarea "x"
click at [254, 40] on div "S_SNF-6898 Создан new Нормальный normal Кратко детали заказа" at bounding box center [676, 31] width 1204 height 27
click at [254, 34] on body "🙏 .cls-1 fill:#fff; AWATERA Saydasheva Dilyara Клиенты Спецификации Заказы 1 Ча…" at bounding box center [646, 353] width 1292 height 707
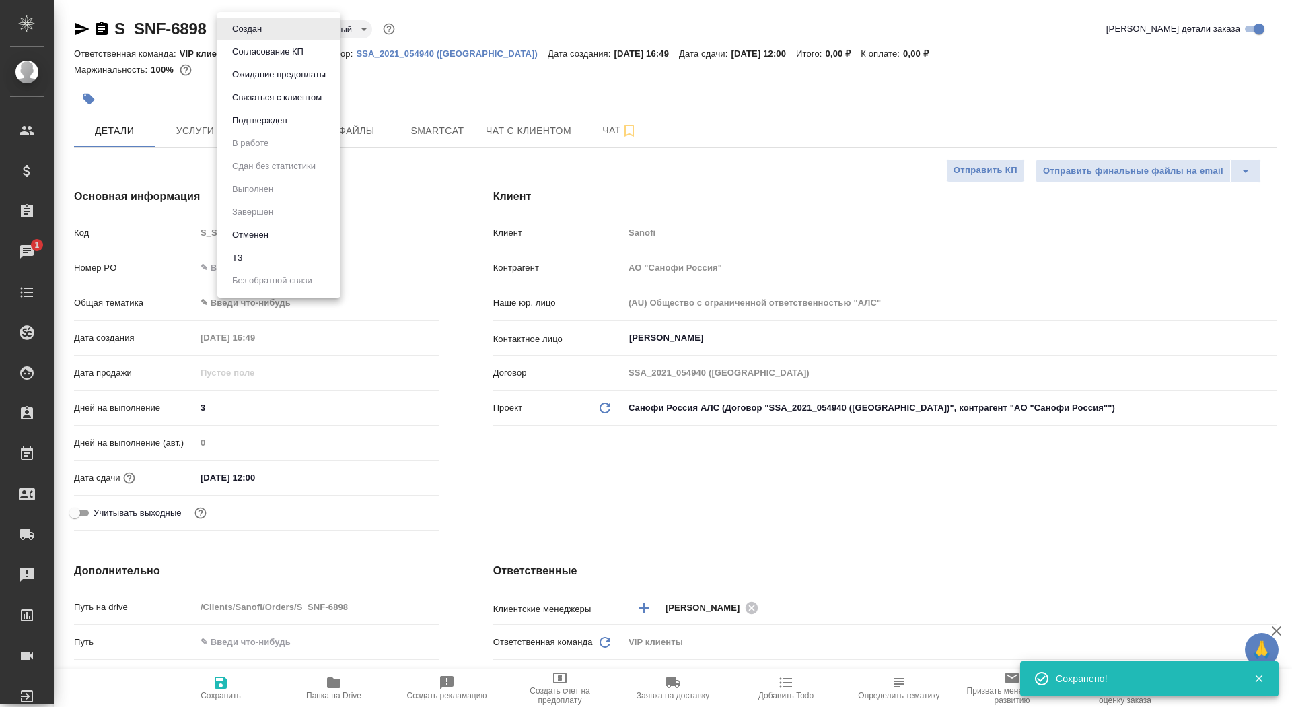
click at [282, 260] on li "ТЗ" at bounding box center [278, 257] width 123 height 23
type textarea "x"
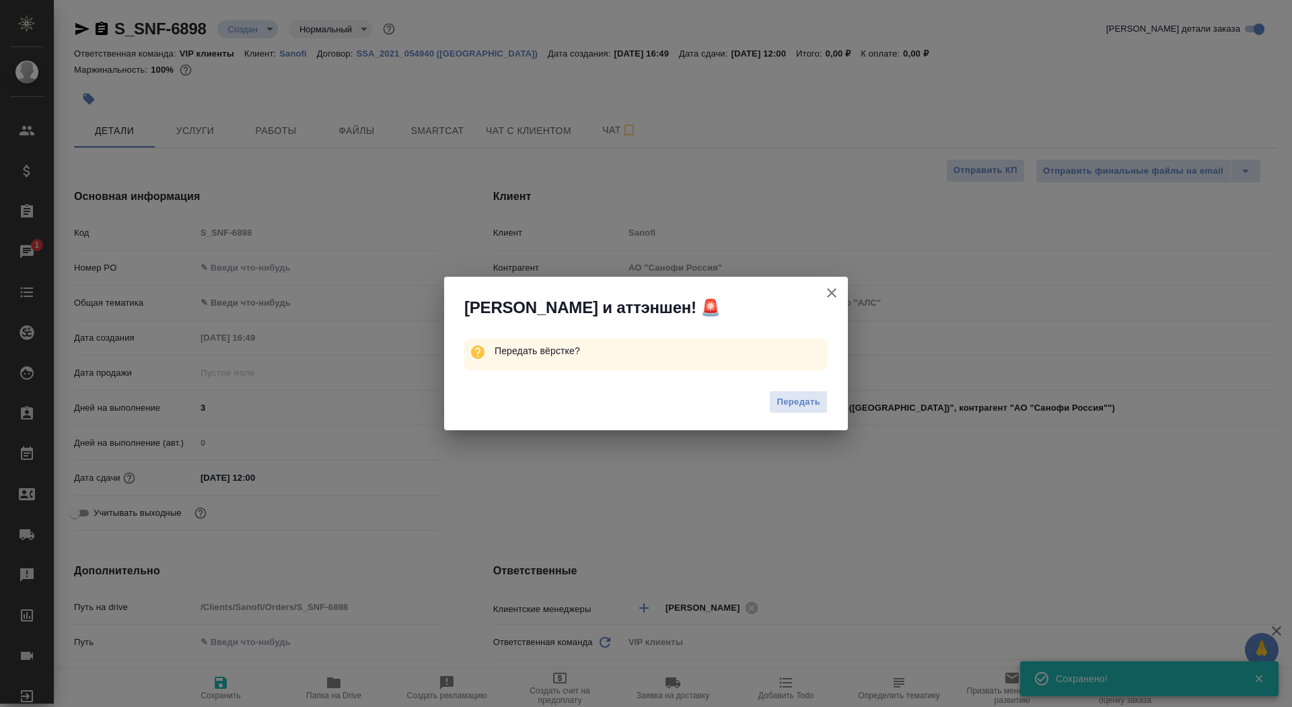
click at [788, 419] on div "Передать" at bounding box center [646, 404] width 404 height 54
click at [788, 405] on span "Передать" at bounding box center [799, 401] width 44 height 15
type textarea "x"
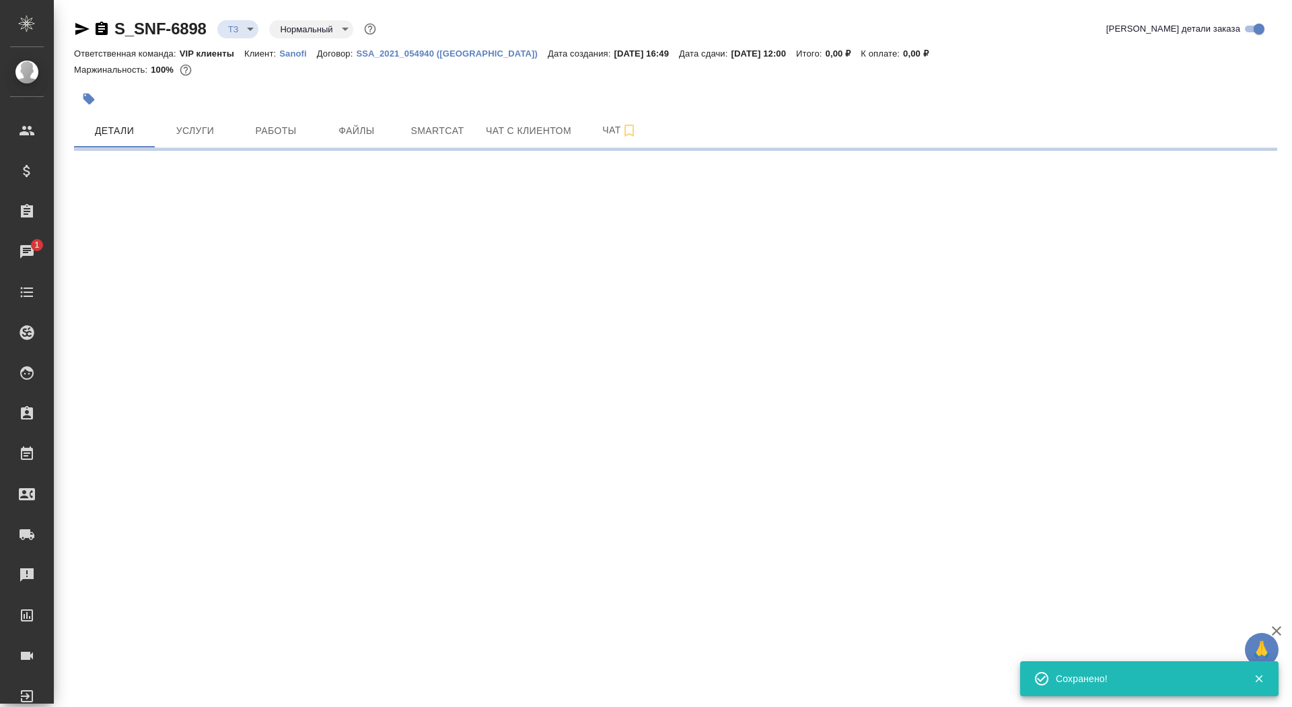
select select "RU"
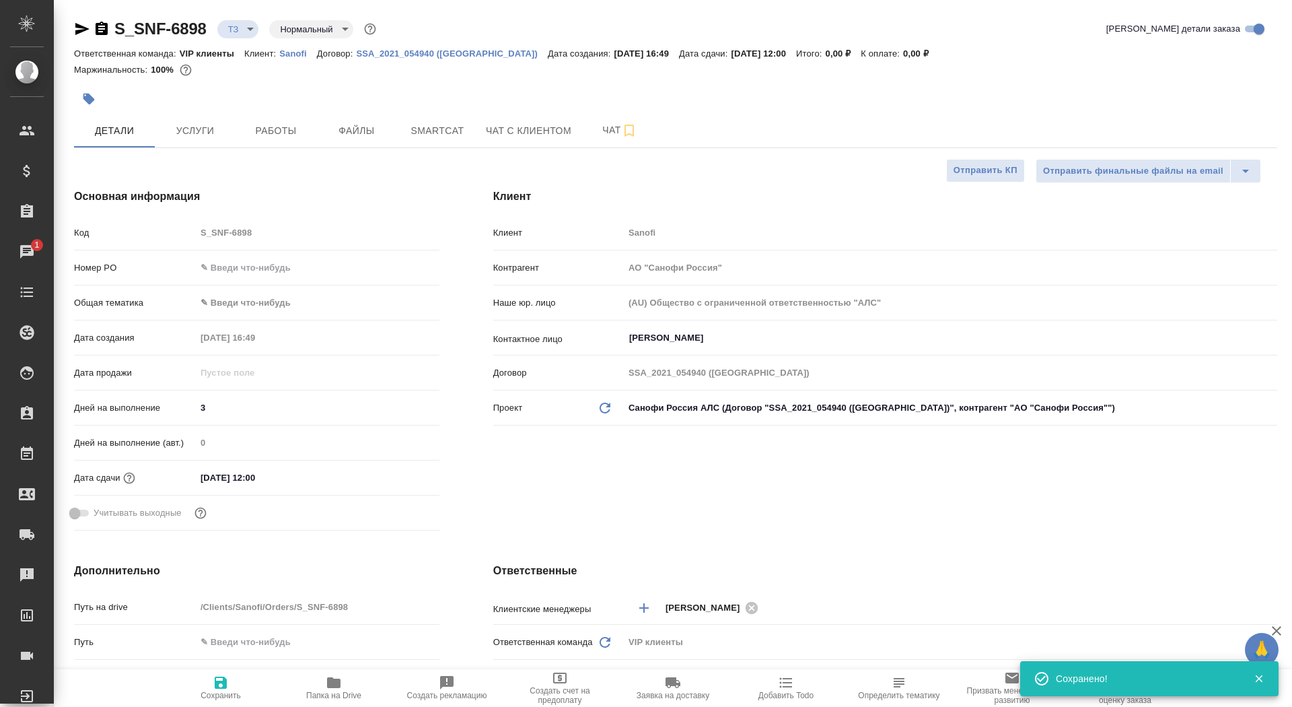
type textarea "x"
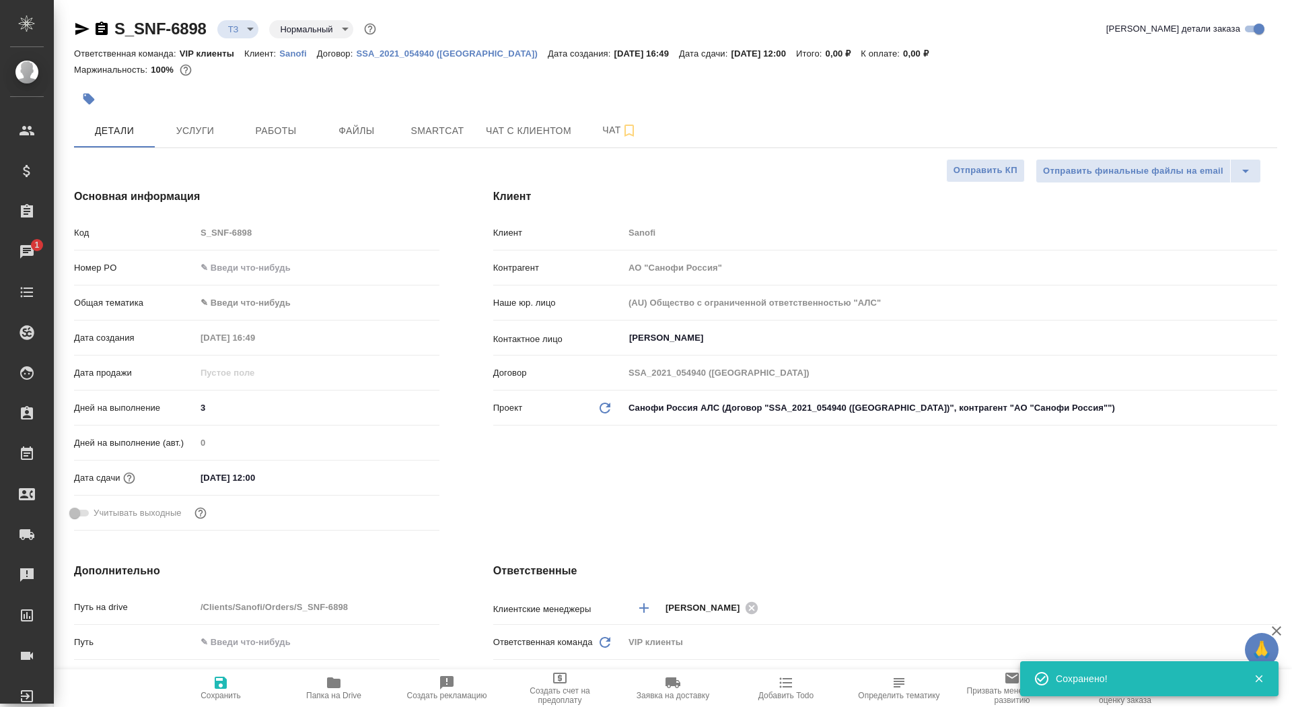
type textarea "x"
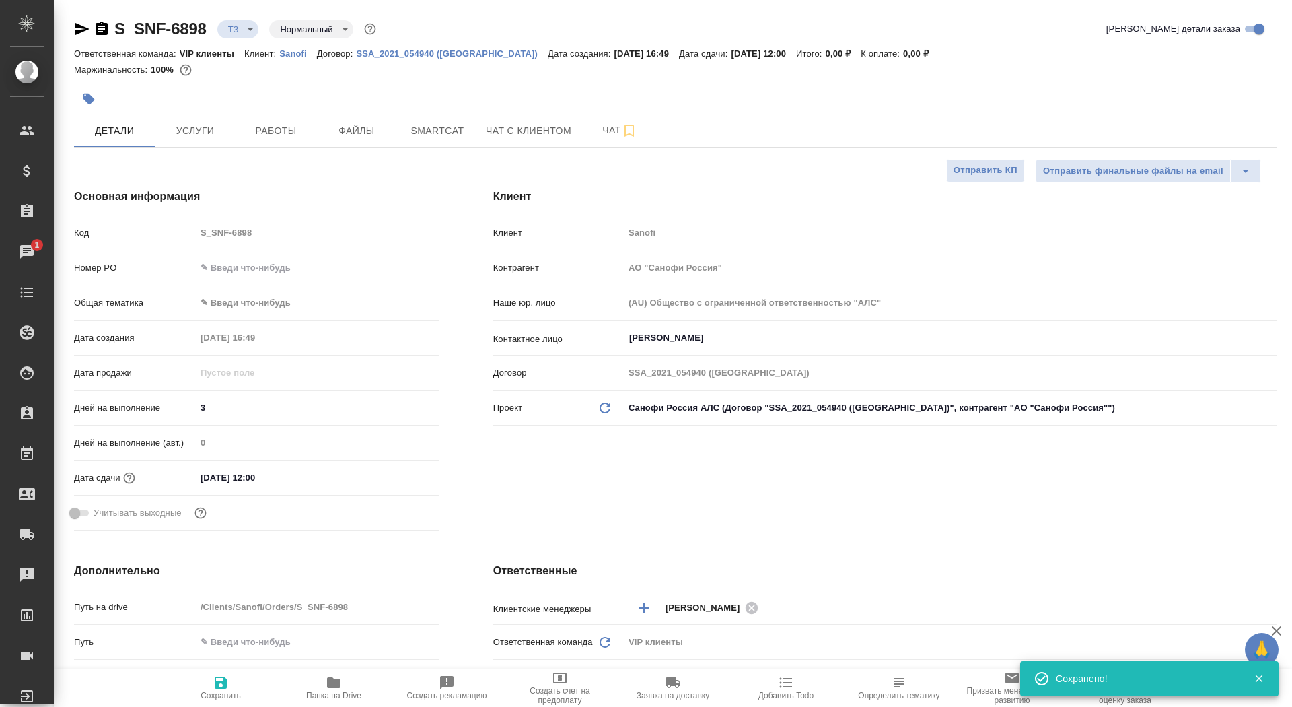
type textarea "x"
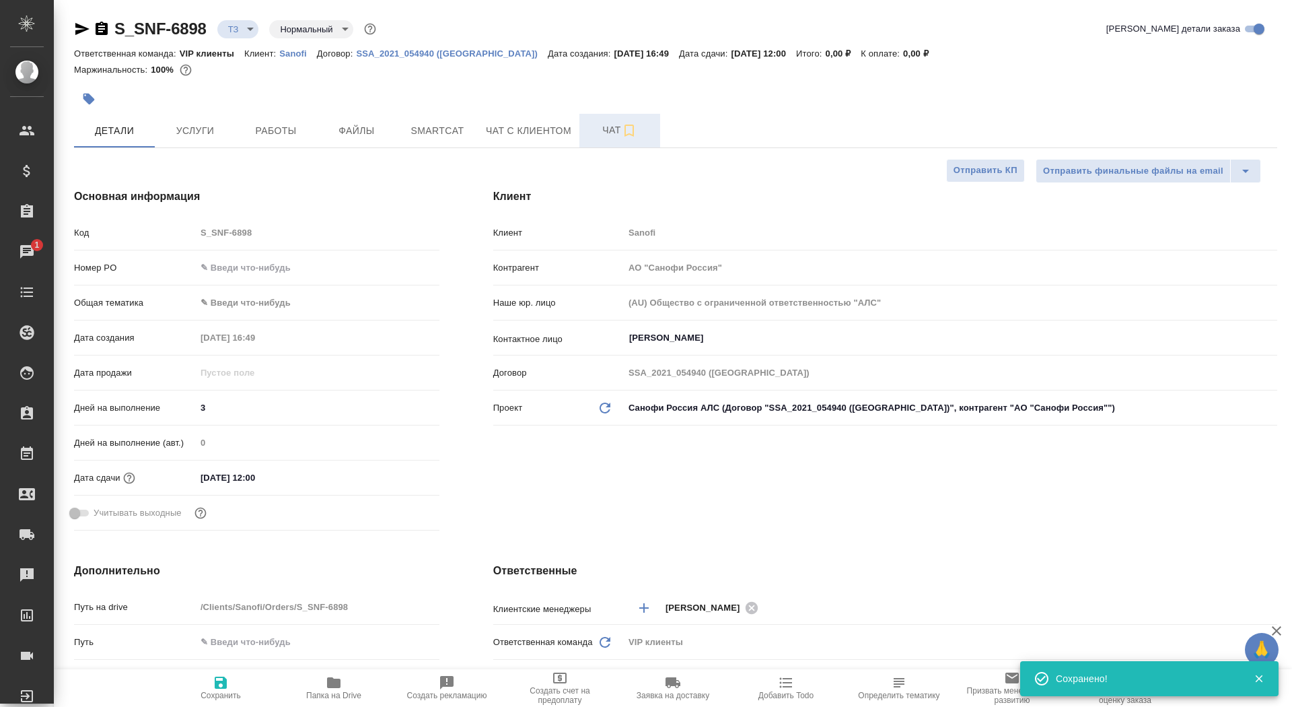
click at [597, 126] on span "Чат" at bounding box center [620, 130] width 65 height 17
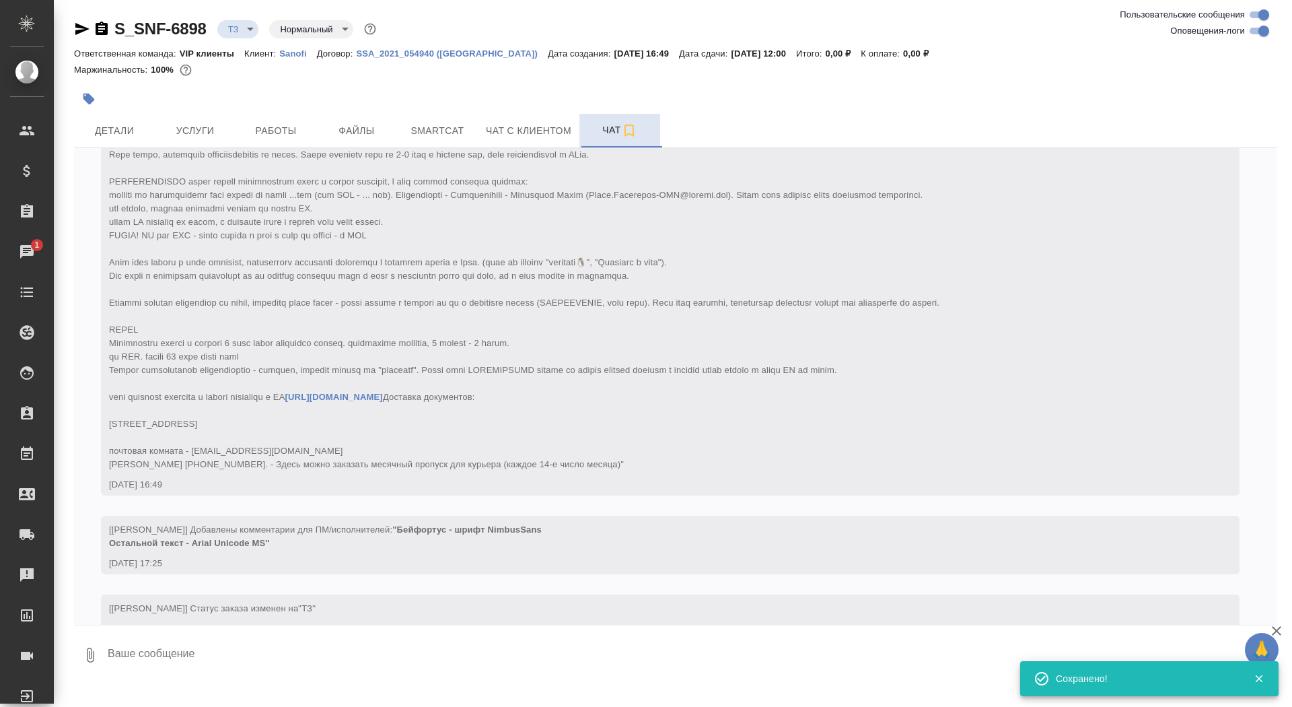
scroll to position [249, 0]
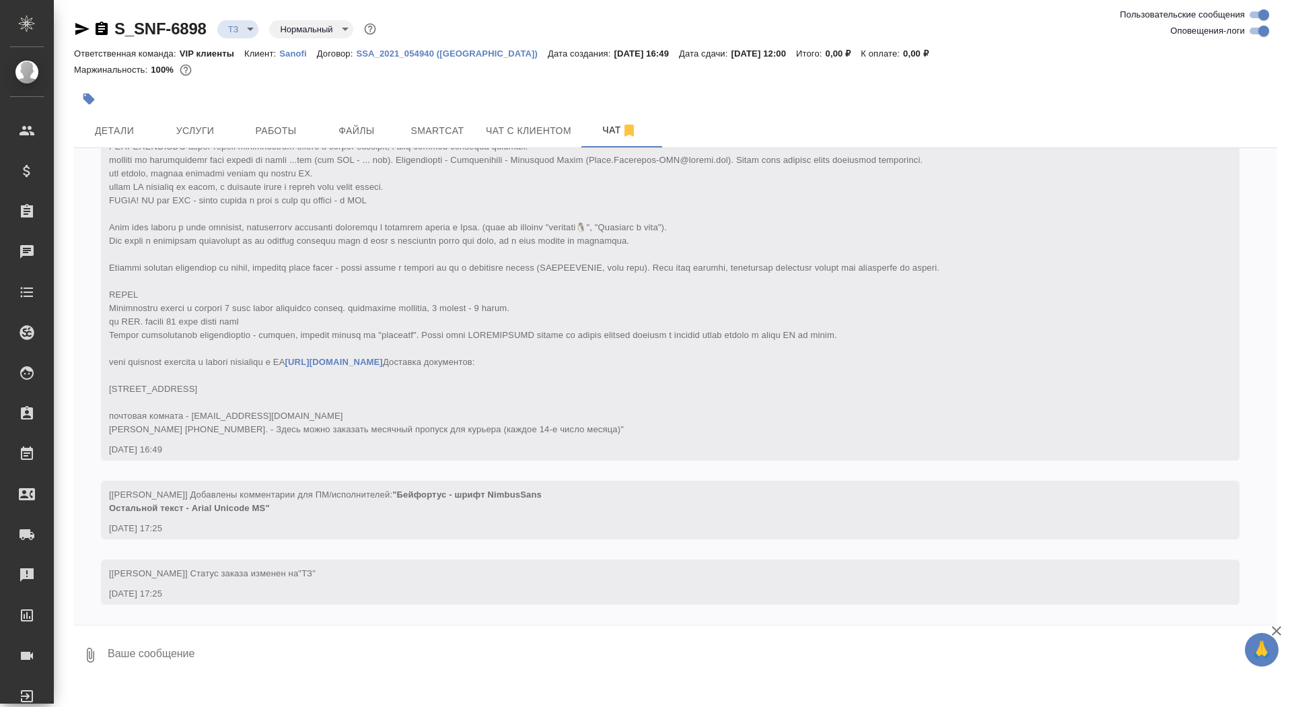
scroll to position [249, 0]
click at [112, 123] on span "Детали" at bounding box center [114, 131] width 65 height 17
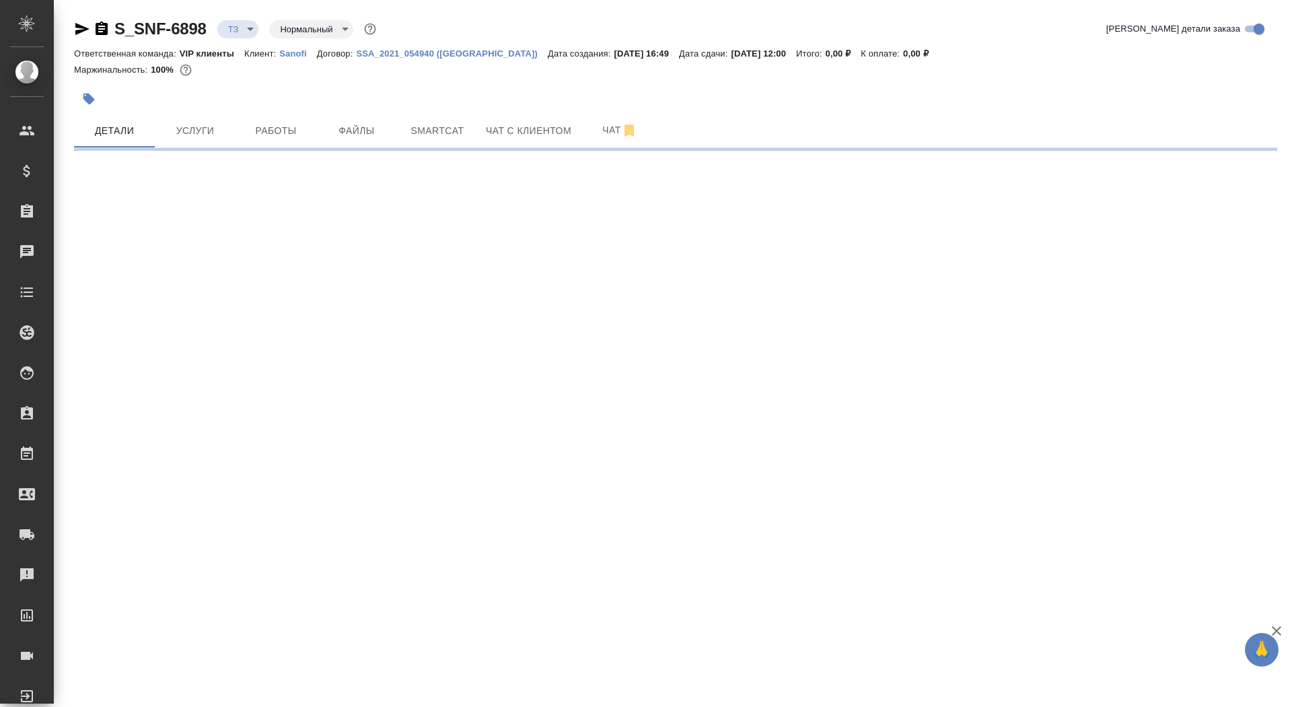
select select "RU"
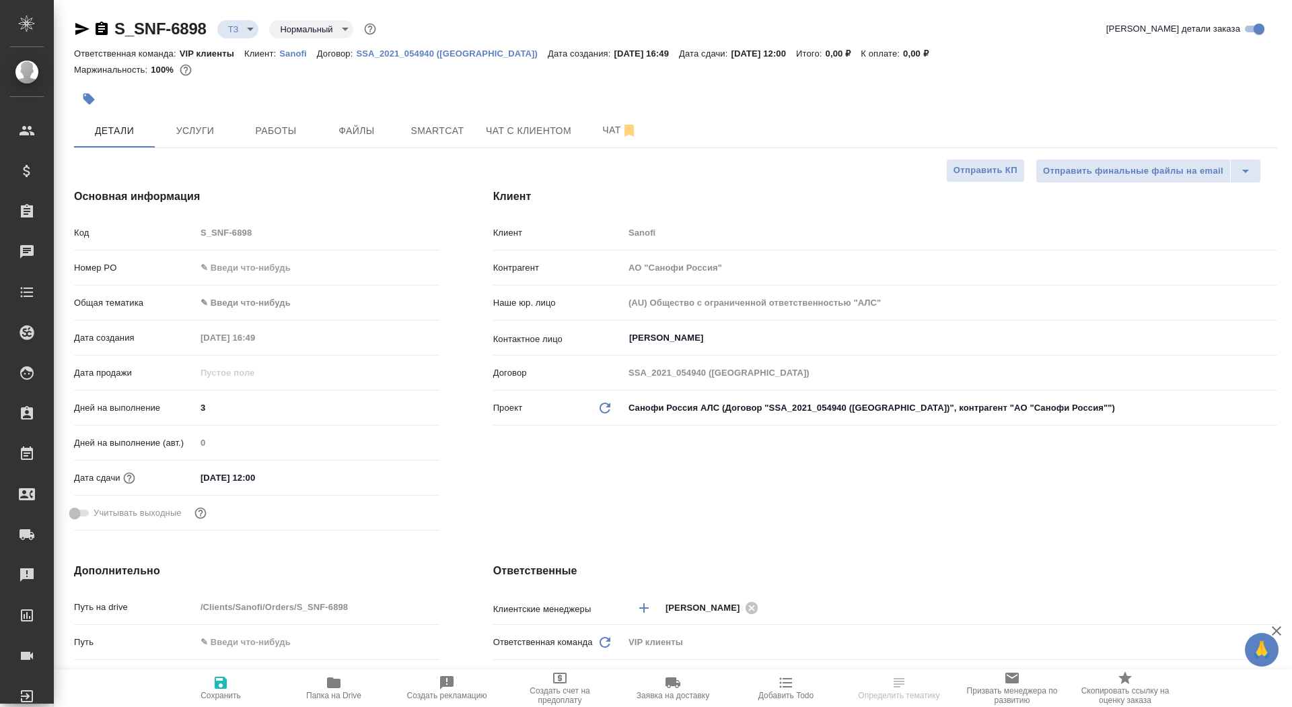
type textarea "x"
click at [90, 85] on button "button" at bounding box center [89, 99] width 30 height 30
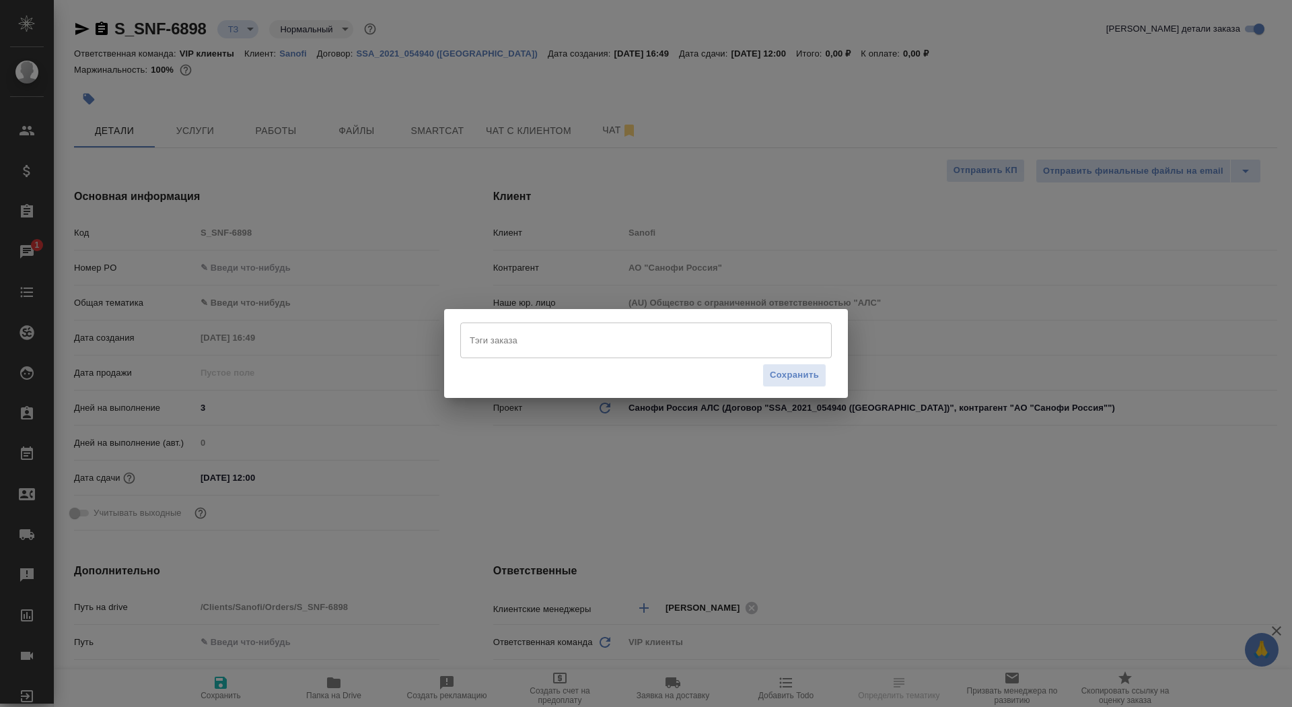
click at [574, 336] on input "Тэги заказа" at bounding box center [633, 339] width 334 height 23
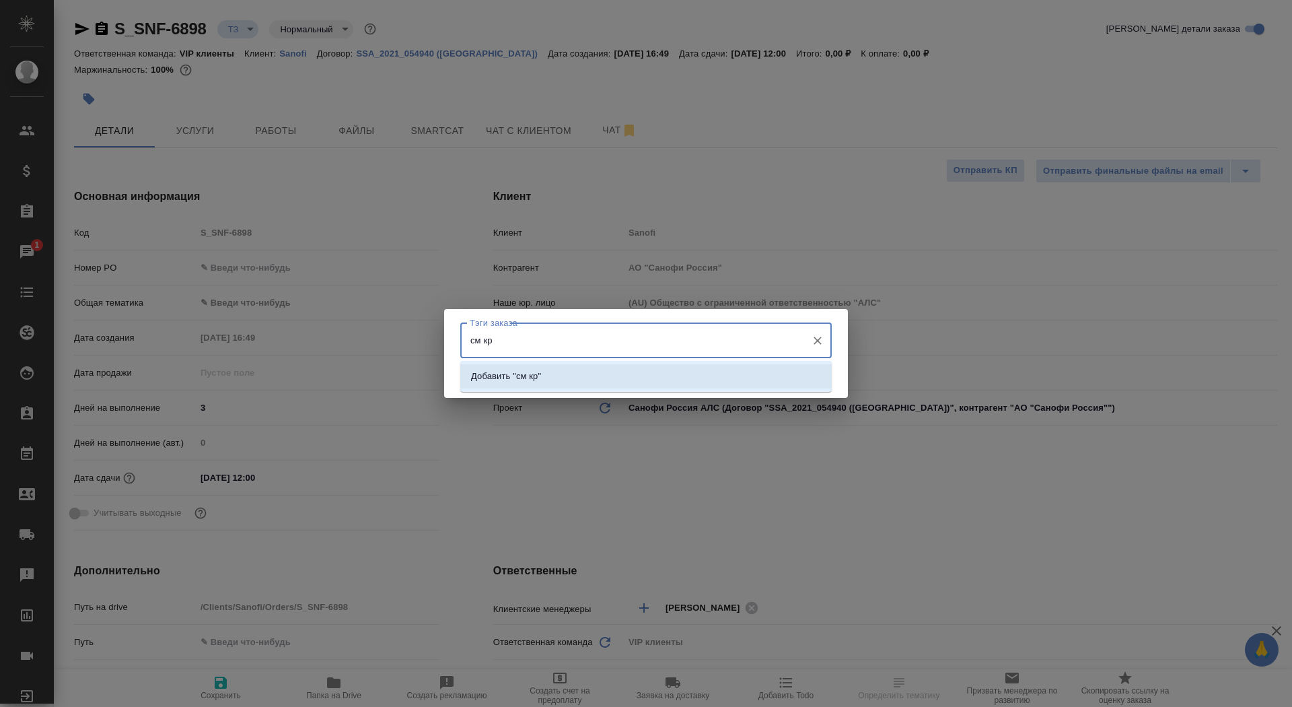
type input "см к"
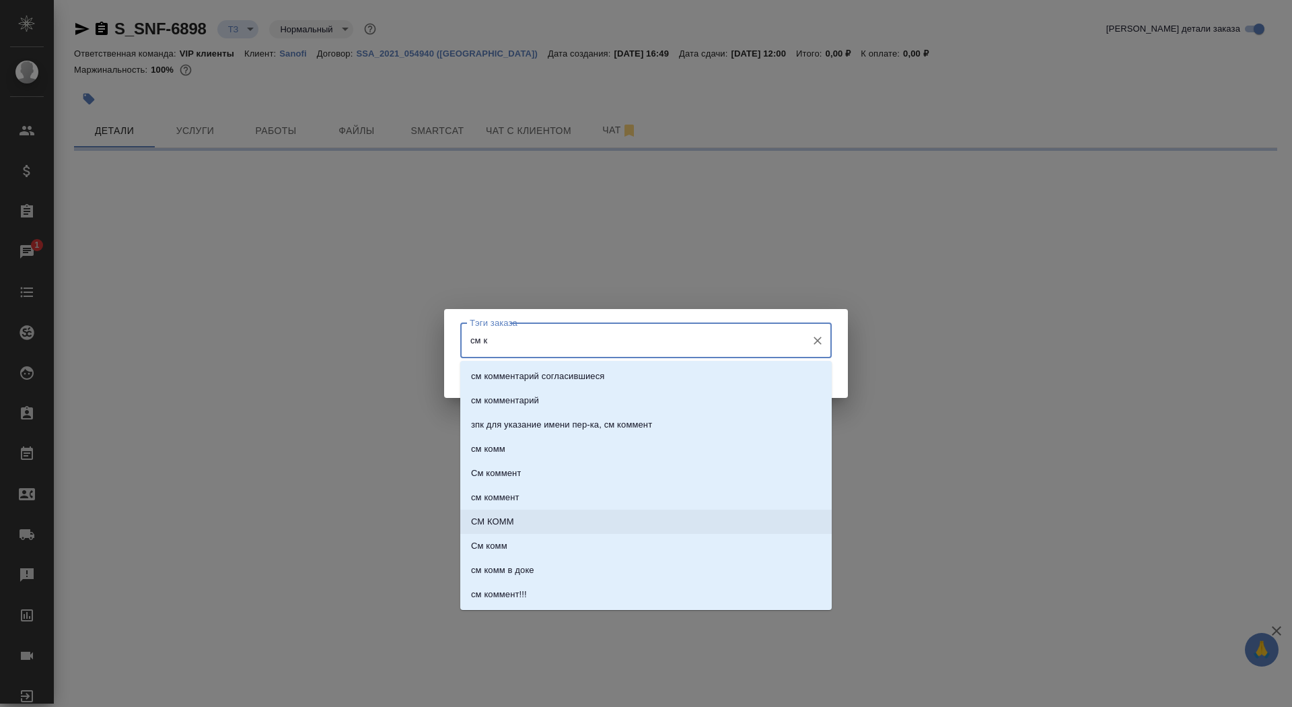
select select "RU"
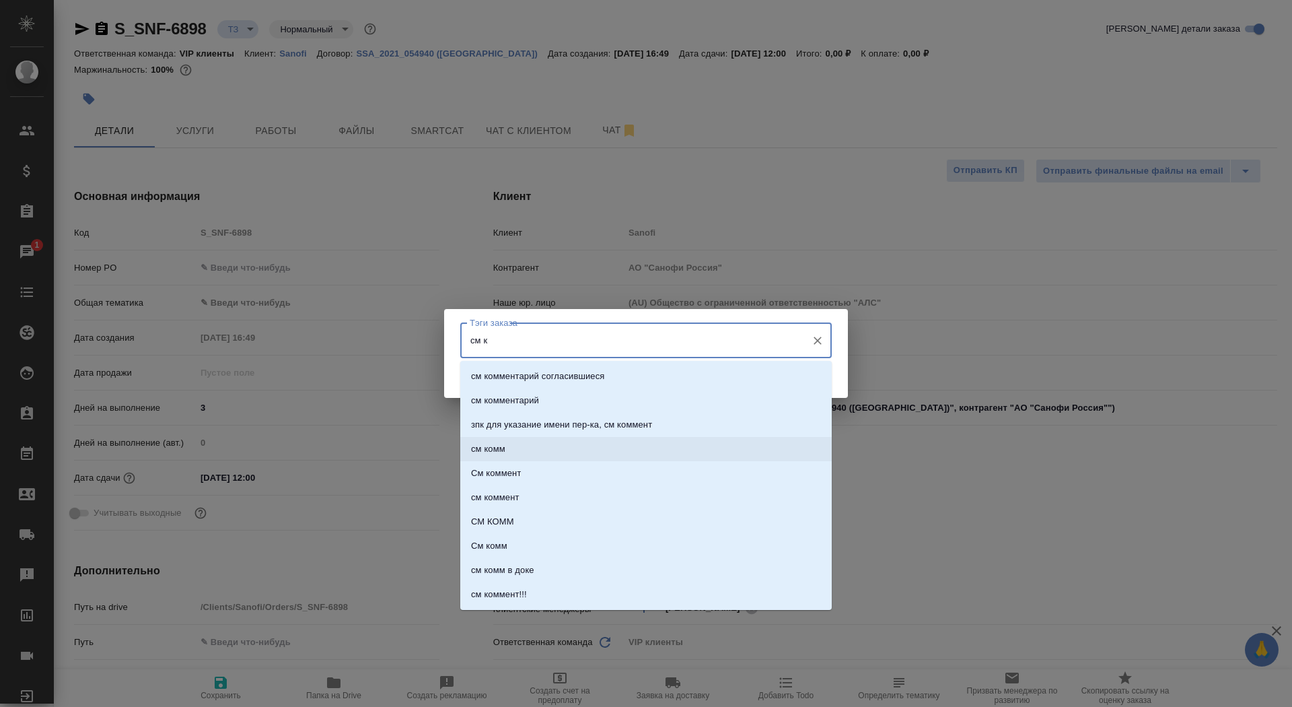
type textarea "x"
click at [550, 452] on li "см комм" at bounding box center [646, 449] width 372 height 24
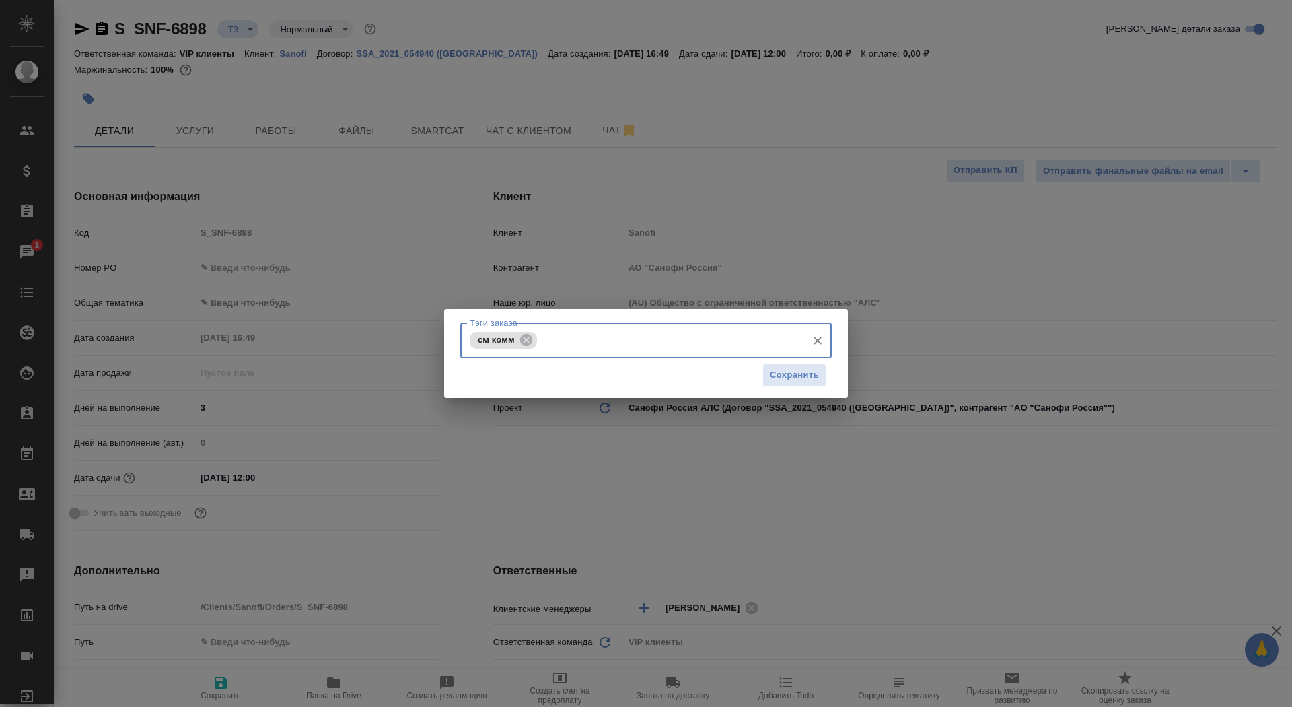
click at [789, 389] on div "Сохранить" at bounding box center [646, 375] width 372 height 34
click at [788, 383] on button "Сохранить" at bounding box center [795, 375] width 64 height 24
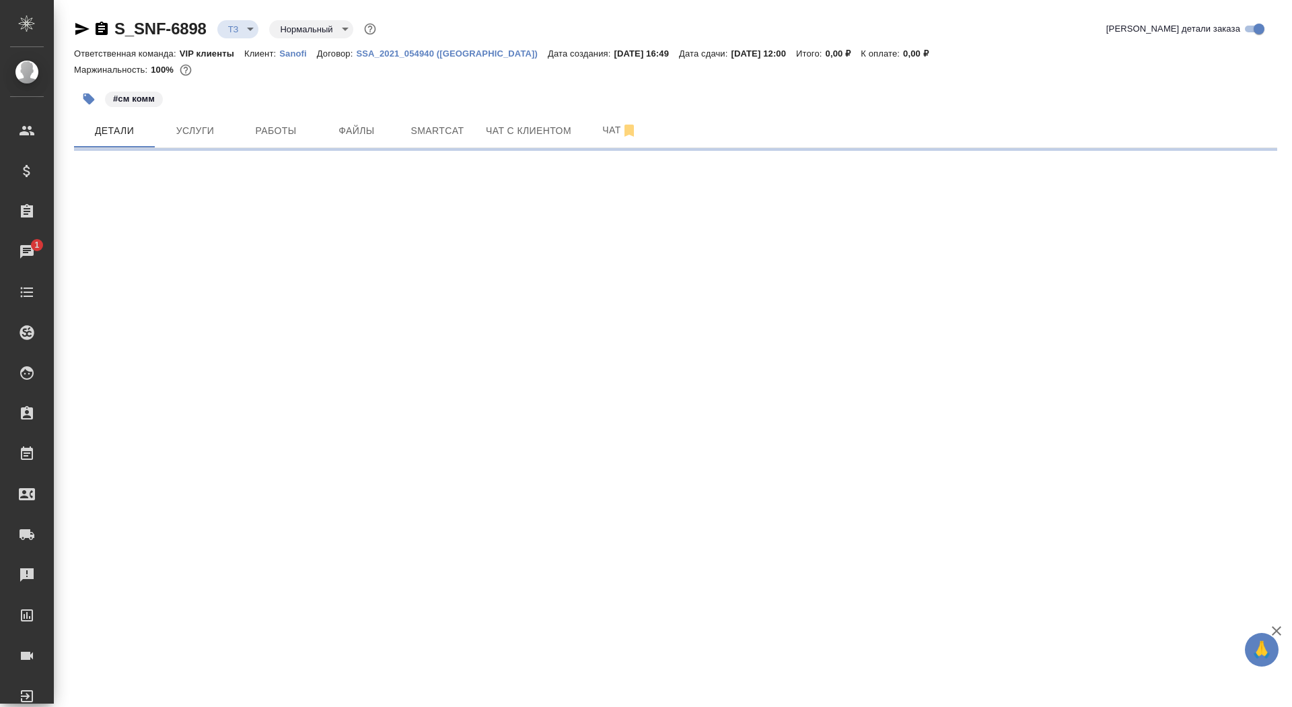
select select "RU"
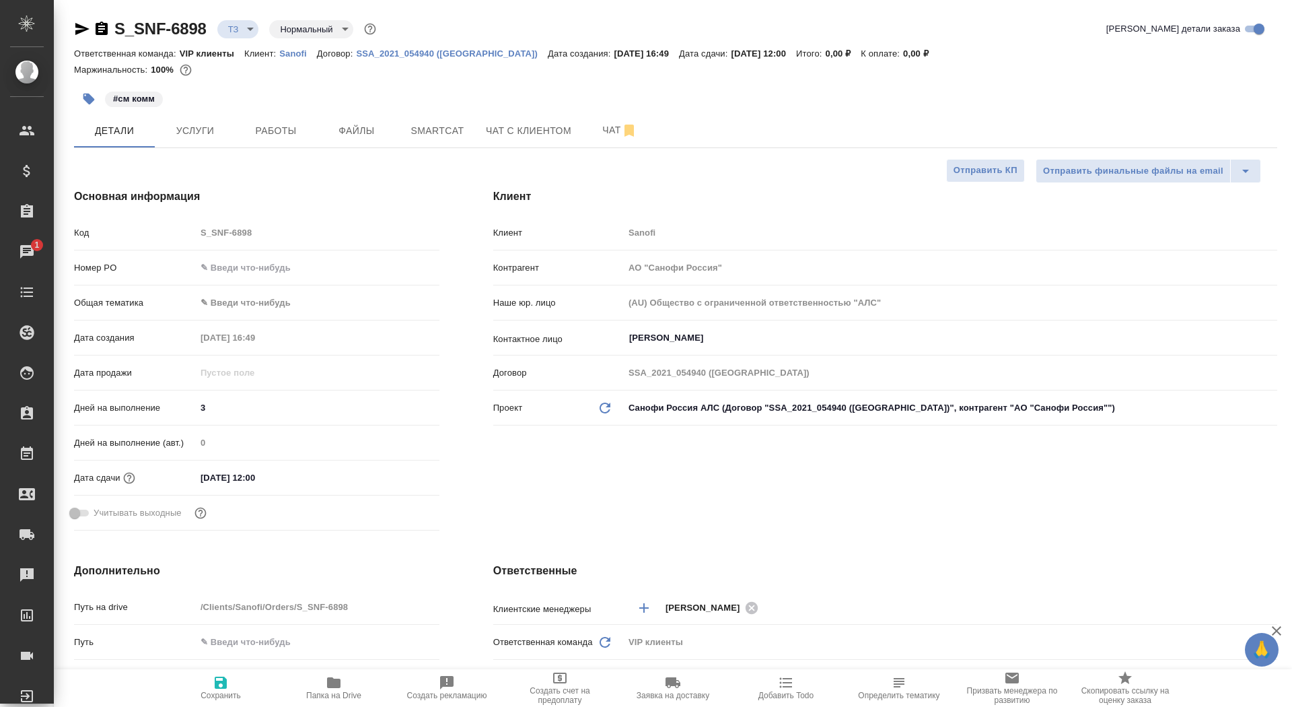
type textarea "x"
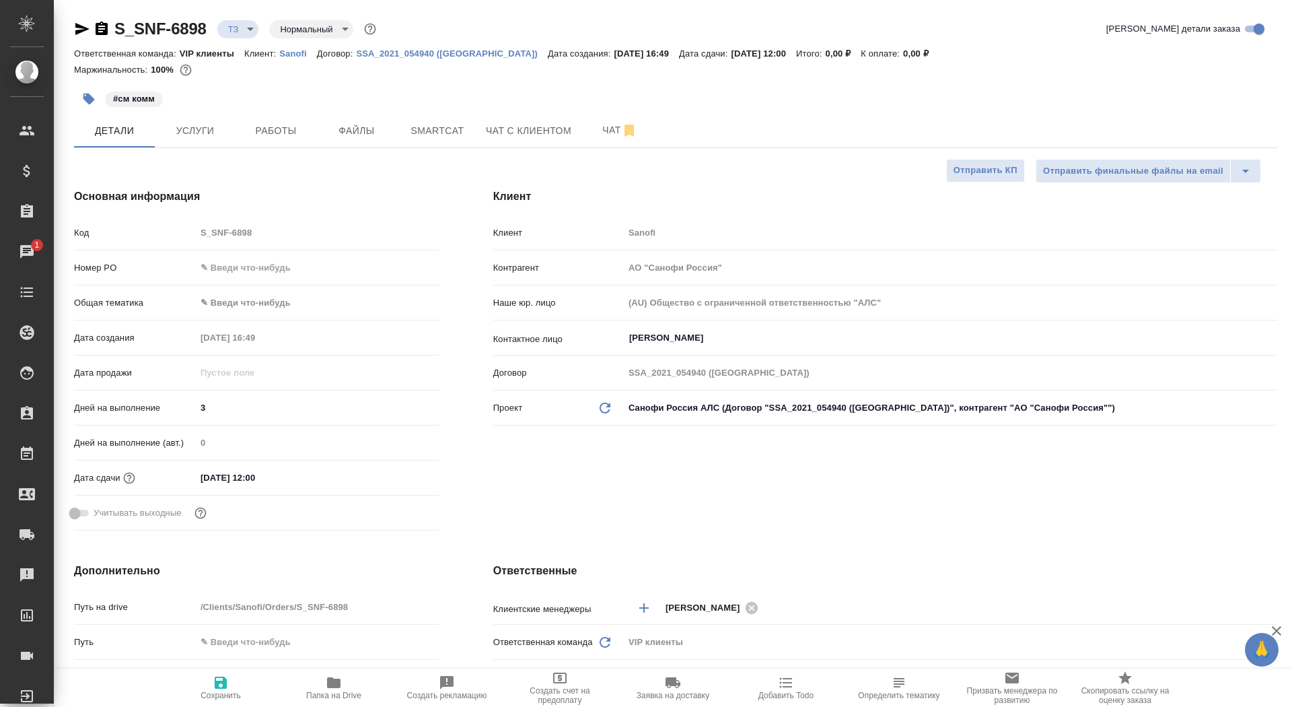
type textarea "x"
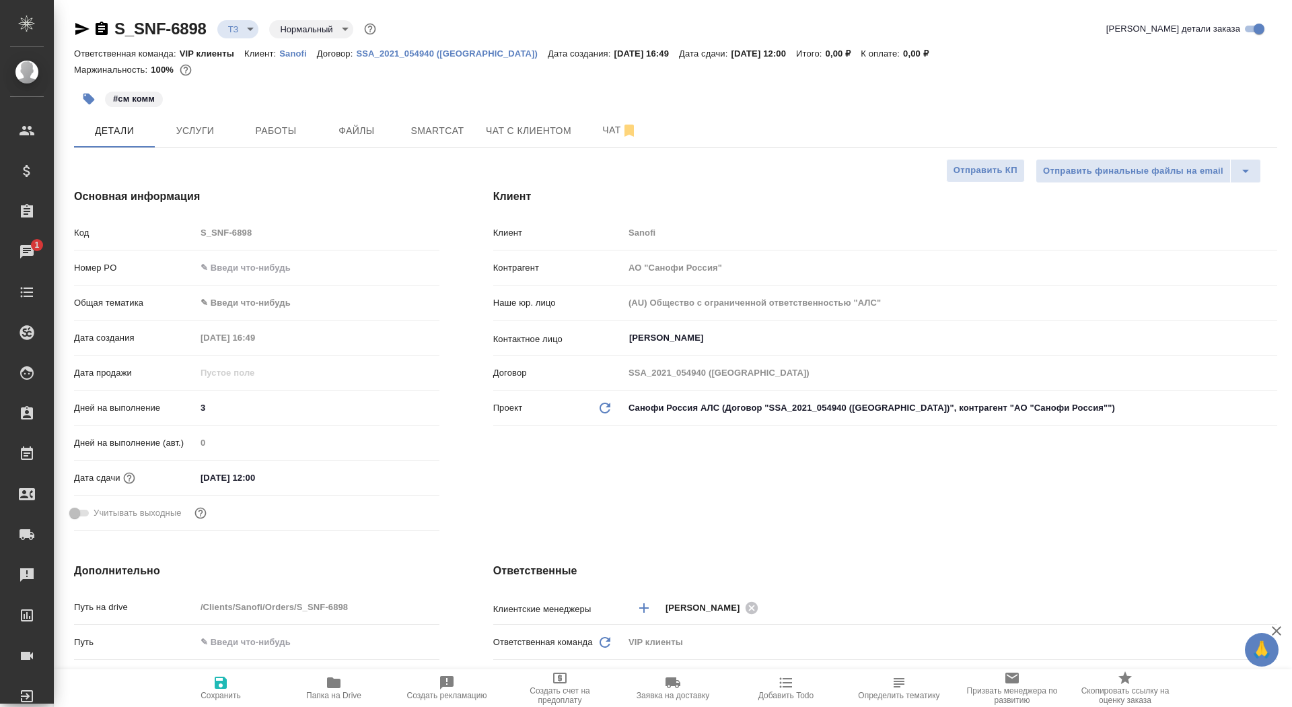
type textarea "x"
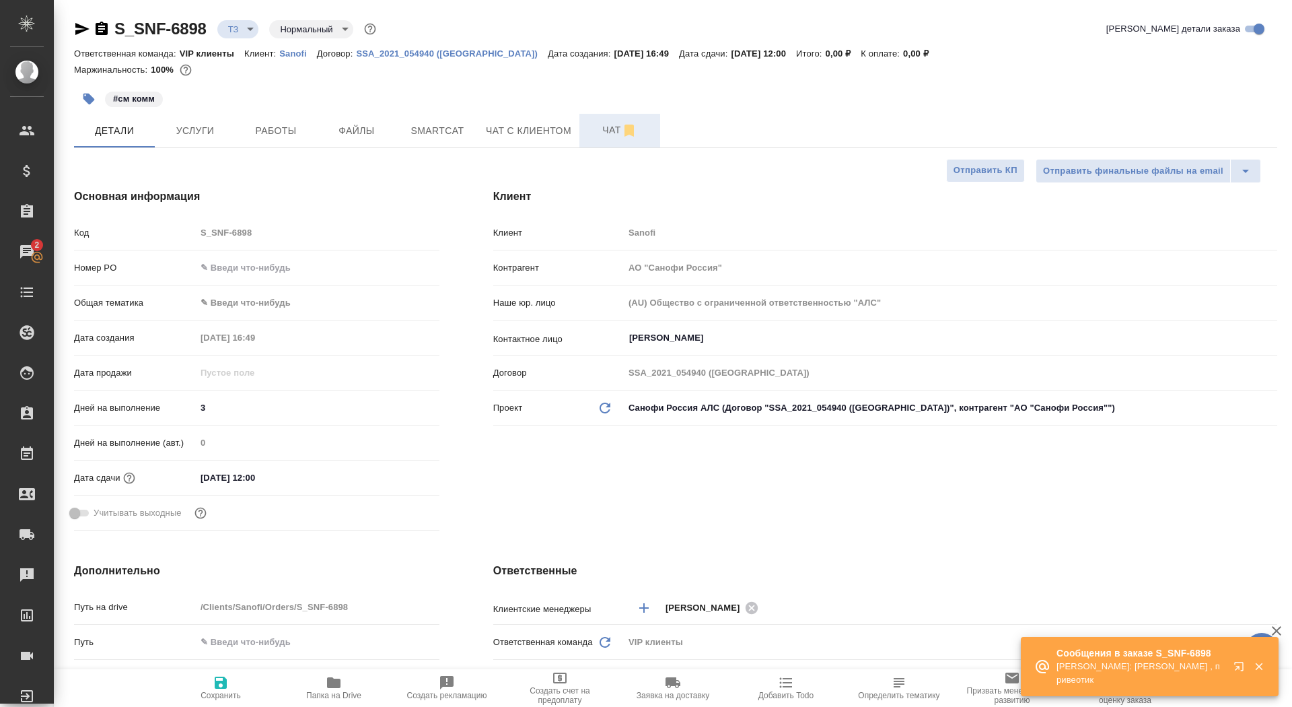
click at [610, 129] on span "Чат" at bounding box center [620, 130] width 65 height 17
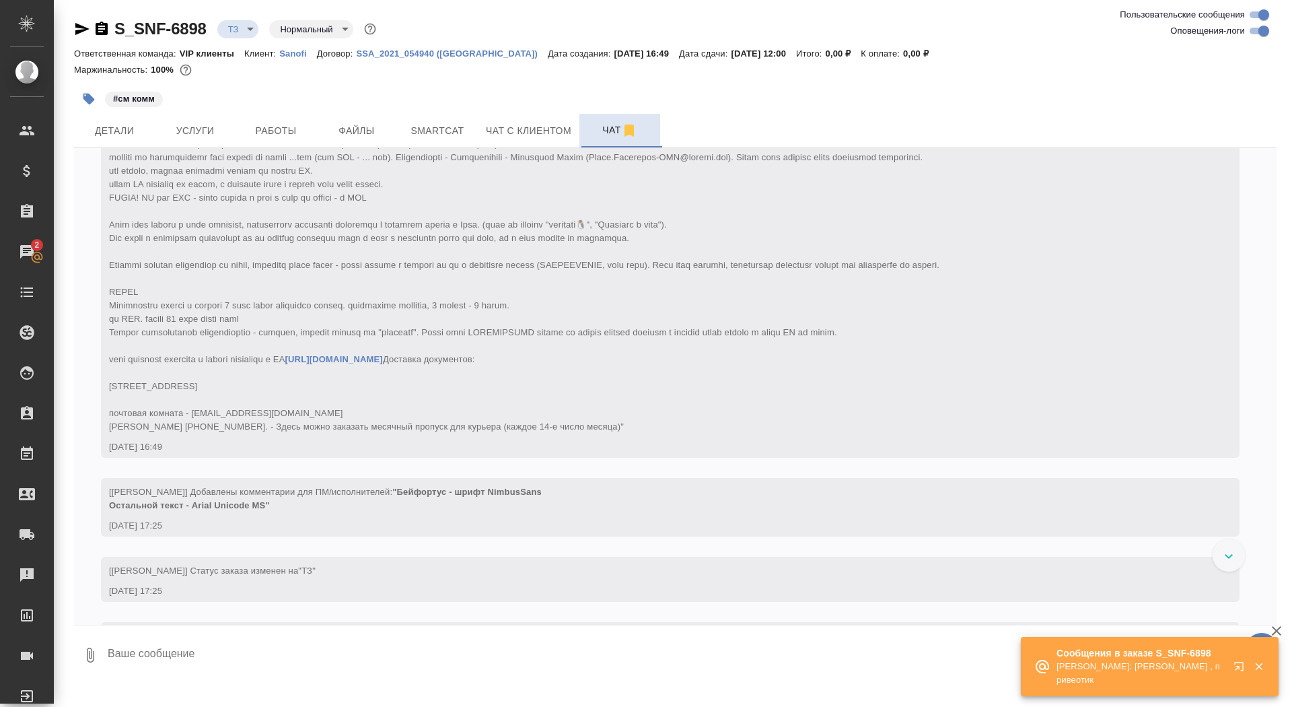
scroll to position [396, 0]
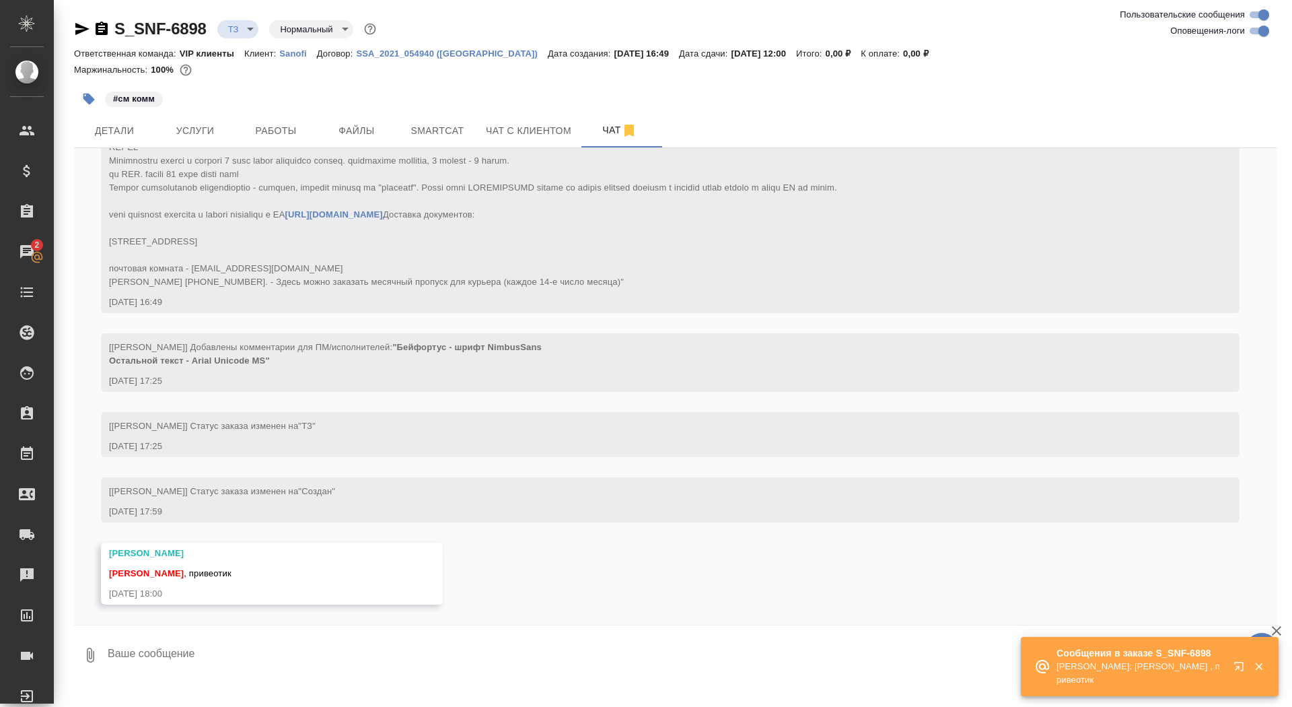
click at [255, 644] on textarea at bounding box center [691, 655] width 1171 height 46
type textarea "приветик"
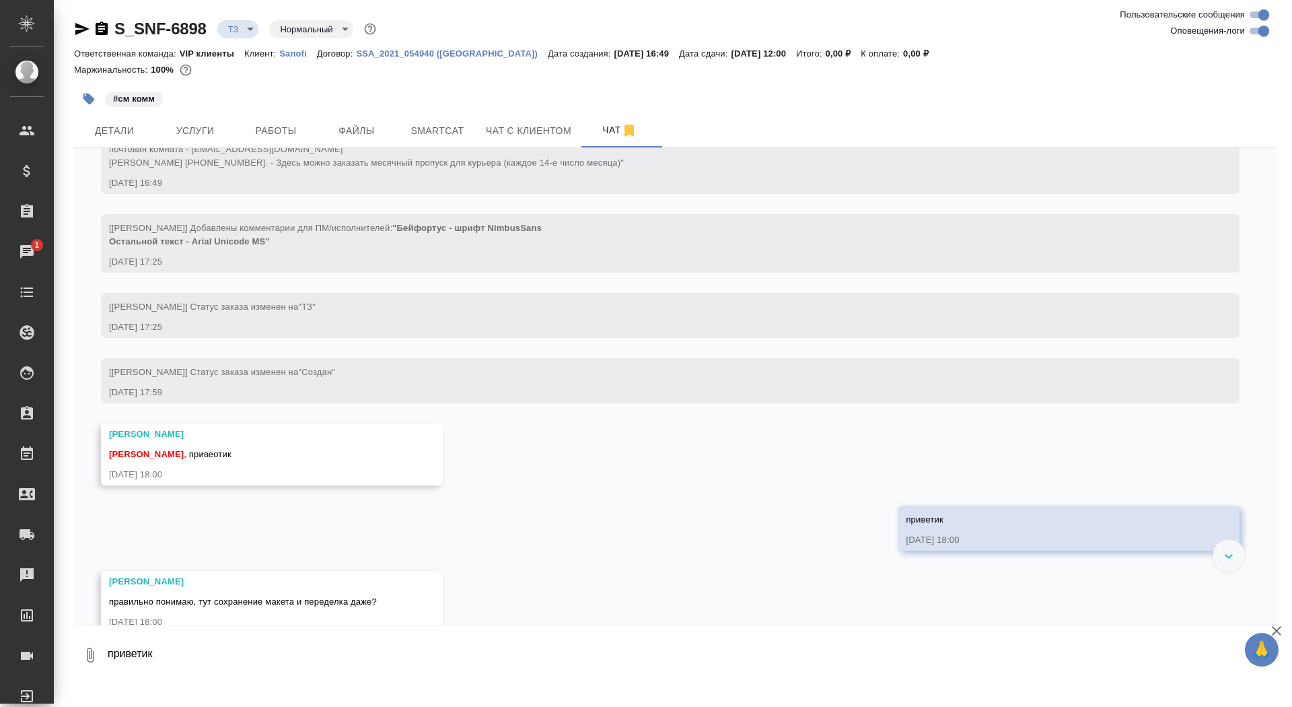
scroll to position [544, 0]
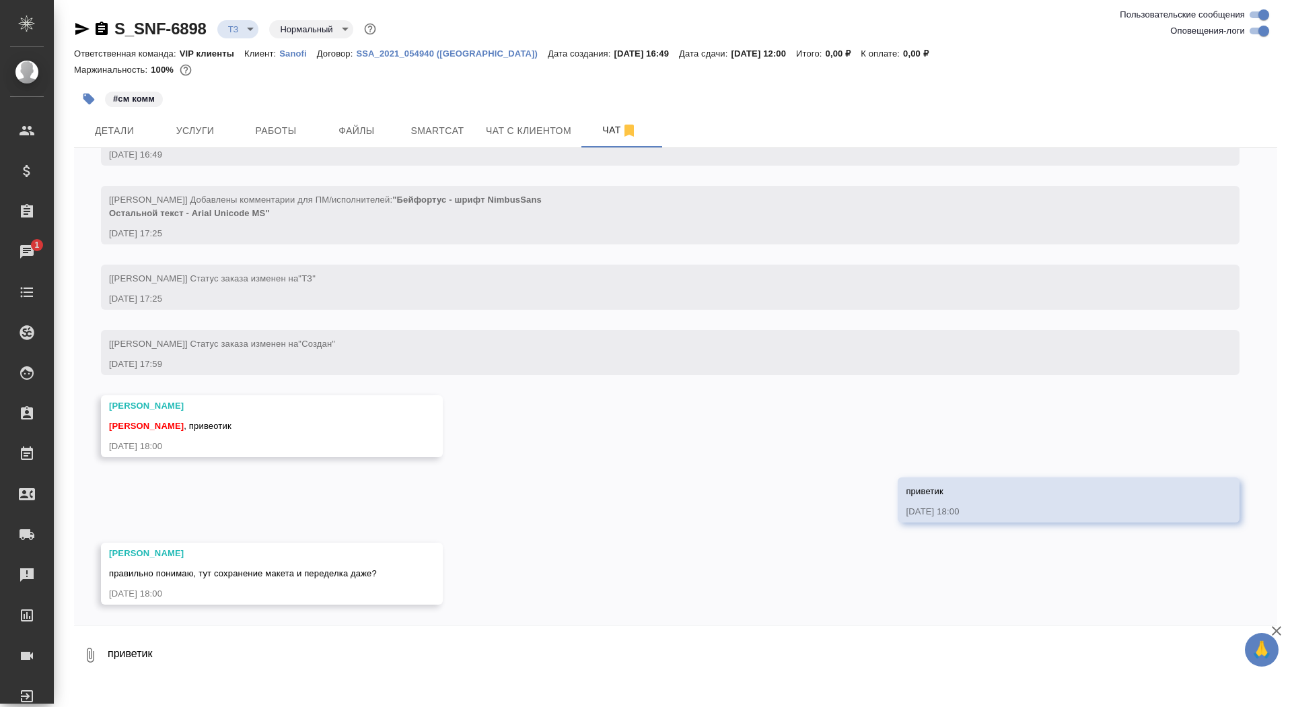
click at [267, 637] on textarea "приветик" at bounding box center [691, 655] width 1171 height 46
click at [201, 126] on span "Услуги" at bounding box center [195, 131] width 65 height 17
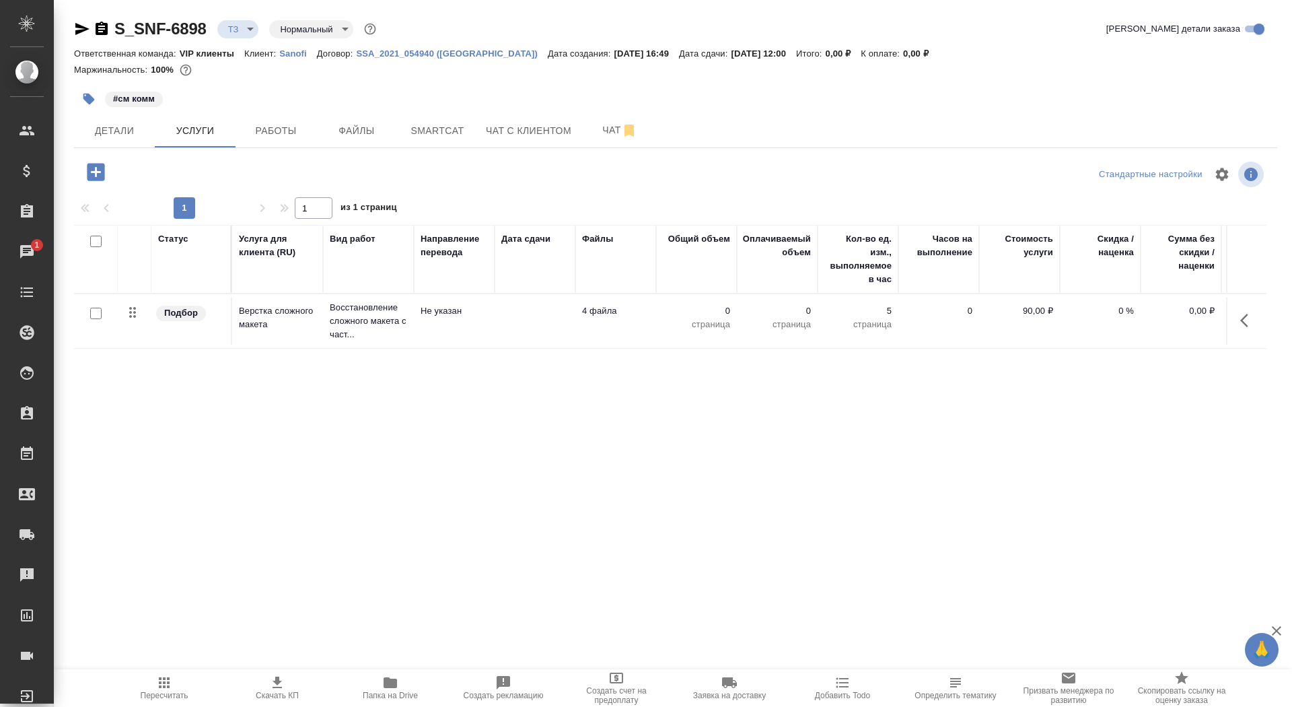
click at [417, 687] on span "Папка на Drive" at bounding box center [390, 687] width 97 height 26
click at [349, 124] on span "Файлы" at bounding box center [356, 131] width 65 height 17
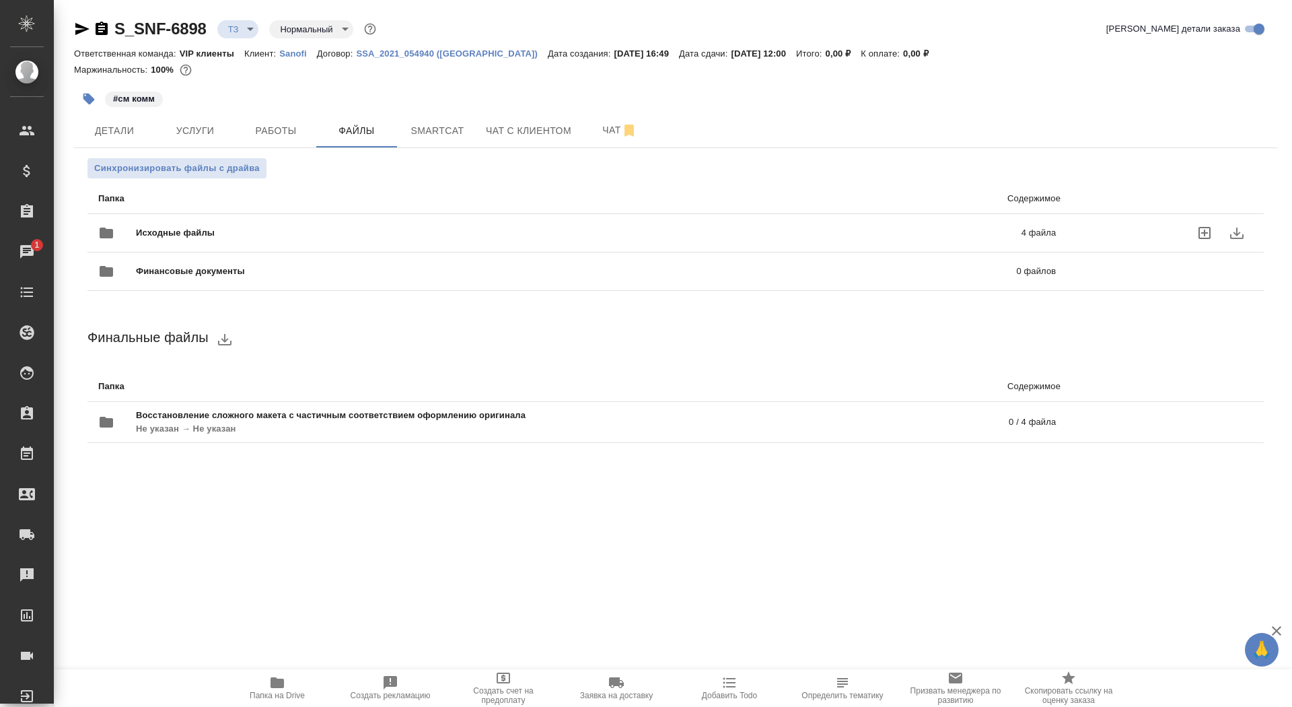
click at [310, 226] on span "Исходные файлы" at bounding box center [377, 232] width 482 height 13
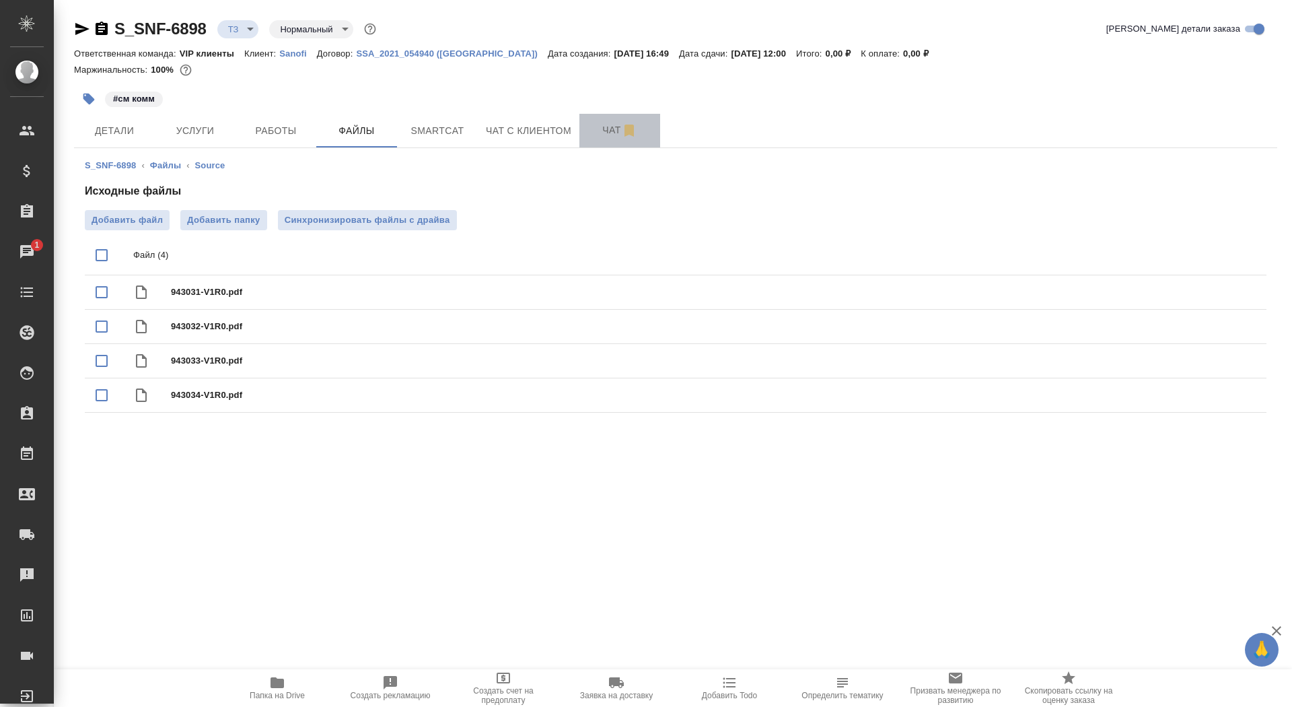
click at [596, 129] on span "Чат" at bounding box center [620, 130] width 65 height 17
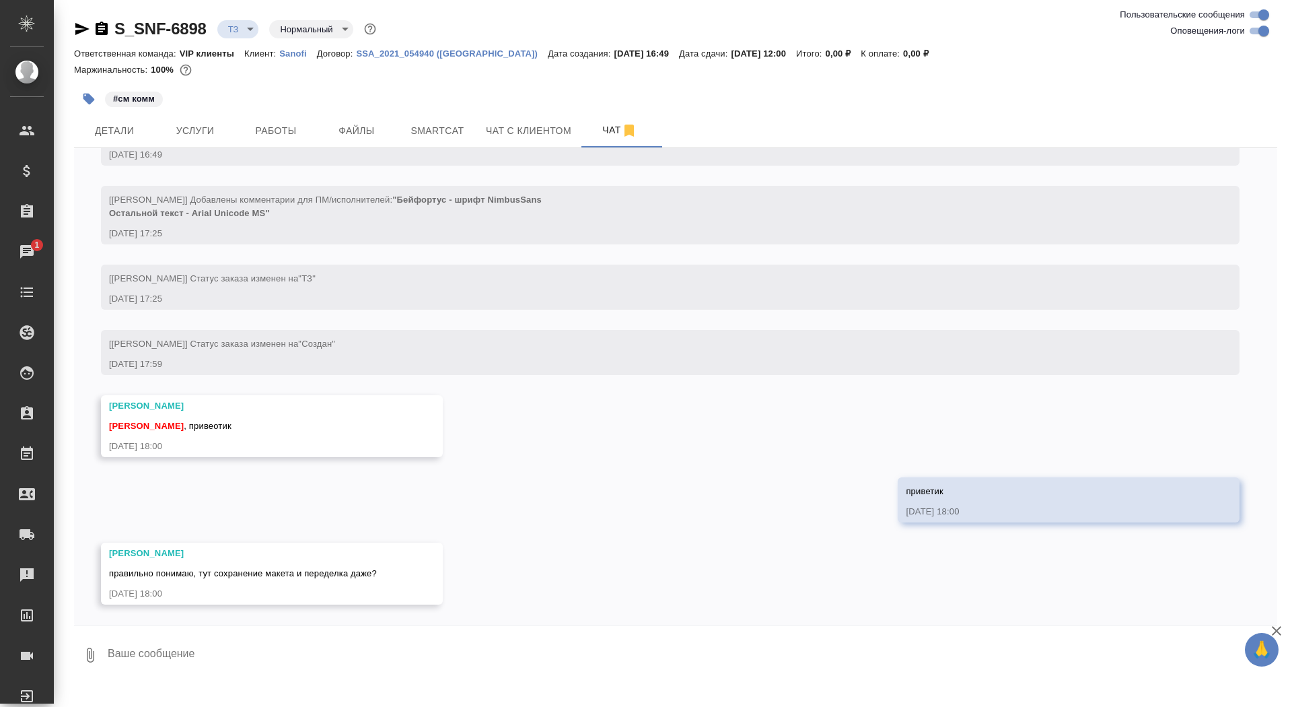
scroll to position [544, 0]
click at [254, 659] on textarea at bounding box center [691, 655] width 1171 height 46
paste textarea "**[S_SNF-6868](https://tera.awatera.com/Order/68baa2382a2dc92b2ca02b99/files?fo…"
type textarea "вот аналогичный заказ ) **[S_SNF-6868](https://tera.awatera.com/Order/68baa2382…"
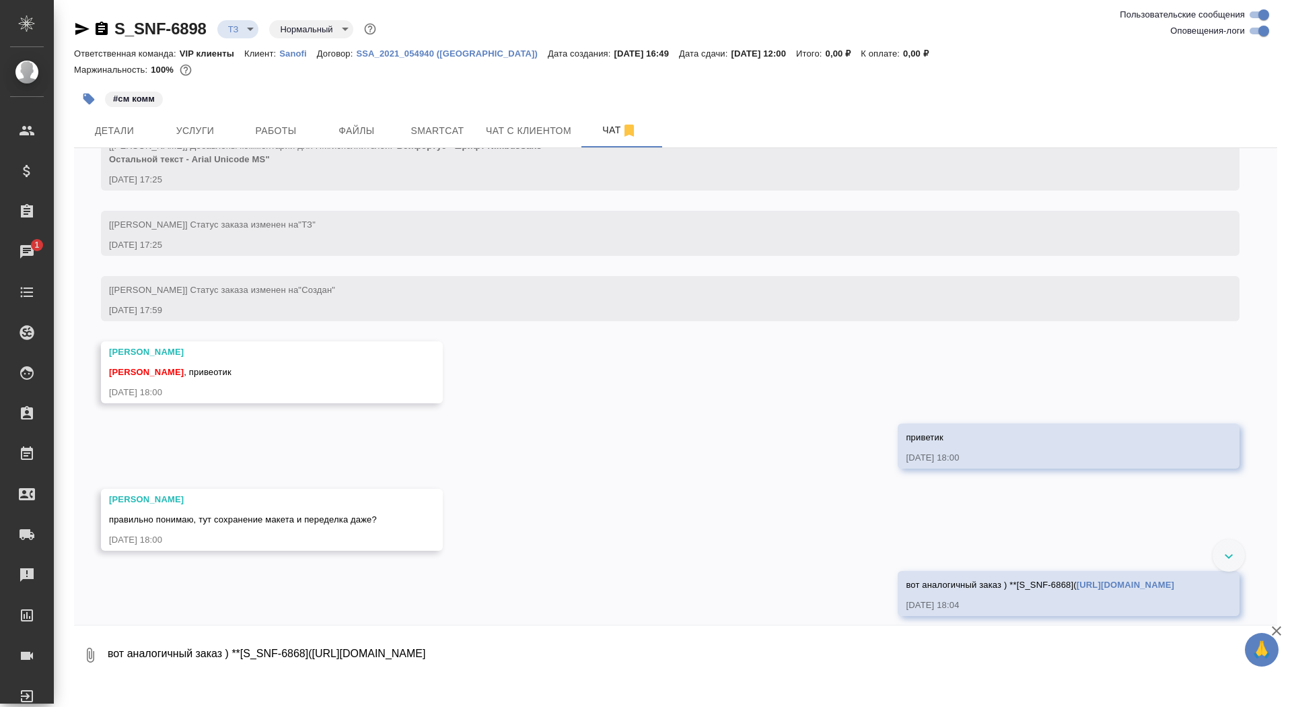
scroll to position [609, 0]
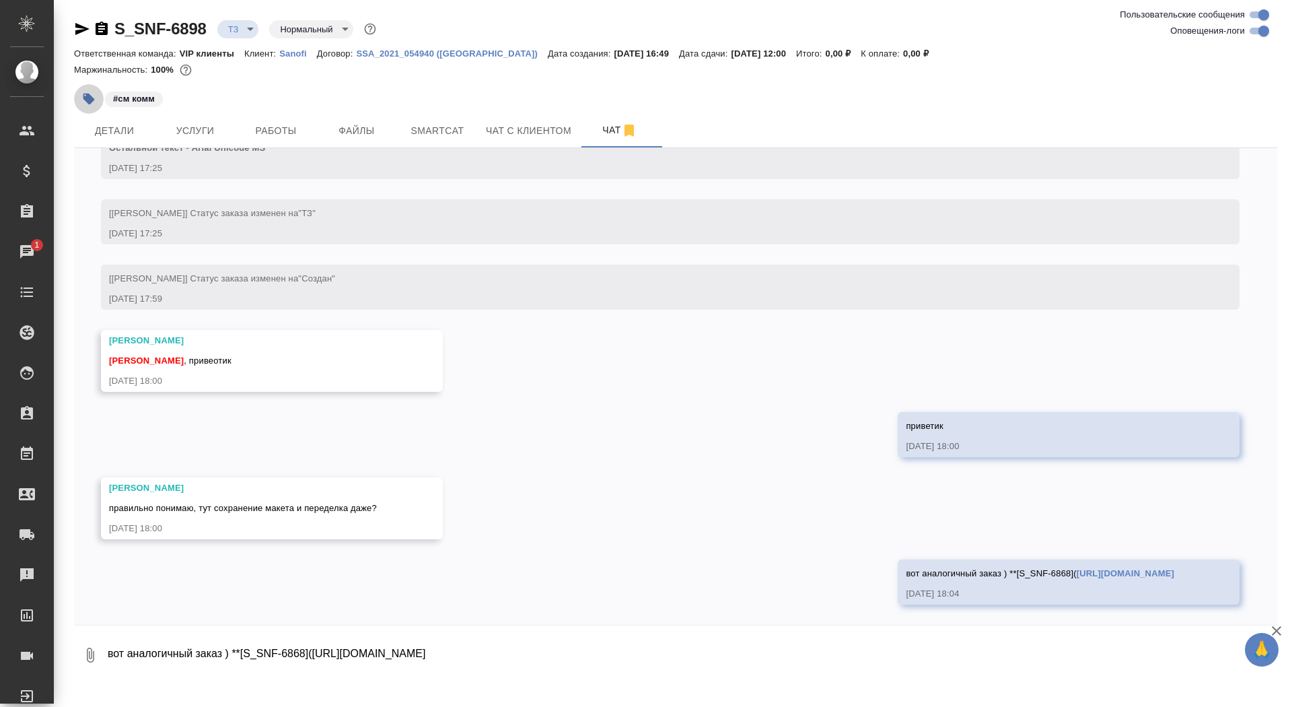
click at [83, 97] on icon "button" at bounding box center [88, 99] width 11 height 11
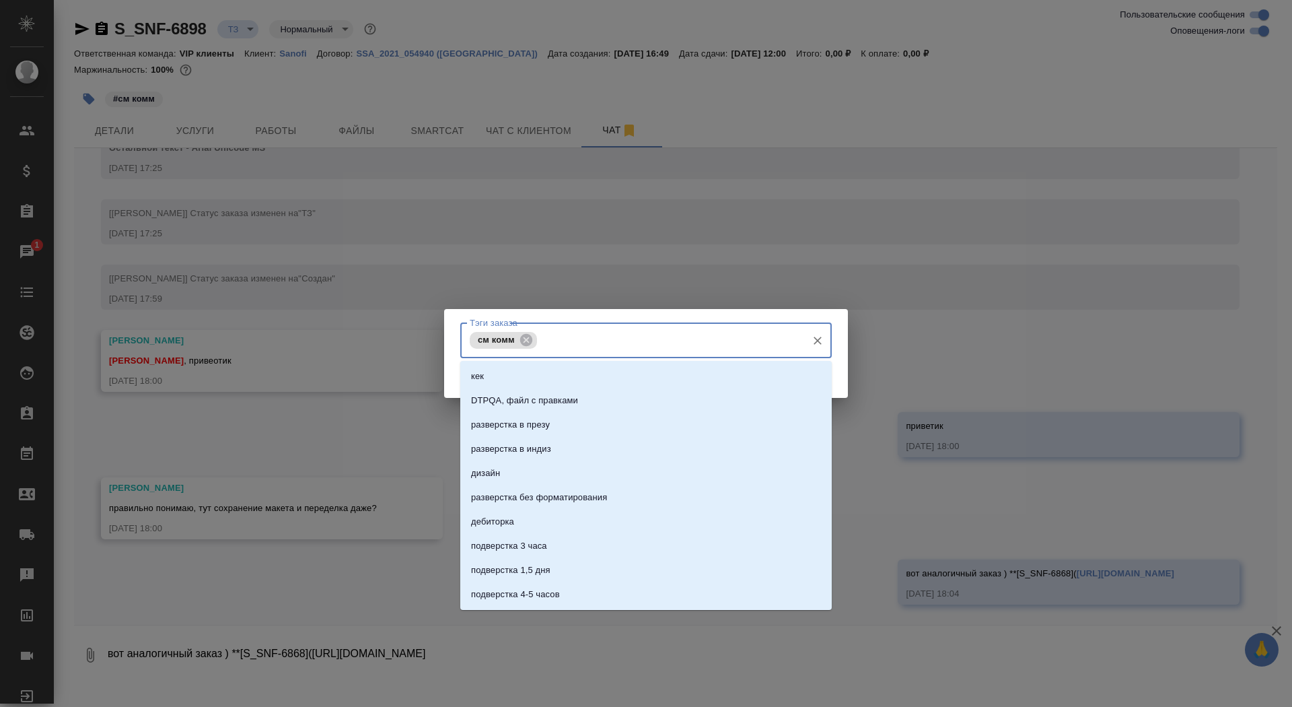
click at [577, 331] on input "Тэги заказа" at bounding box center [671, 339] width 260 height 23
type input "макет"
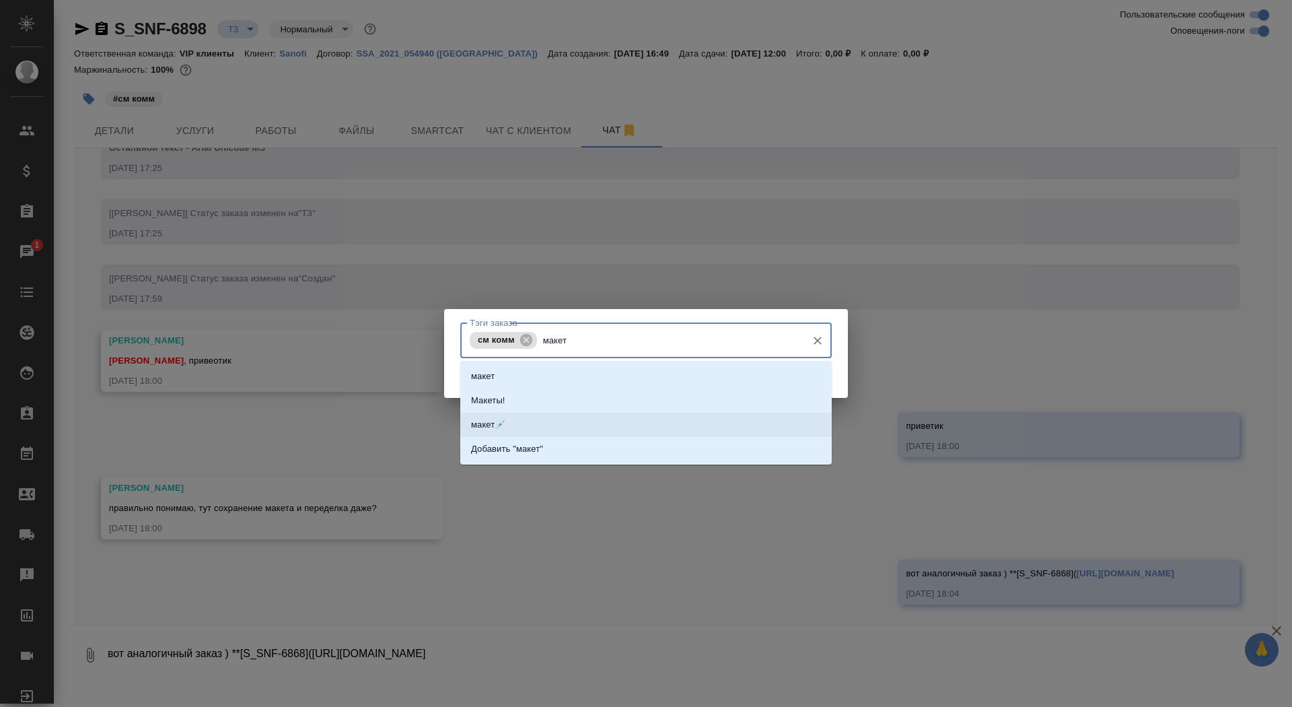
click at [592, 432] on li "макет💉" at bounding box center [646, 425] width 372 height 24
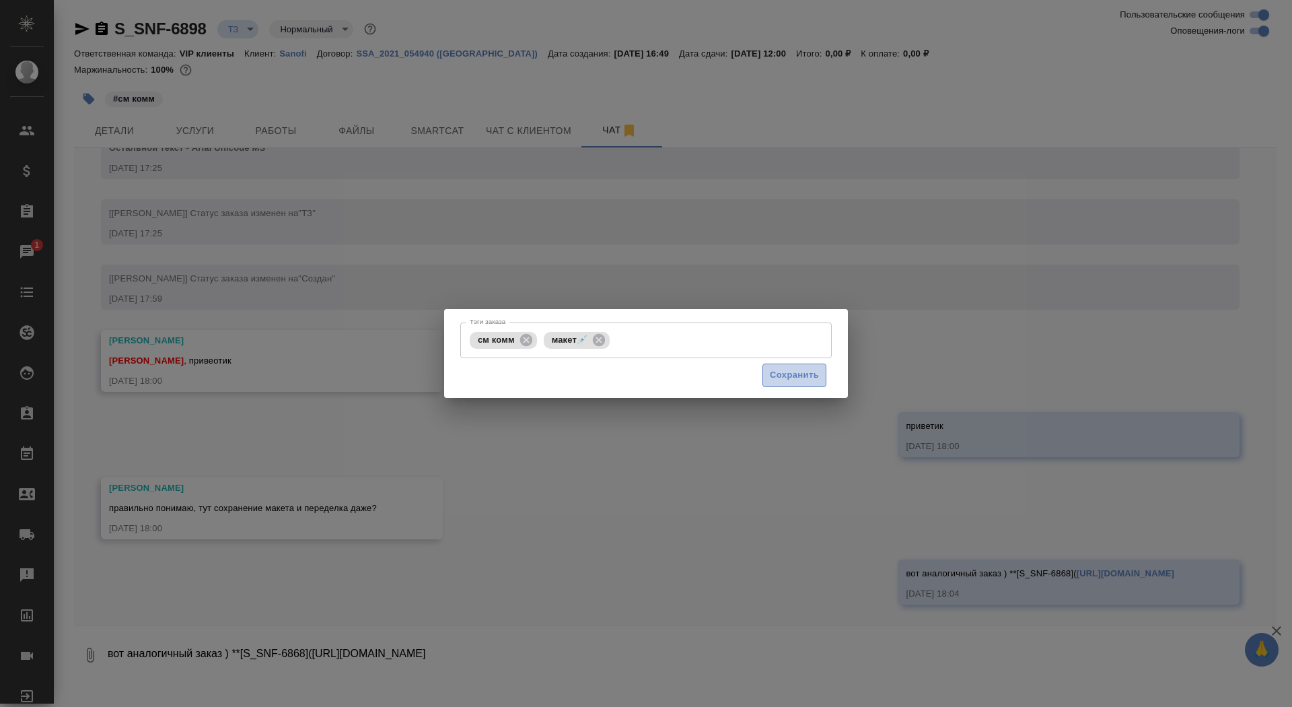
click at [773, 372] on span "Сохранить" at bounding box center [794, 375] width 49 height 15
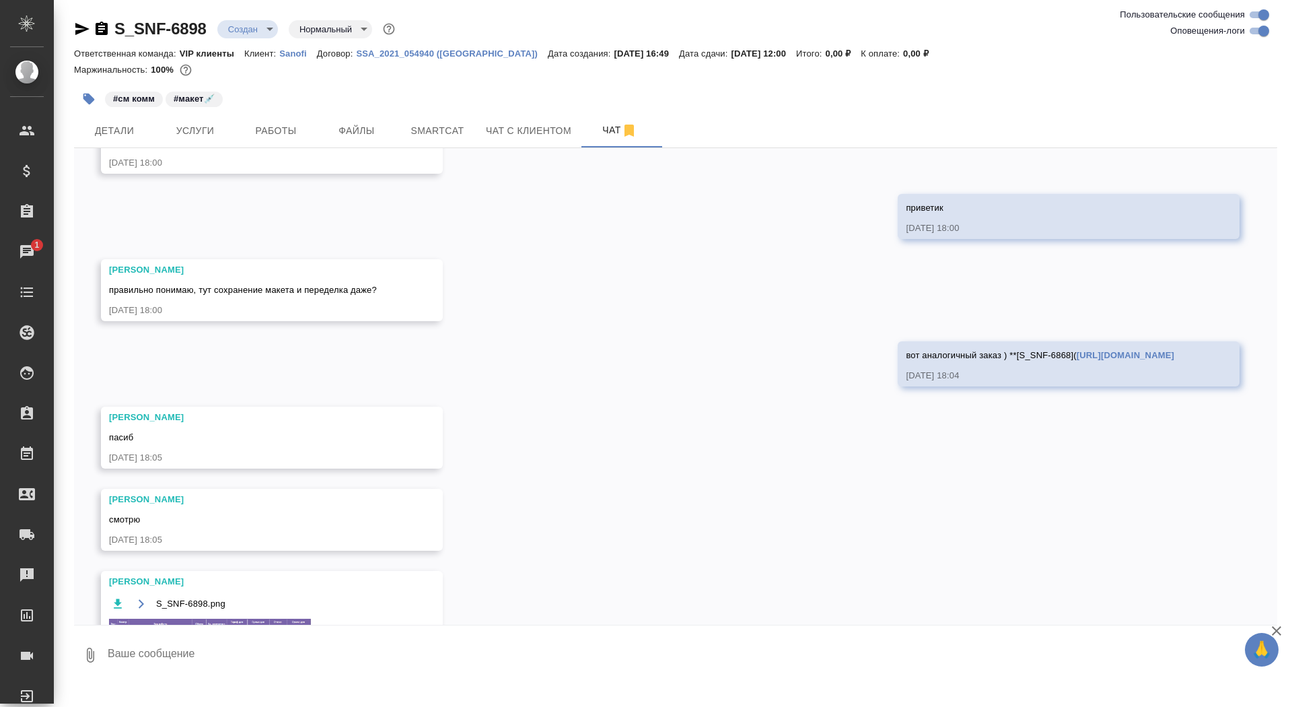
scroll to position [882, 0]
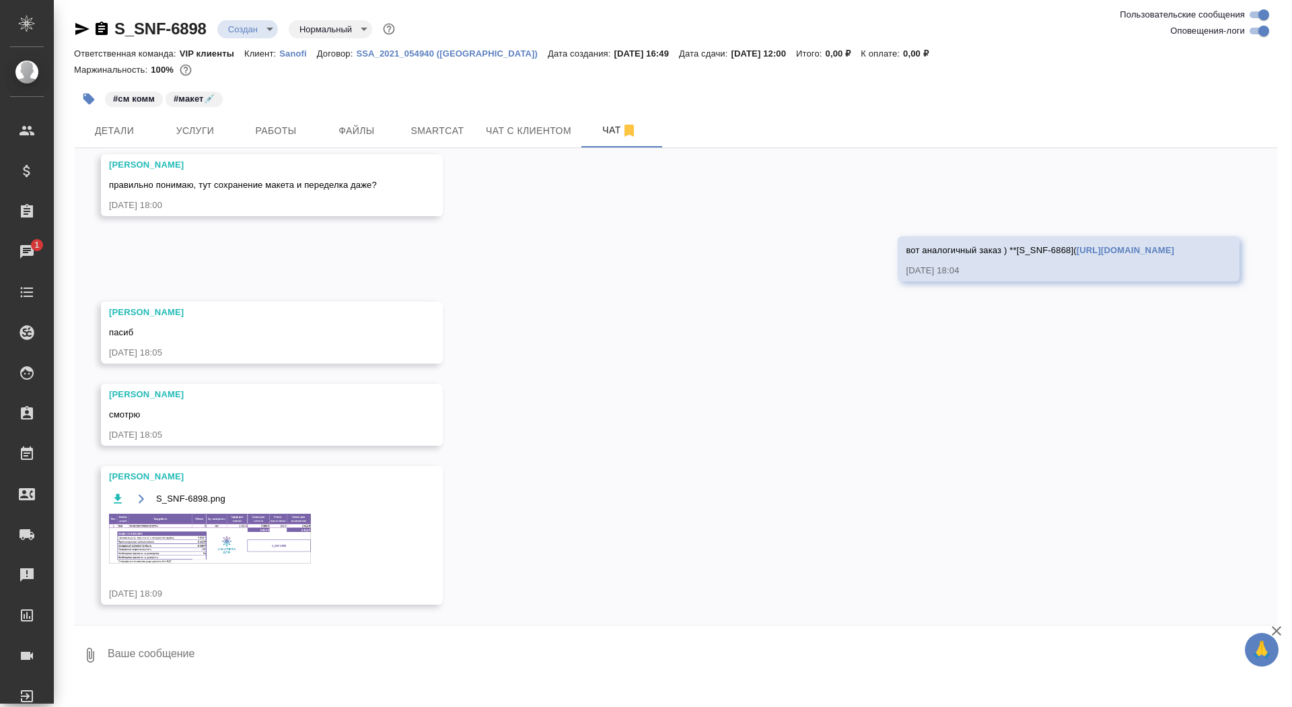
click at [384, 660] on textarea at bounding box center [691, 655] width 1171 height 46
type textarea "спасибочки"
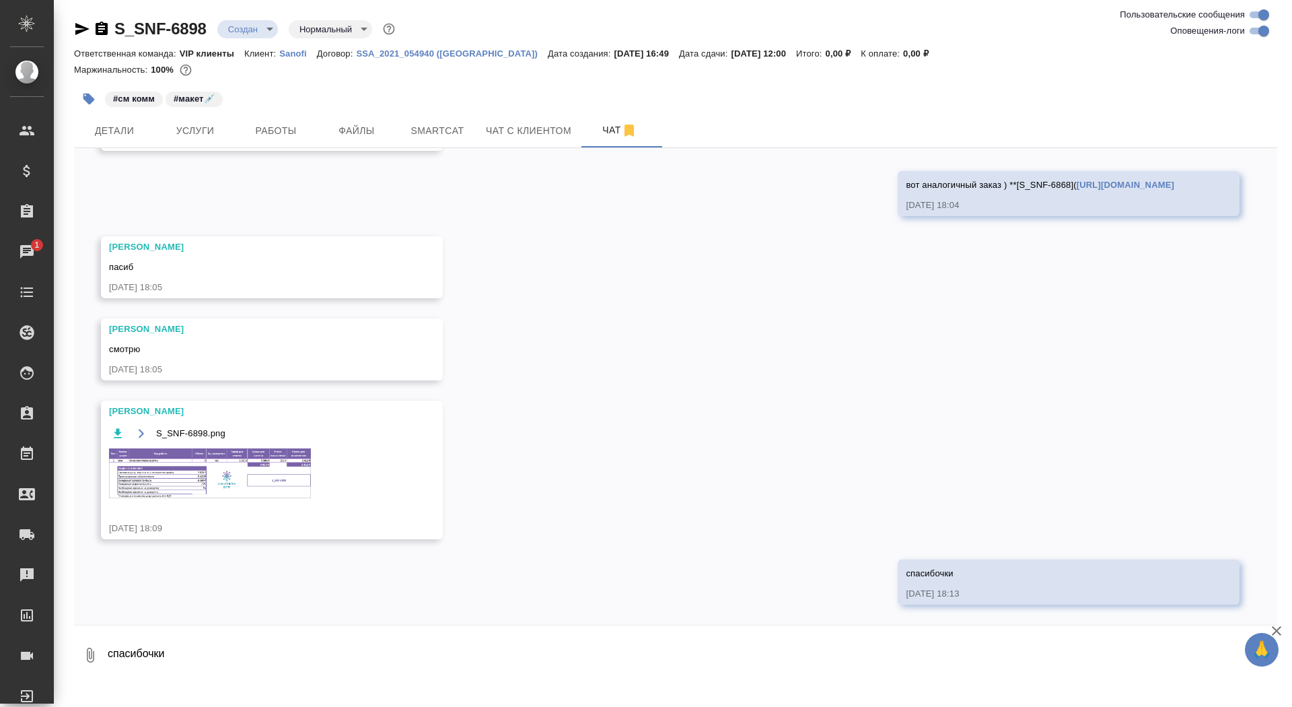
scroll to position [998, 0]
click at [237, 466] on img at bounding box center [210, 473] width 202 height 50
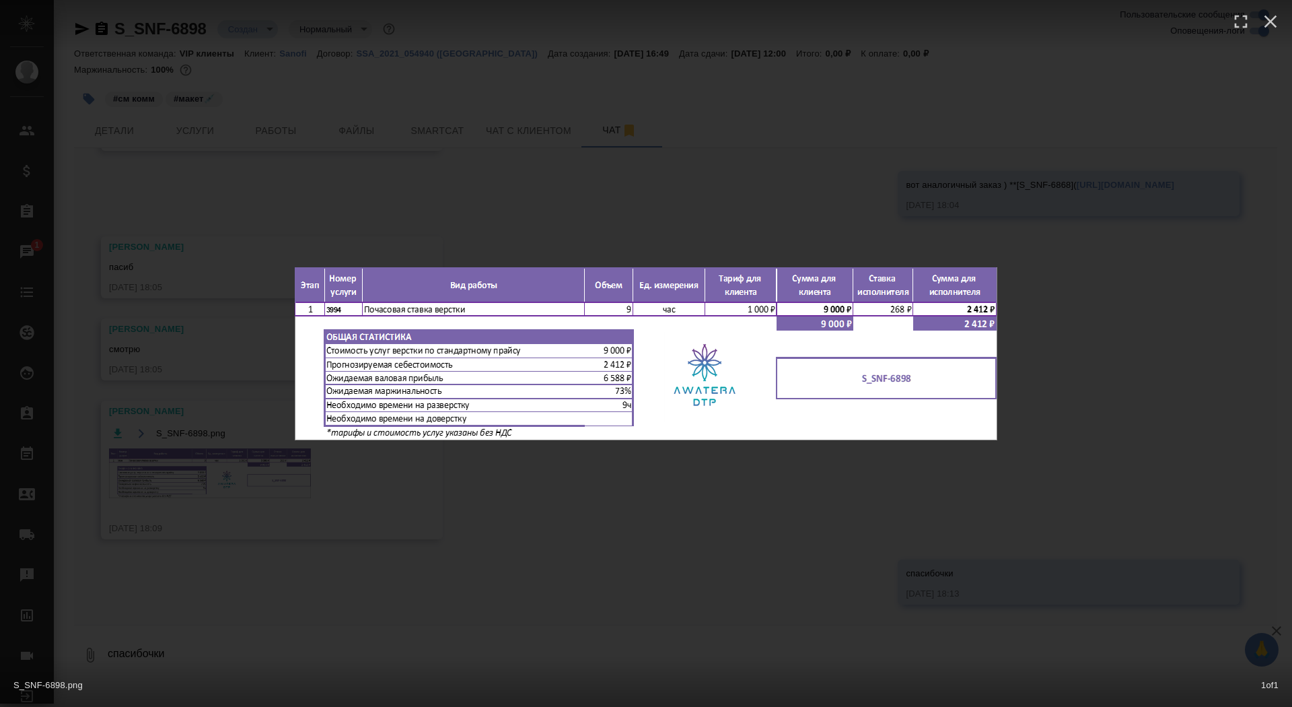
click at [197, 514] on div "S_SNF-6898.png 1 of 1" at bounding box center [646, 353] width 1292 height 707
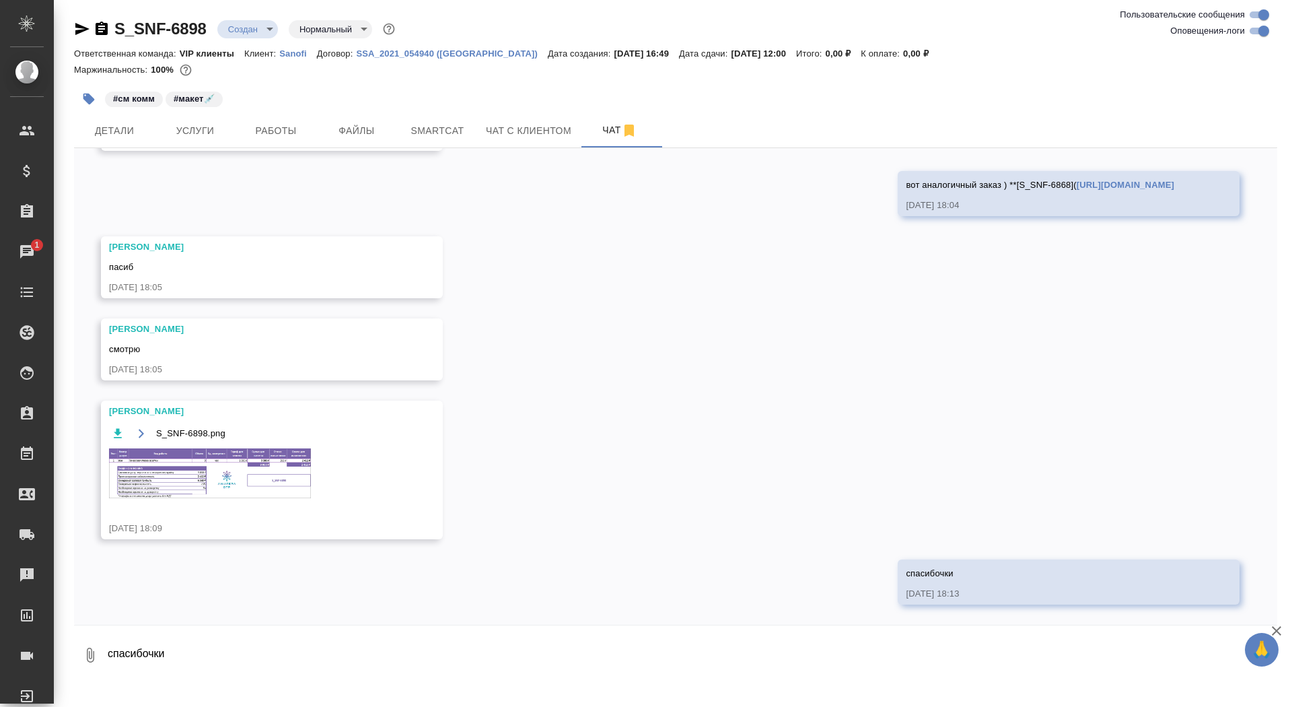
click at [1077, 187] on link "https://tera.awatera.com/Order/68baa2382a2dc92b2ca02b99/files?folder=Source)**" at bounding box center [1126, 185] width 98 height 10
click at [215, 115] on button "Услуги" at bounding box center [195, 131] width 81 height 34
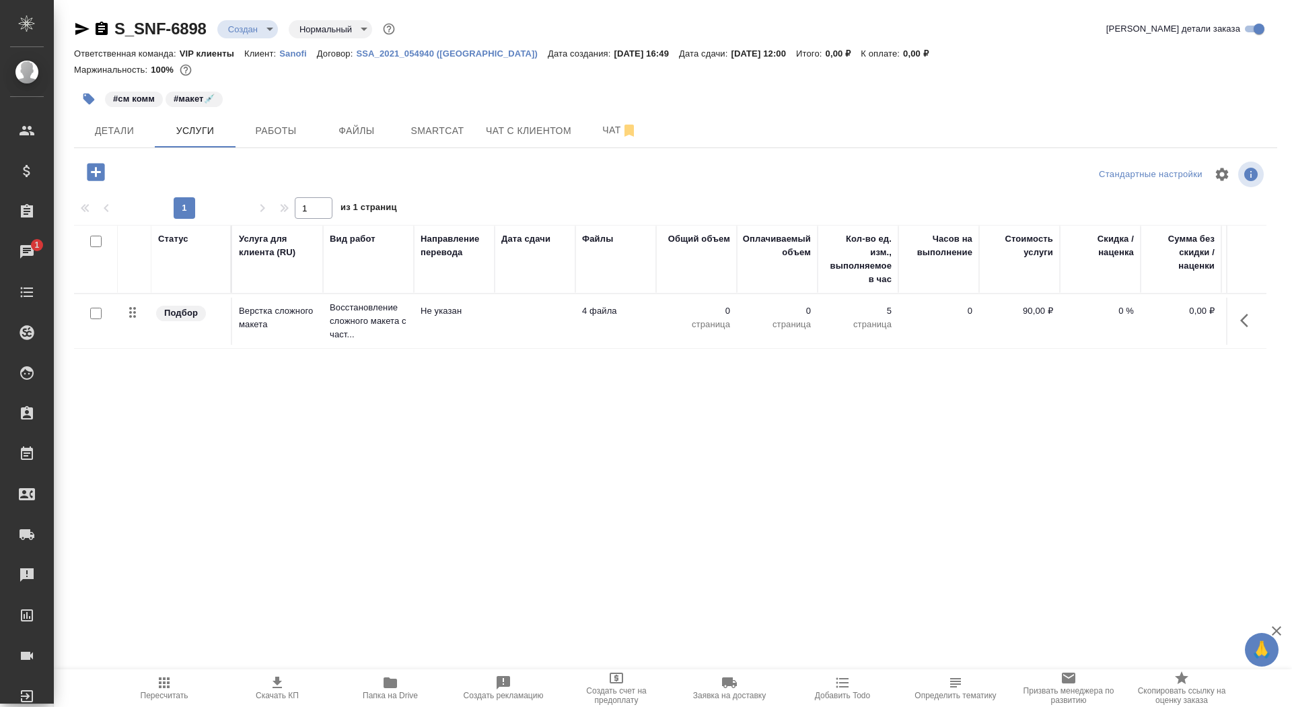
click at [273, 334] on td "Верстка сложного макета" at bounding box center [277, 321] width 91 height 47
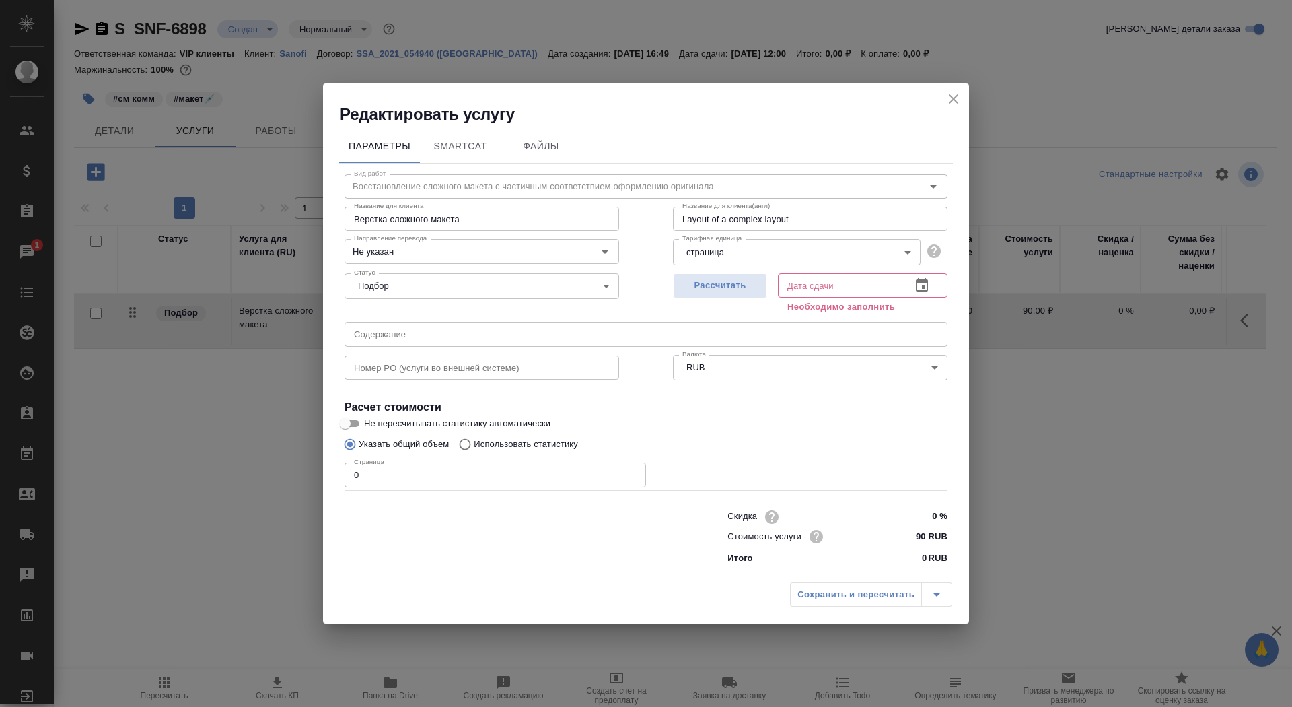
click at [383, 468] on input "0" at bounding box center [496, 474] width 302 height 24
type input "100"
click at [742, 301] on div "Рассчитать" at bounding box center [720, 292] width 94 height 48
click at [742, 298] on button "Рассчитать" at bounding box center [720, 285] width 94 height 25
type input "19.09.2025 12:00"
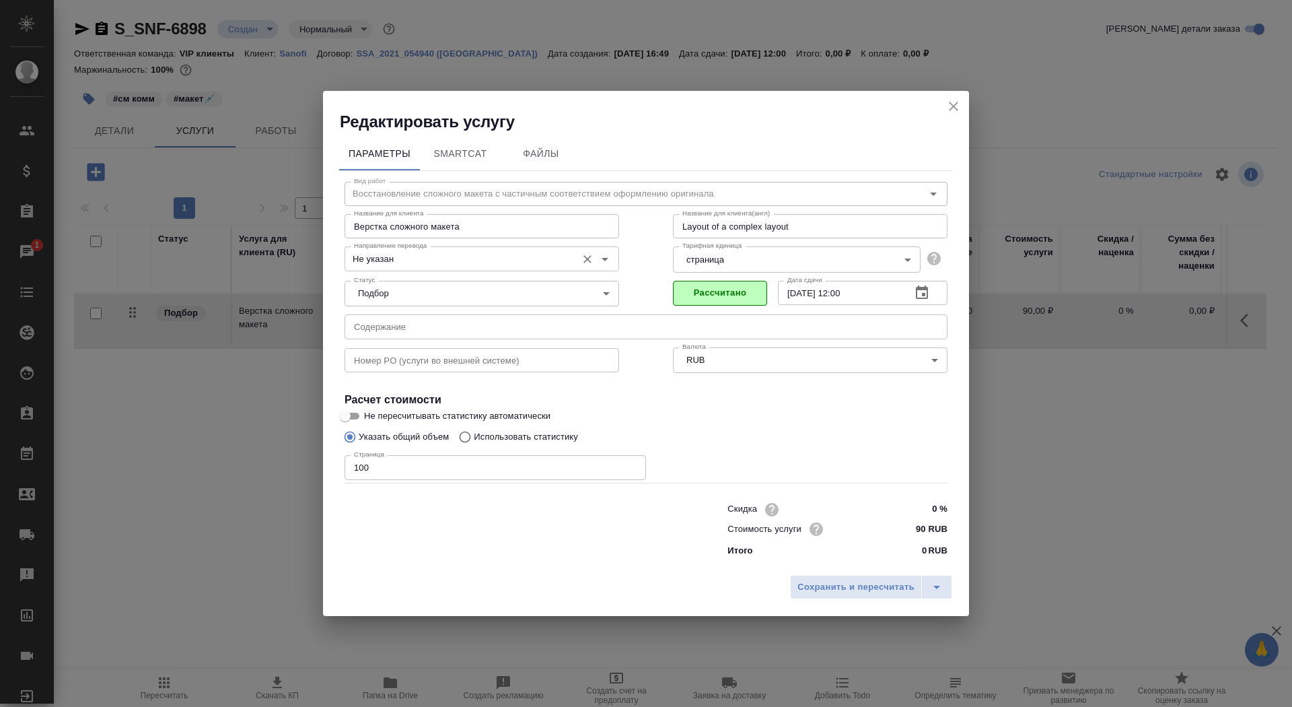
click at [419, 258] on input "Не указан" at bounding box center [459, 258] width 221 height 16
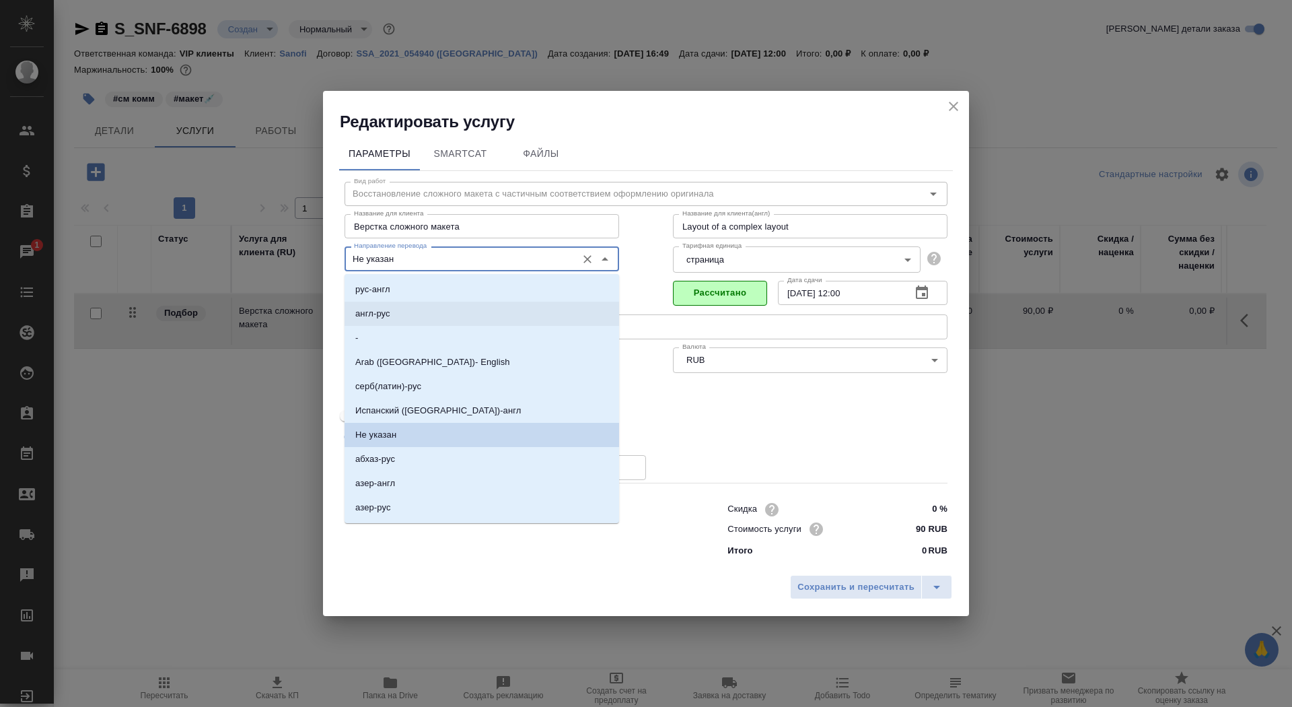
click at [421, 317] on li "англ-рус" at bounding box center [482, 314] width 275 height 24
type input "англ-рус"
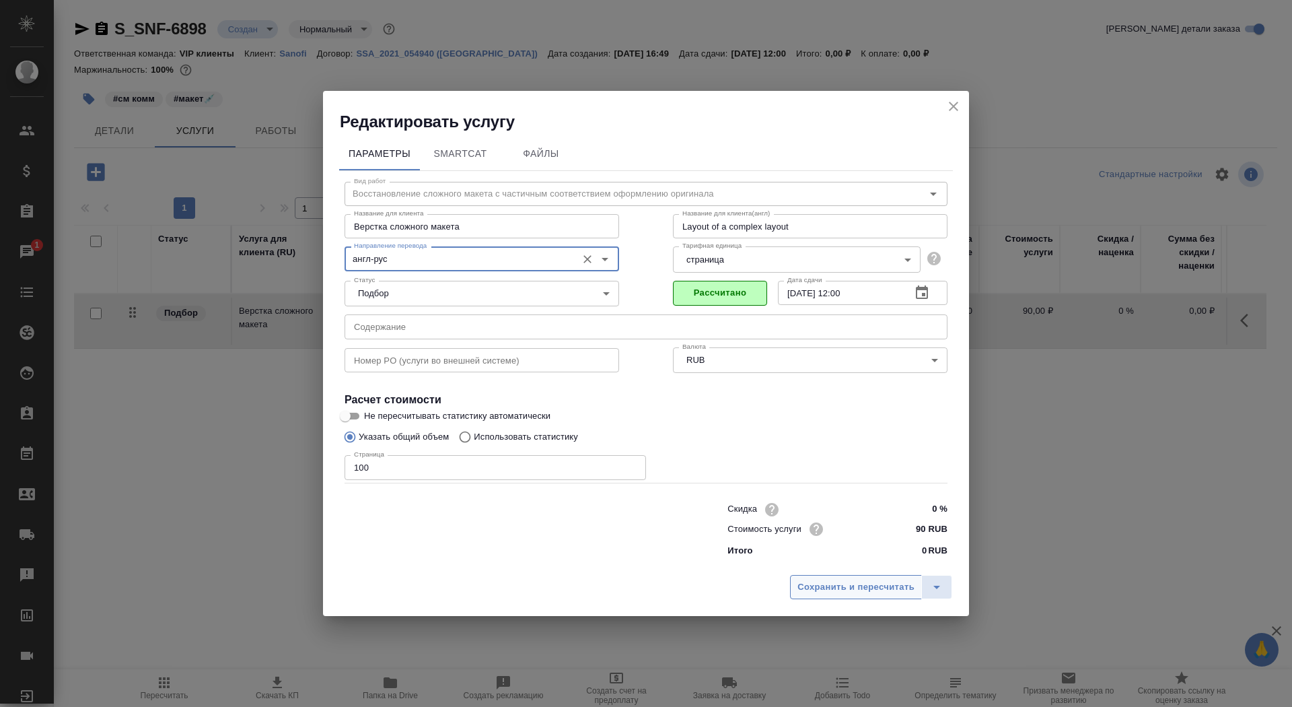
click at [829, 595] on button "Сохранить и пересчитать" at bounding box center [856, 587] width 132 height 24
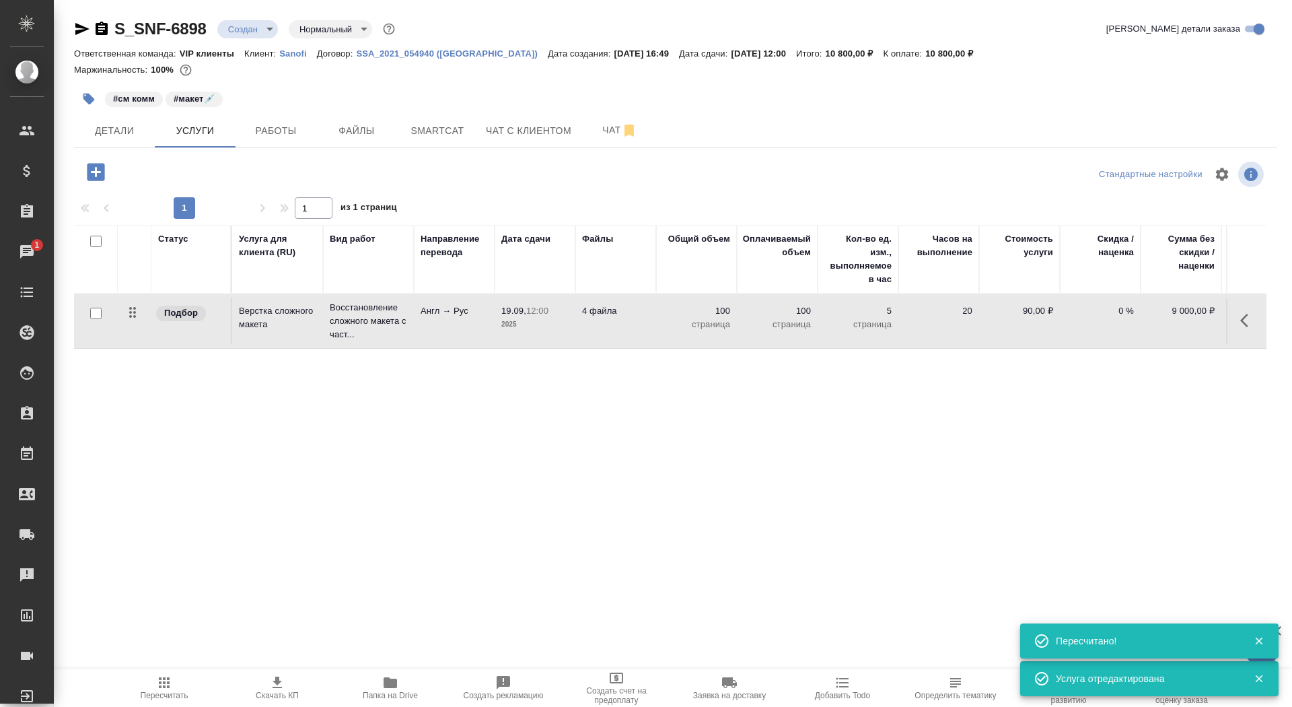
click at [275, 702] on button "Скачать КП" at bounding box center [277, 688] width 113 height 38
click at [107, 128] on span "Детали" at bounding box center [114, 131] width 65 height 17
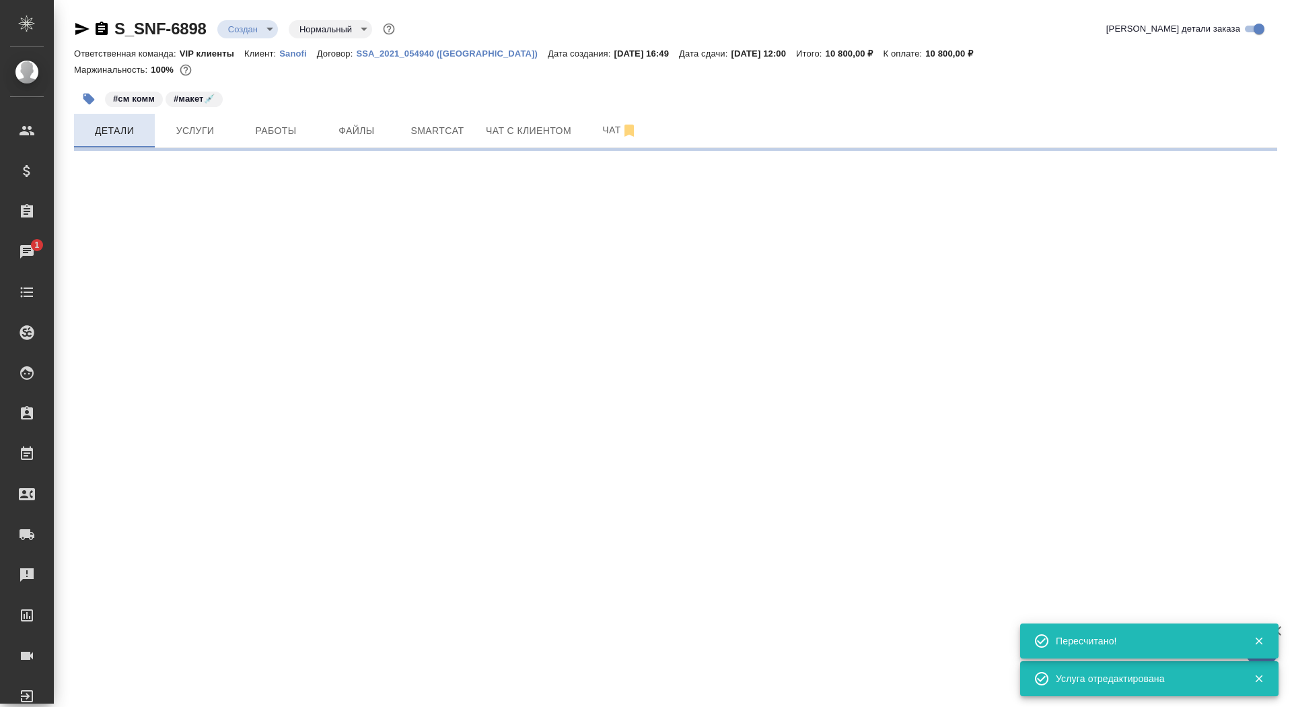
select select "RU"
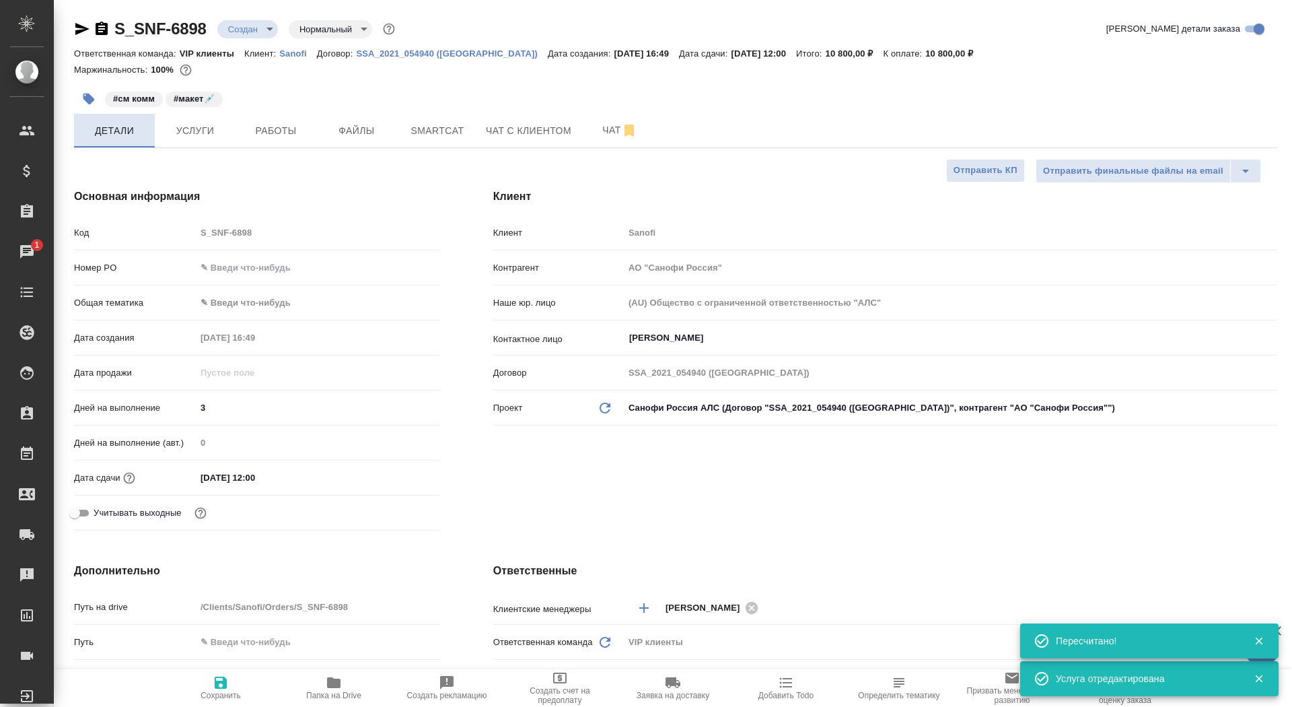
type textarea "x"
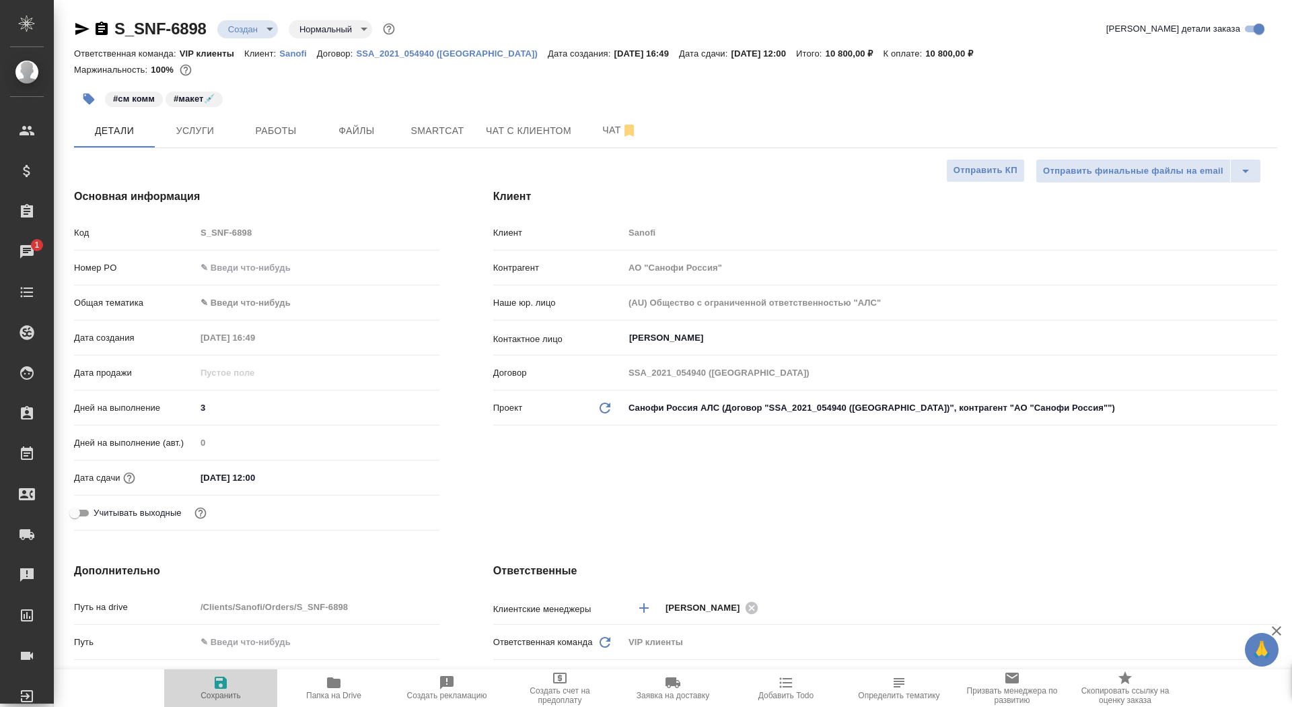
click at [226, 692] on span "Сохранить" at bounding box center [221, 695] width 40 height 9
type textarea "x"
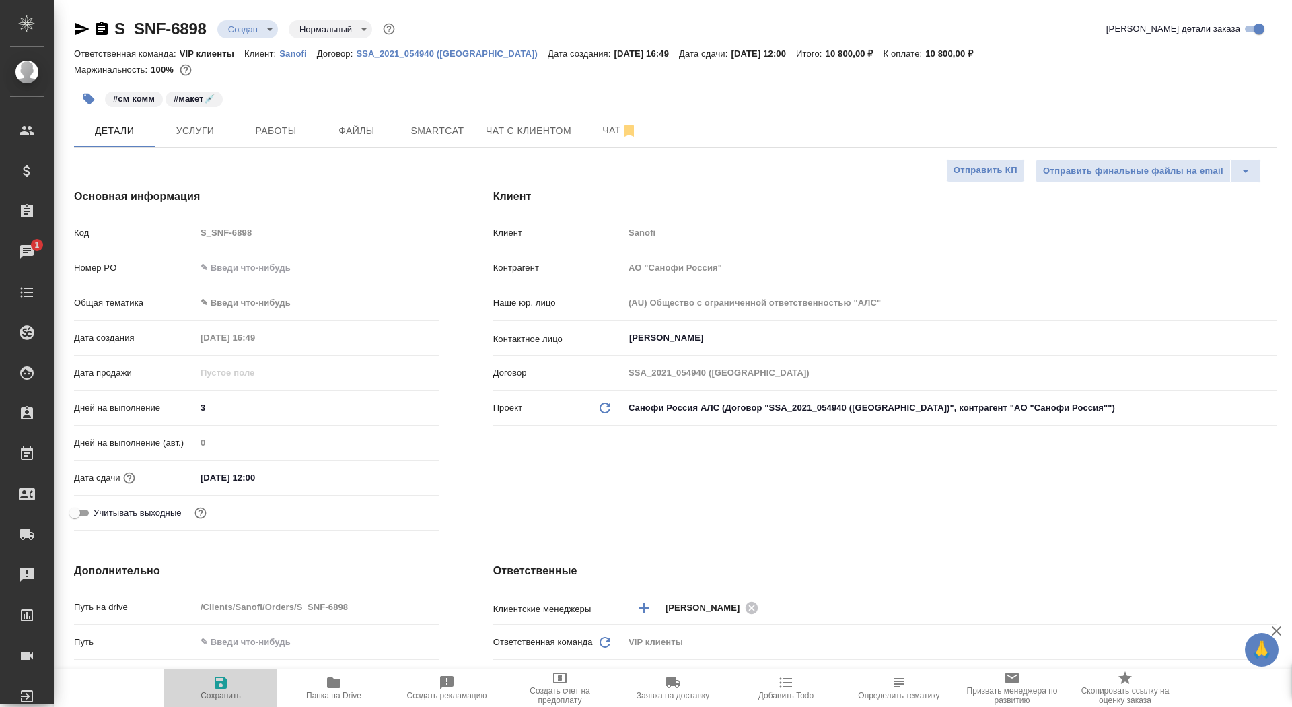
type textarea "x"
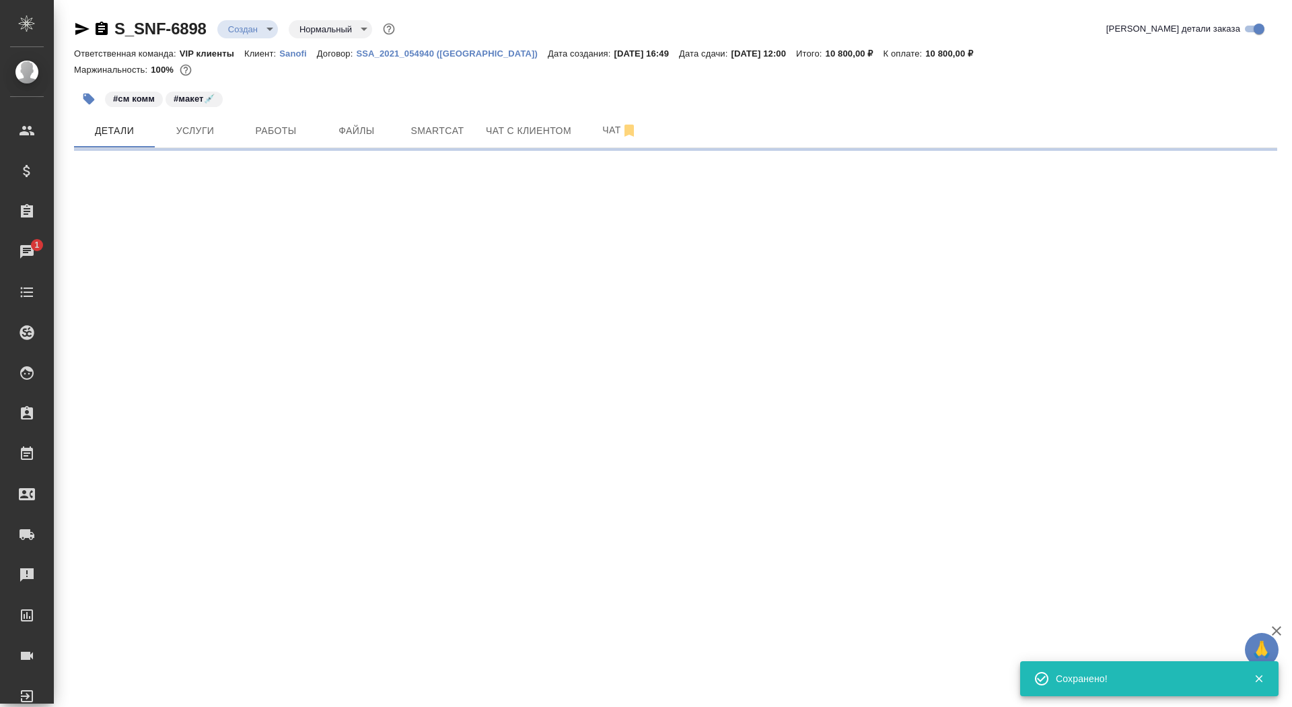
select select "RU"
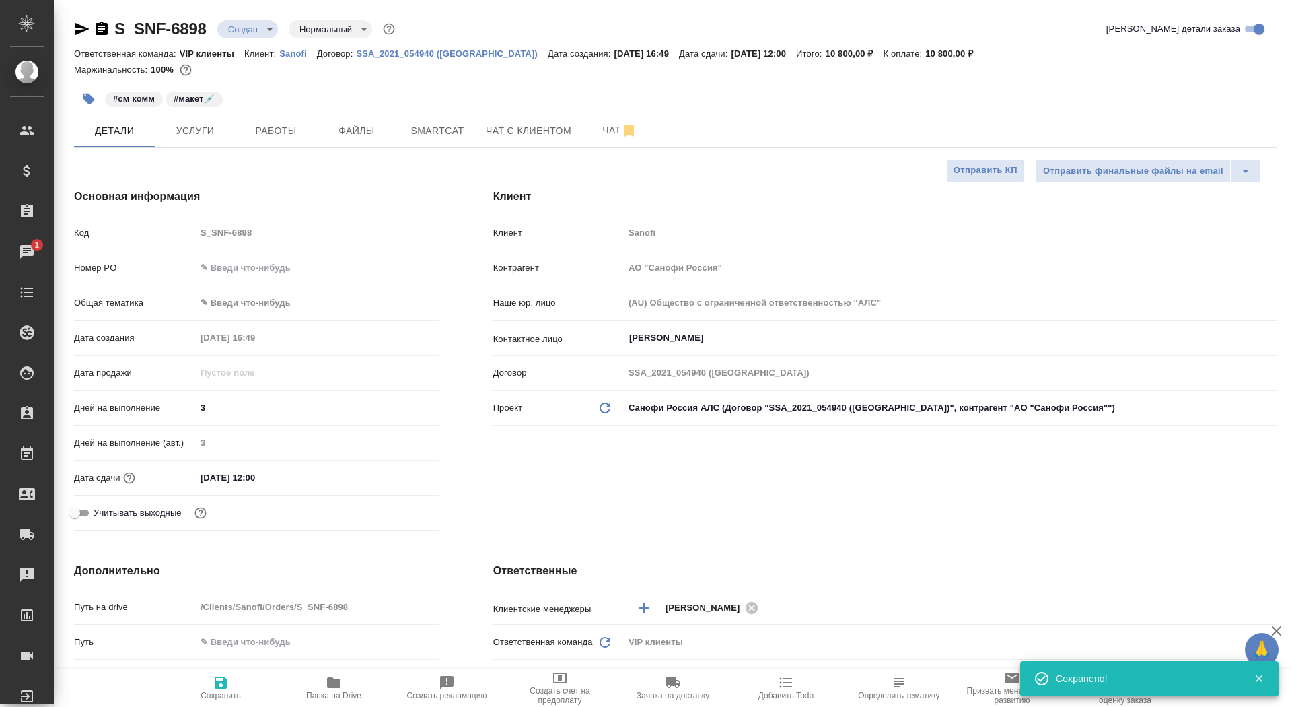
click at [962, 192] on h4 "Клиент" at bounding box center [885, 196] width 784 height 16
click at [962, 178] on span "Отправить КП" at bounding box center [986, 170] width 64 height 15
type textarea "x"
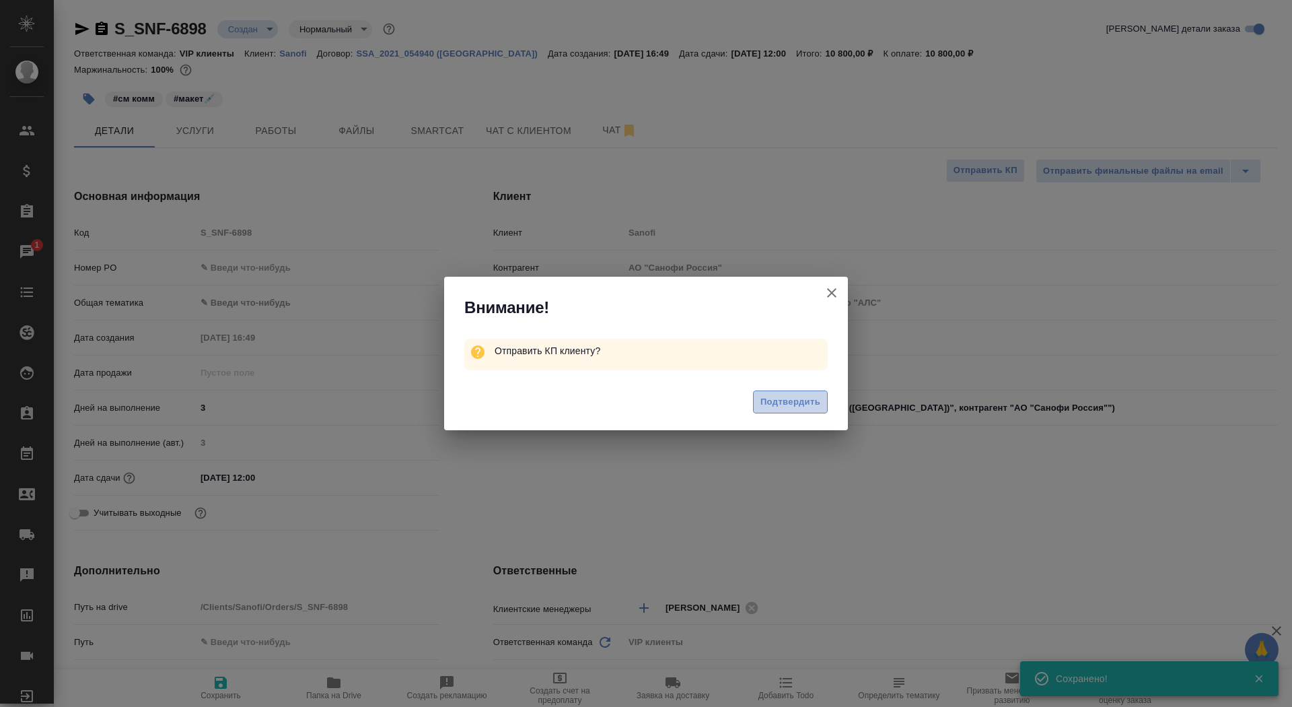
click at [815, 401] on span "Подтвердить" at bounding box center [791, 401] width 60 height 15
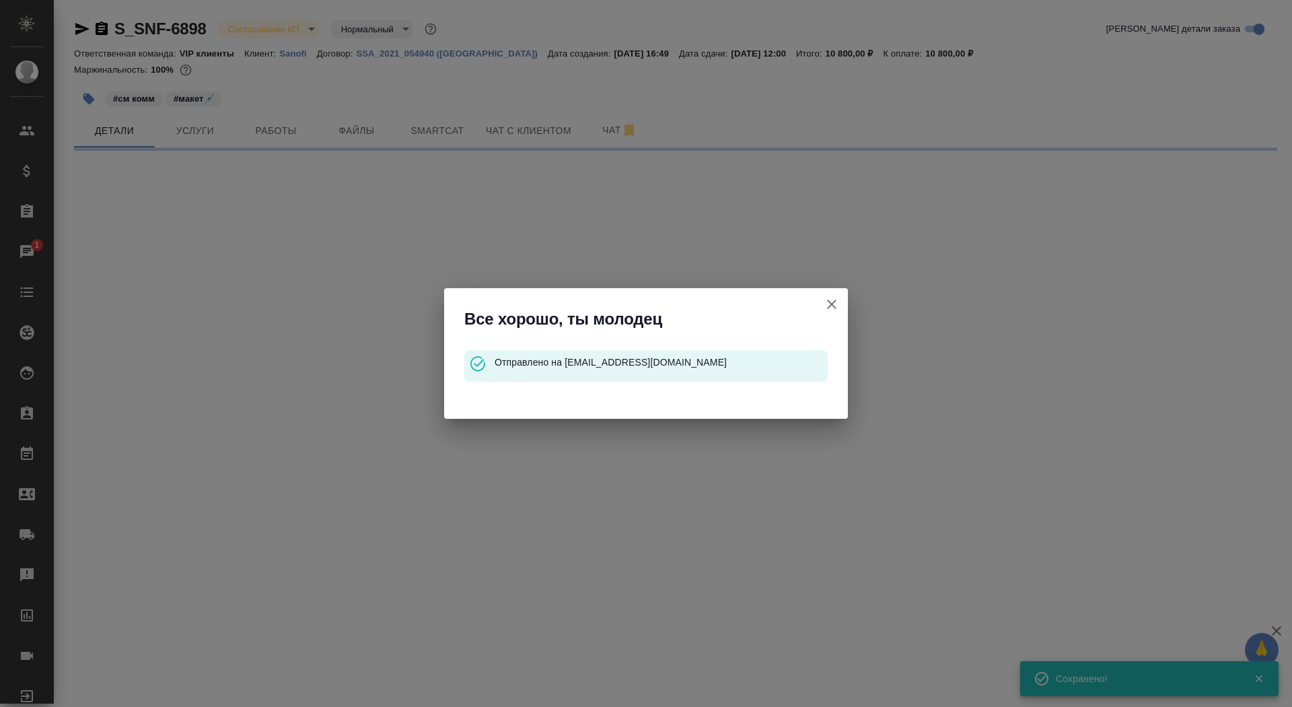
select select "RU"
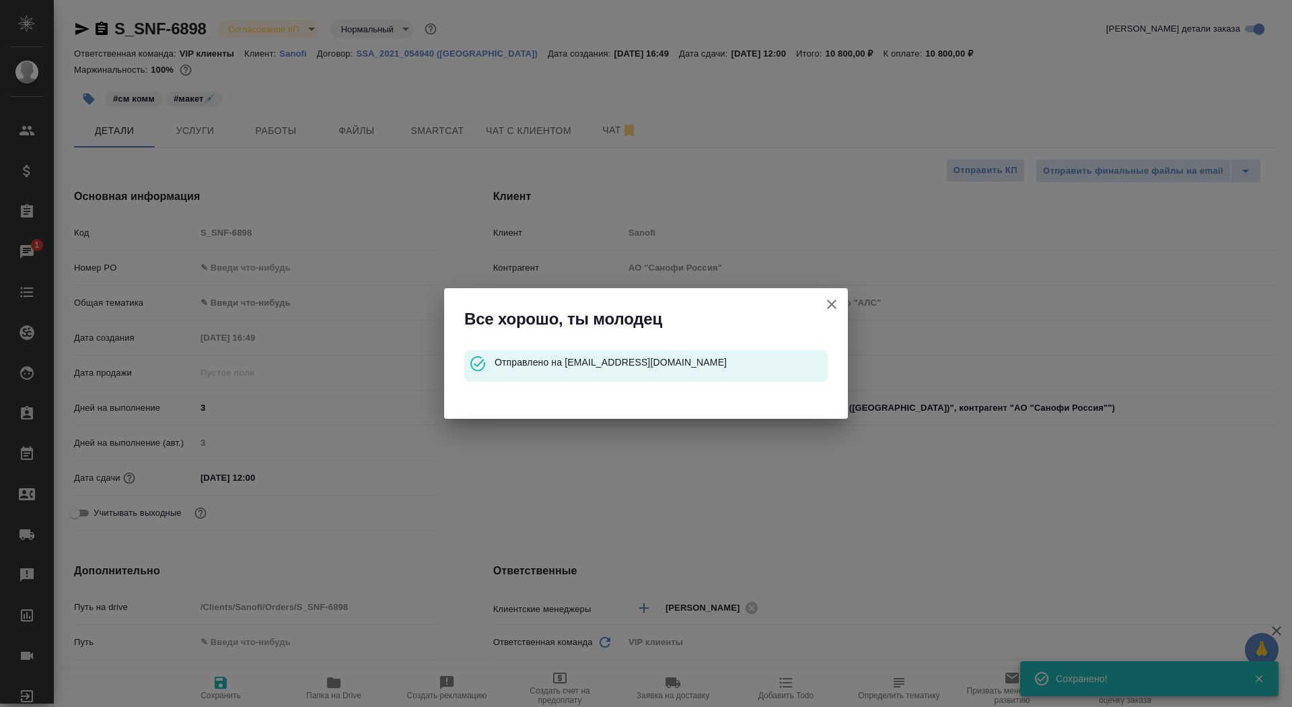
type textarea "x"
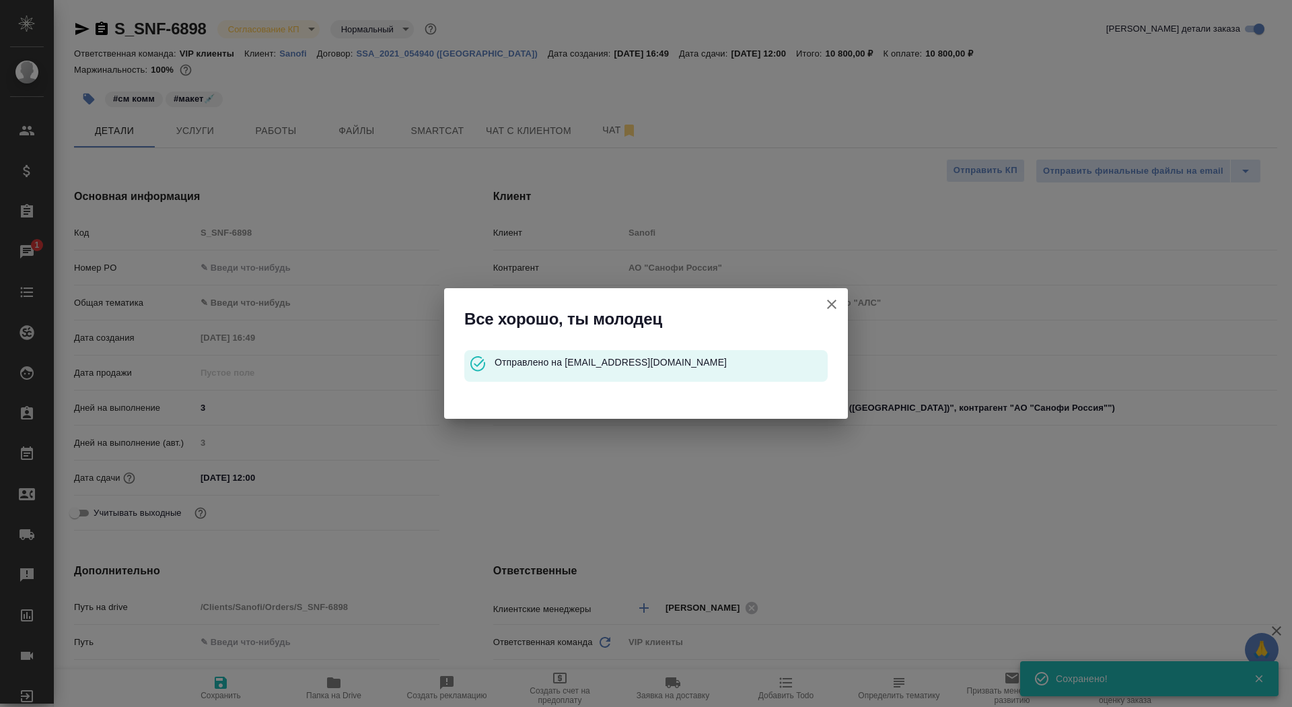
type textarea "x"
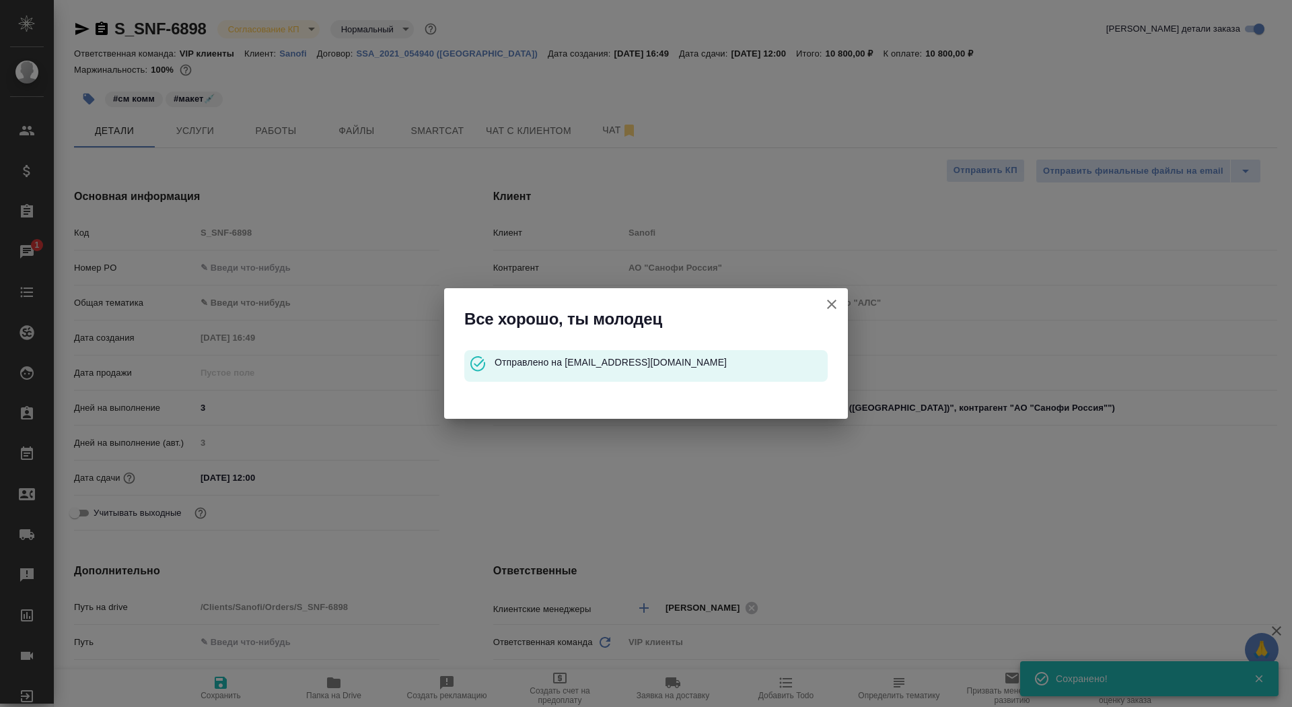
type textarea "x"
click at [826, 311] on icon "button" at bounding box center [832, 304] width 16 height 16
type textarea "x"
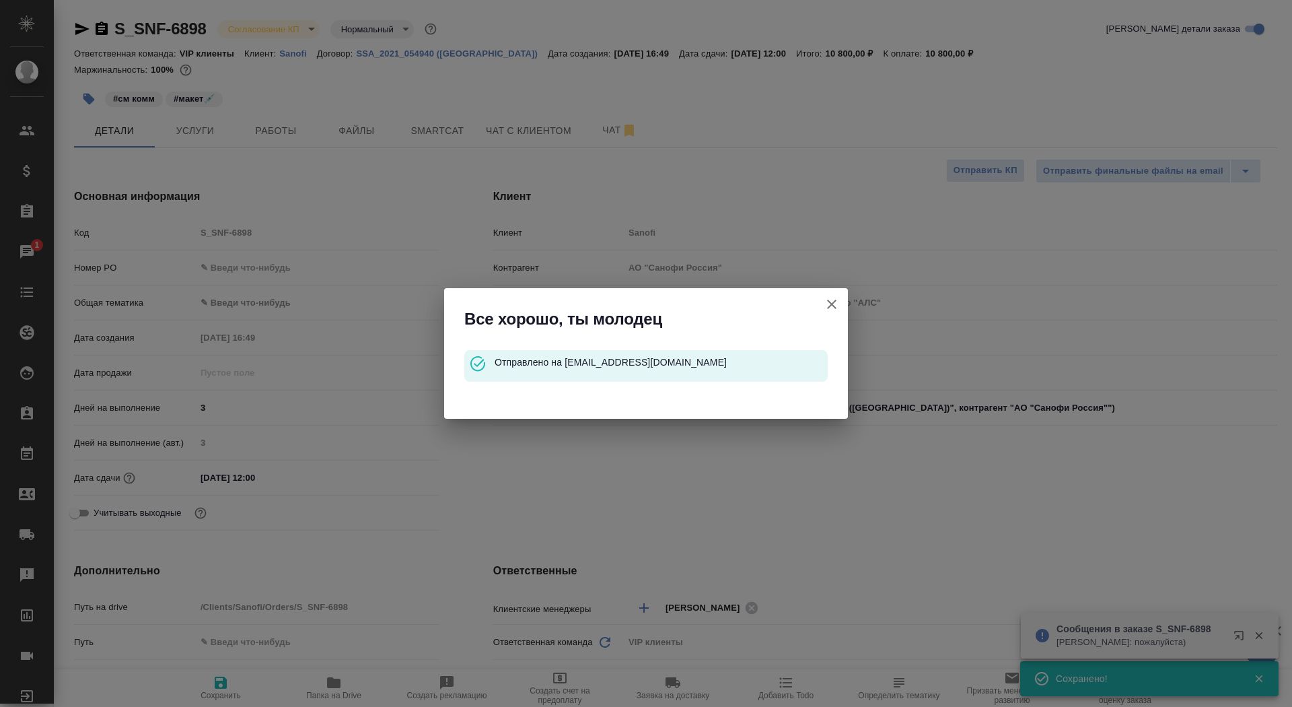
type textarea "x"
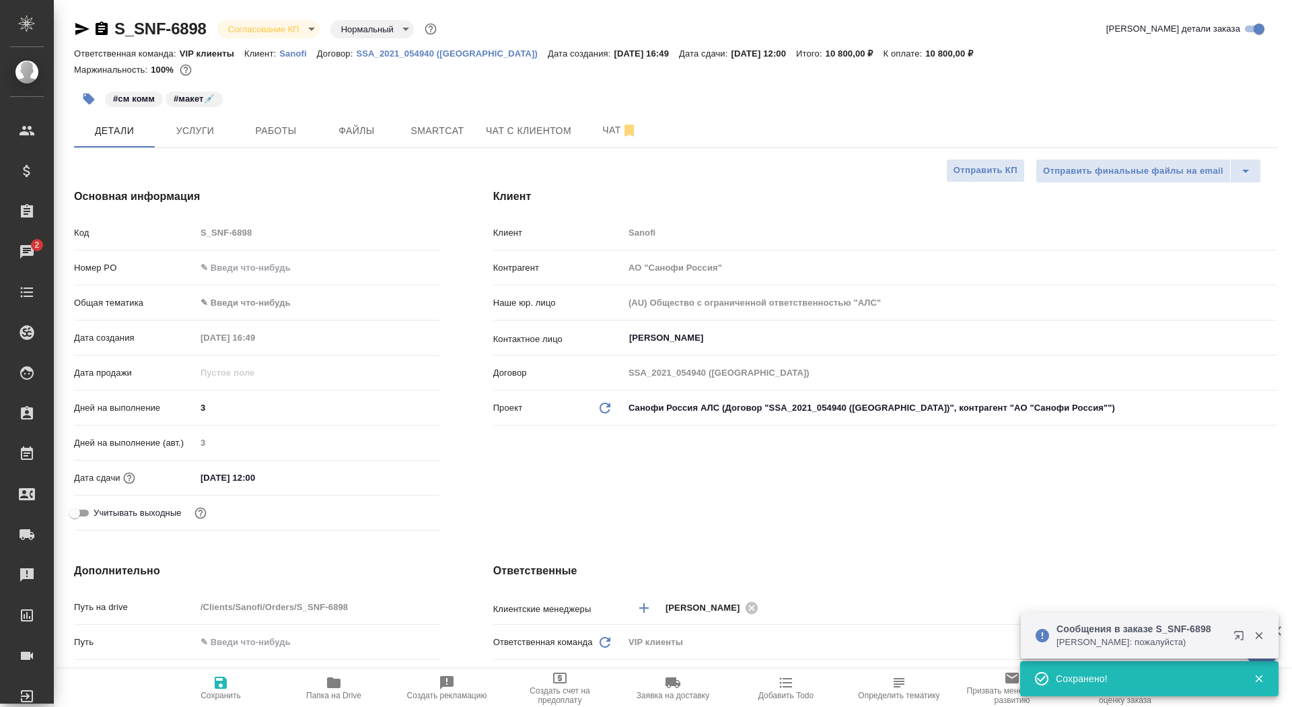
click at [102, 23] on icon "button" at bounding box center [102, 28] width 12 height 13
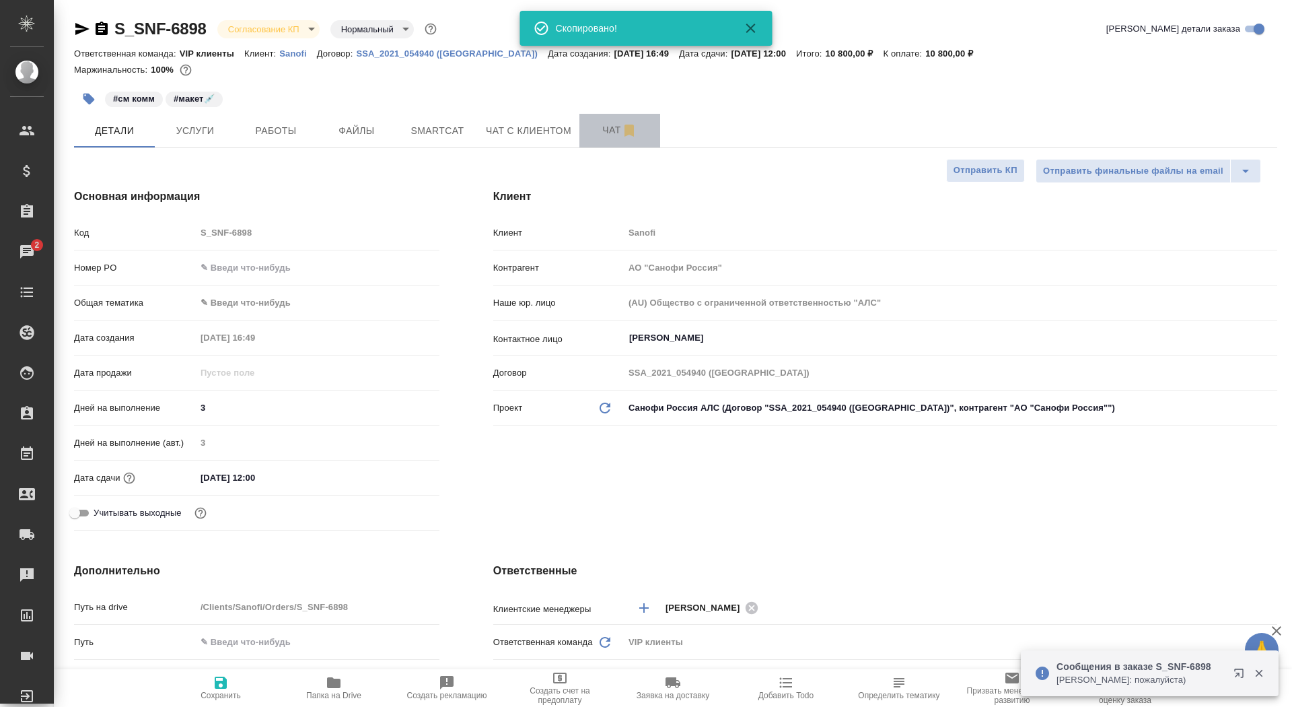
click at [606, 133] on span "Чат" at bounding box center [620, 130] width 65 height 17
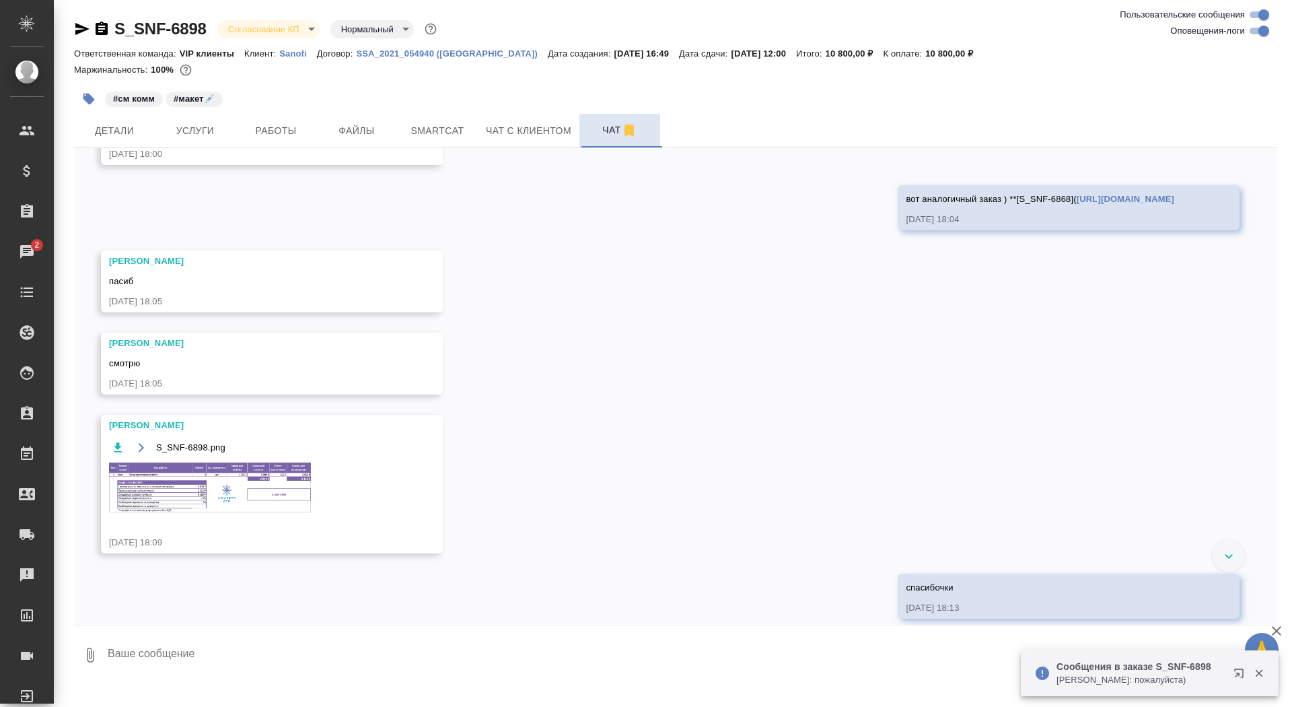
scroll to position [1210, 0]
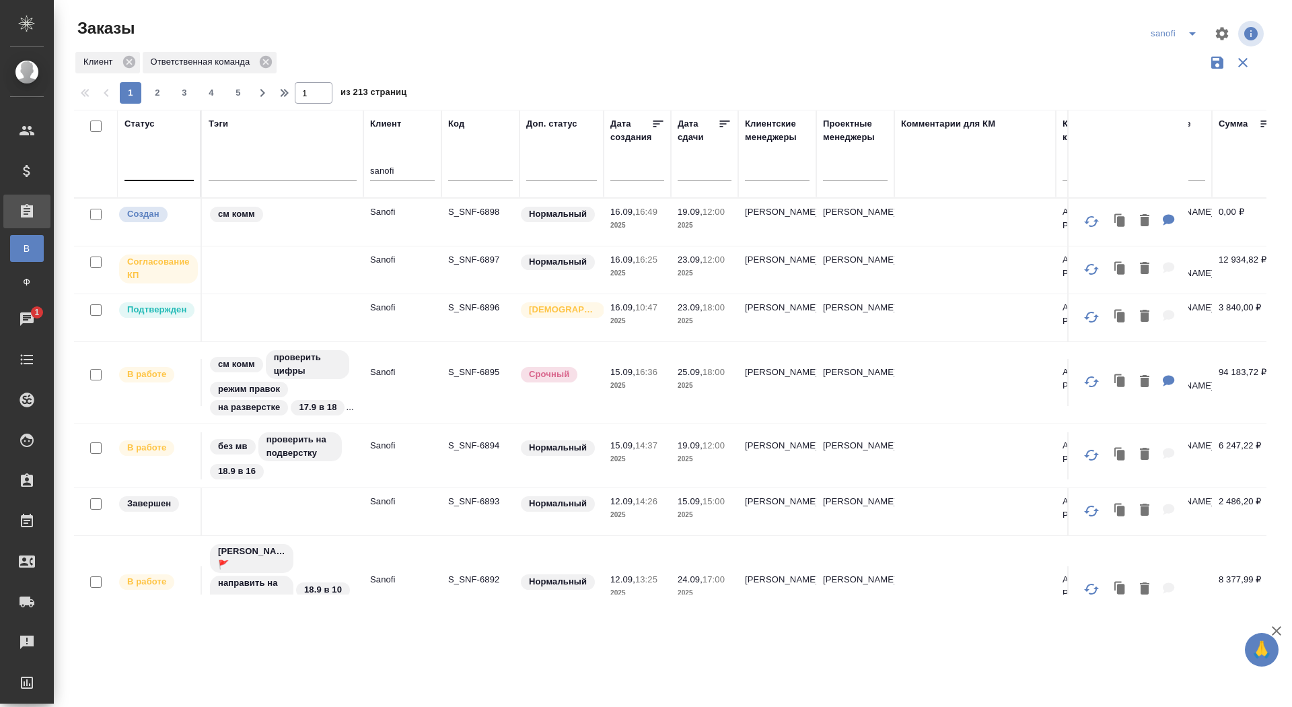
click at [145, 171] on div at bounding box center [159, 168] width 69 height 20
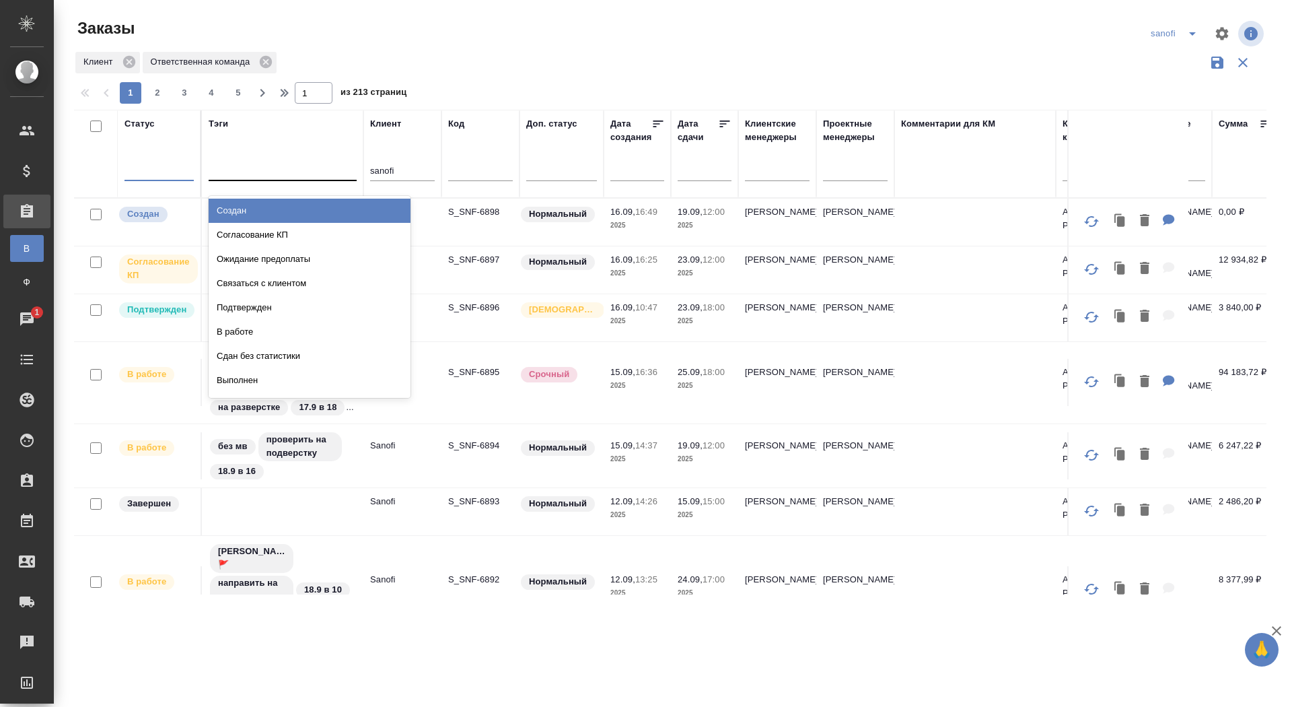
click at [237, 171] on div at bounding box center [283, 168] width 148 height 20
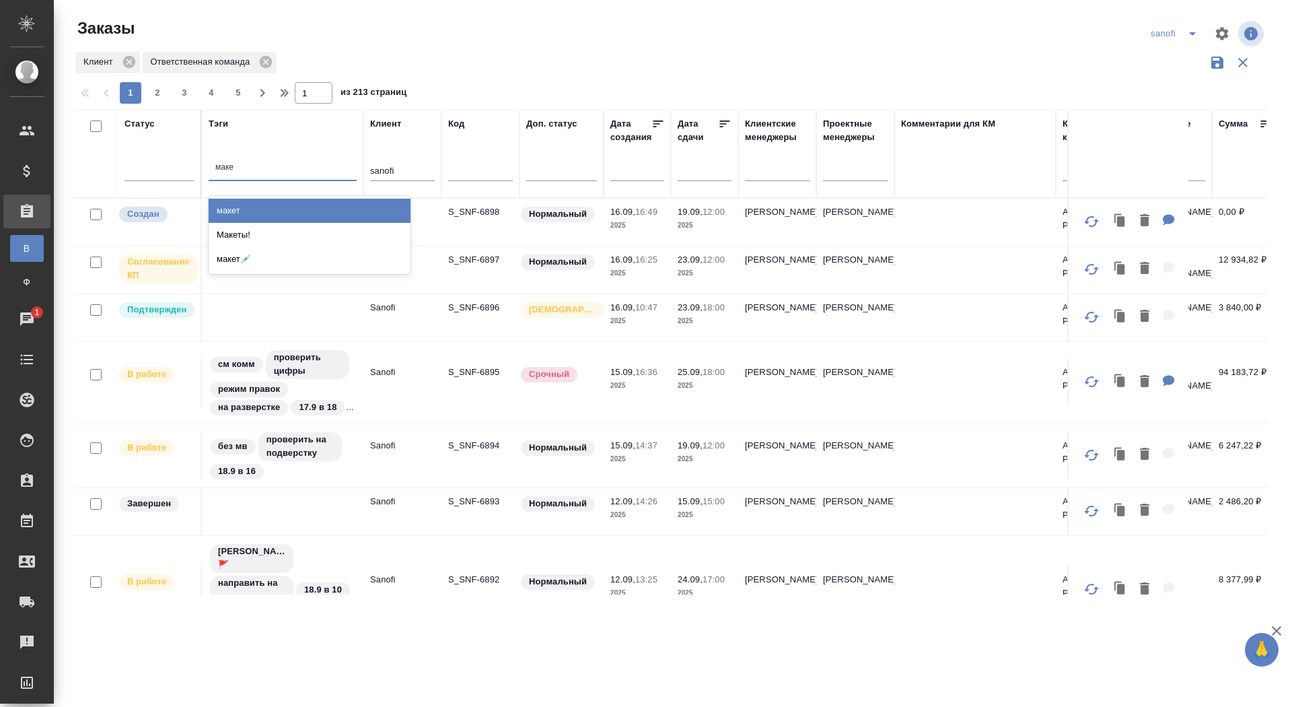
type input "макет"
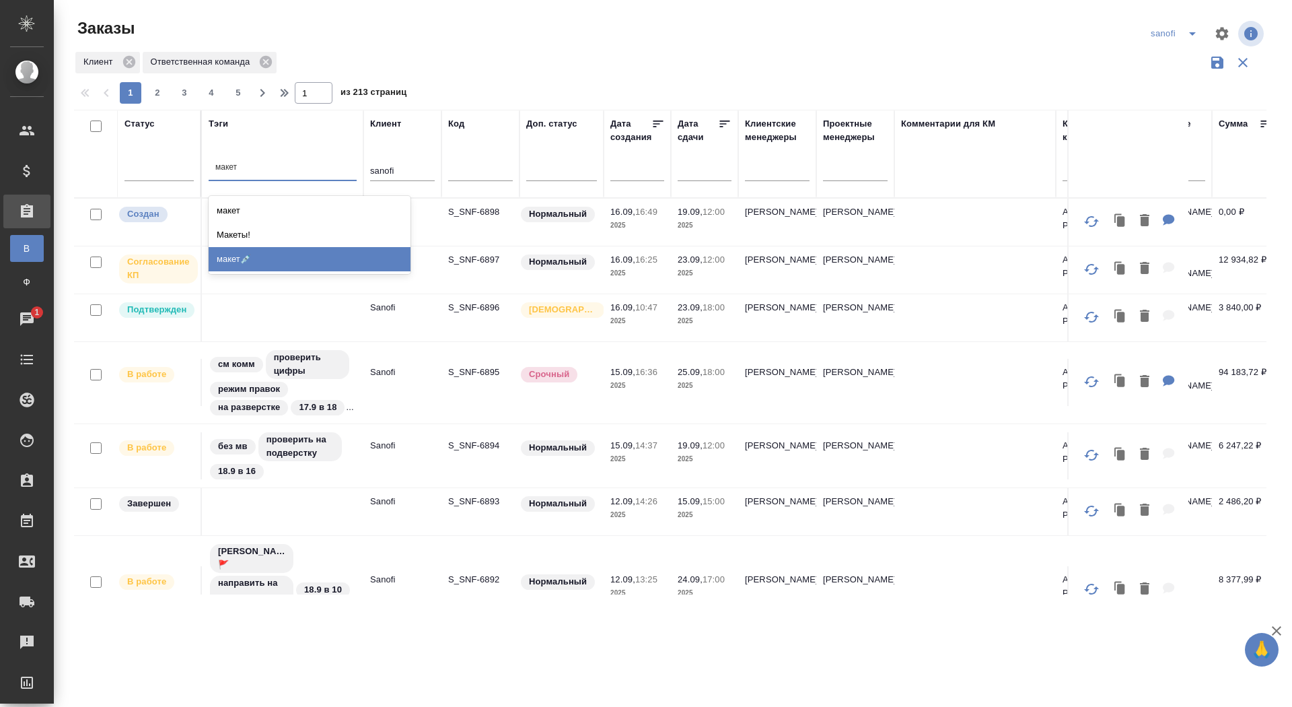
click at [253, 262] on div "макет💉" at bounding box center [310, 259] width 202 height 24
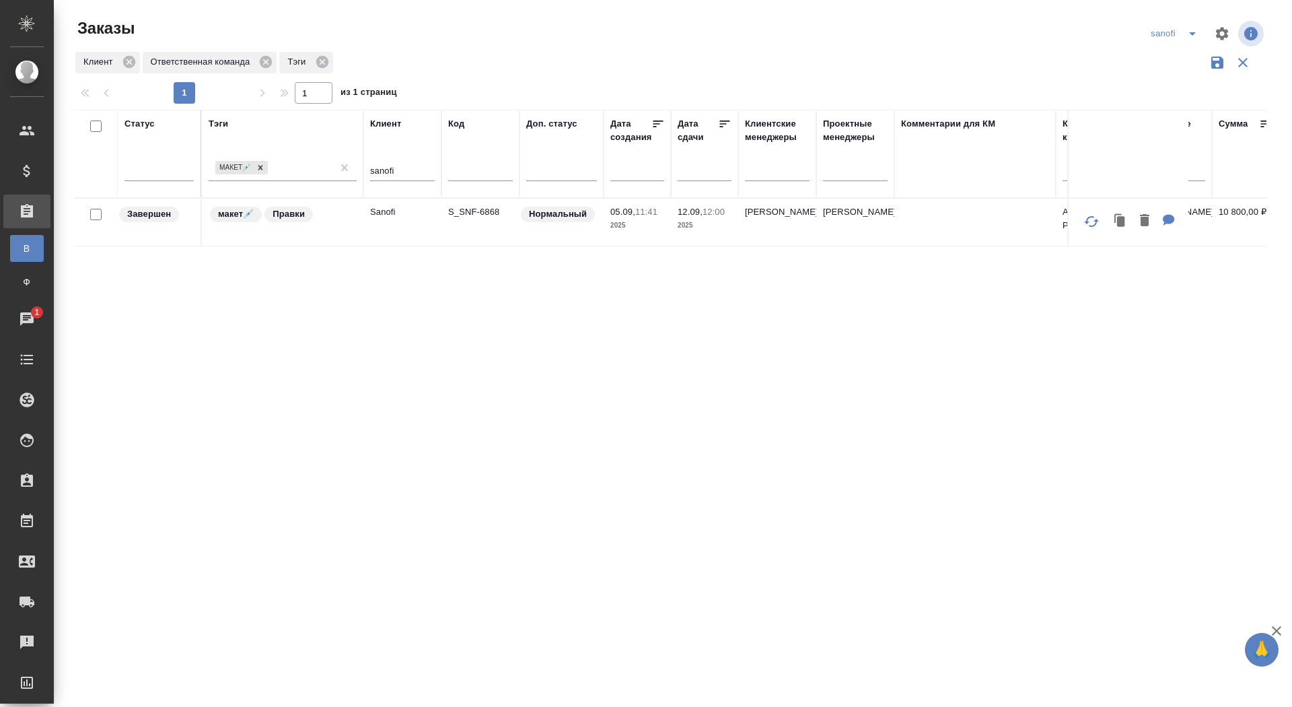
click at [202, 223] on td "макет💉 Правки" at bounding box center [283, 222] width 162 height 47
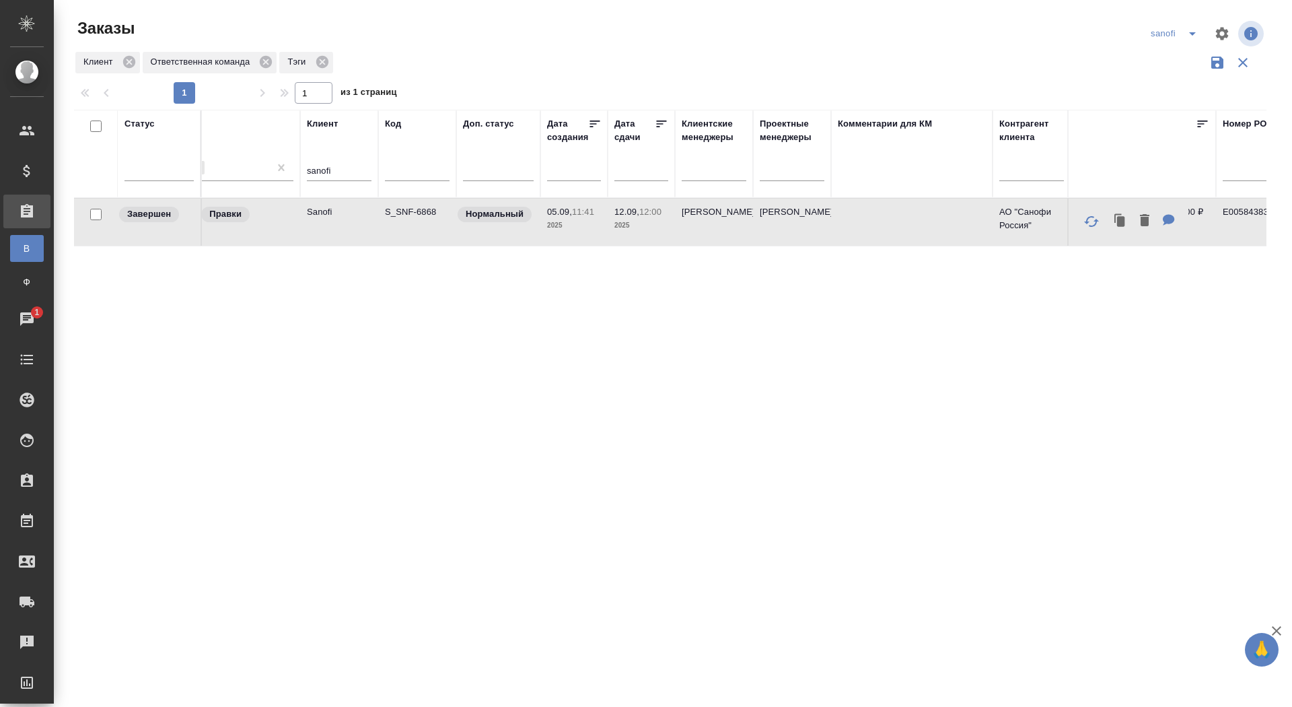
scroll to position [0, 17]
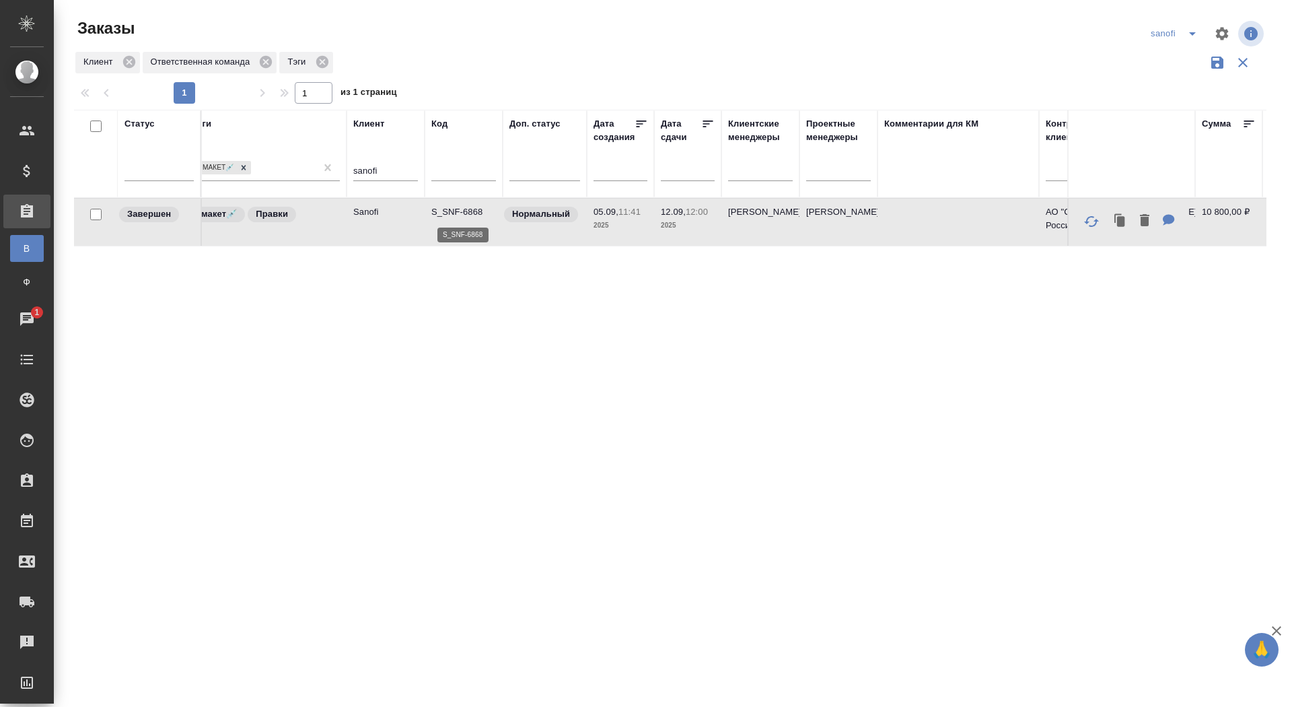
click at [458, 211] on p "S_SNF-6868" at bounding box center [463, 211] width 65 height 13
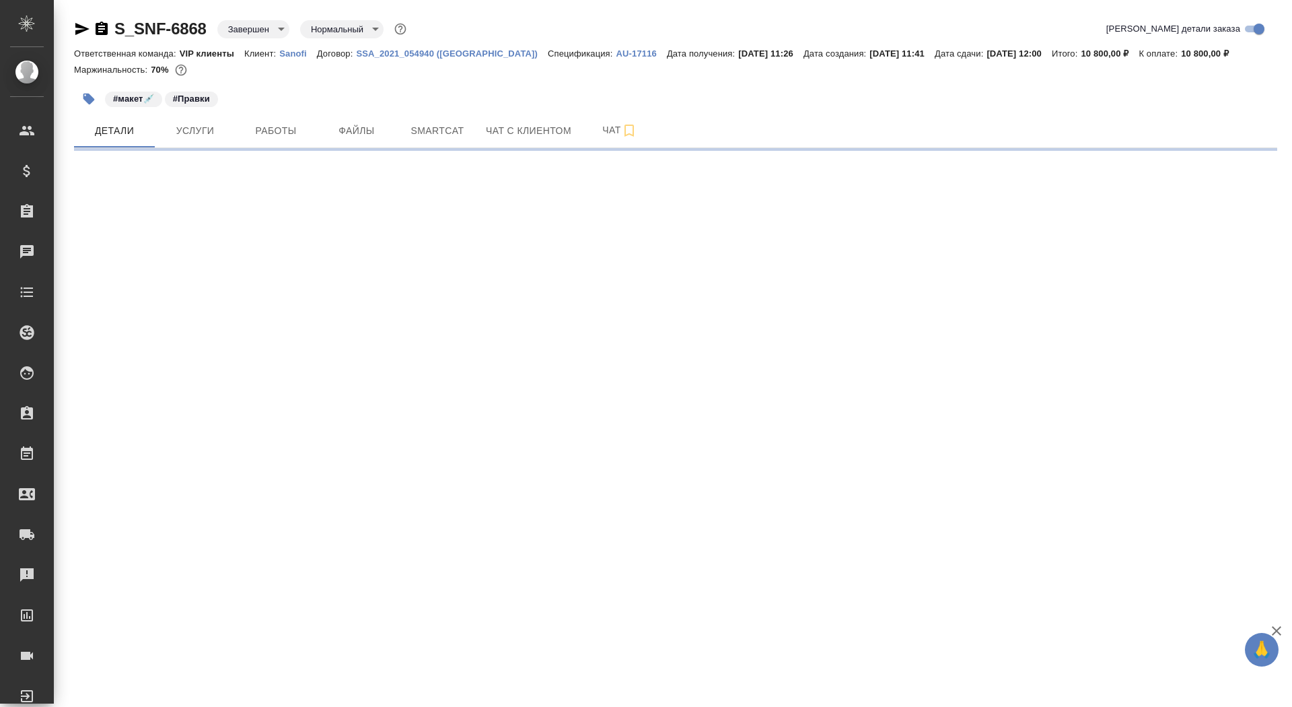
select select "RU"
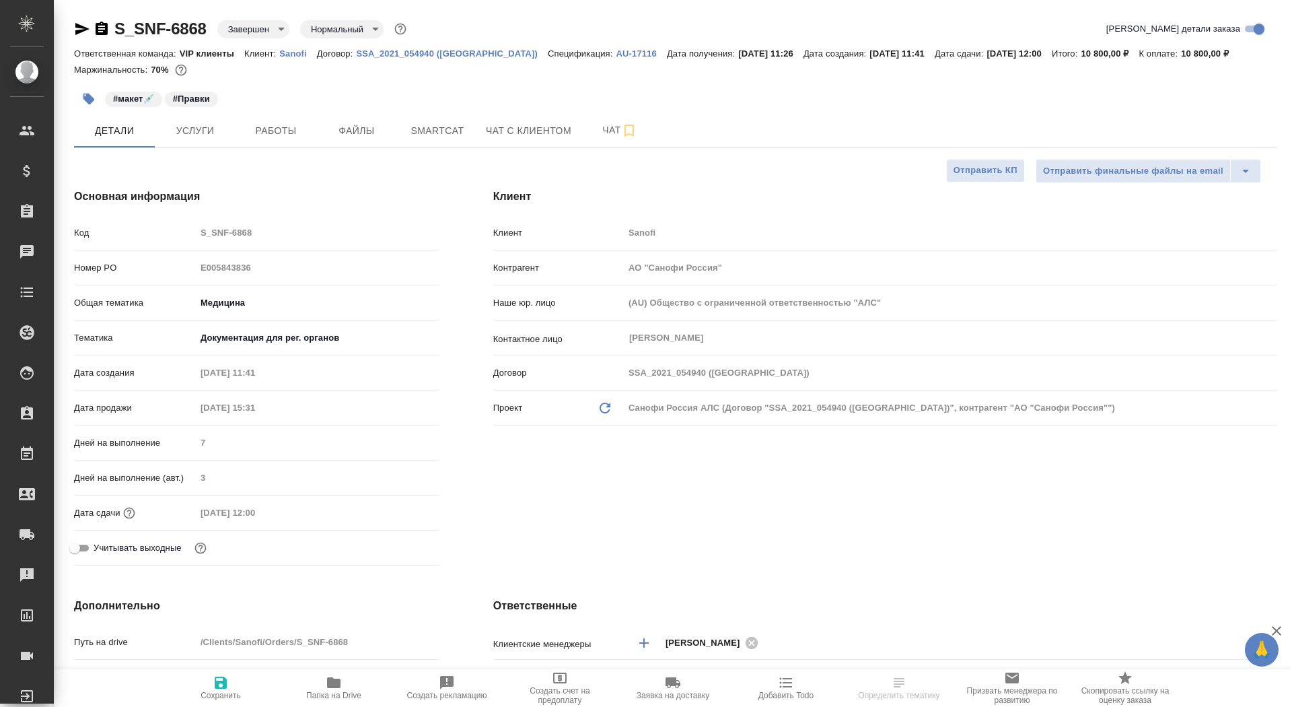
type textarea "x"
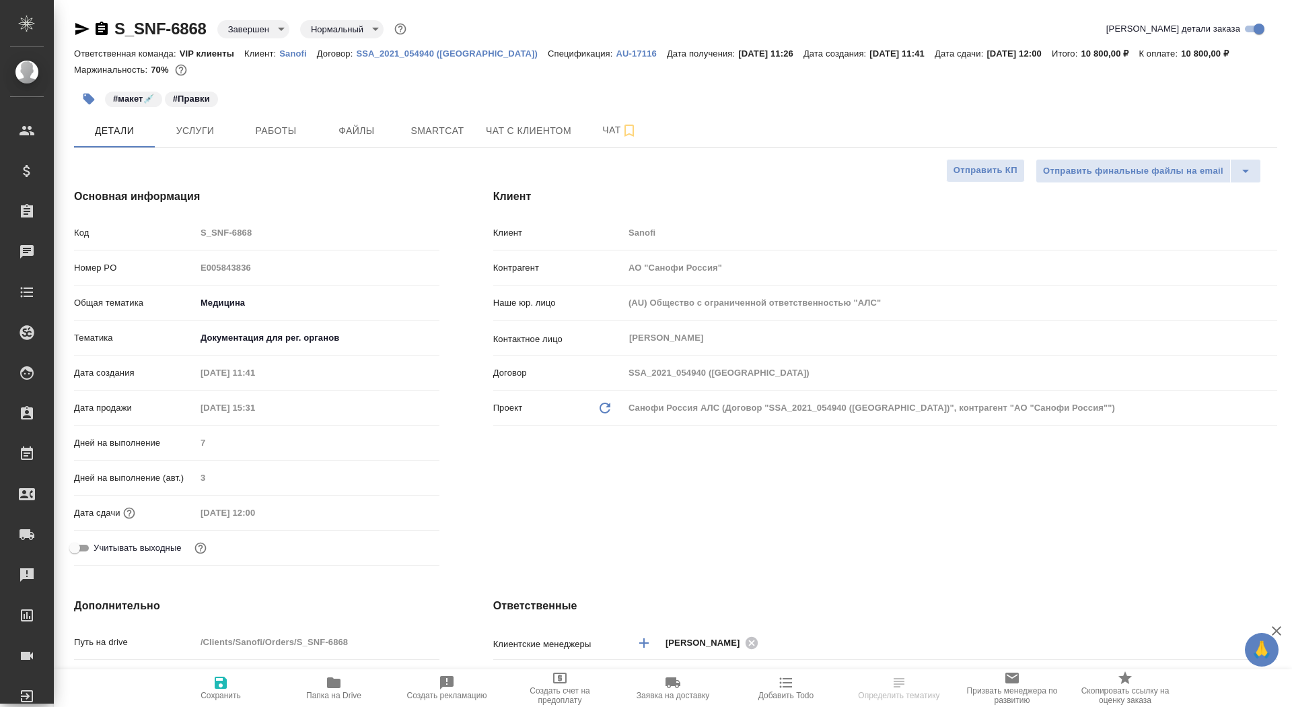
type textarea "x"
click at [275, 129] on span "Работы" at bounding box center [276, 131] width 65 height 17
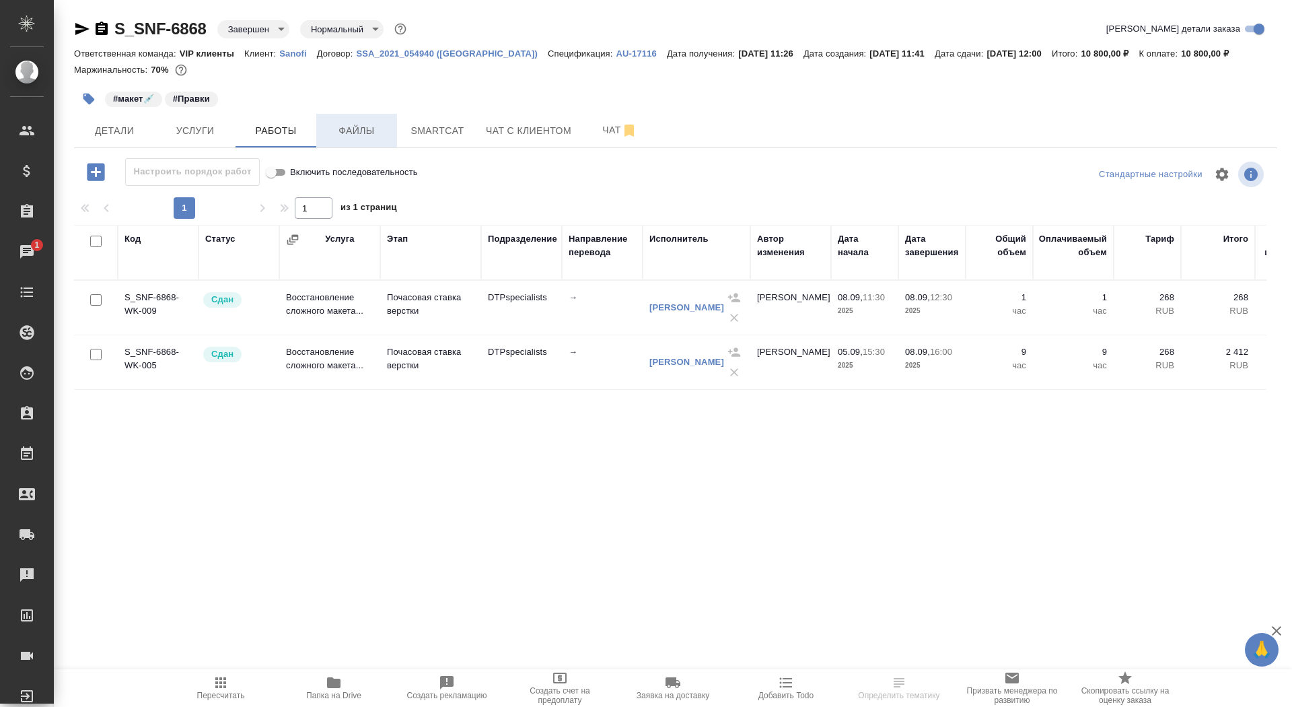
click at [335, 139] on button "Файлы" at bounding box center [356, 131] width 81 height 34
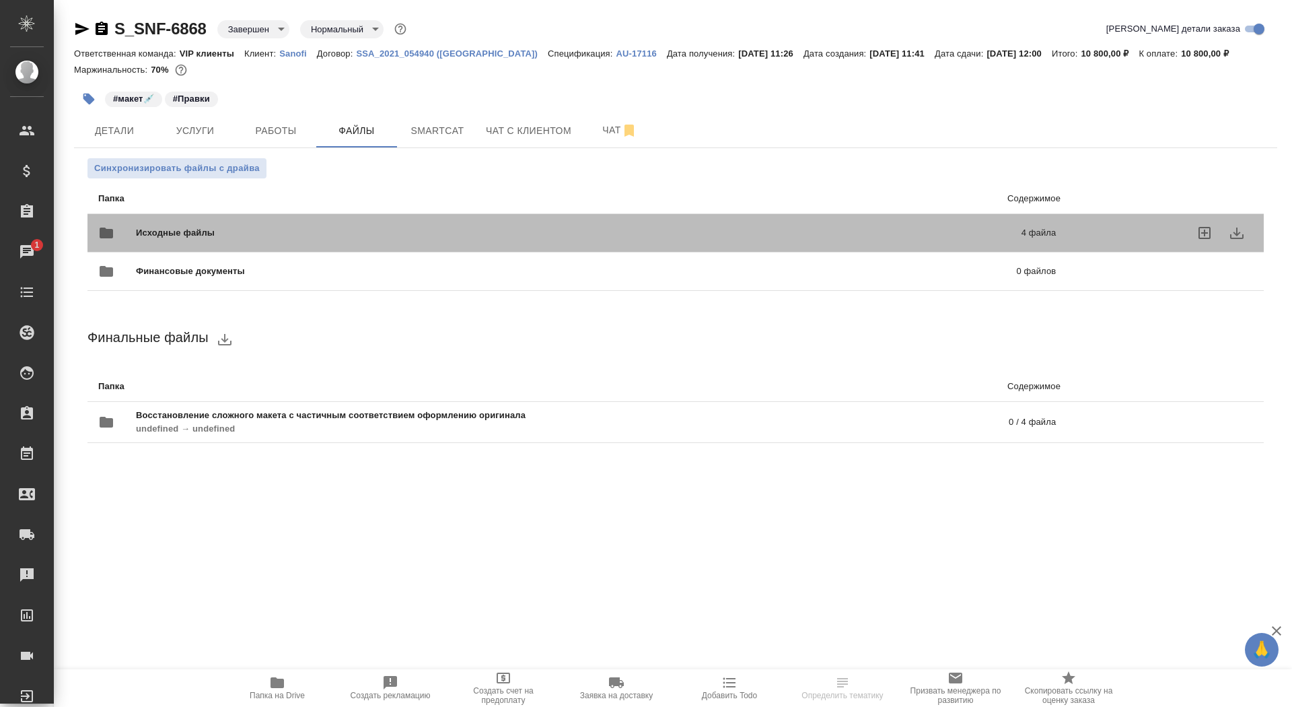
click at [312, 237] on span "Исходные файлы" at bounding box center [377, 232] width 482 height 13
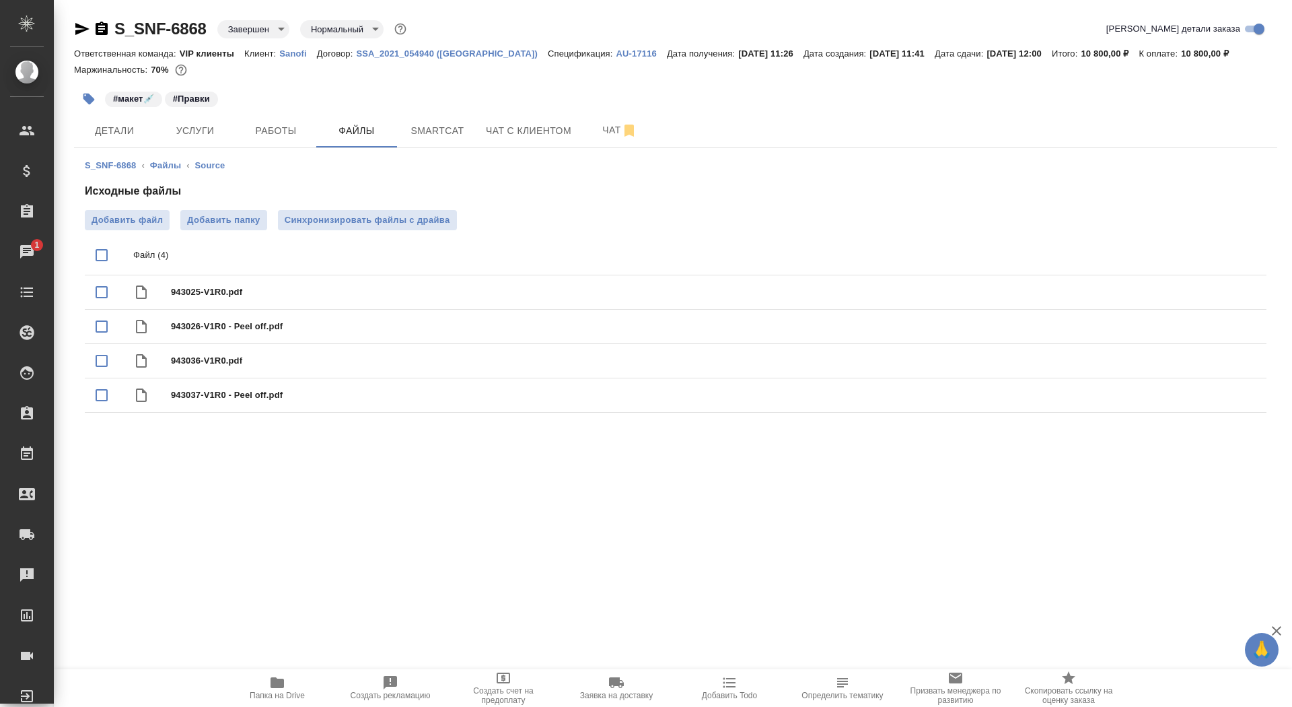
click at [75, 32] on icon "button" at bounding box center [82, 29] width 16 height 16
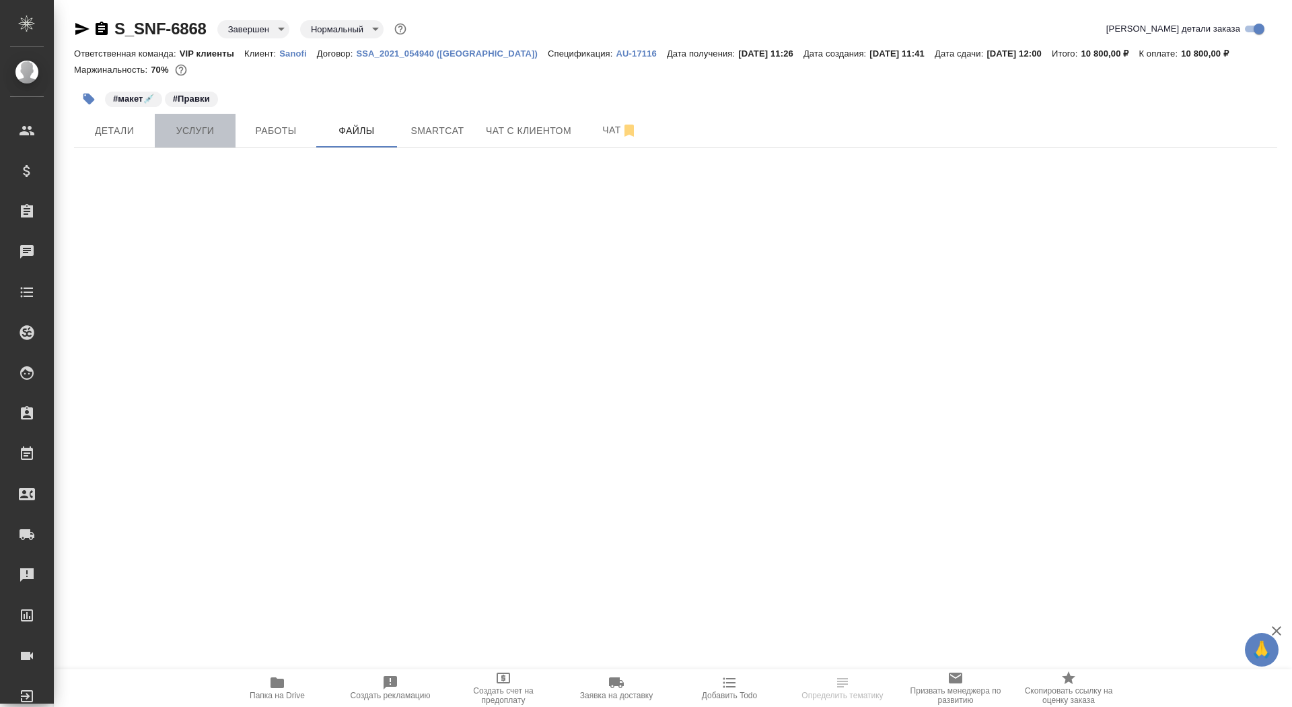
click at [207, 131] on span "Услуги" at bounding box center [195, 131] width 65 height 17
